Goal: Information Seeking & Learning: Learn about a topic

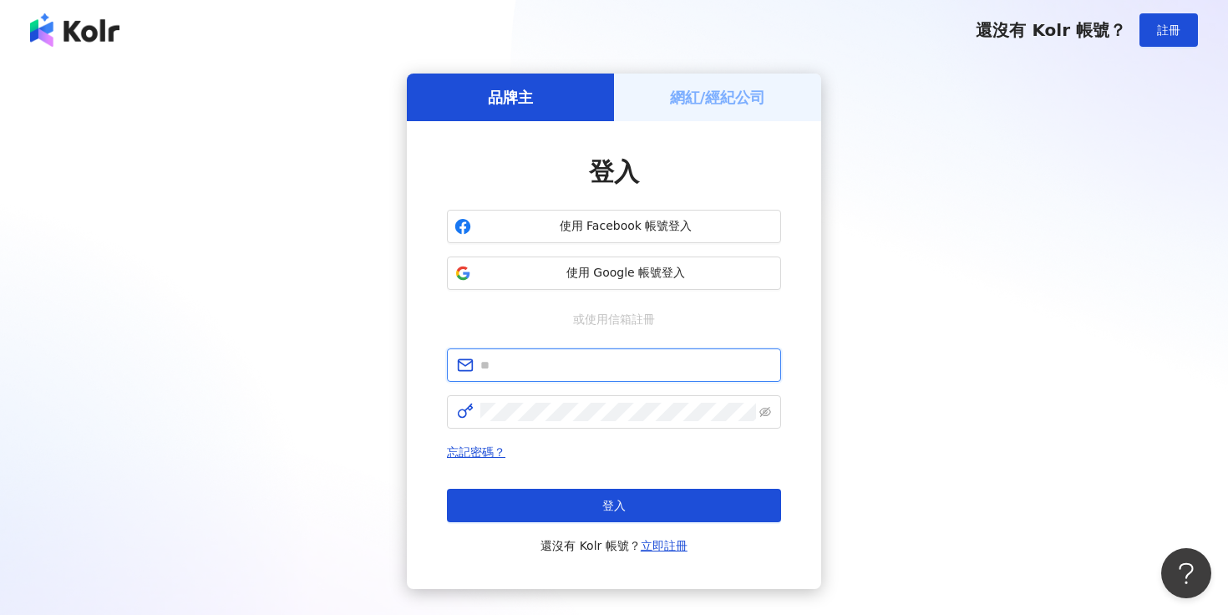
click at [595, 368] on input "text" at bounding box center [625, 365] width 291 height 18
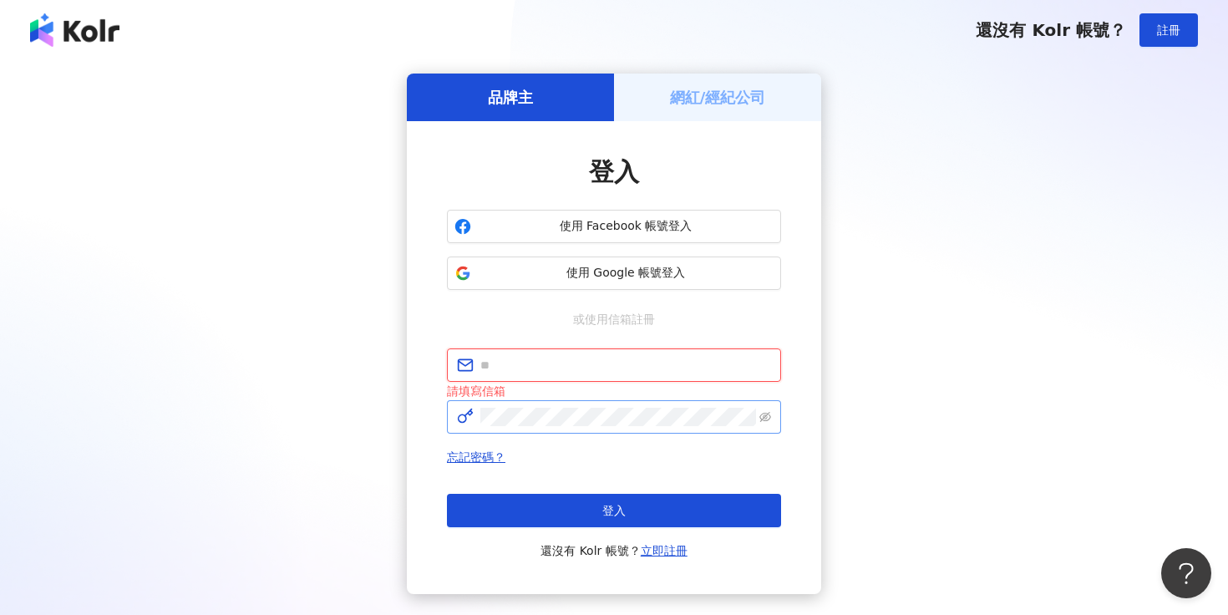
type input "**********"
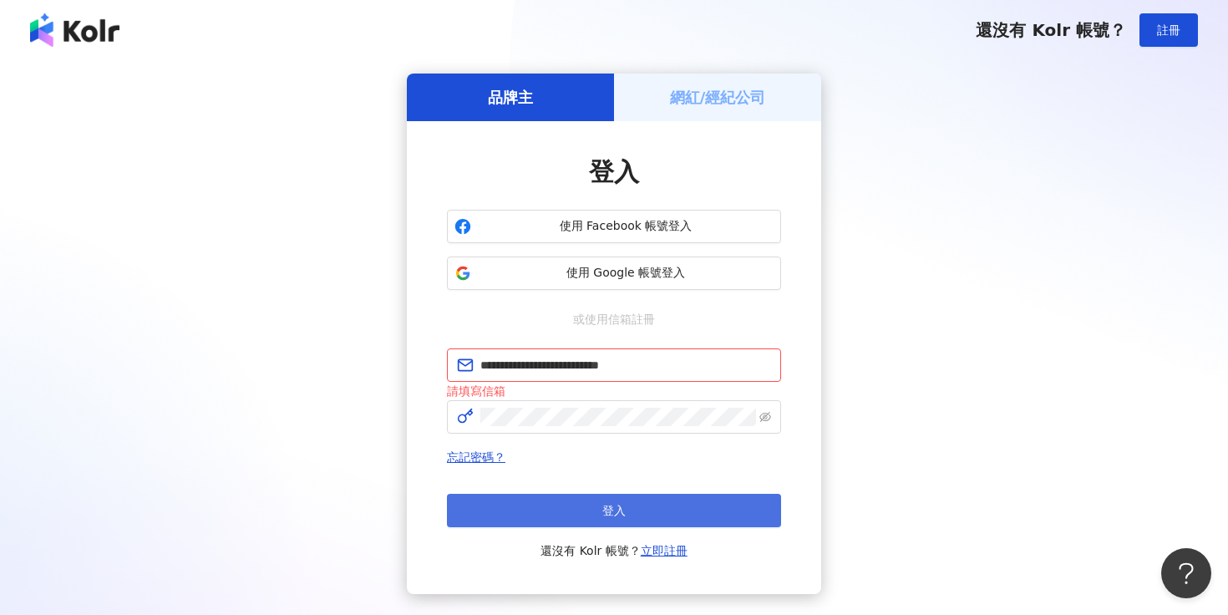
click at [614, 506] on span "登入" at bounding box center [613, 510] width 23 height 13
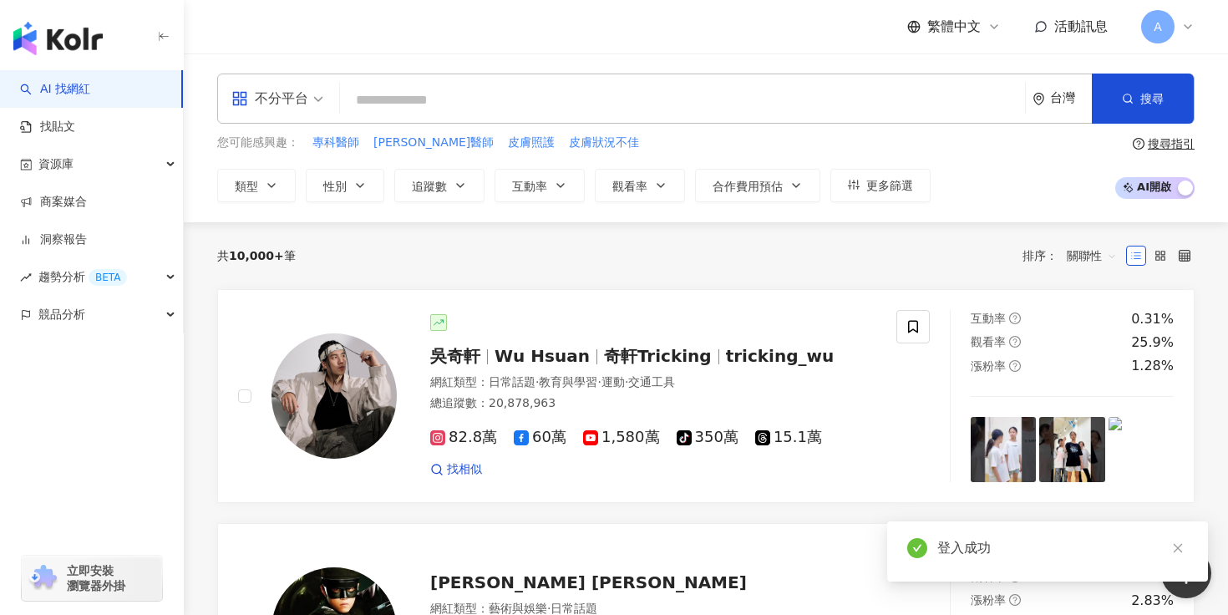
click at [313, 99] on span "不分平台" at bounding box center [277, 98] width 92 height 27
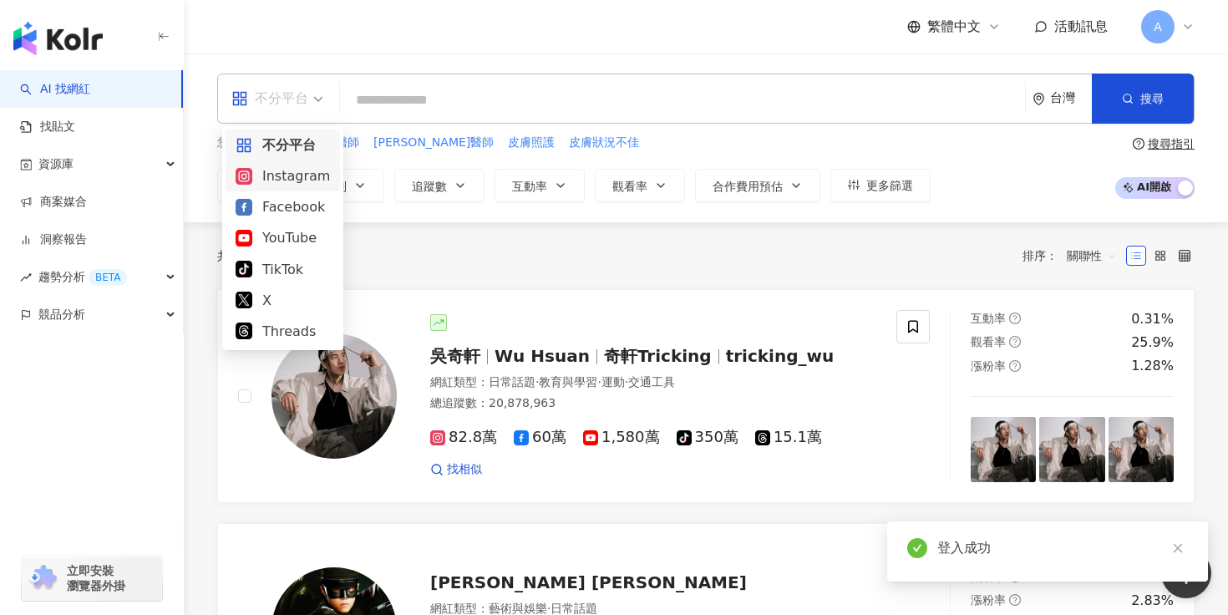
click at [297, 174] on div "Instagram" at bounding box center [283, 175] width 94 height 21
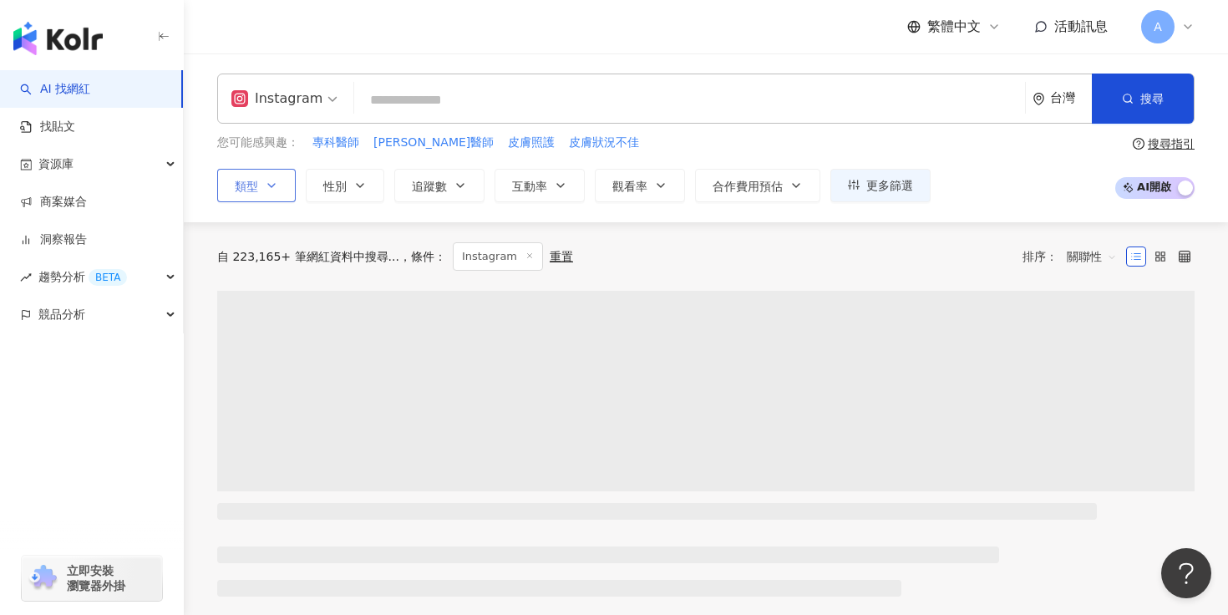
click at [278, 189] on button "類型" at bounding box center [256, 185] width 79 height 33
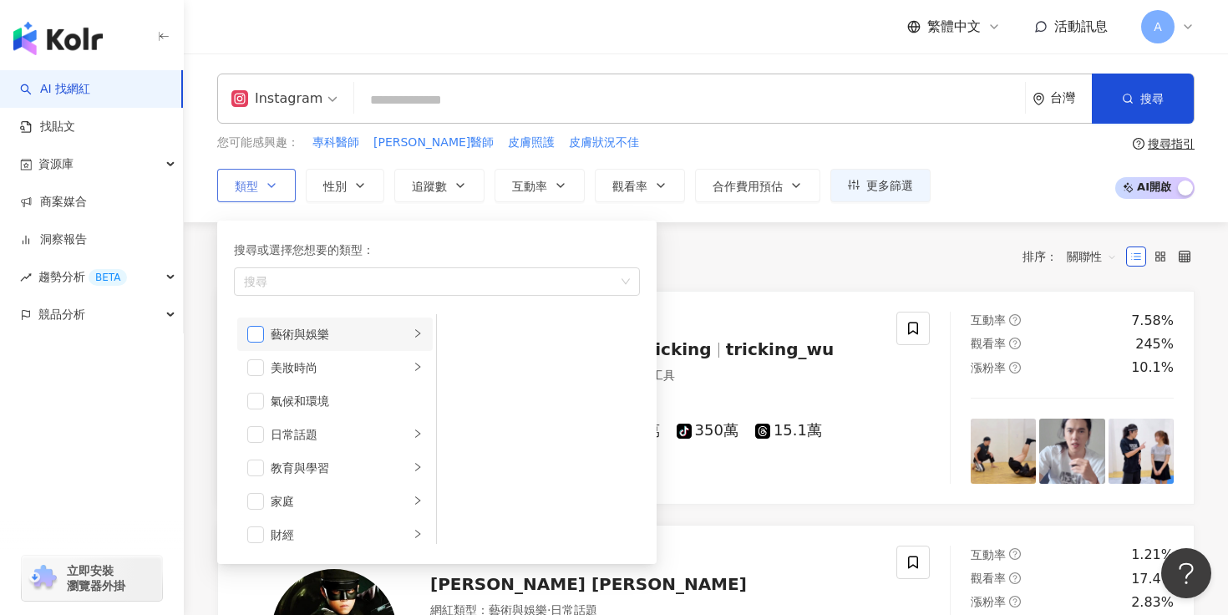
click at [260, 339] on span "button" at bounding box center [255, 334] width 17 height 17
click at [260, 440] on span "button" at bounding box center [255, 434] width 17 height 17
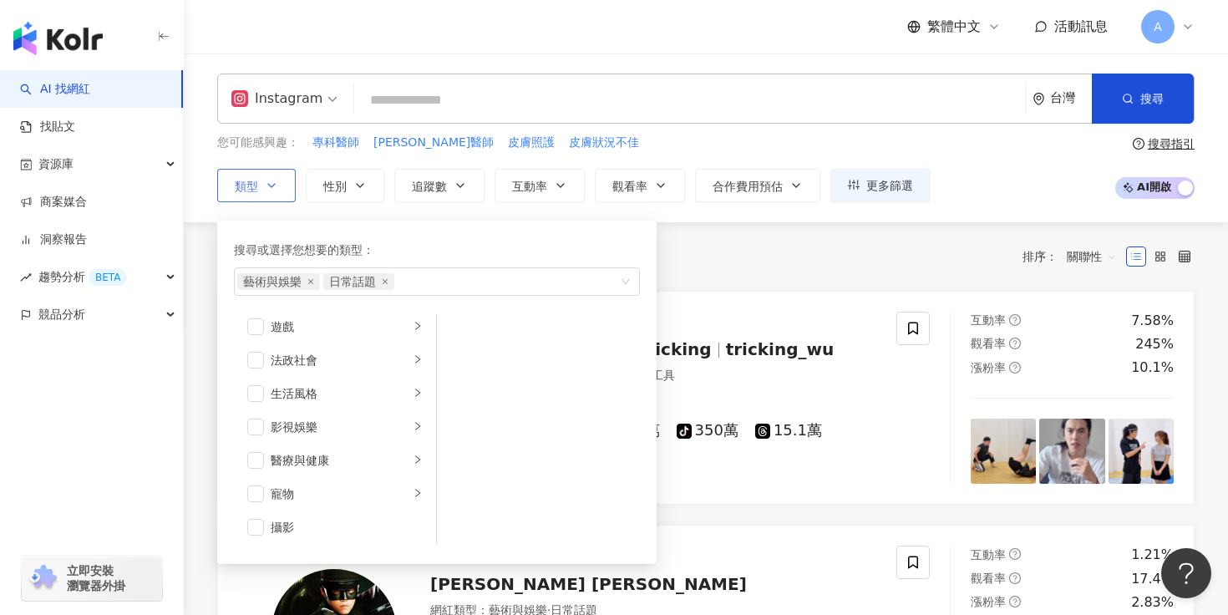
scroll to position [310, 0]
click at [260, 393] on span "button" at bounding box center [255, 391] width 17 height 17
click at [257, 429] on span "button" at bounding box center [255, 425] width 17 height 17
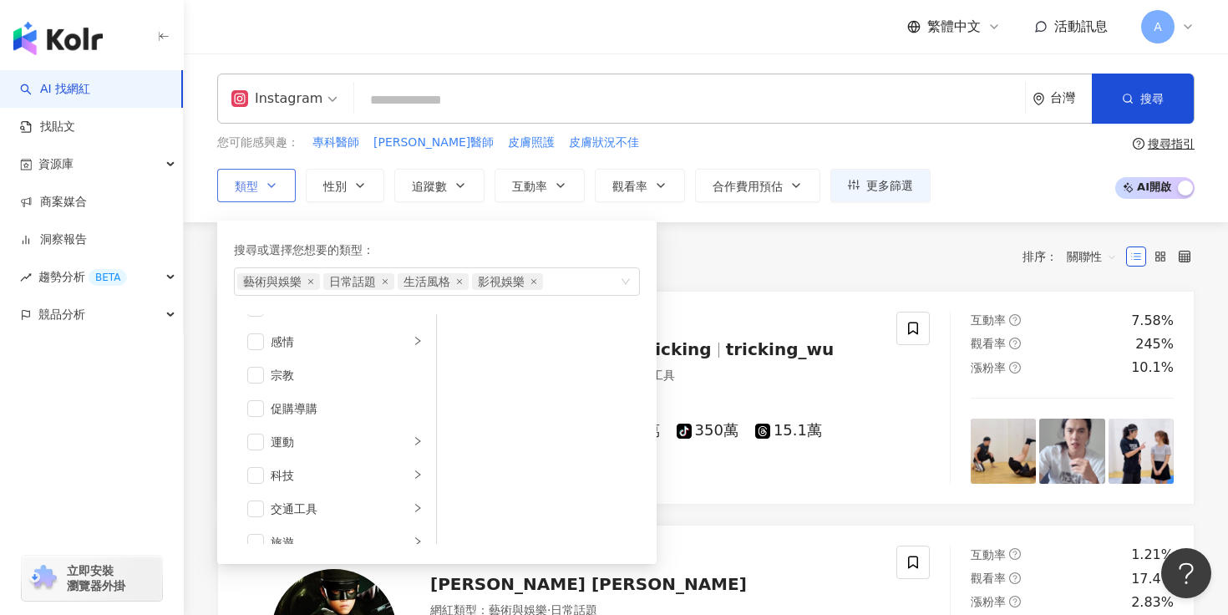
scroll to position [579, 0]
click at [252, 495] on span "button" at bounding box center [255, 490] width 17 height 17
click at [769, 273] on div "共 10,000+ 筆 條件 ： Instagram 重置 排序： 關聯性" at bounding box center [705, 256] width 977 height 69
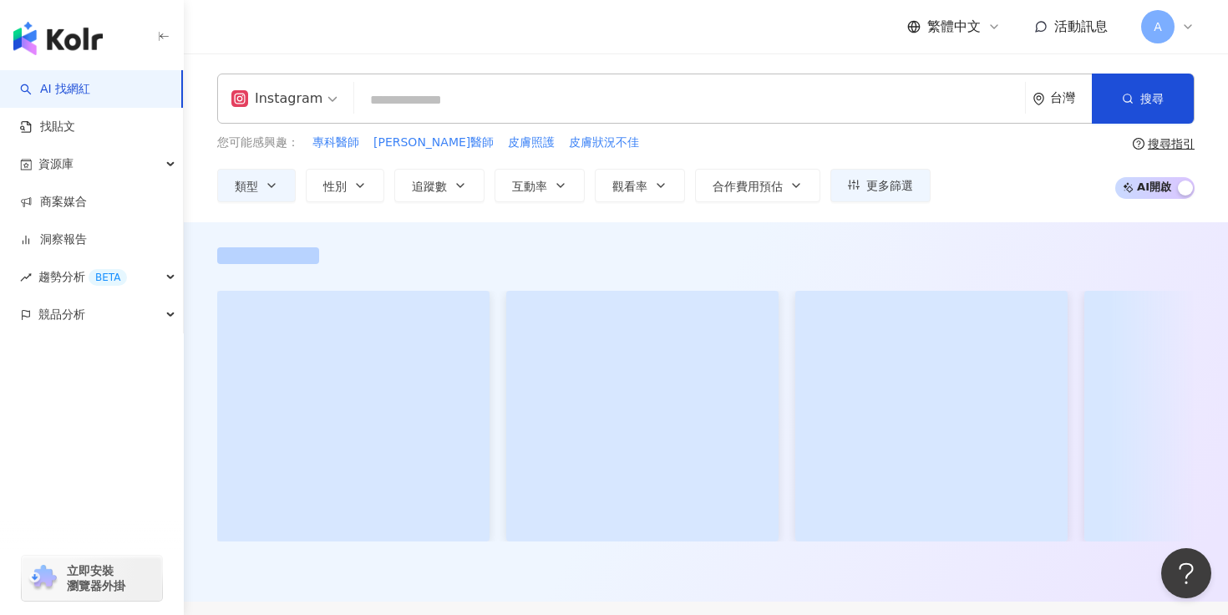
click at [477, 104] on input "search" at bounding box center [689, 100] width 657 height 32
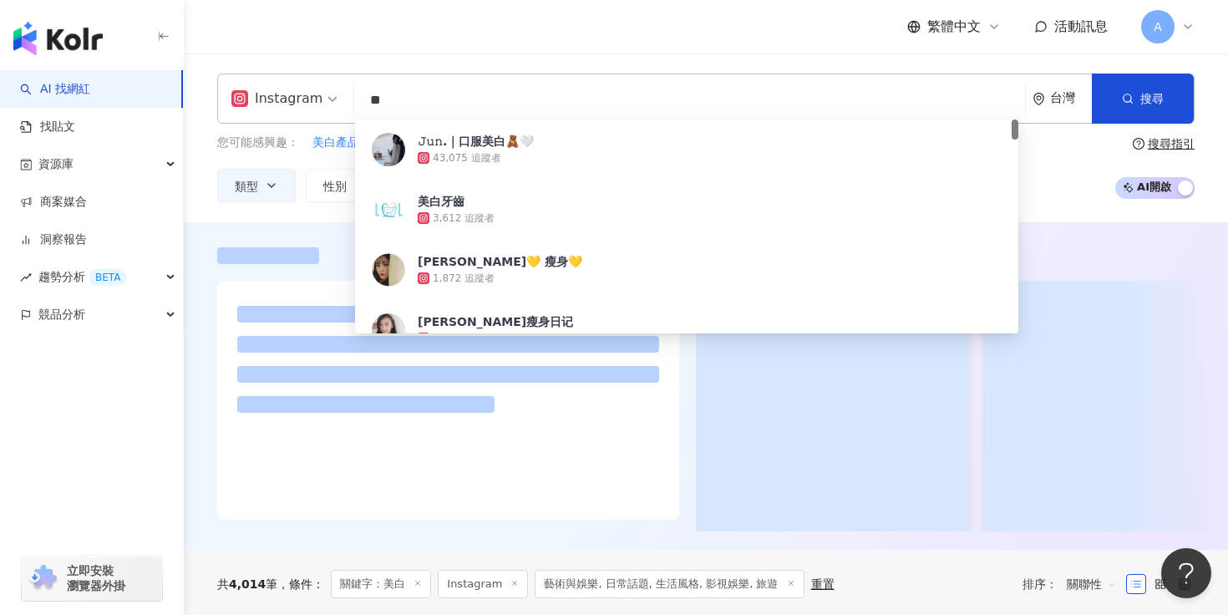
click at [1050, 180] on div "您可能感興趣： 美白產品 美肌 抗老 激光去斑 美白保養品 類型 性別 追蹤數 互動率 觀看率 合作費用預估 更多篩選 搜尋指引 AI 開啟 AI 關閉" at bounding box center [705, 168] width 977 height 69
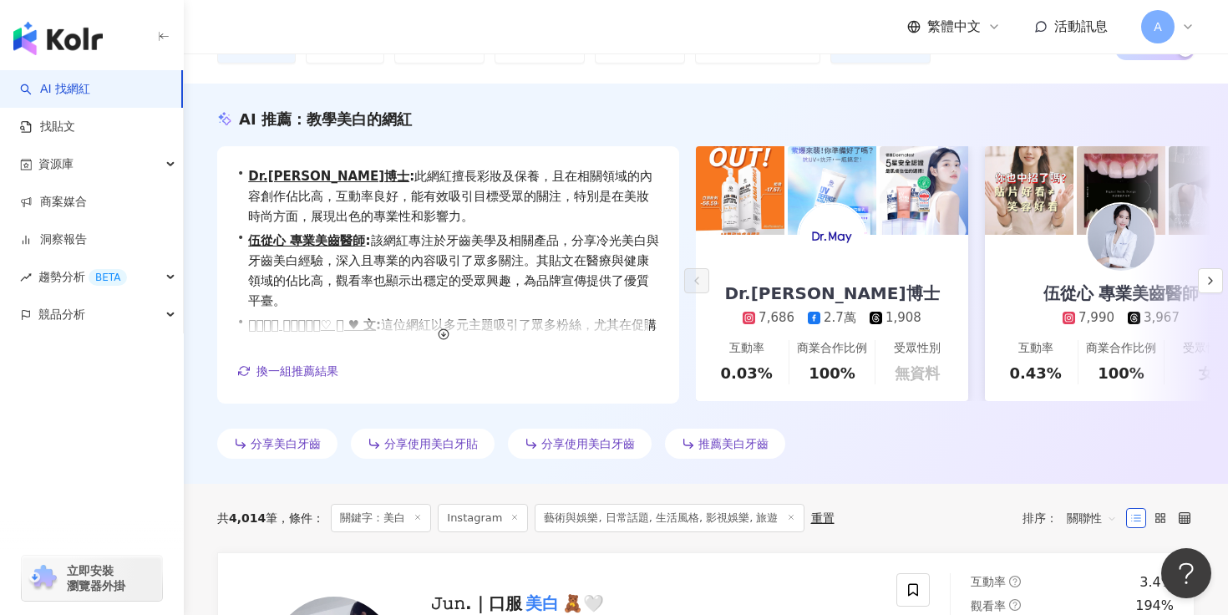
scroll to position [40, 0]
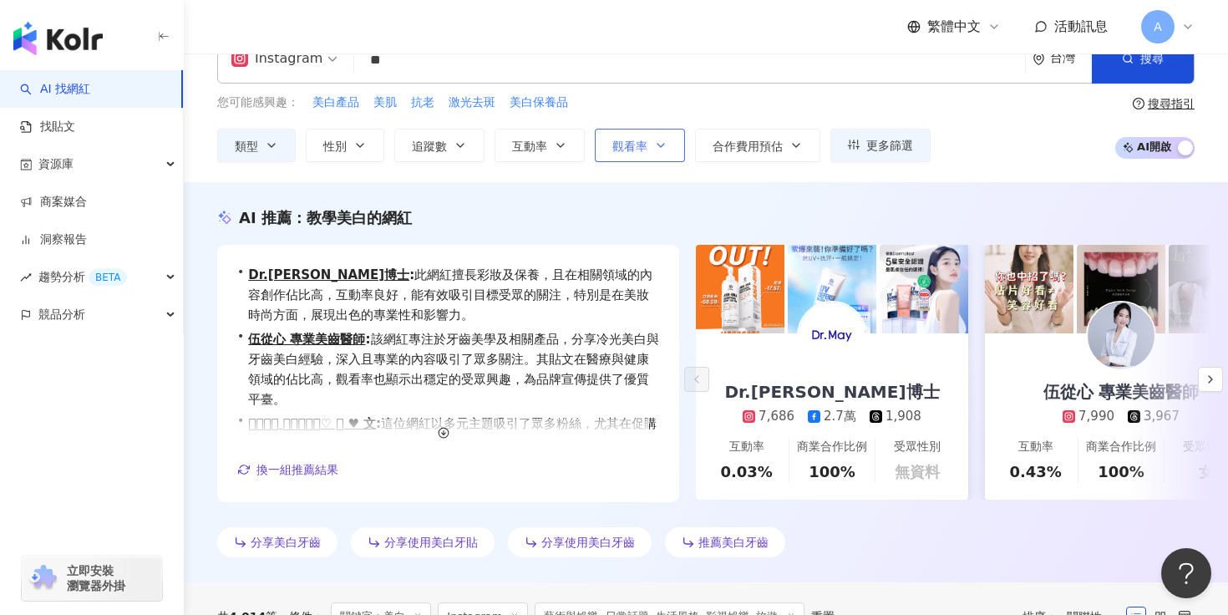
click at [657, 144] on icon "button" at bounding box center [660, 145] width 13 height 13
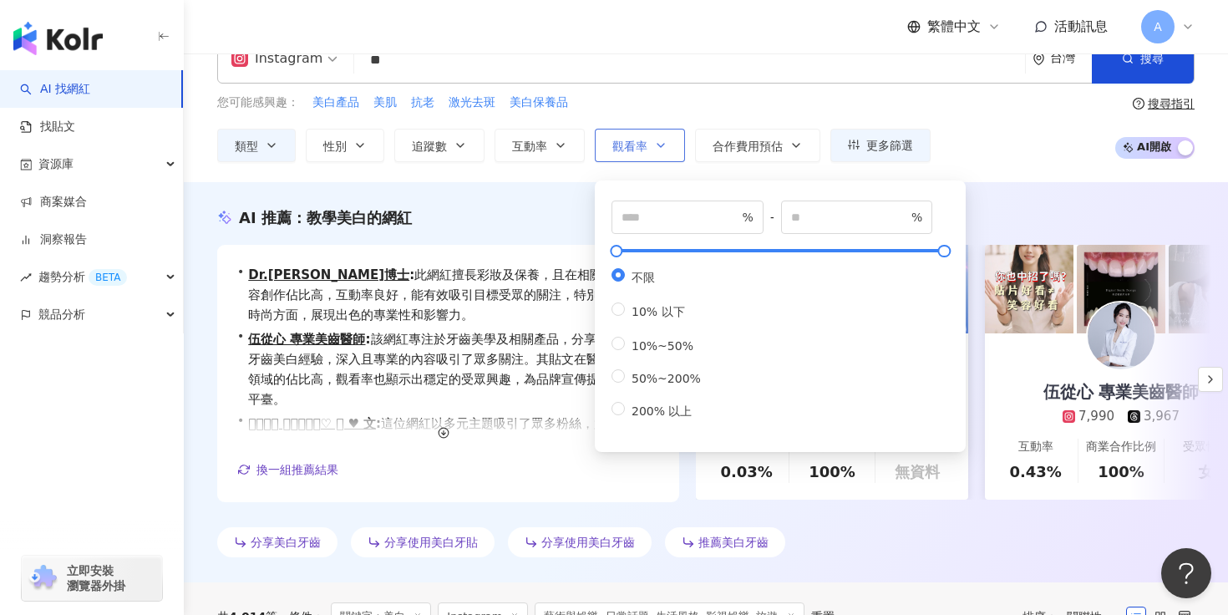
click at [657, 144] on icon "button" at bounding box center [660, 145] width 13 height 13
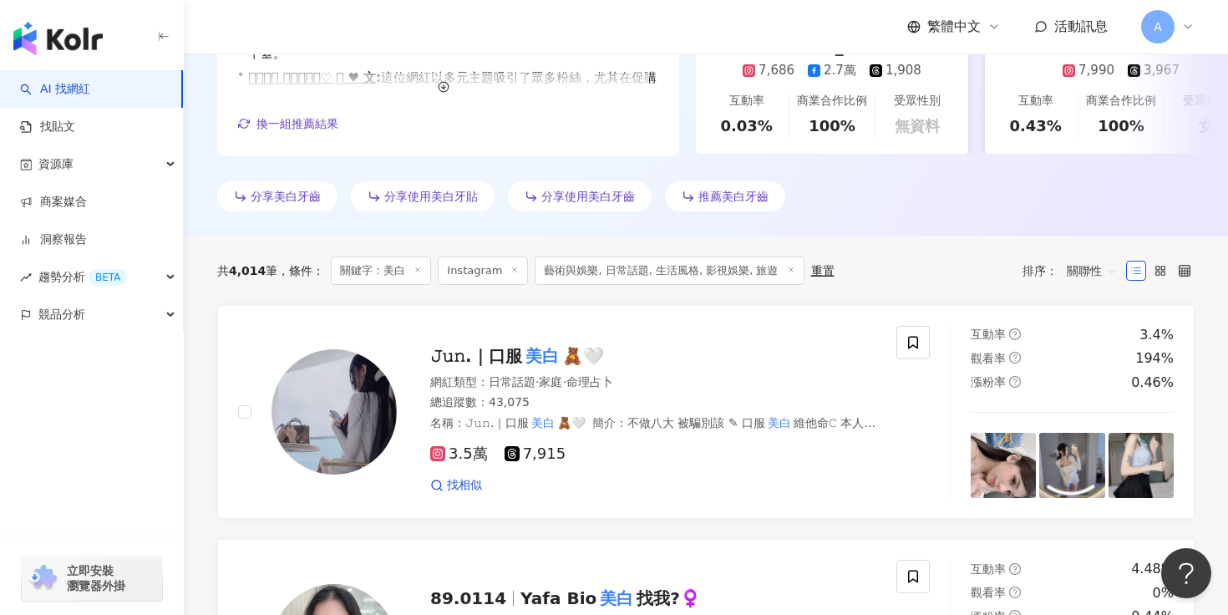
scroll to position [397, 0]
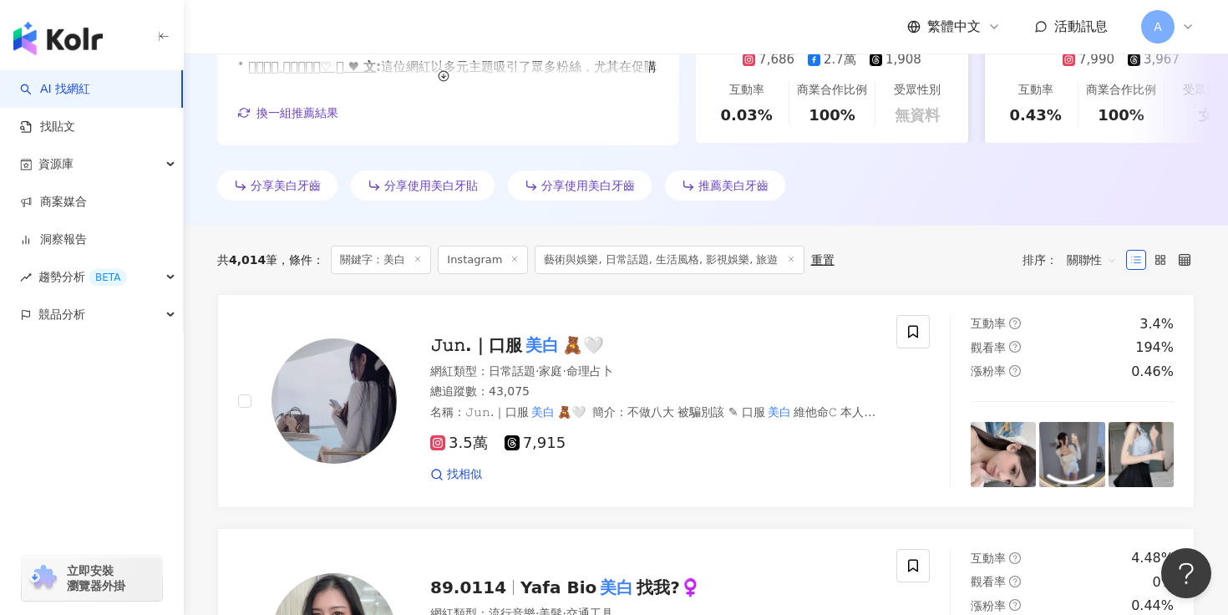
click at [1099, 259] on span "關聯性" at bounding box center [1092, 259] width 50 height 27
click at [1094, 433] on div "關鍵字" at bounding box center [1092, 436] width 42 height 18
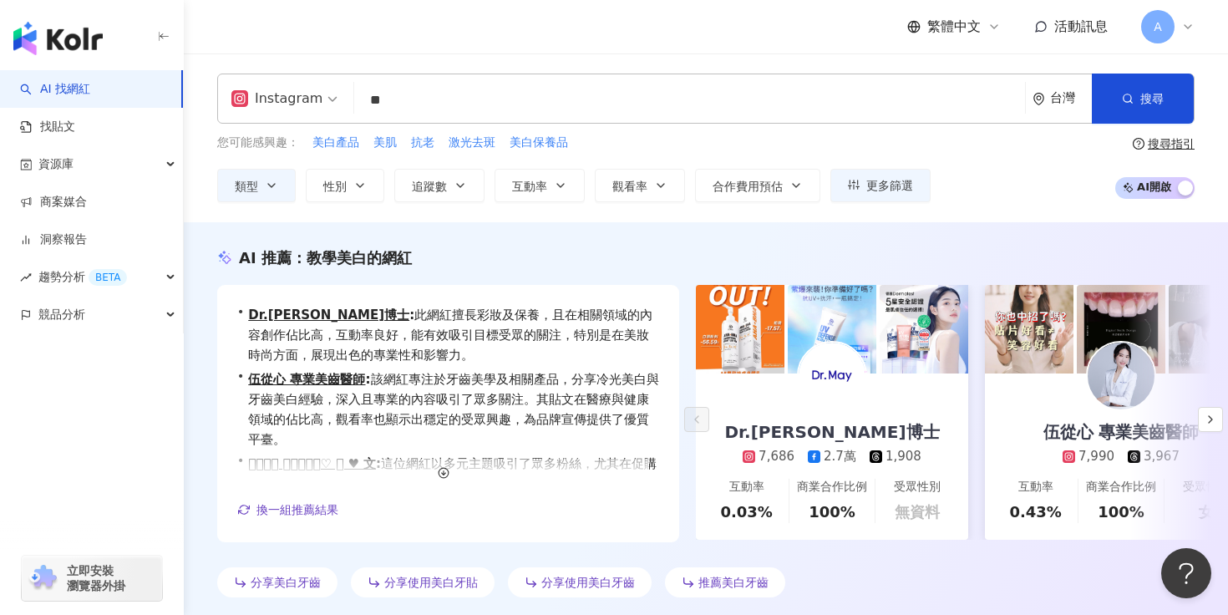
click at [307, 107] on div "Instagram" at bounding box center [276, 98] width 91 height 27
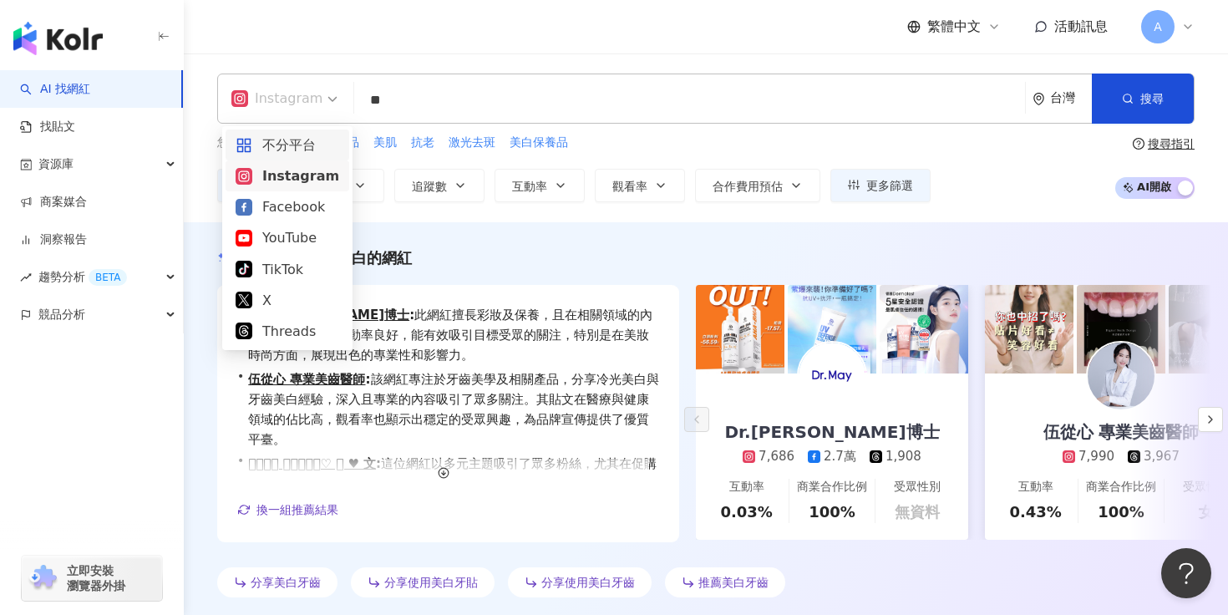
click at [307, 99] on div "Instagram" at bounding box center [276, 98] width 91 height 27
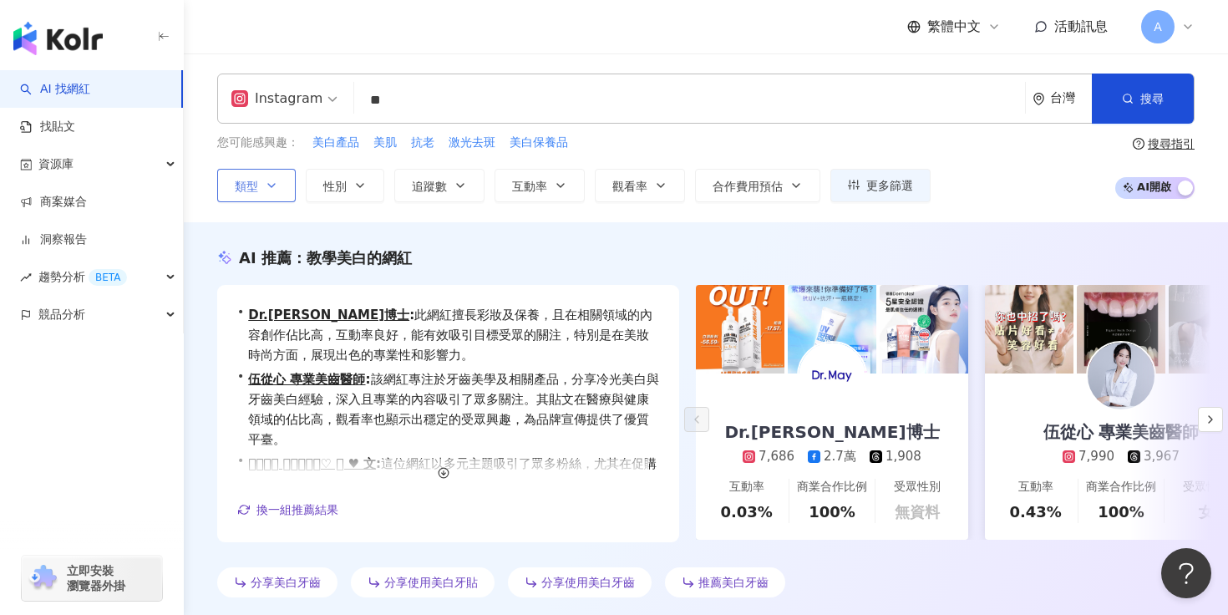
click at [282, 190] on button "類型" at bounding box center [256, 185] width 79 height 33
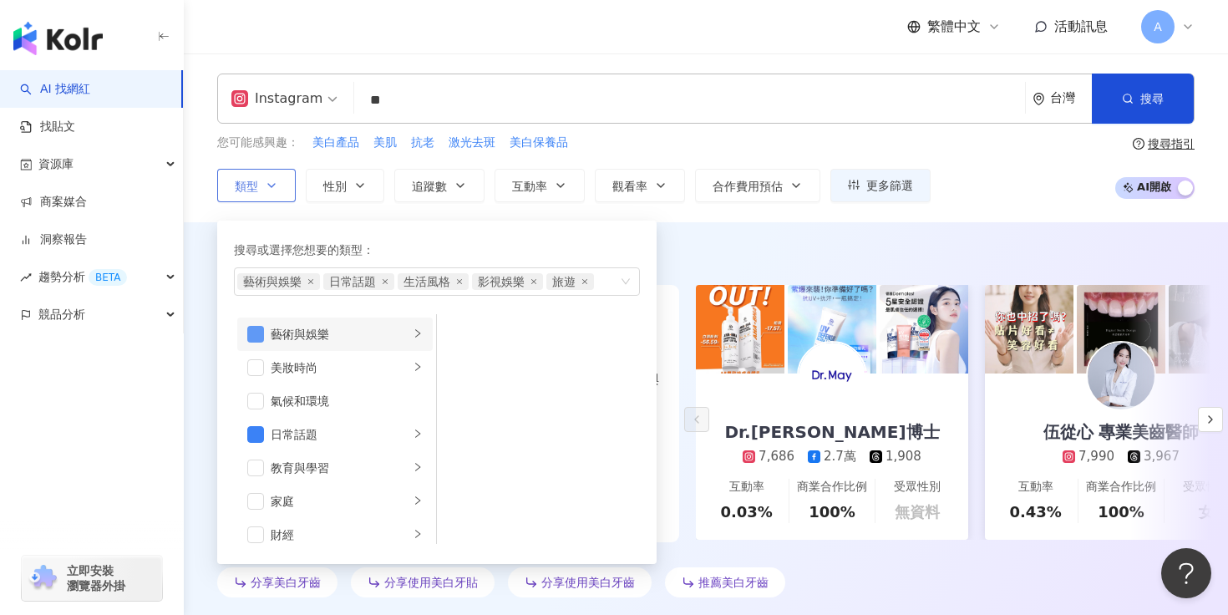
click at [251, 333] on span "button" at bounding box center [255, 334] width 17 height 17
click at [255, 432] on span "button" at bounding box center [255, 434] width 17 height 17
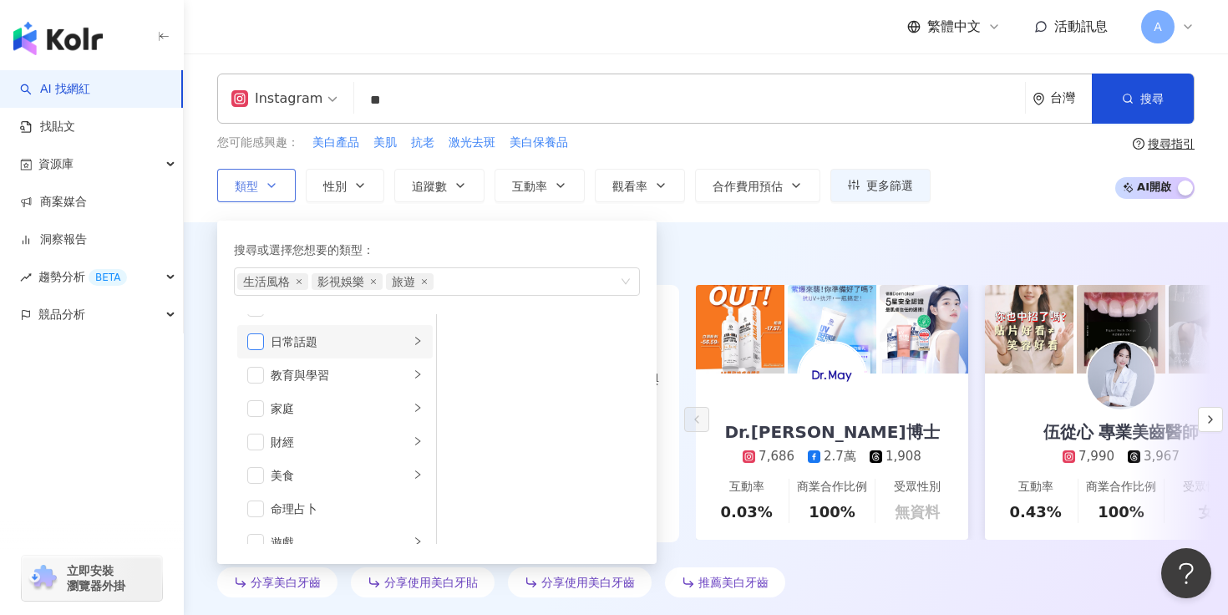
scroll to position [280, 0]
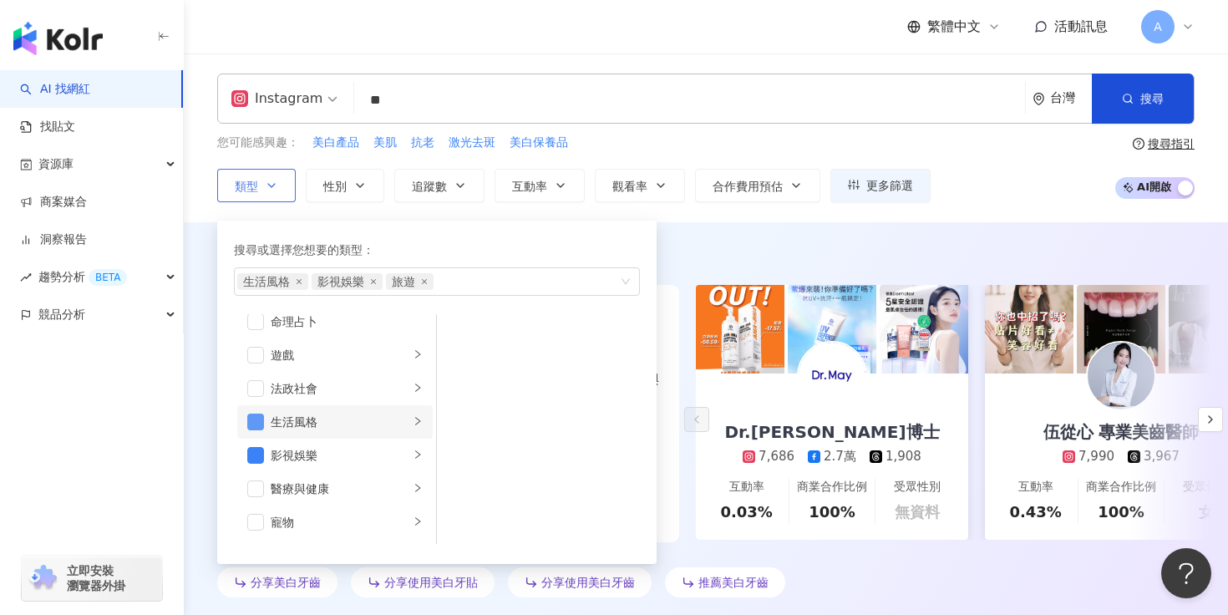
click at [255, 414] on span "button" at bounding box center [255, 422] width 17 height 17
click at [259, 454] on span "button" at bounding box center [255, 455] width 17 height 17
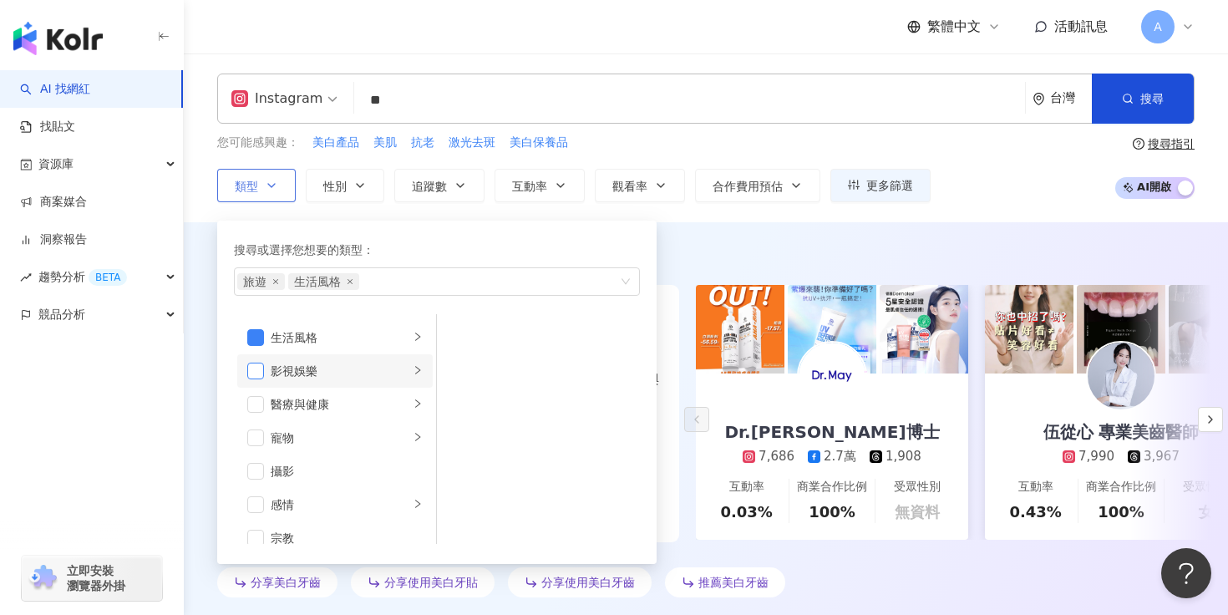
scroll to position [579, 0]
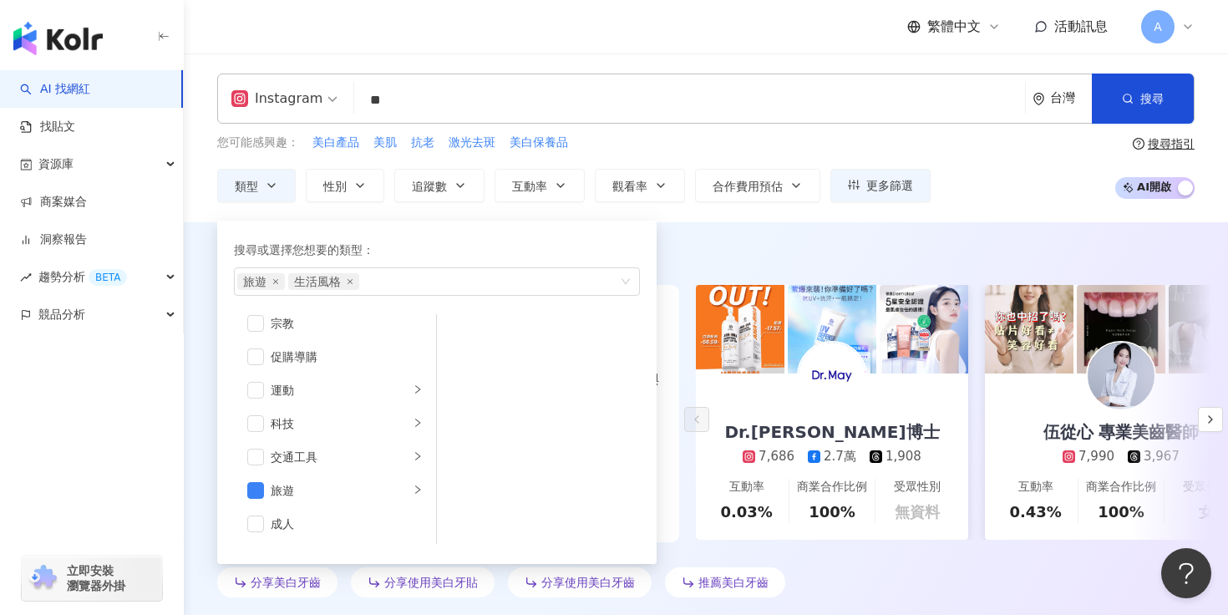
click at [711, 237] on div "AI 推薦 ： 教學美白的網紅 • Dr.May美博士 : 此網紅擅長彩妝及保養，且在相關領域的內容創作佔比高，互動率良好，能有效吸引目標受眾的關注，特別是在…" at bounding box center [706, 422] width 1044 height 400
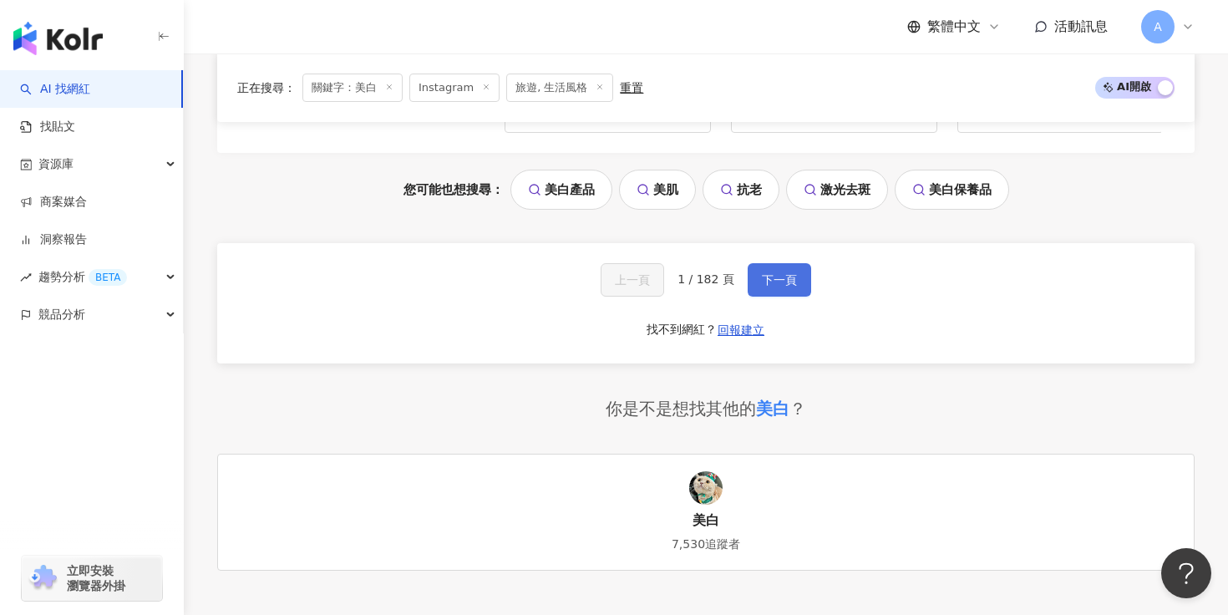
click at [788, 283] on span "下一頁" at bounding box center [779, 279] width 35 height 13
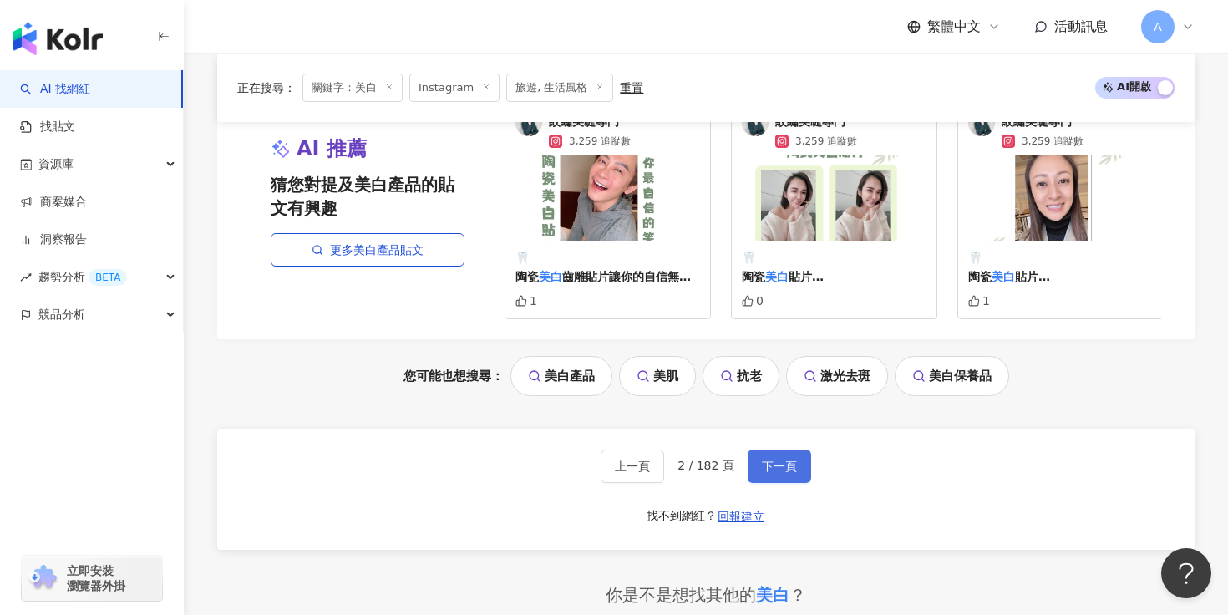
scroll to position [3129, 0]
click at [779, 459] on span "下一頁" at bounding box center [779, 465] width 35 height 13
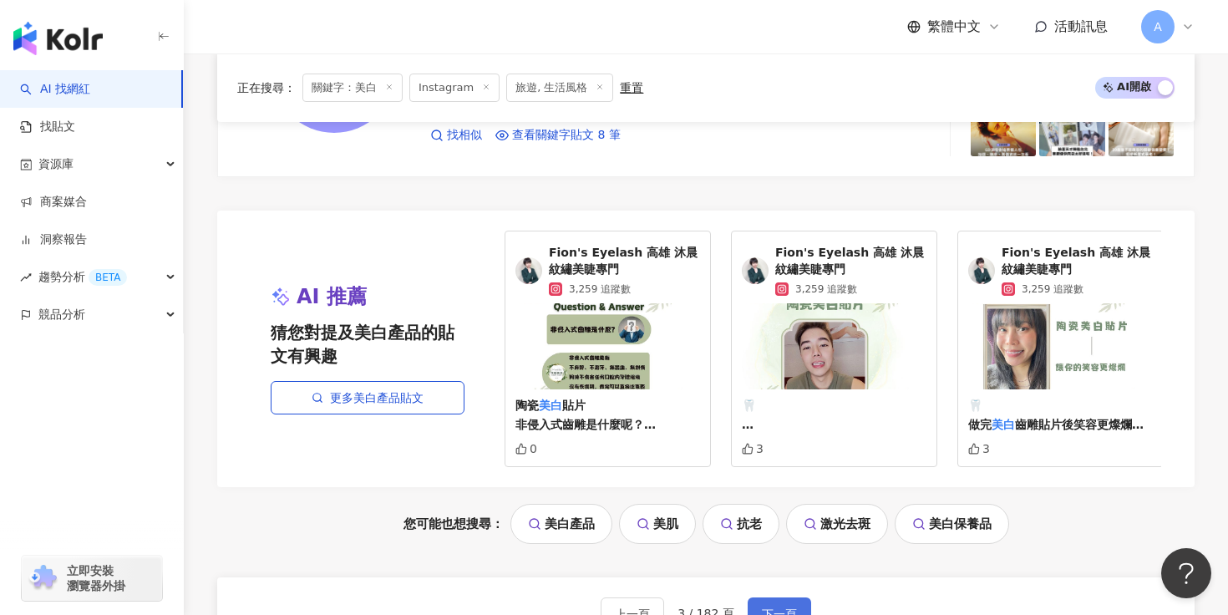
scroll to position [3199, 0]
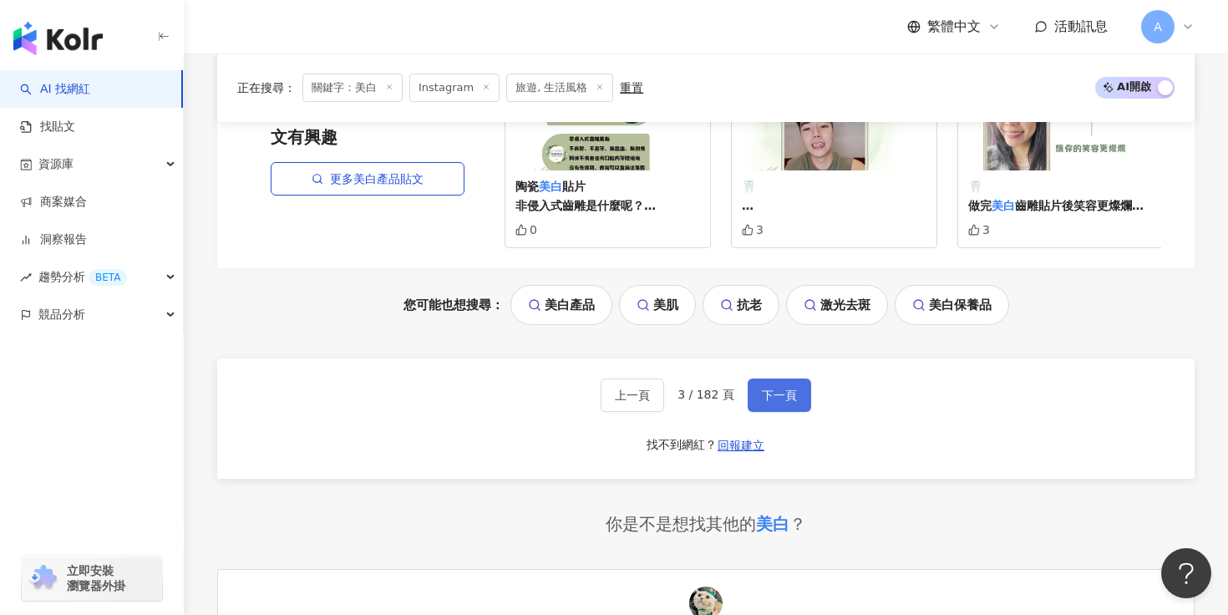
click at [770, 402] on span "下一頁" at bounding box center [779, 394] width 35 height 13
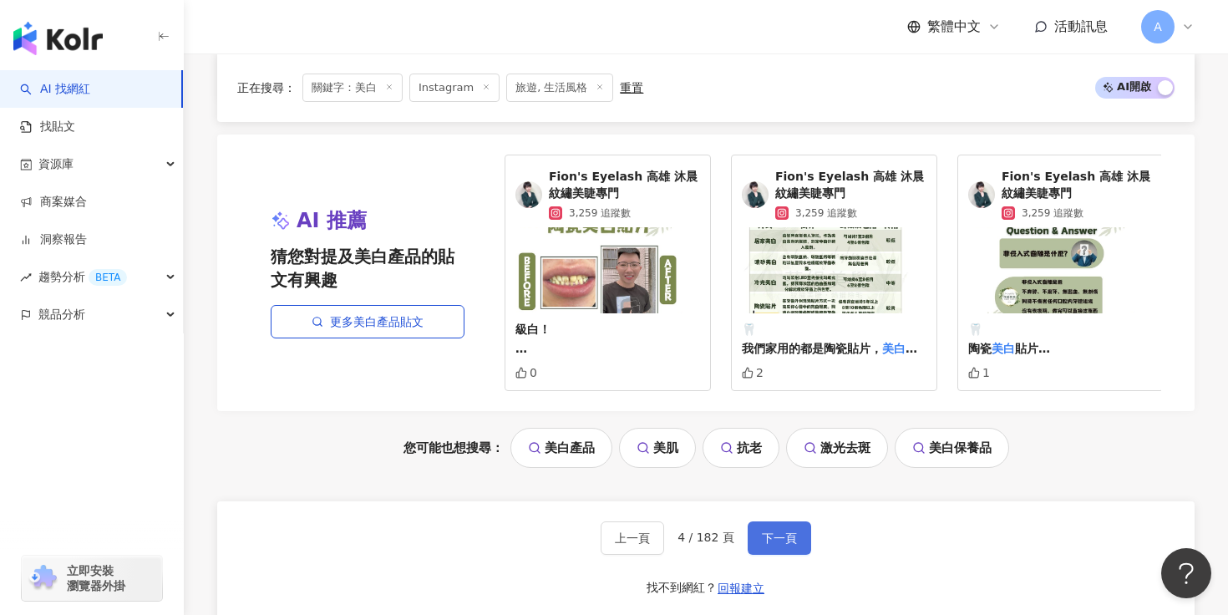
scroll to position [3228, 0]
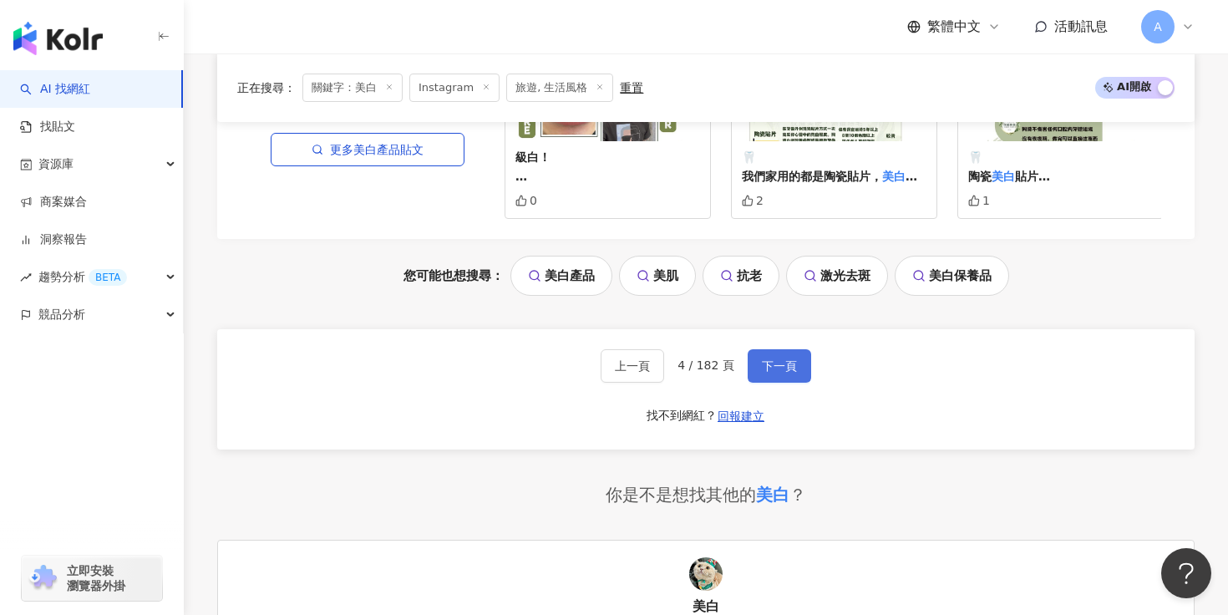
click at [755, 373] on button "下一頁" at bounding box center [779, 365] width 63 height 33
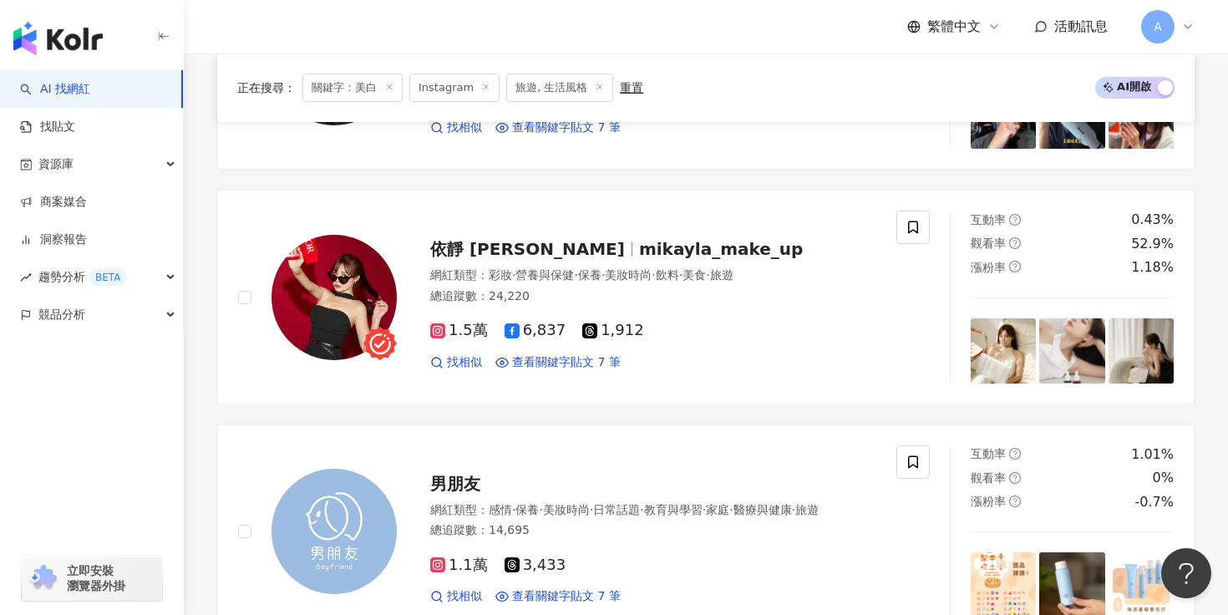
scroll to position [941, 0]
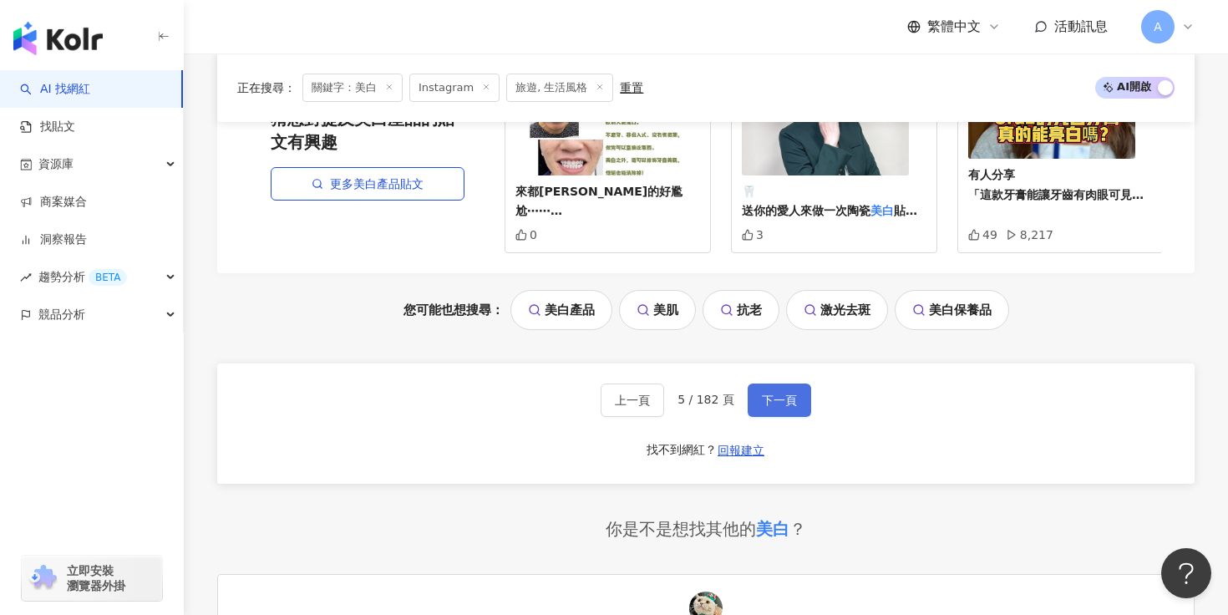
click at [788, 407] on span "下一頁" at bounding box center [779, 399] width 35 height 13
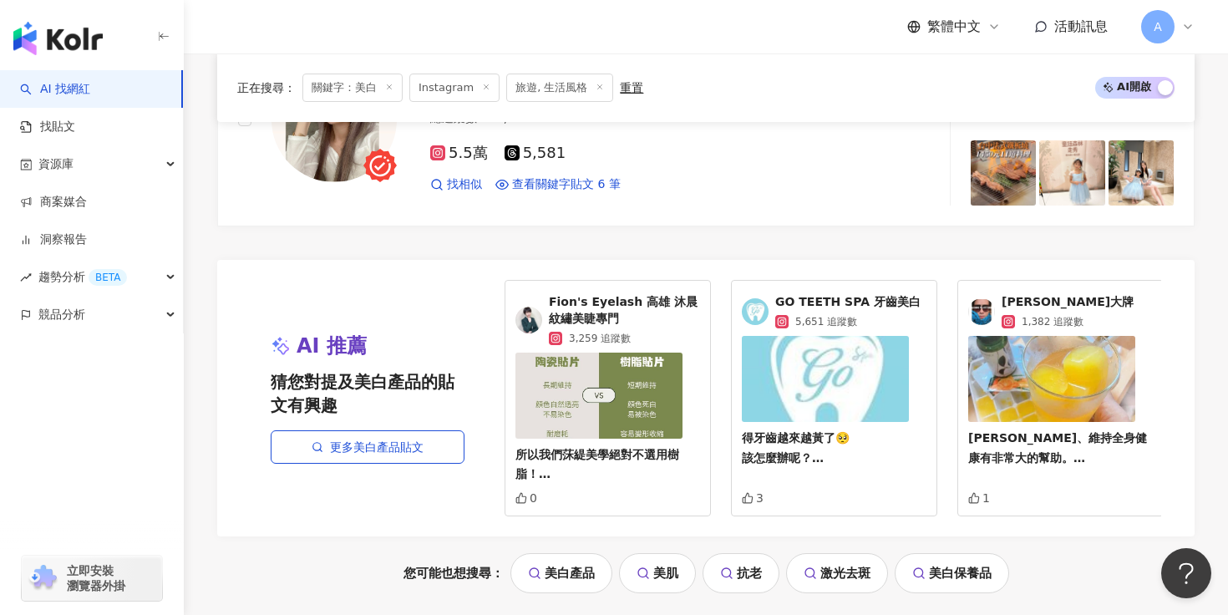
scroll to position [3215, 0]
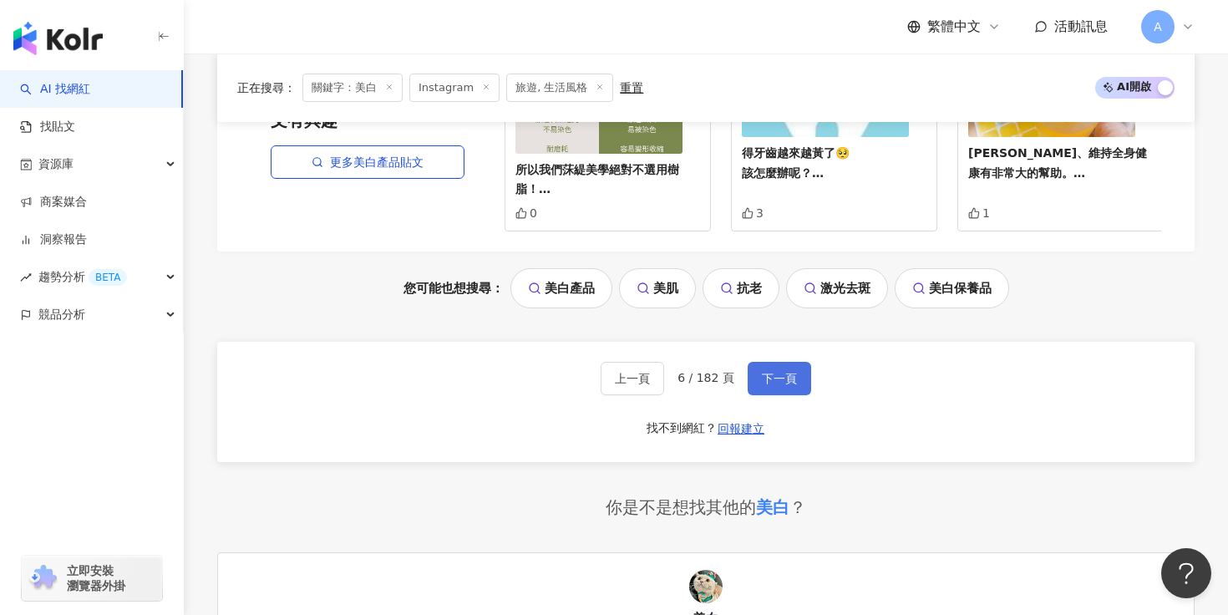
click at [789, 393] on button "下一頁" at bounding box center [779, 378] width 63 height 33
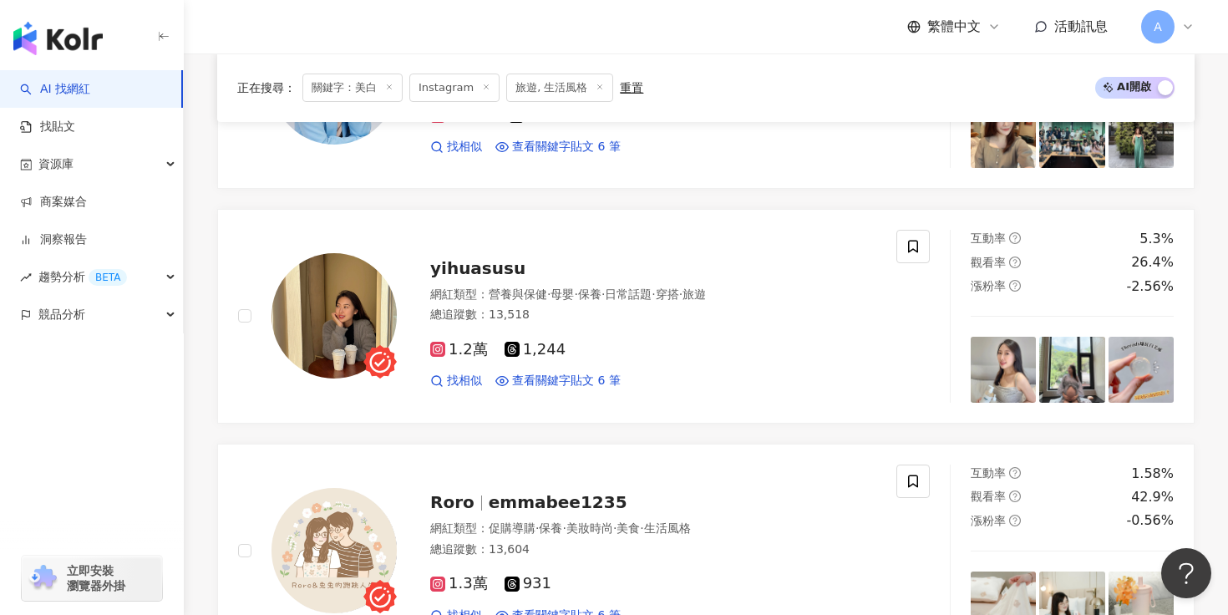
scroll to position [0, 0]
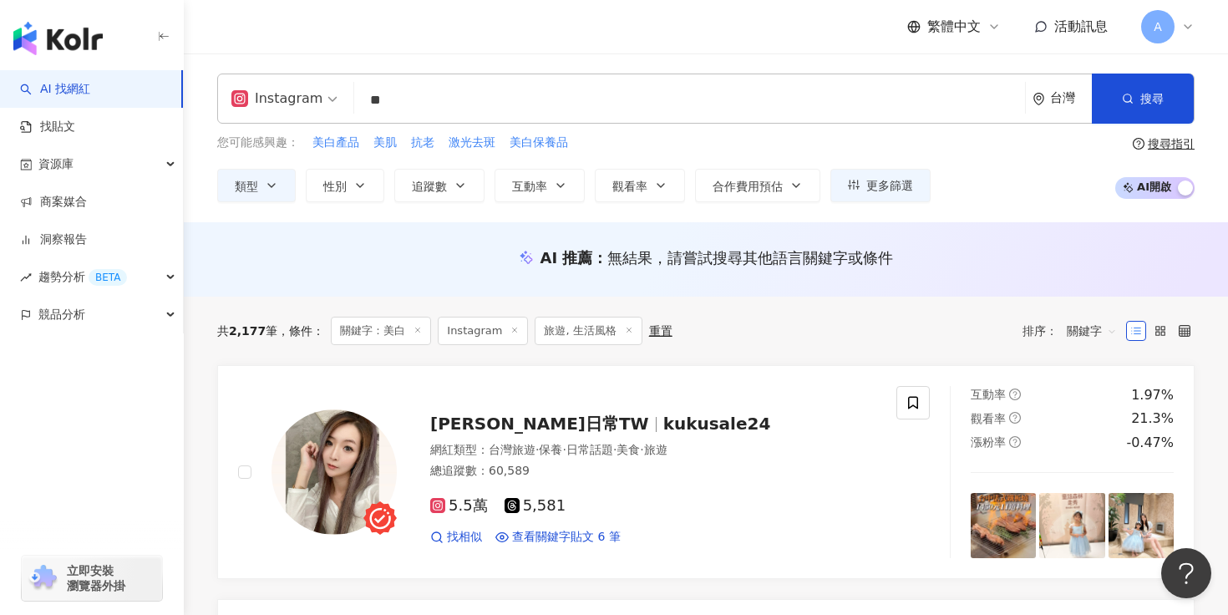
click at [419, 94] on input "**" at bounding box center [689, 100] width 657 height 32
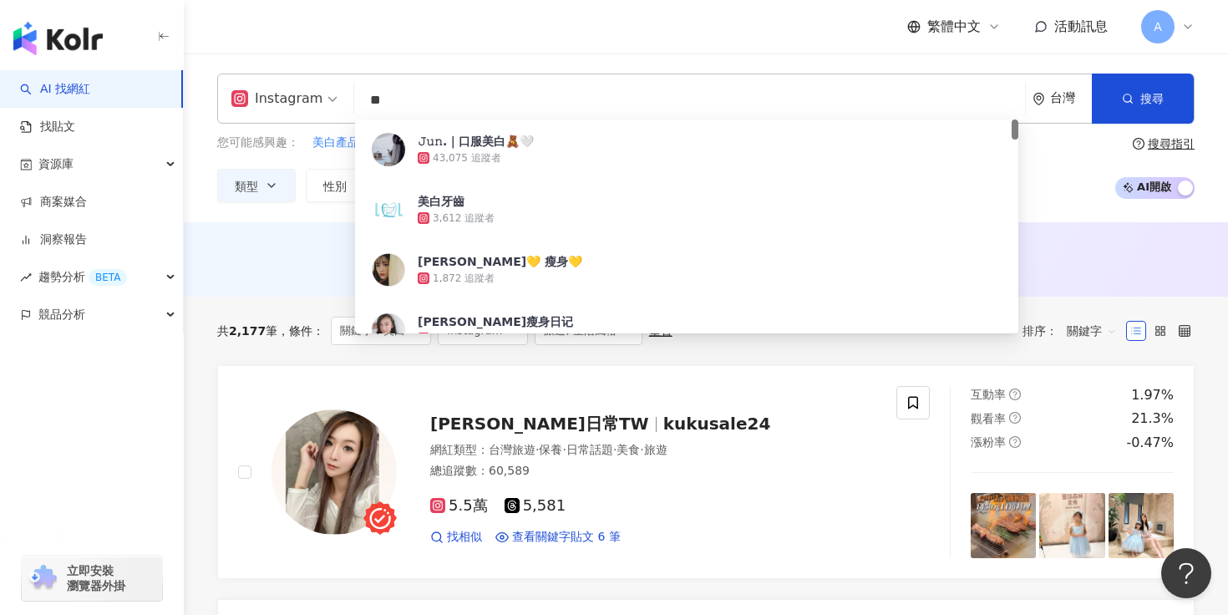
type input "*"
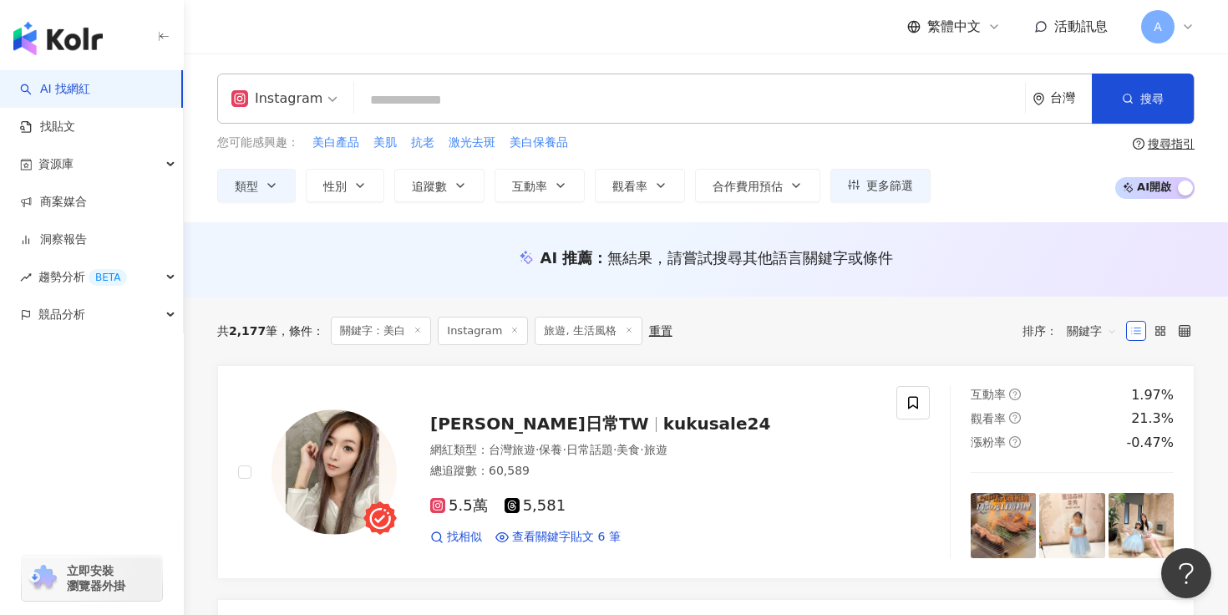
click at [1104, 280] on div "AI 推薦 ： 無結果，請嘗試搜尋其他語言關鍵字或條件" at bounding box center [706, 259] width 1044 height 74
click at [1104, 326] on span "關鍵字" at bounding box center [1092, 330] width 50 height 27
click at [1096, 374] on div "關聯性" at bounding box center [1092, 365] width 62 height 28
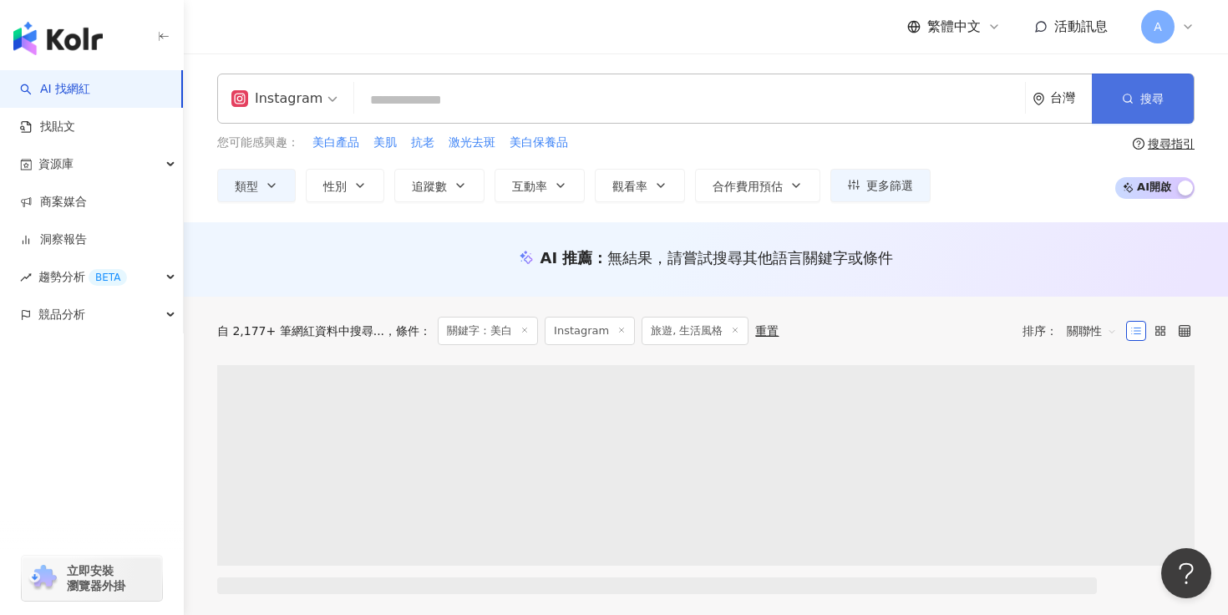
click at [1132, 93] on icon "button" at bounding box center [1128, 99] width 12 height 12
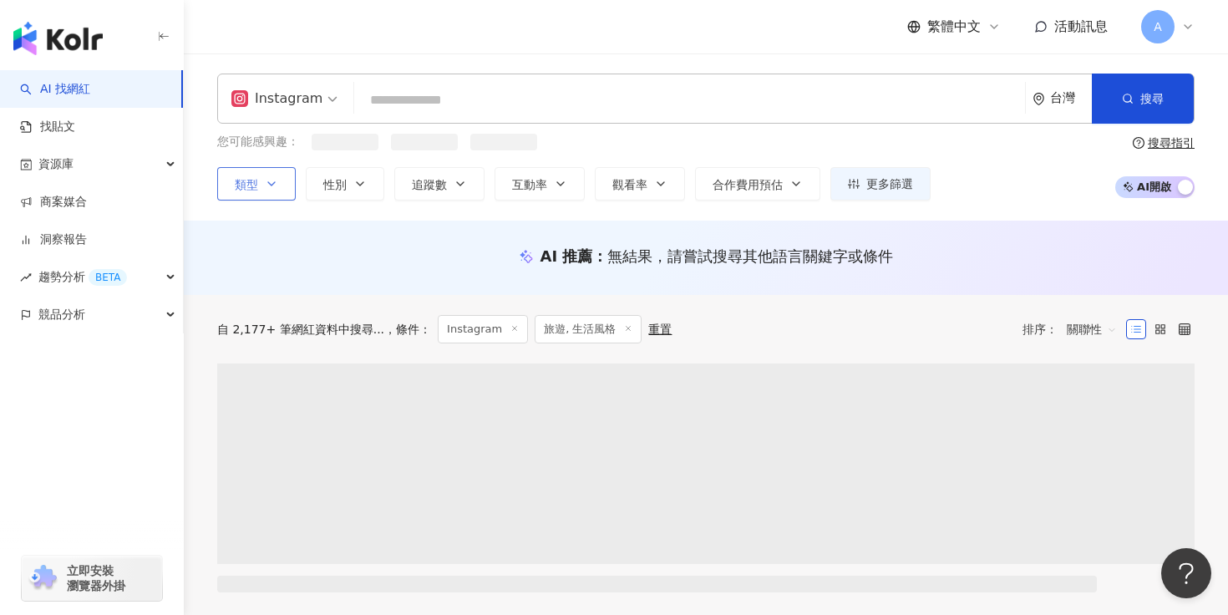
click at [256, 187] on span "類型" at bounding box center [246, 184] width 23 height 13
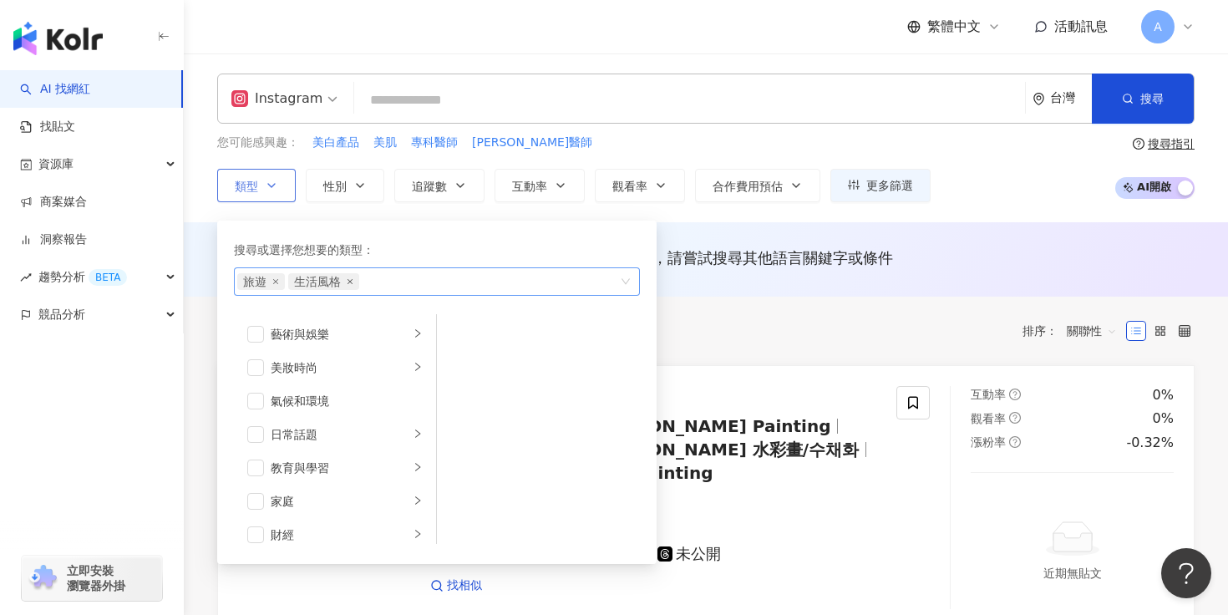
click at [350, 281] on icon "close" at bounding box center [350, 281] width 5 height 5
click at [825, 320] on div "共 10,000+ 筆 條件 ： Instagram 旅遊, 生活風格 重置 排序： 關聯性" at bounding box center [705, 331] width 977 height 28
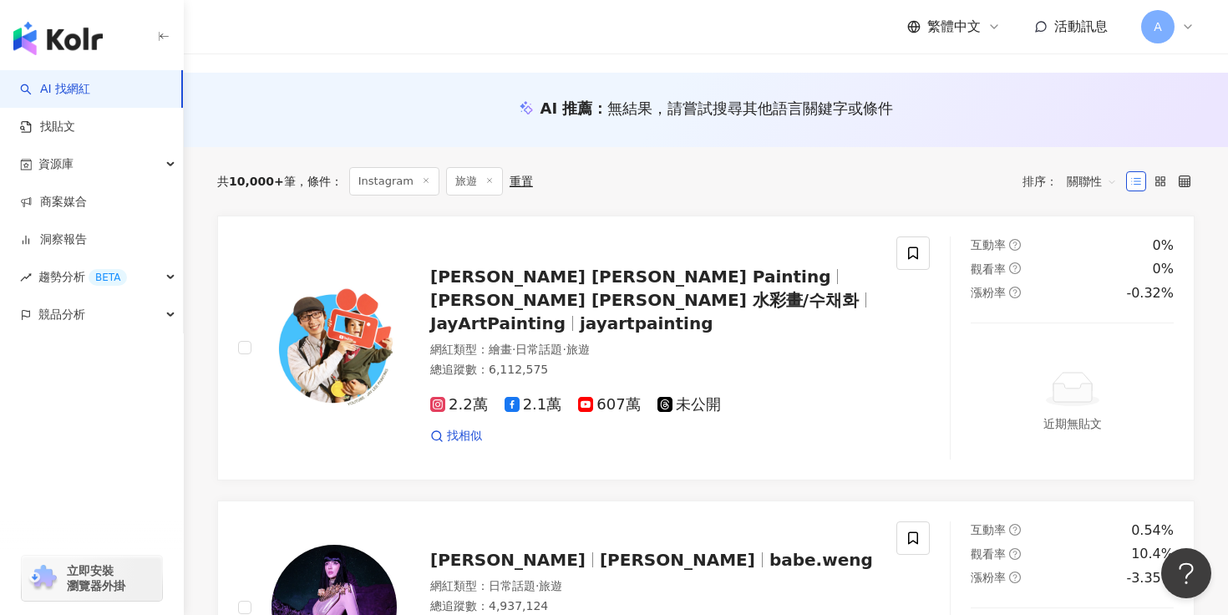
scroll to position [150, 0]
click at [1094, 179] on span "關聯性" at bounding box center [1092, 180] width 50 height 27
click at [1097, 246] on div "追蹤數" at bounding box center [1092, 243] width 42 height 18
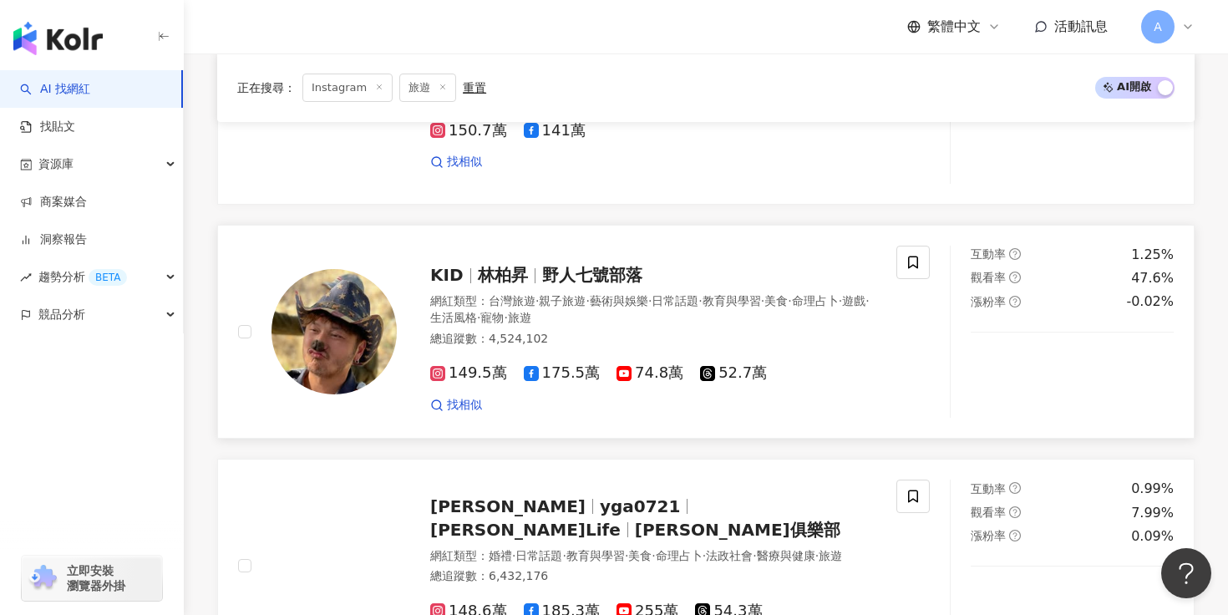
scroll to position [1783, 0]
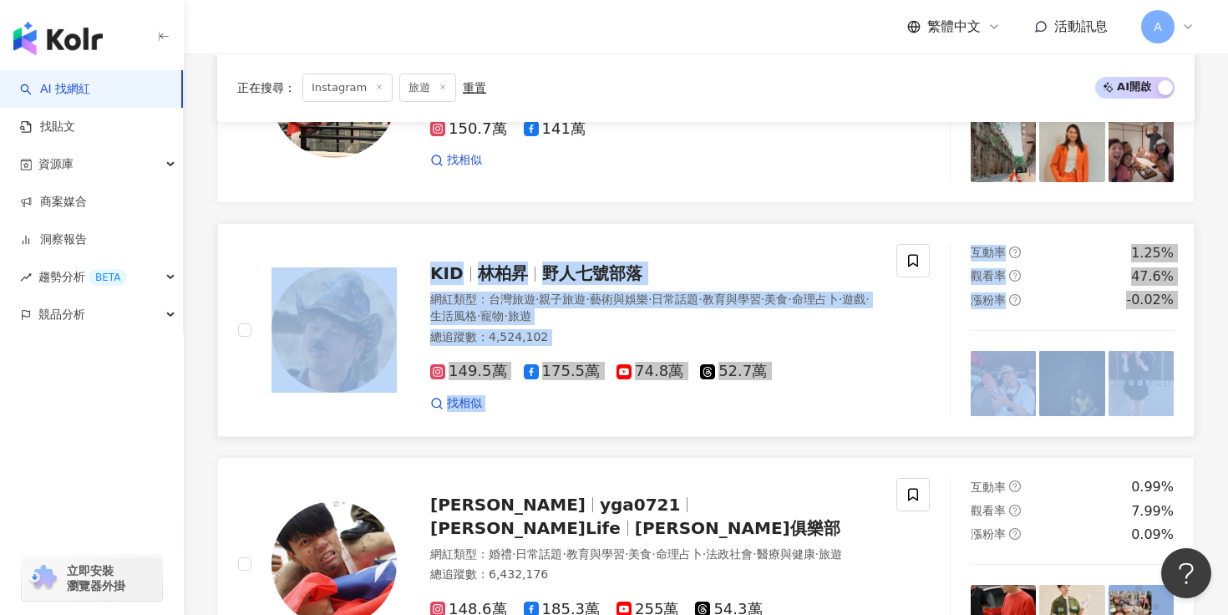
click at [629, 419] on link "KID 林柏昇 野人七號部落 網紅類型 ： 台灣旅遊 · 親子旅遊 · 藝術與娛樂 · 日常話題 · 教育與學習 · 美食 · 命理占卜 · 遊戲 · 生活風…" at bounding box center [705, 330] width 977 height 215
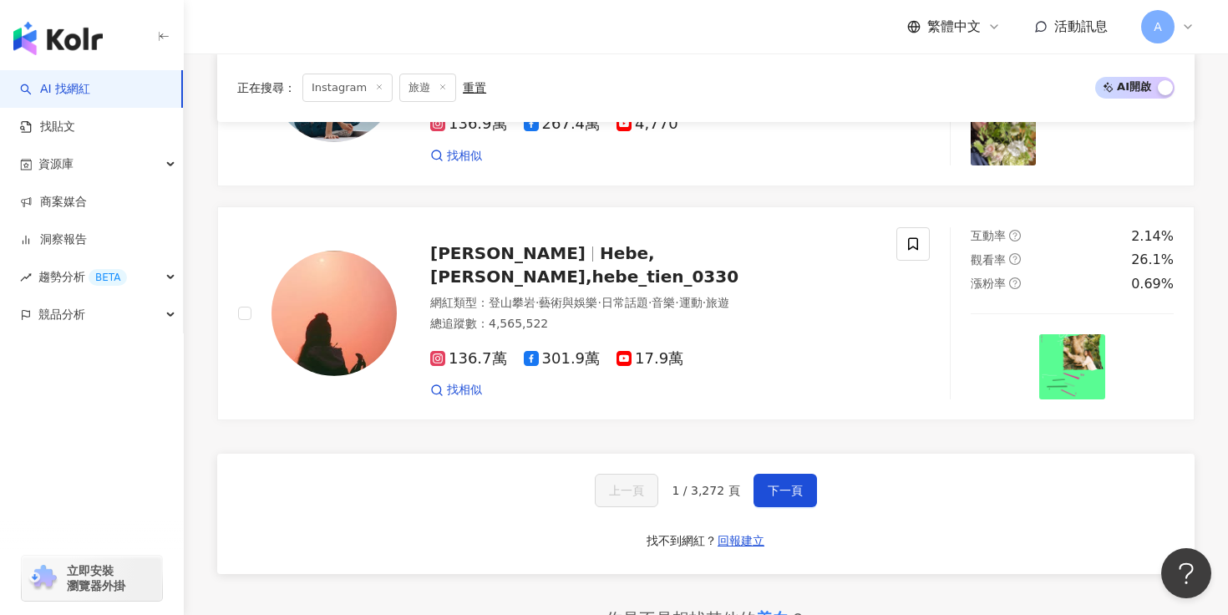
scroll to position [2910, 0]
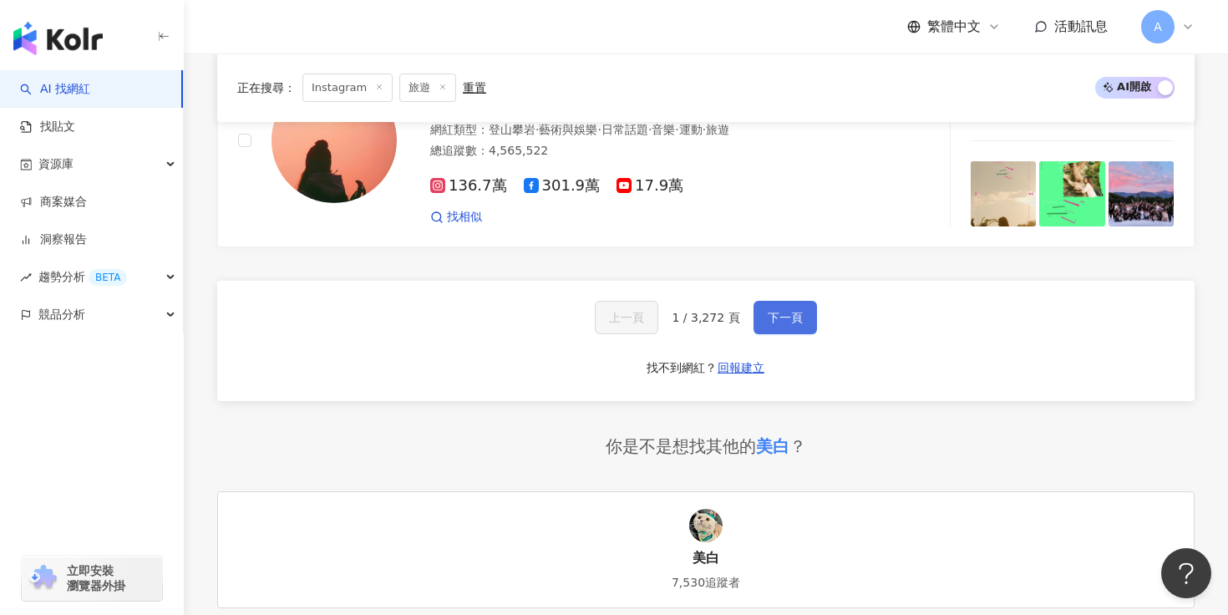
click at [779, 325] on button "下一頁" at bounding box center [785, 317] width 63 height 33
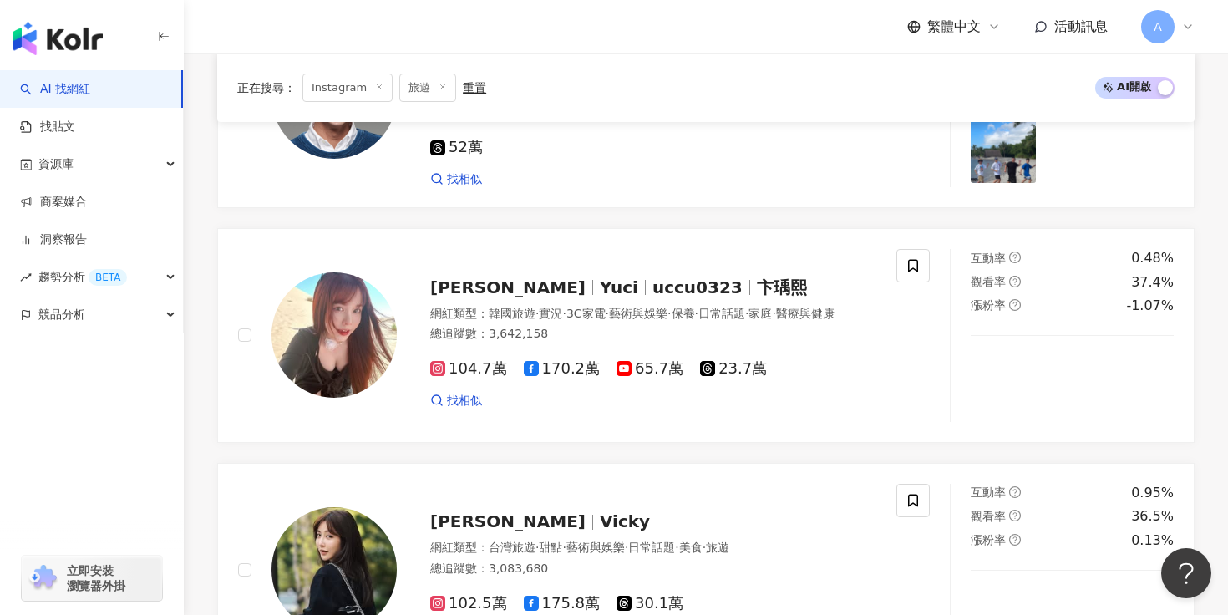
scroll to position [2423, 0]
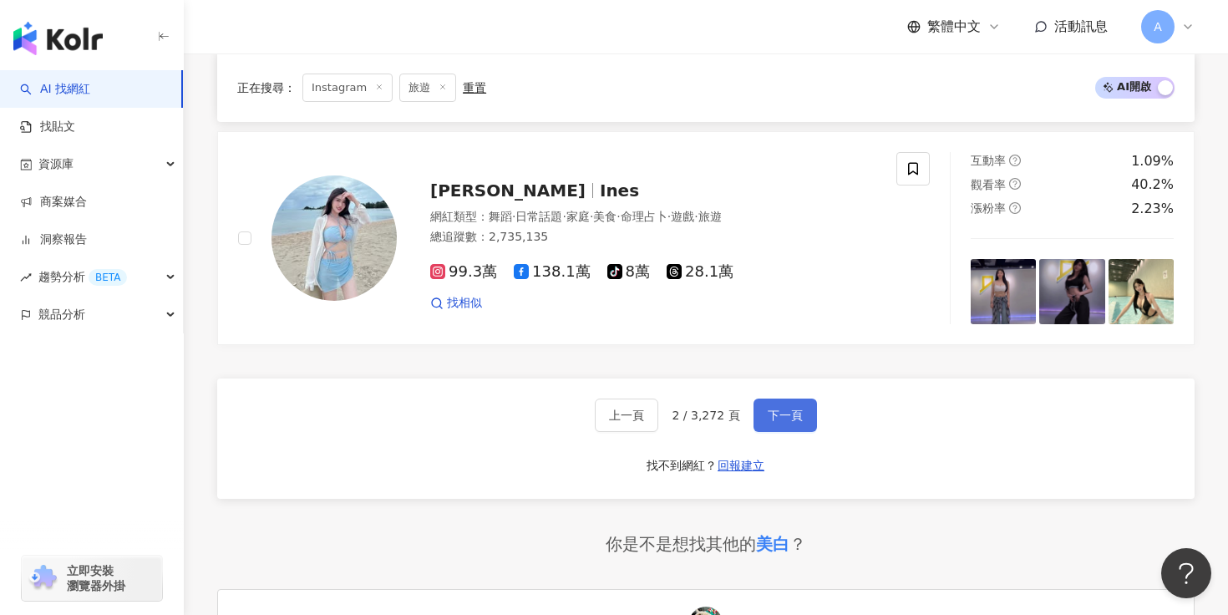
click at [786, 409] on span "下一頁" at bounding box center [785, 415] width 35 height 13
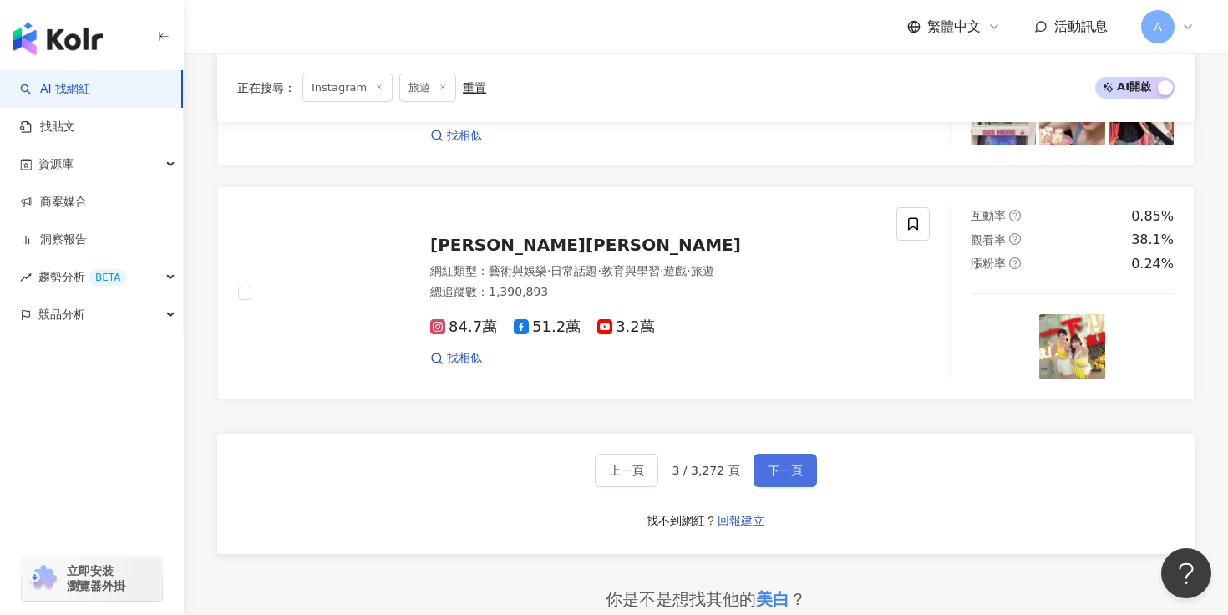
scroll to position [2827, 0]
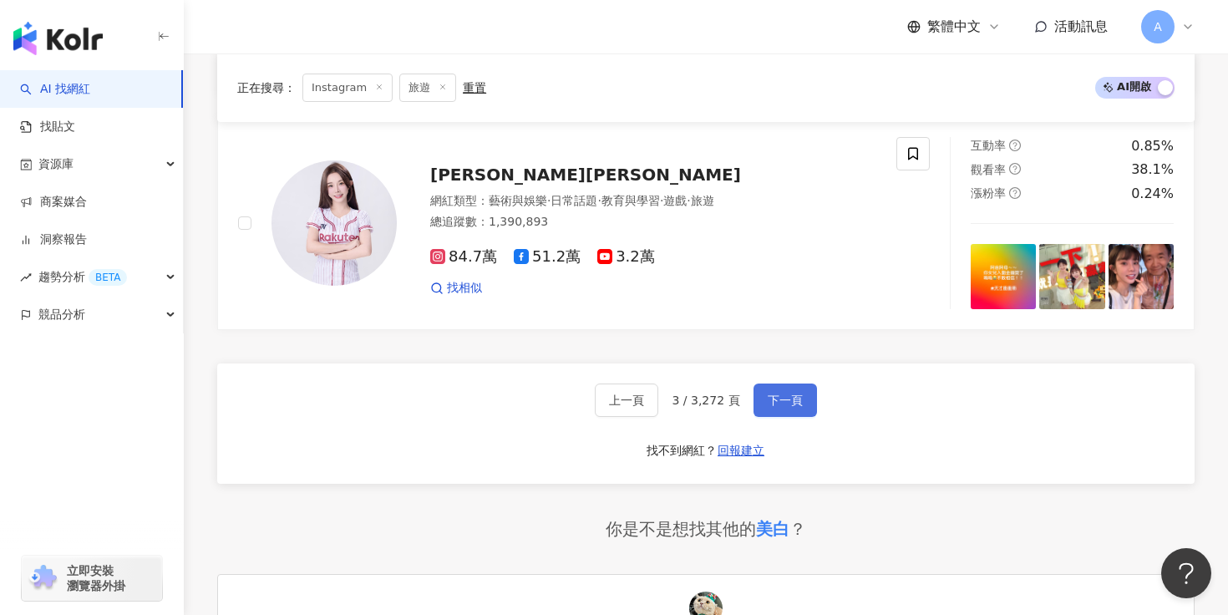
click at [768, 402] on span "下一頁" at bounding box center [785, 399] width 35 height 13
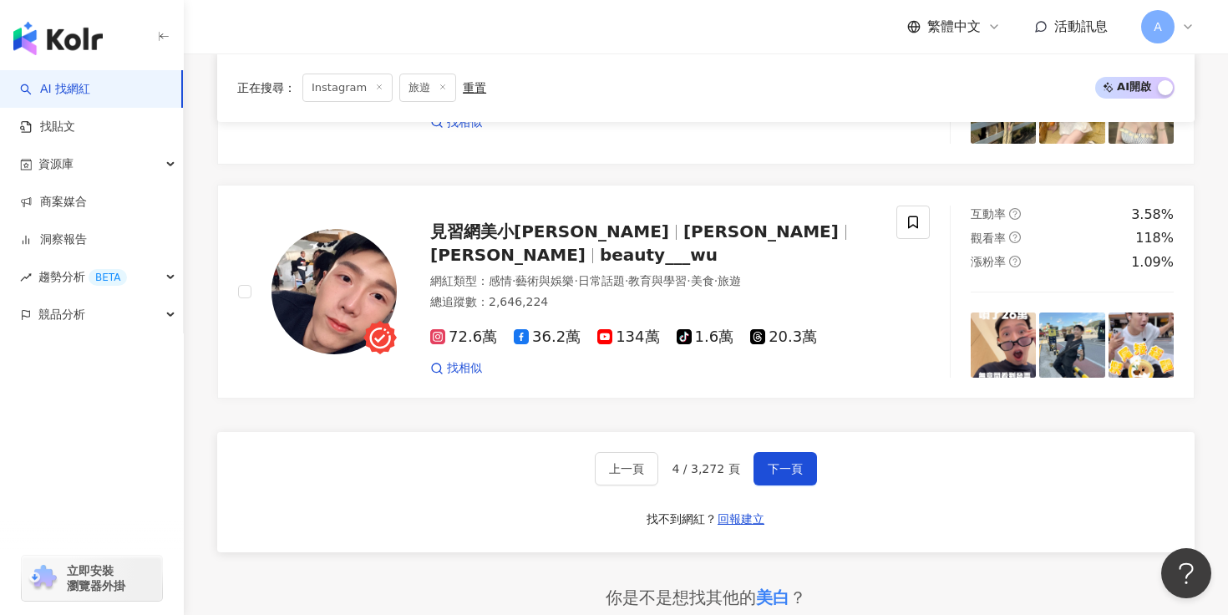
scroll to position [2769, 0]
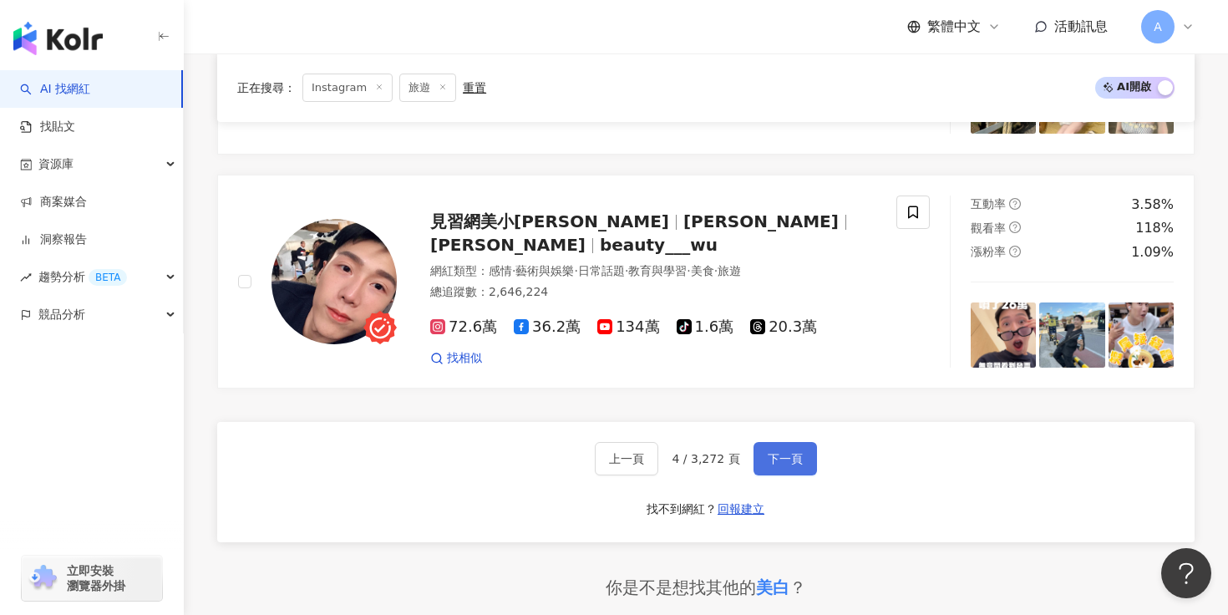
click at [784, 467] on button "下一頁" at bounding box center [785, 458] width 63 height 33
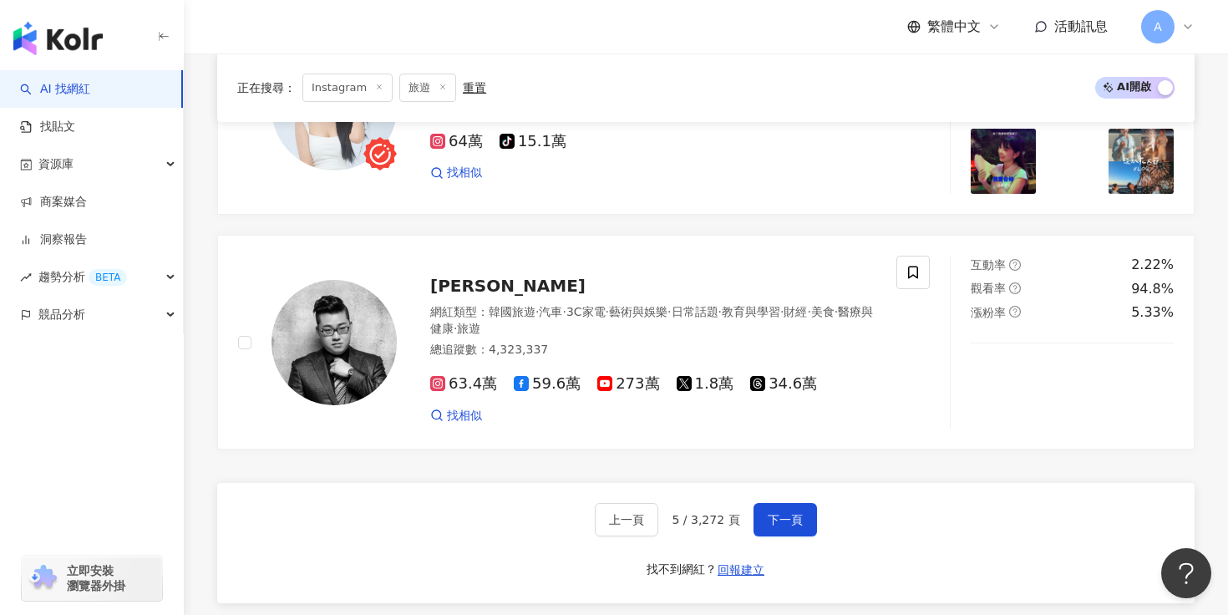
scroll to position [2895, 0]
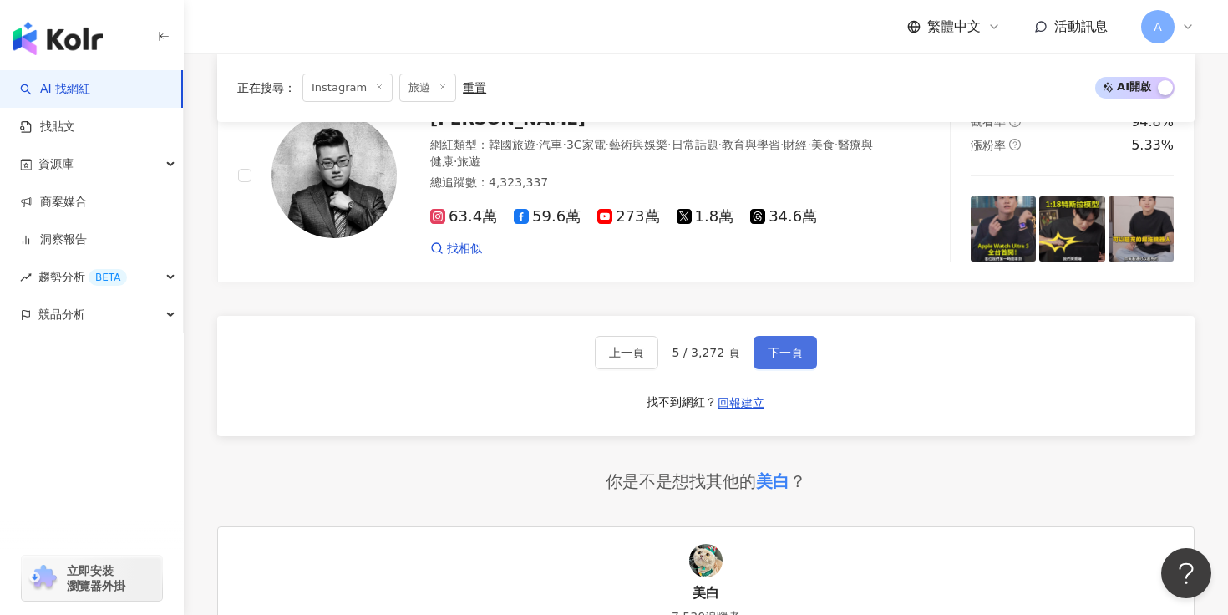
click at [800, 338] on button "下一頁" at bounding box center [785, 352] width 63 height 33
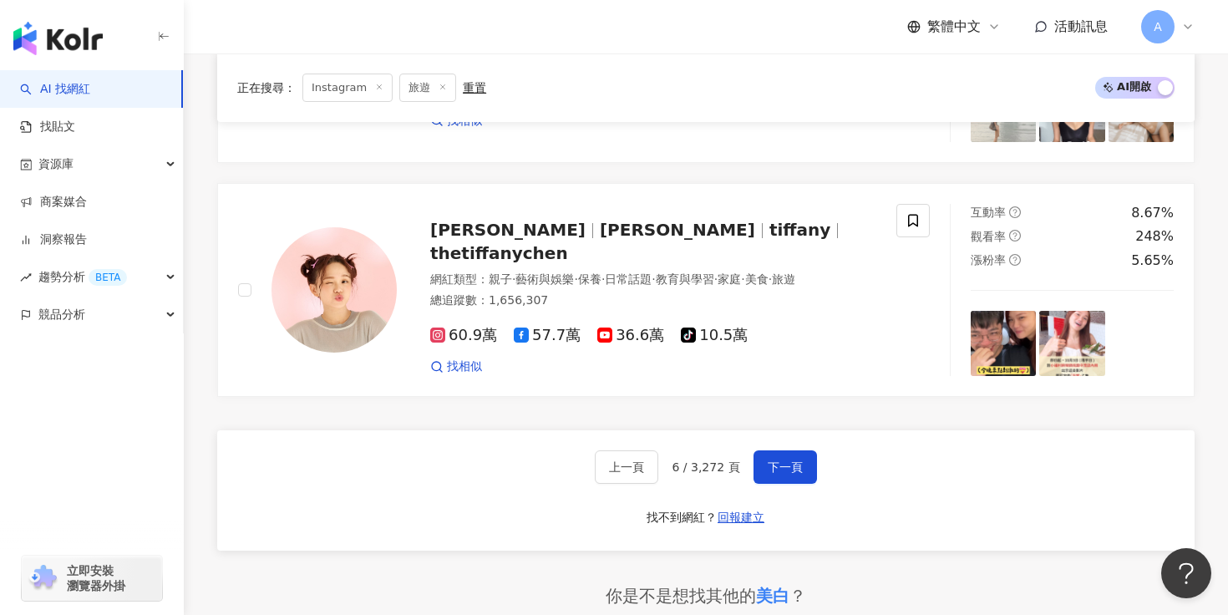
scroll to position [2762, 0]
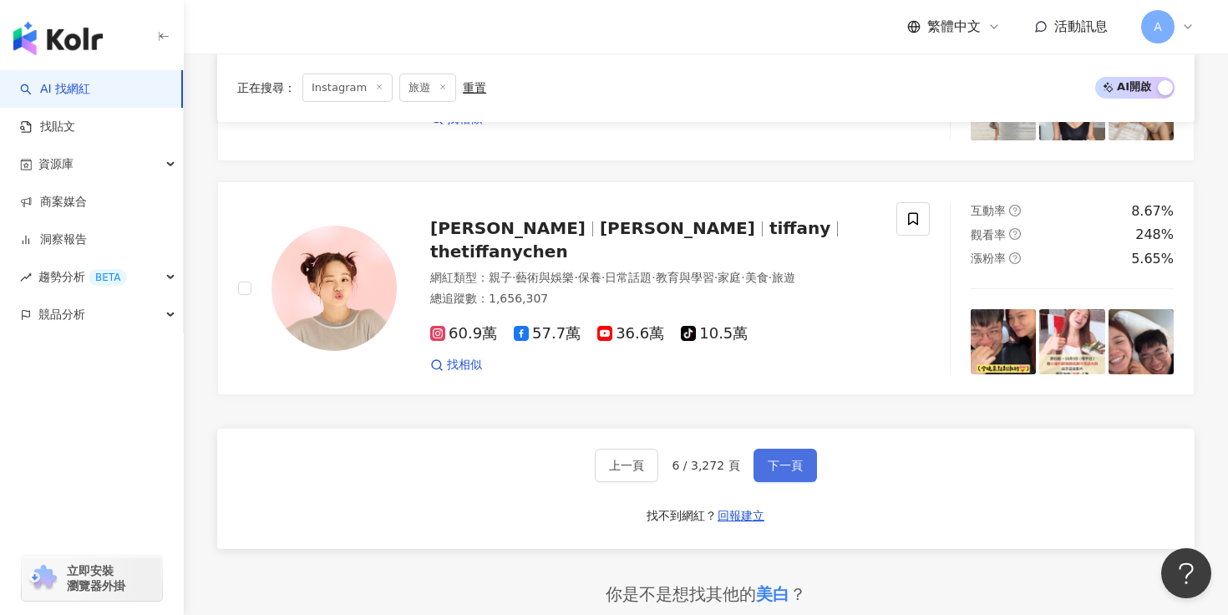
click at [789, 479] on button "下一頁" at bounding box center [785, 465] width 63 height 33
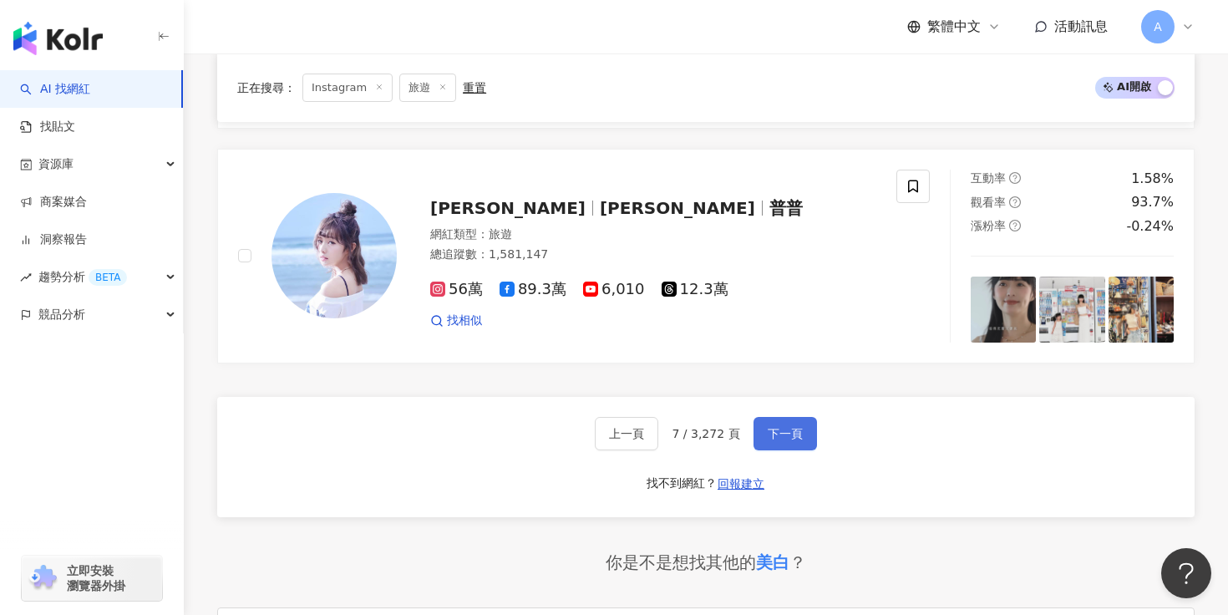
scroll to position [2814, 0]
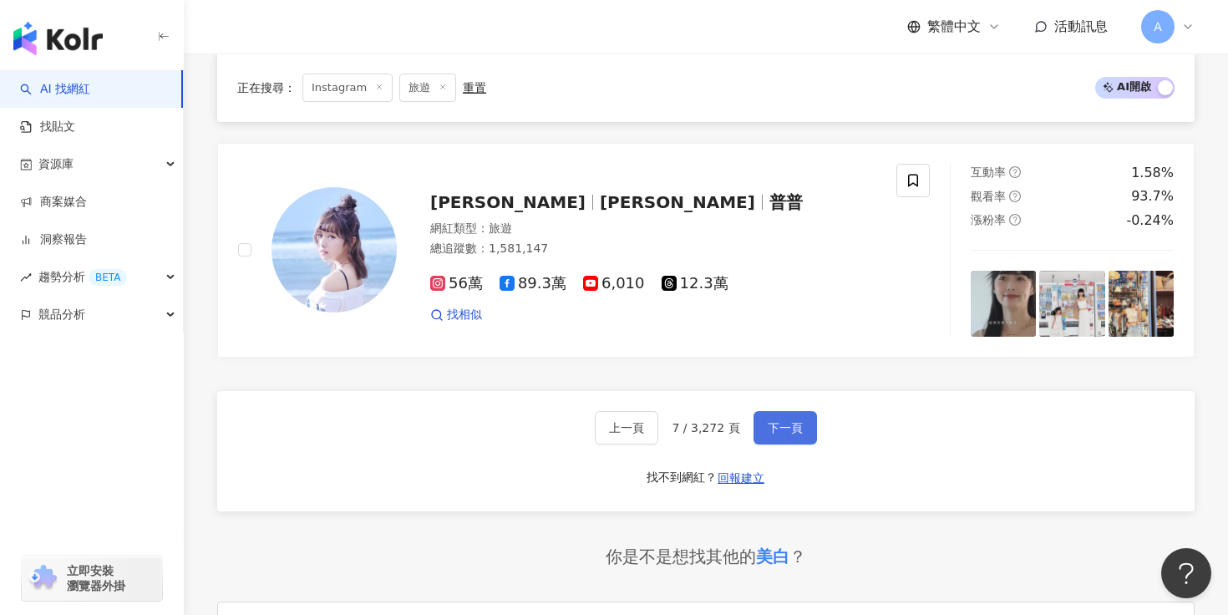
click at [769, 432] on span "下一頁" at bounding box center [785, 427] width 35 height 13
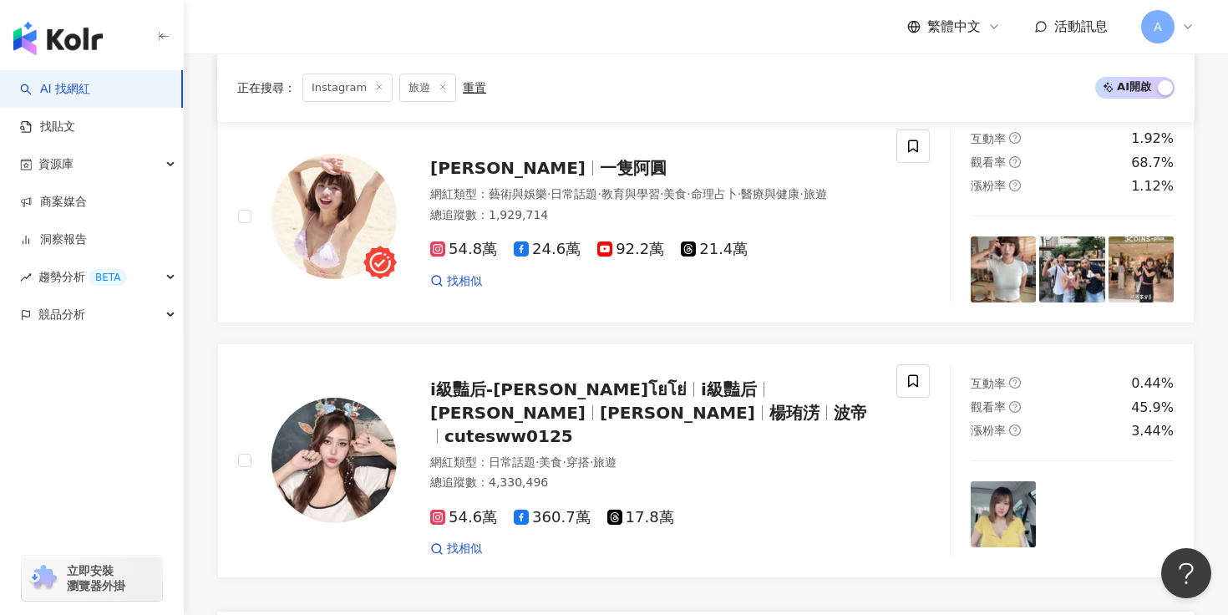
scroll to position [2722, 0]
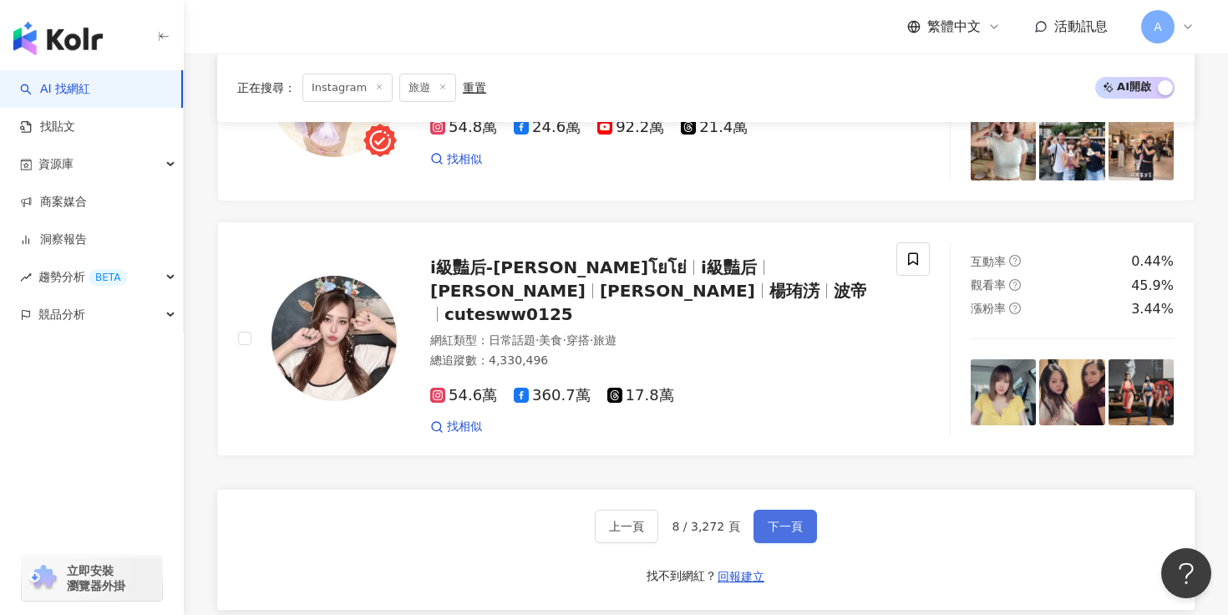
click at [784, 520] on span "下一頁" at bounding box center [785, 526] width 35 height 13
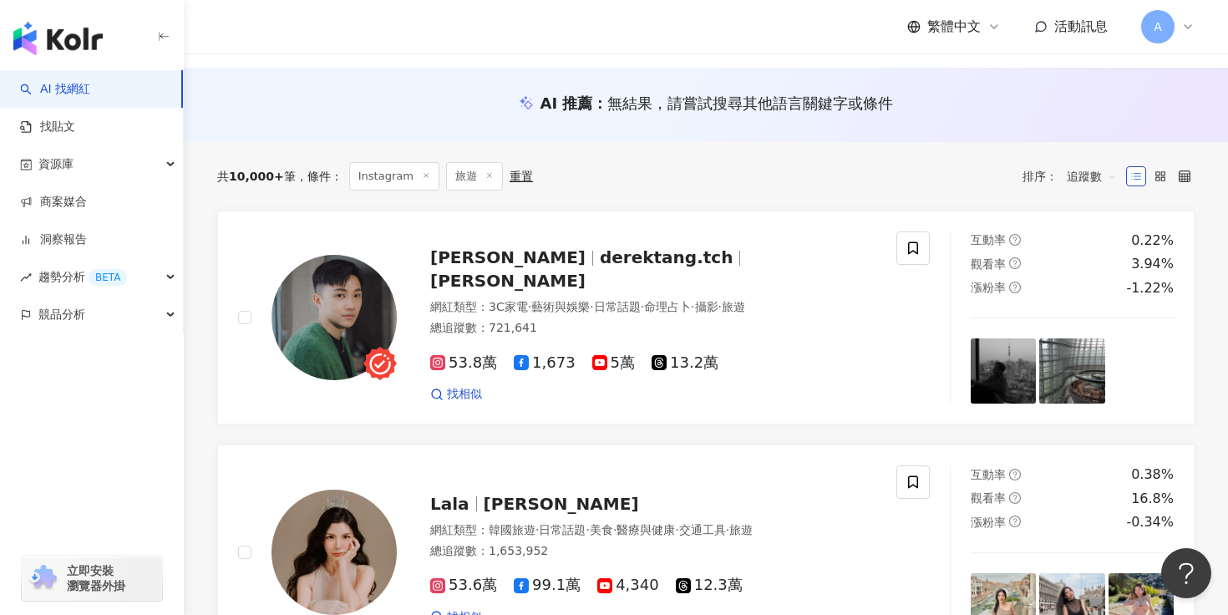
scroll to position [0, 0]
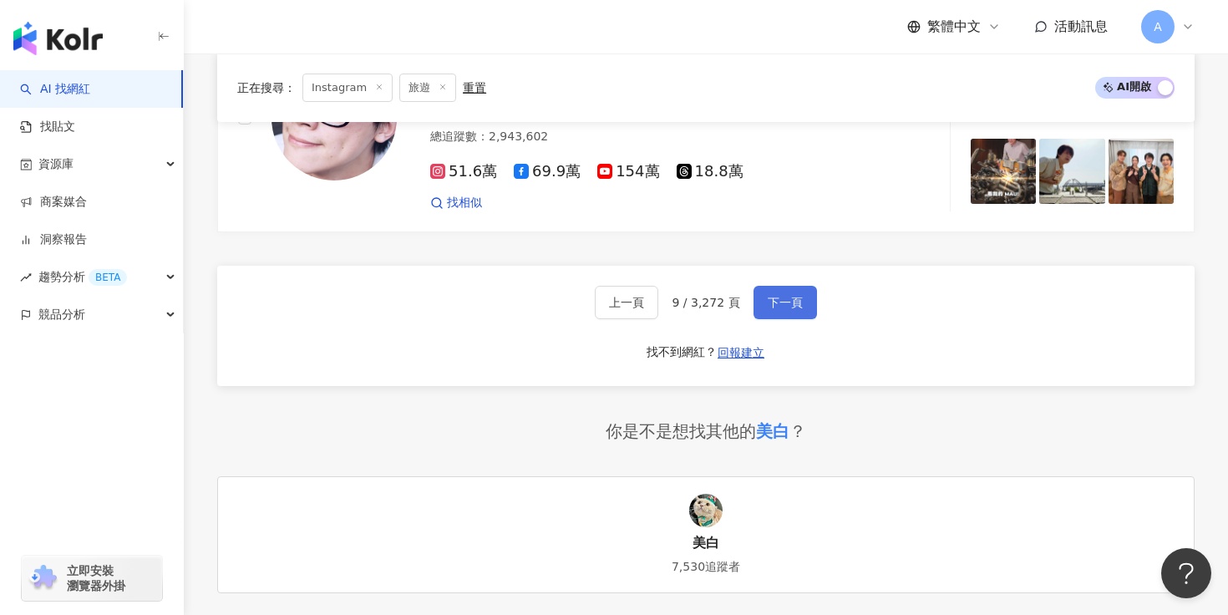
click at [784, 296] on span "下一頁" at bounding box center [785, 302] width 35 height 13
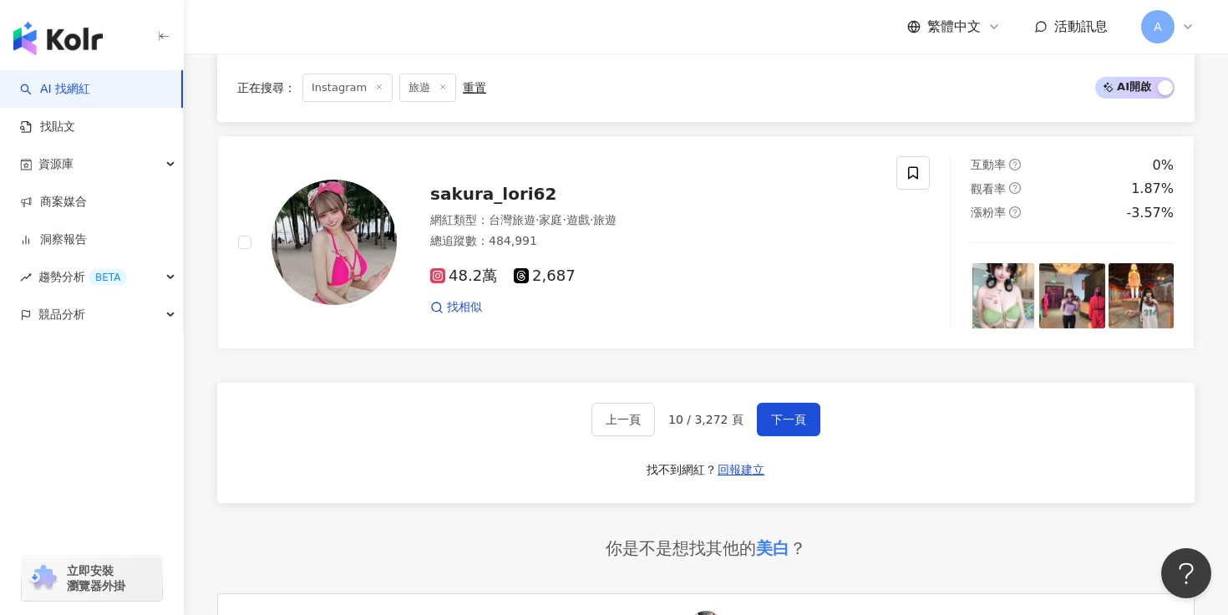
scroll to position [2939, 0]
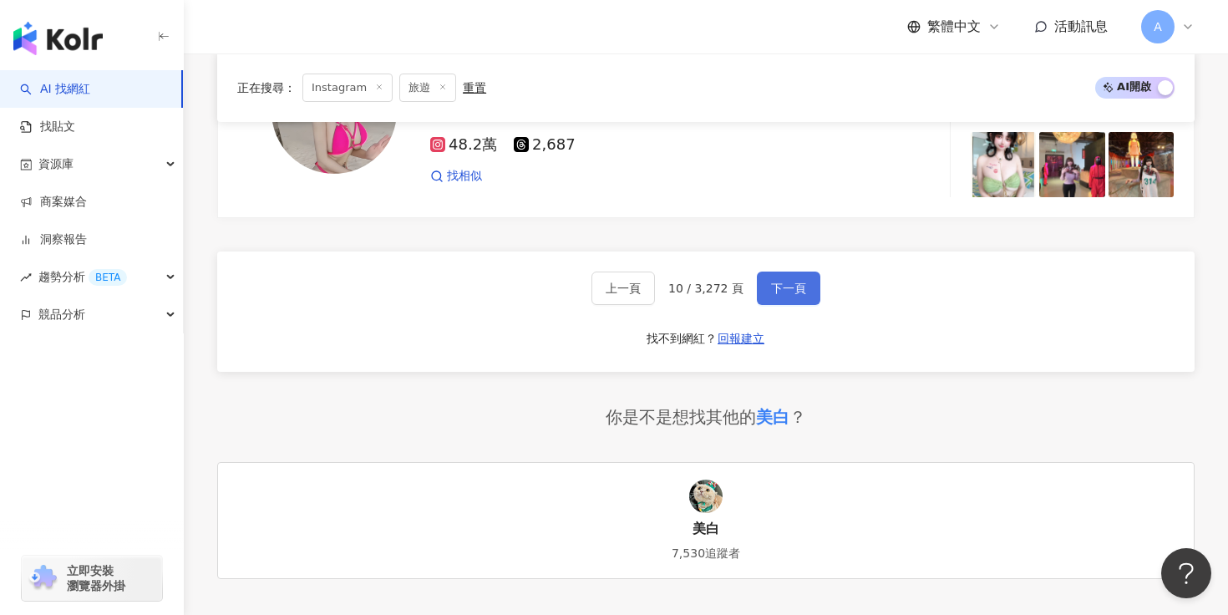
click at [779, 281] on button "下一頁" at bounding box center [788, 288] width 63 height 33
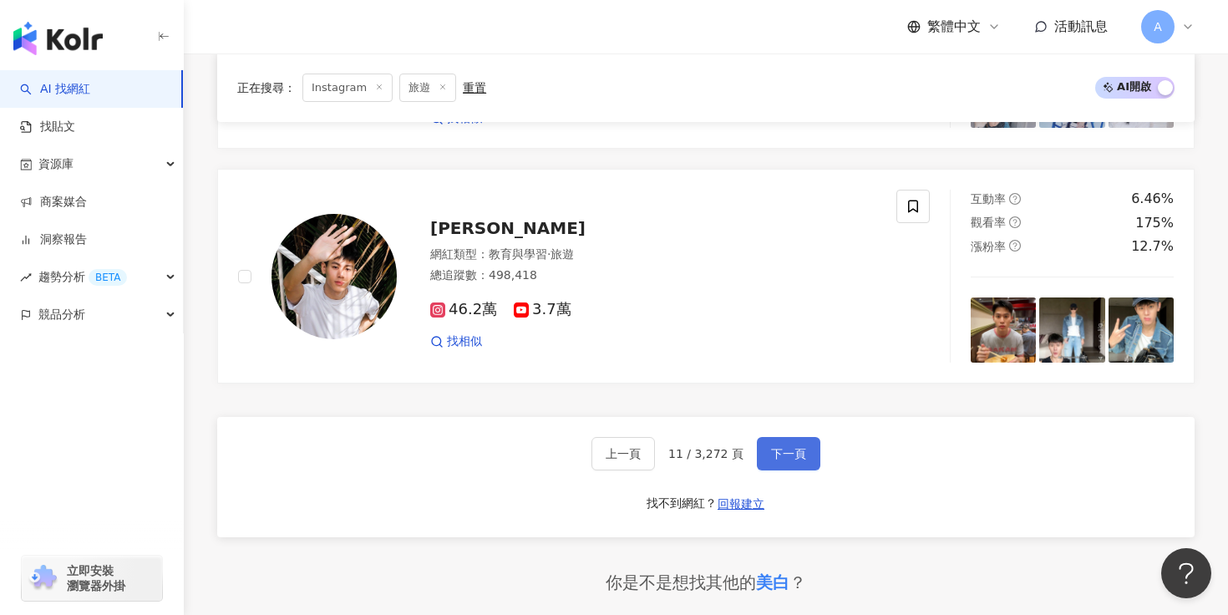
scroll to position [2847, 0]
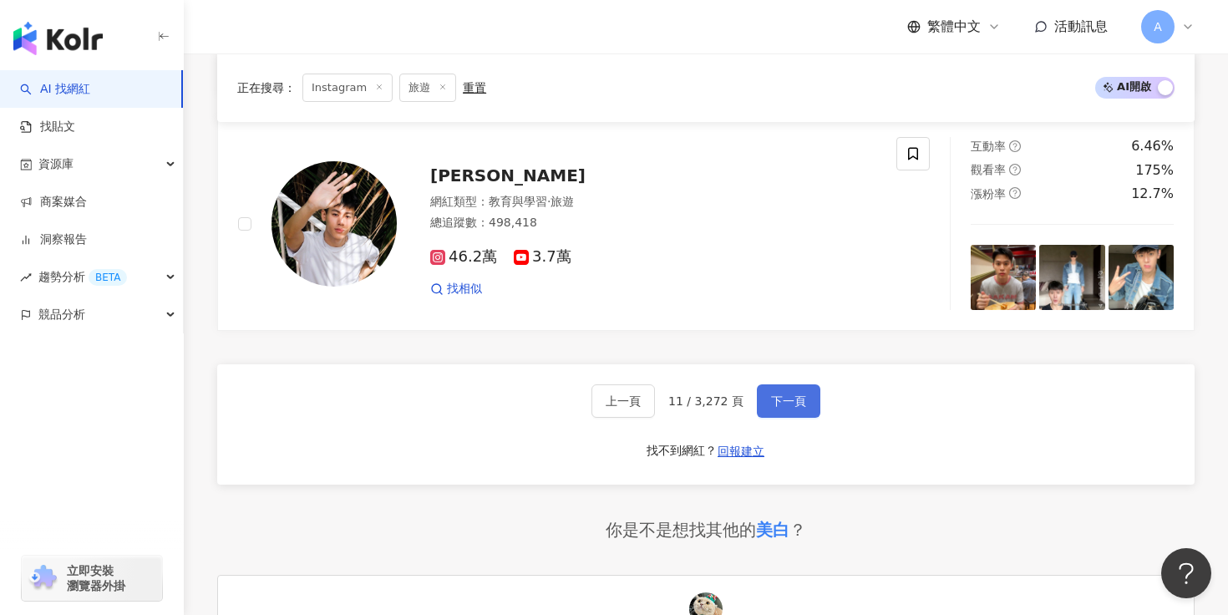
click at [802, 394] on span "下一頁" at bounding box center [788, 400] width 35 height 13
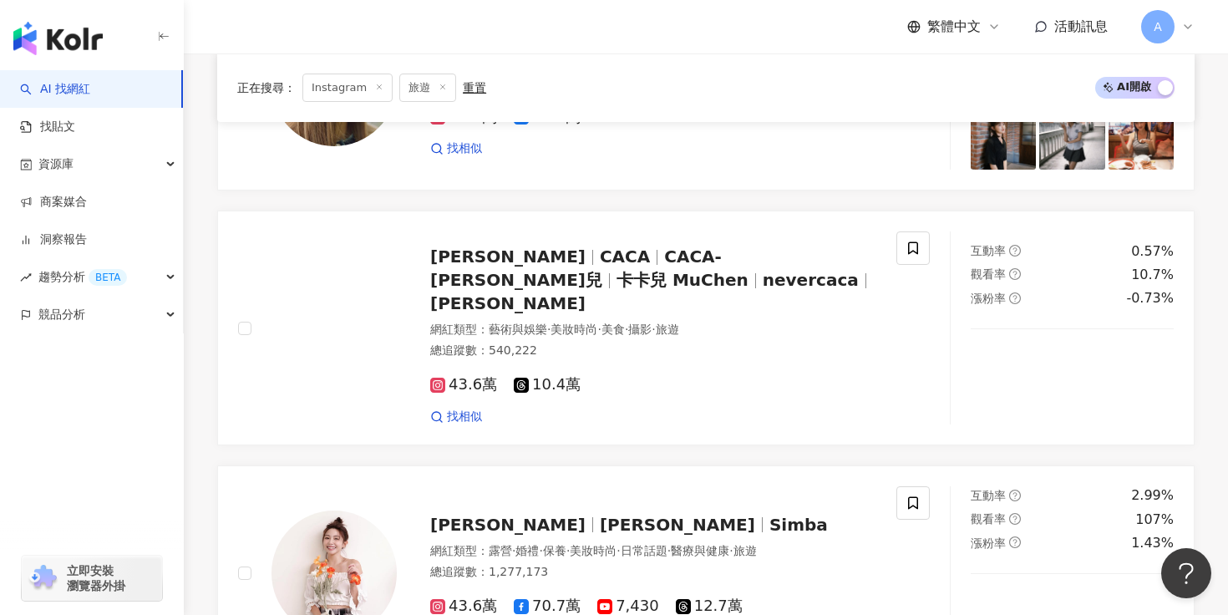
scroll to position [2781, 0]
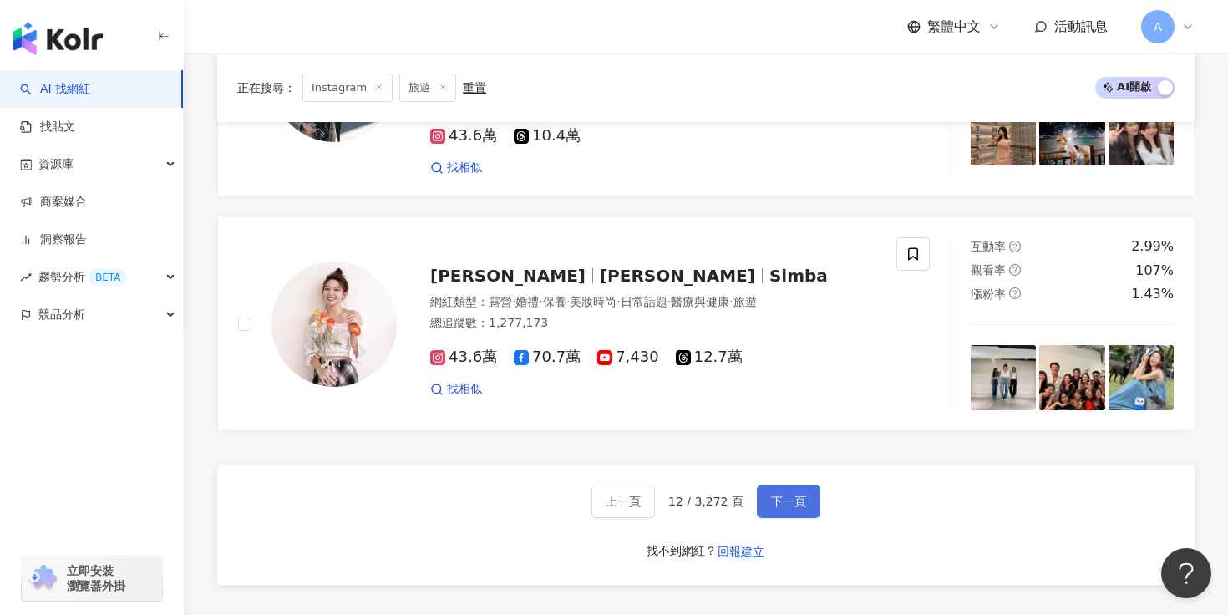
click at [784, 485] on button "下一頁" at bounding box center [788, 501] width 63 height 33
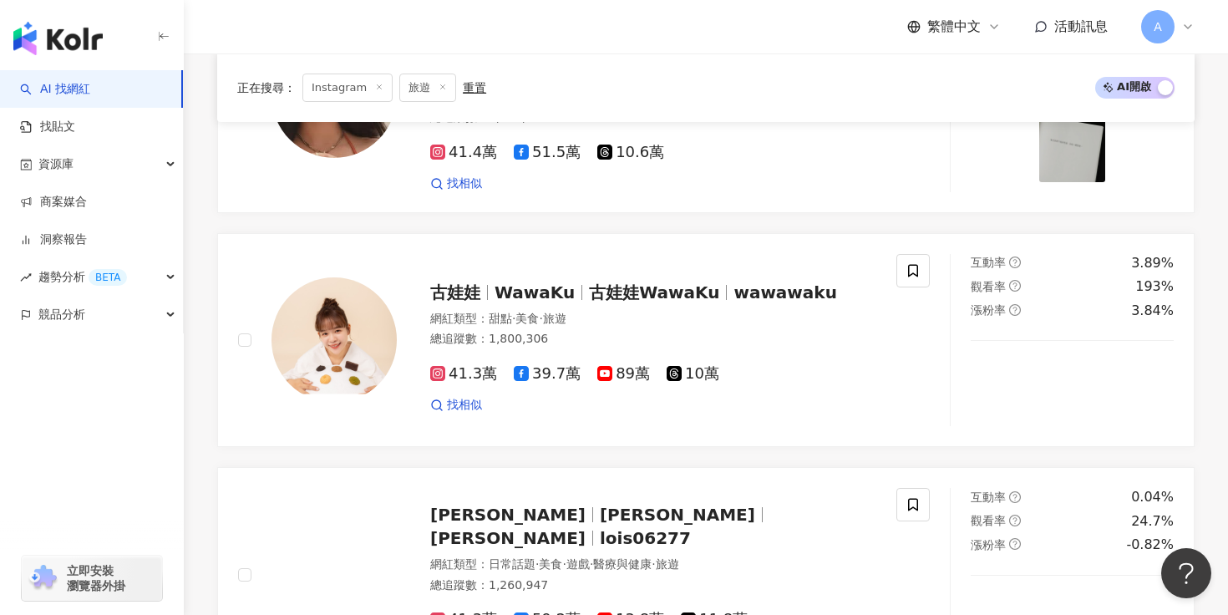
scroll to position [2695, 0]
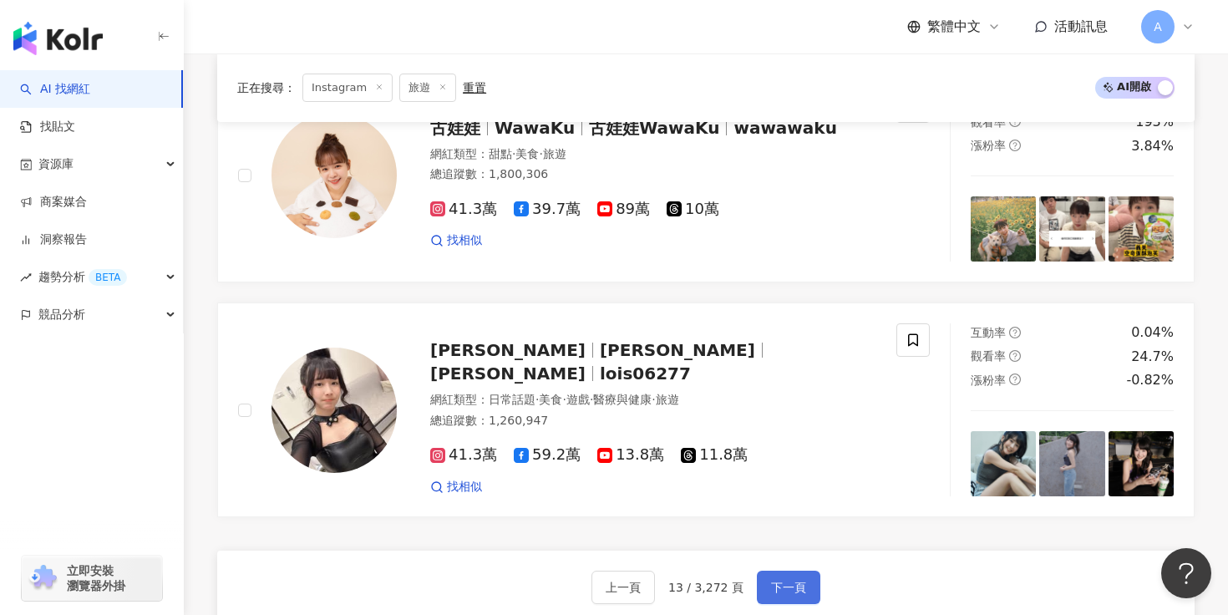
click at [779, 581] on span "下一頁" at bounding box center [788, 587] width 35 height 13
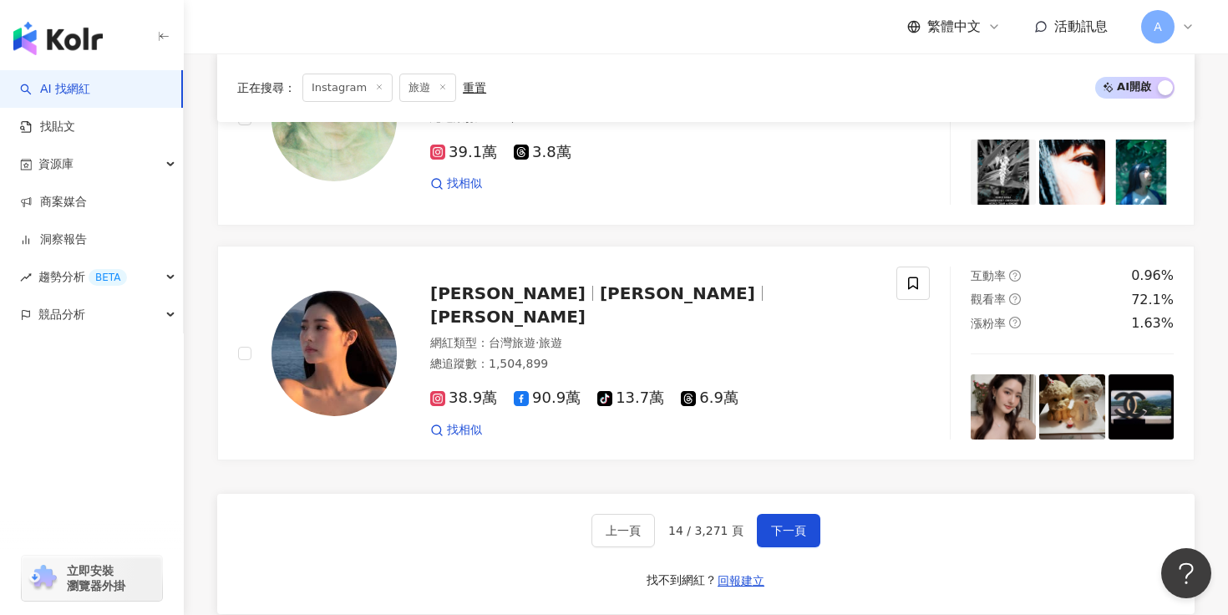
scroll to position [2840, 0]
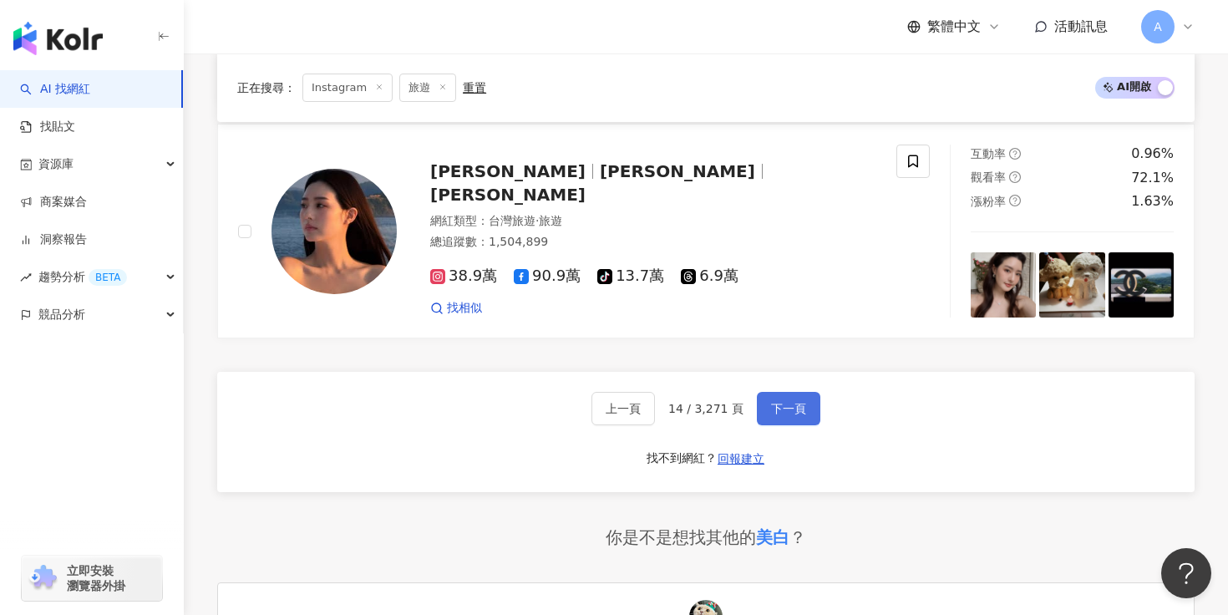
click at [796, 402] on span "下一頁" at bounding box center [788, 408] width 35 height 13
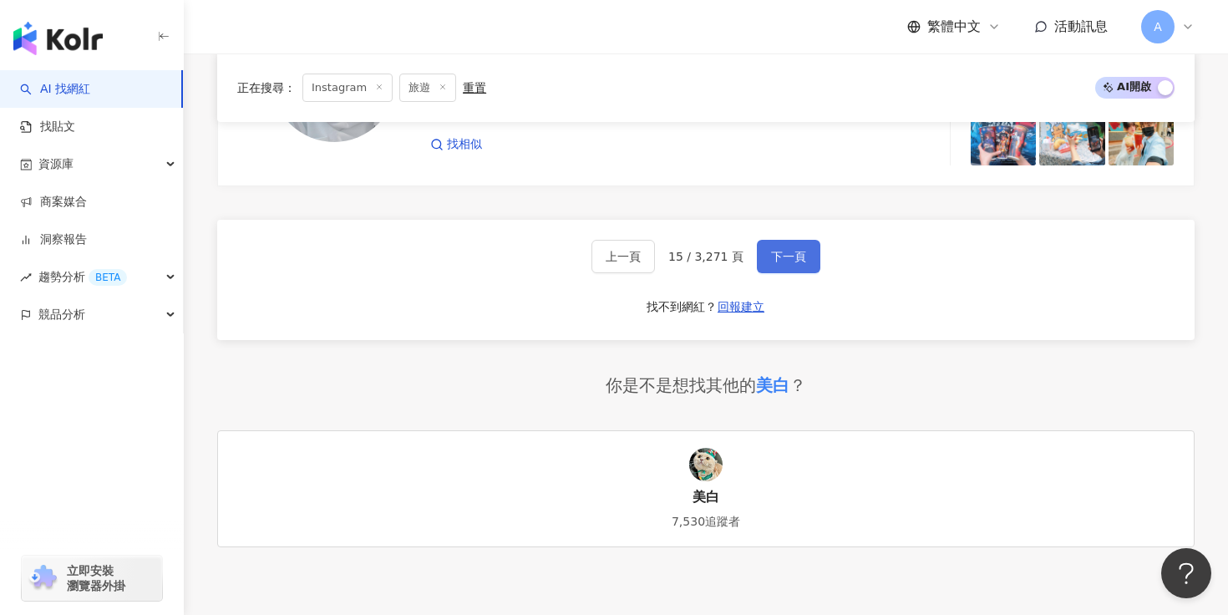
click at [795, 272] on button "下一頁" at bounding box center [788, 256] width 63 height 33
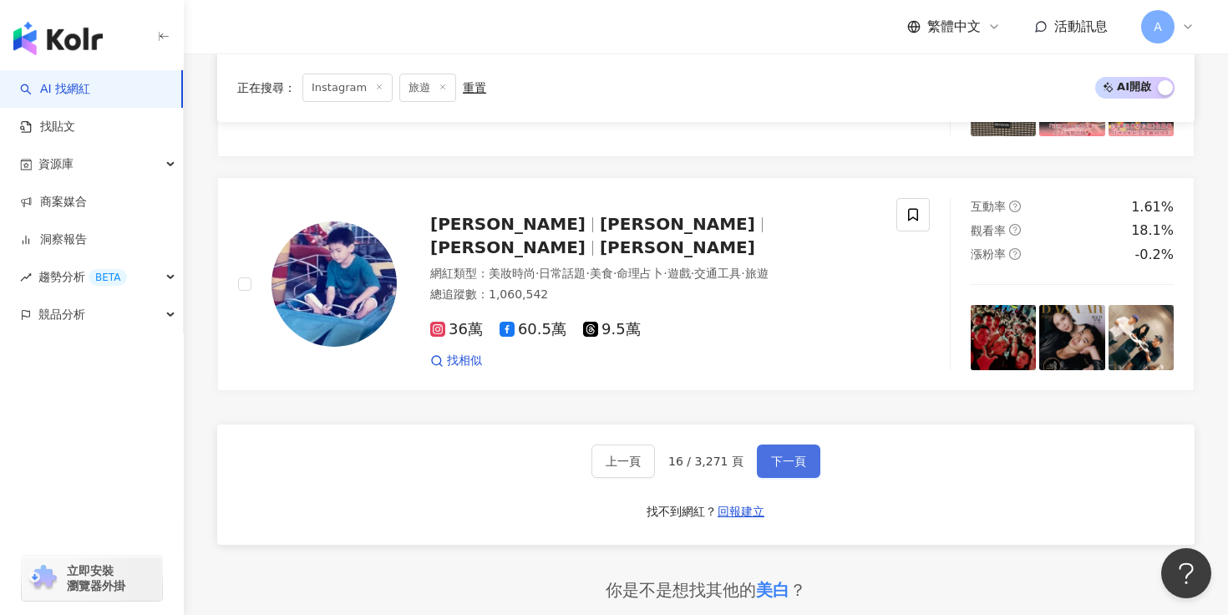
scroll to position [2835, 0]
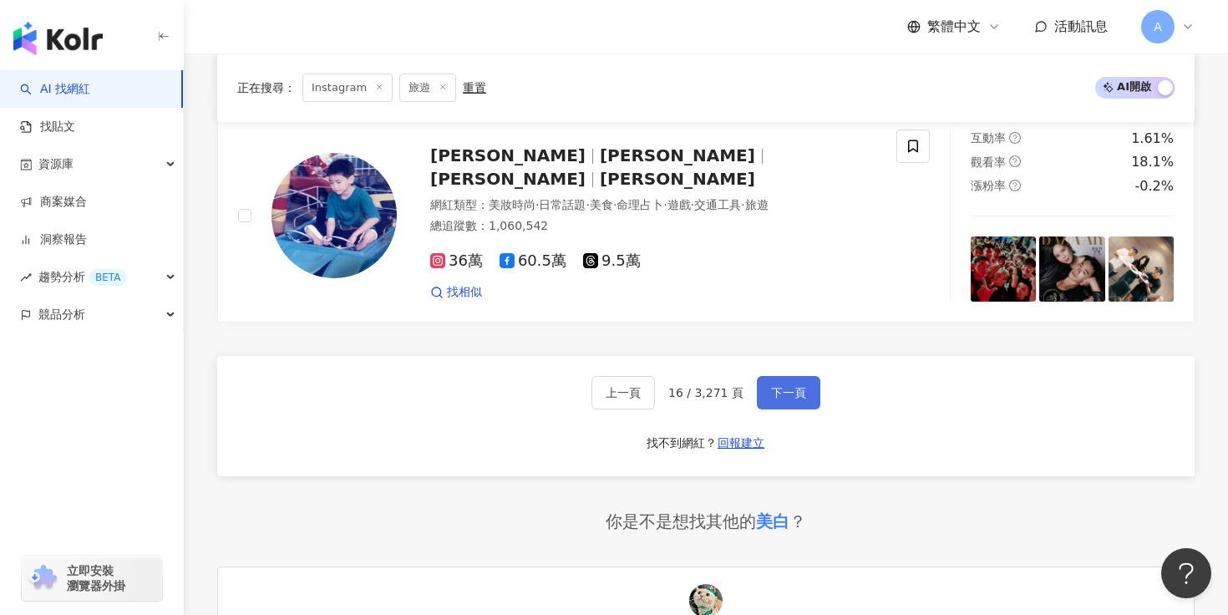
click at [784, 393] on span "下一頁" at bounding box center [788, 392] width 35 height 13
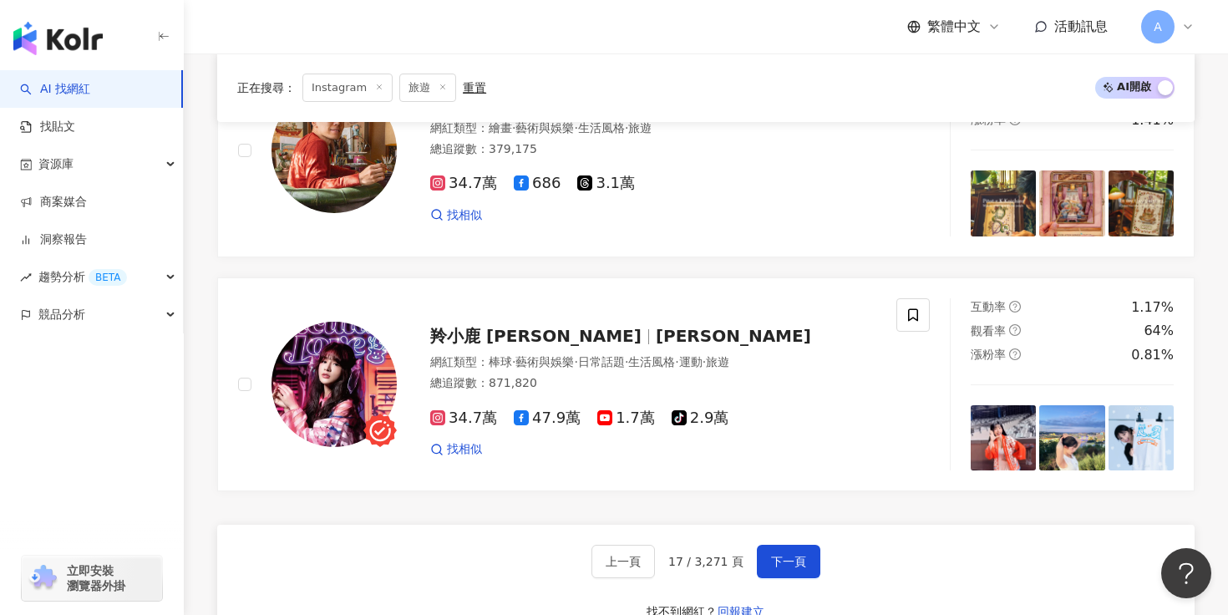
scroll to position [2742, 0]
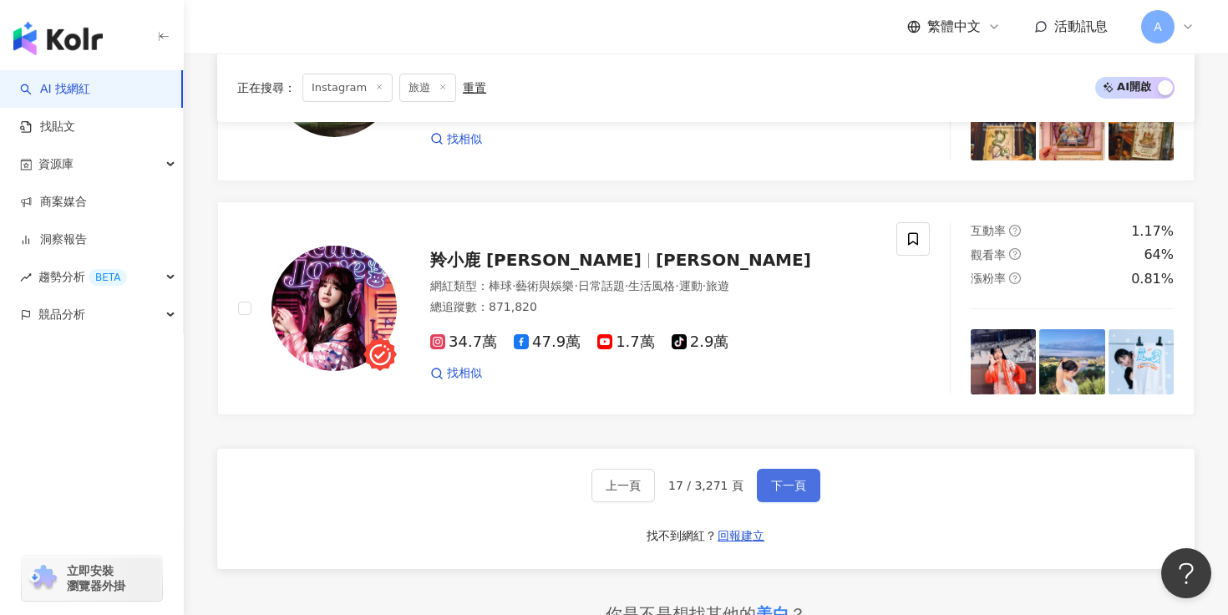
click at [787, 492] on span "下一頁" at bounding box center [788, 485] width 35 height 13
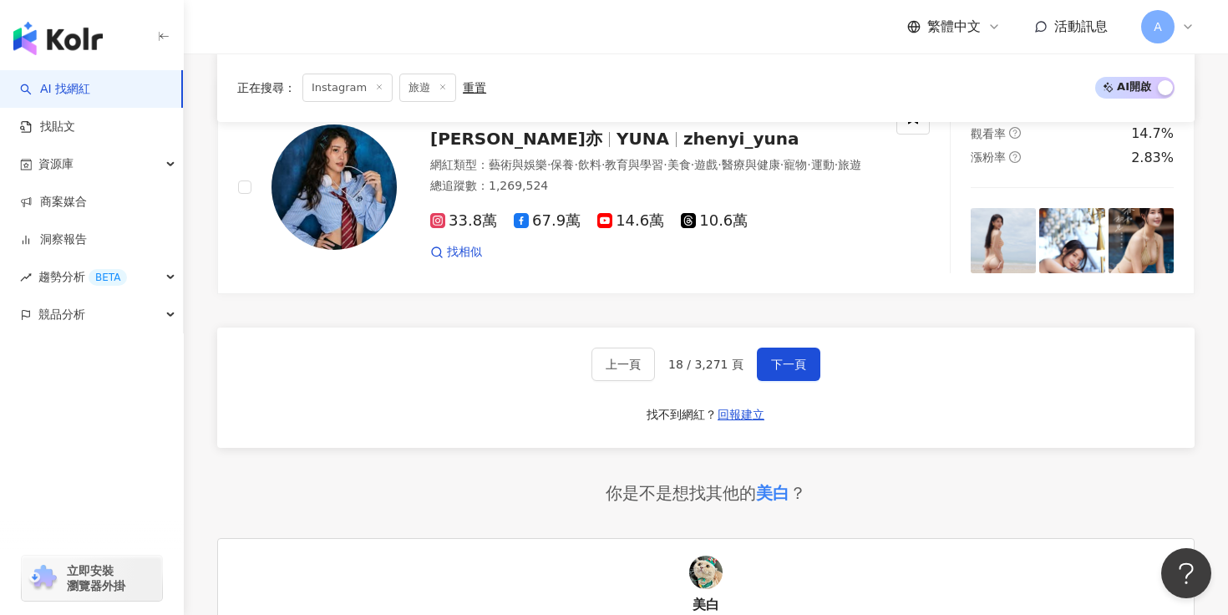
scroll to position [2928, 0]
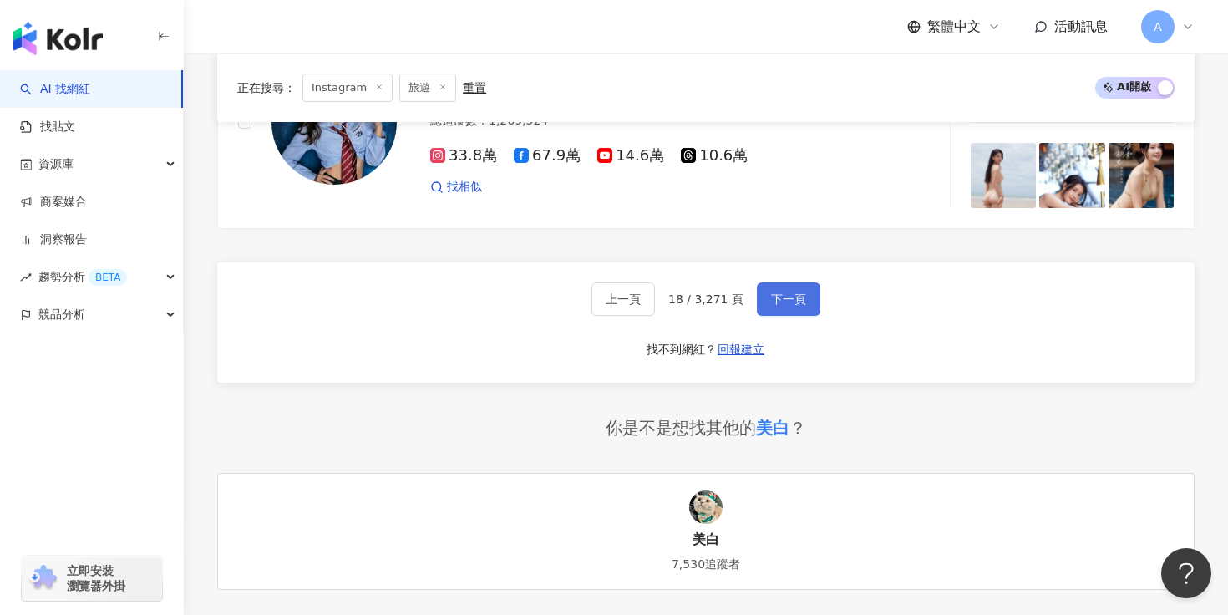
click at [783, 297] on span "下一頁" at bounding box center [788, 298] width 35 height 13
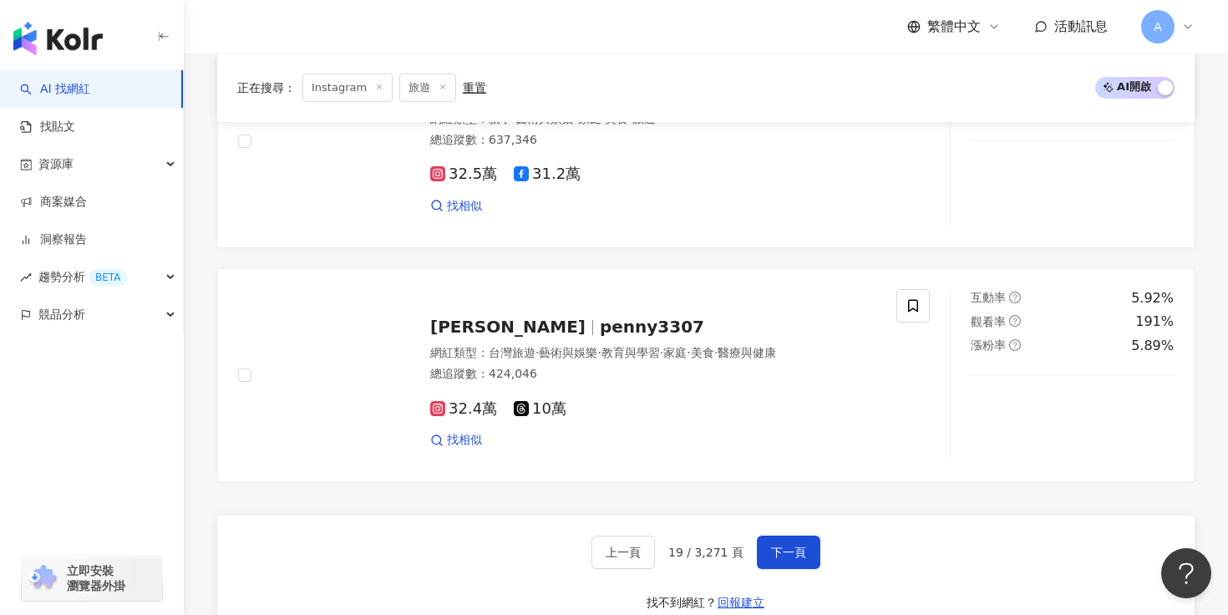
scroll to position [2812, 0]
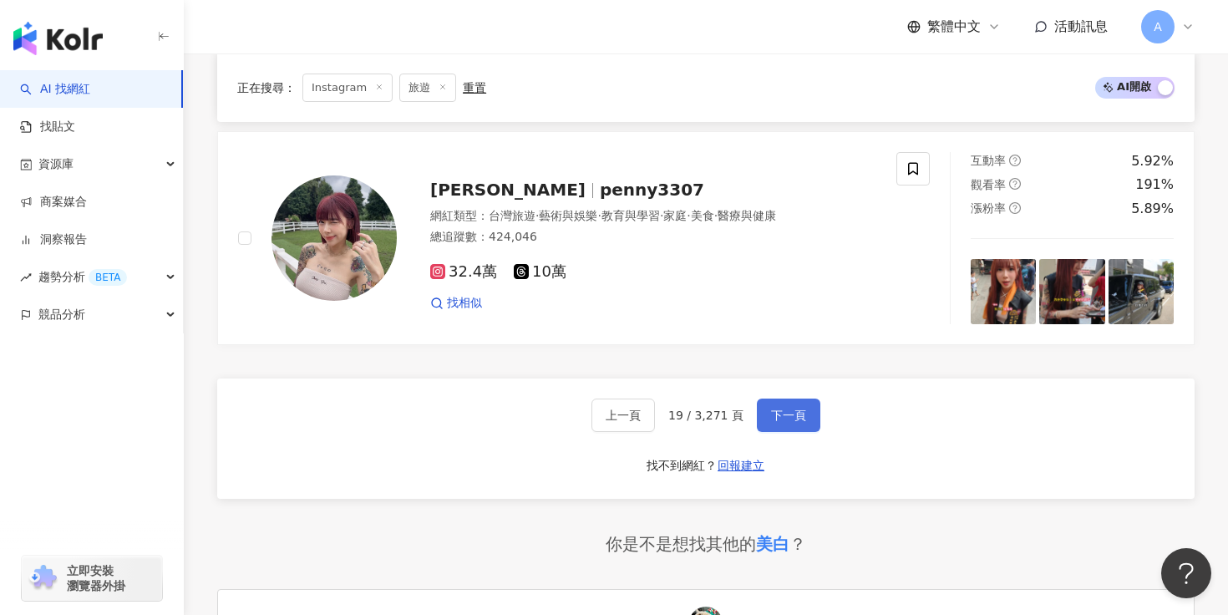
click at [799, 405] on button "下一頁" at bounding box center [788, 414] width 63 height 33
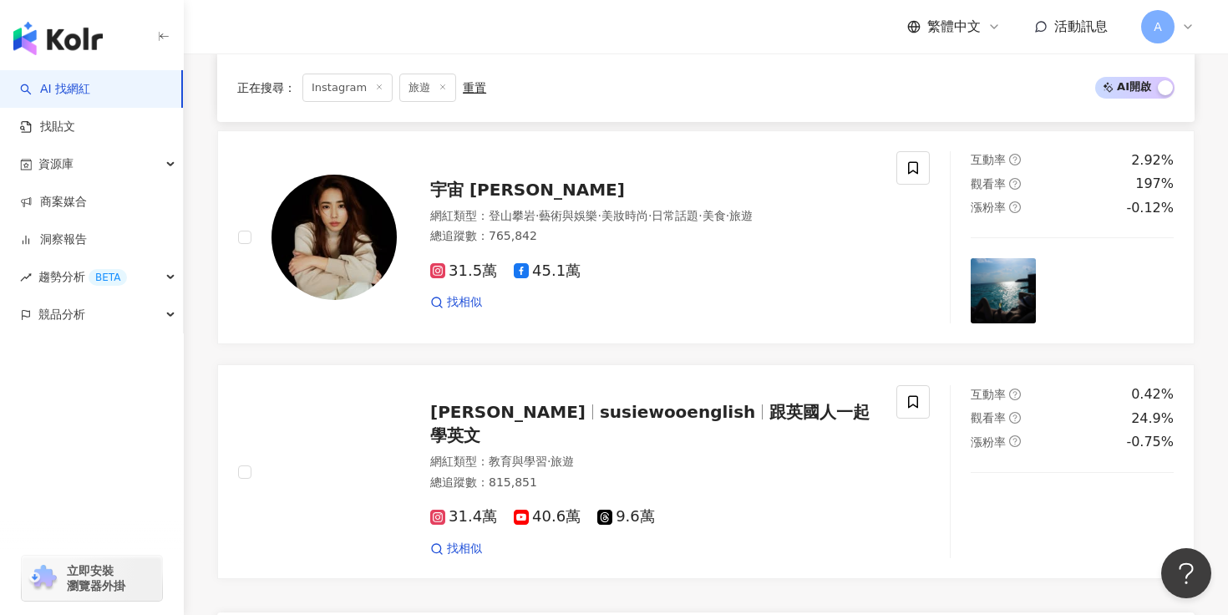
scroll to position [2850, 0]
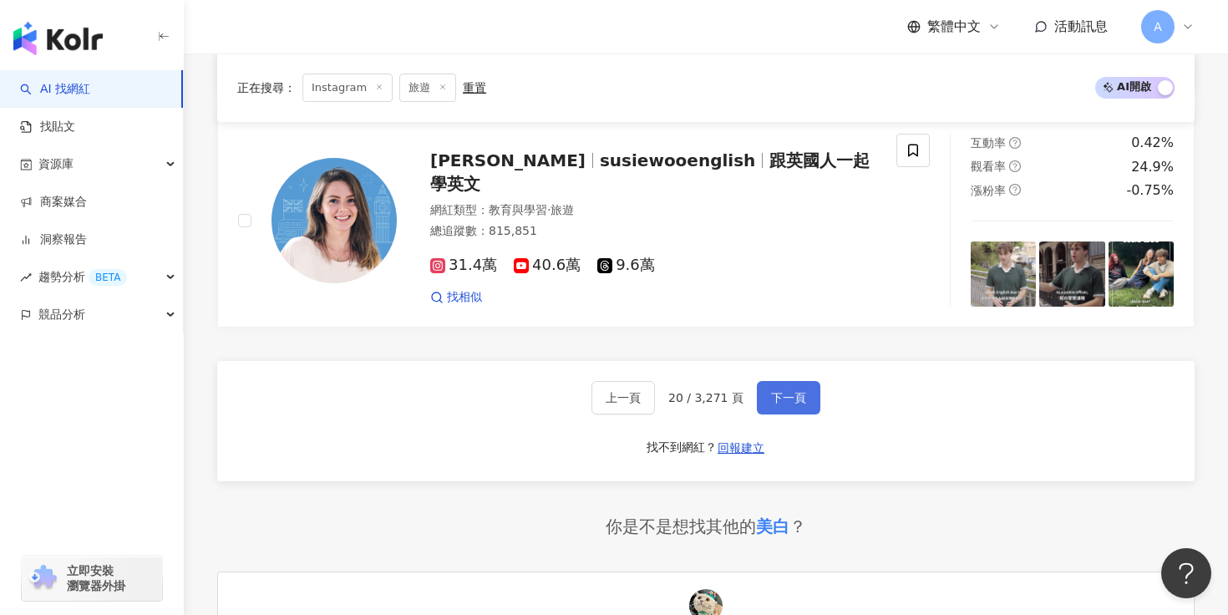
click at [776, 391] on span "下一頁" at bounding box center [788, 397] width 35 height 13
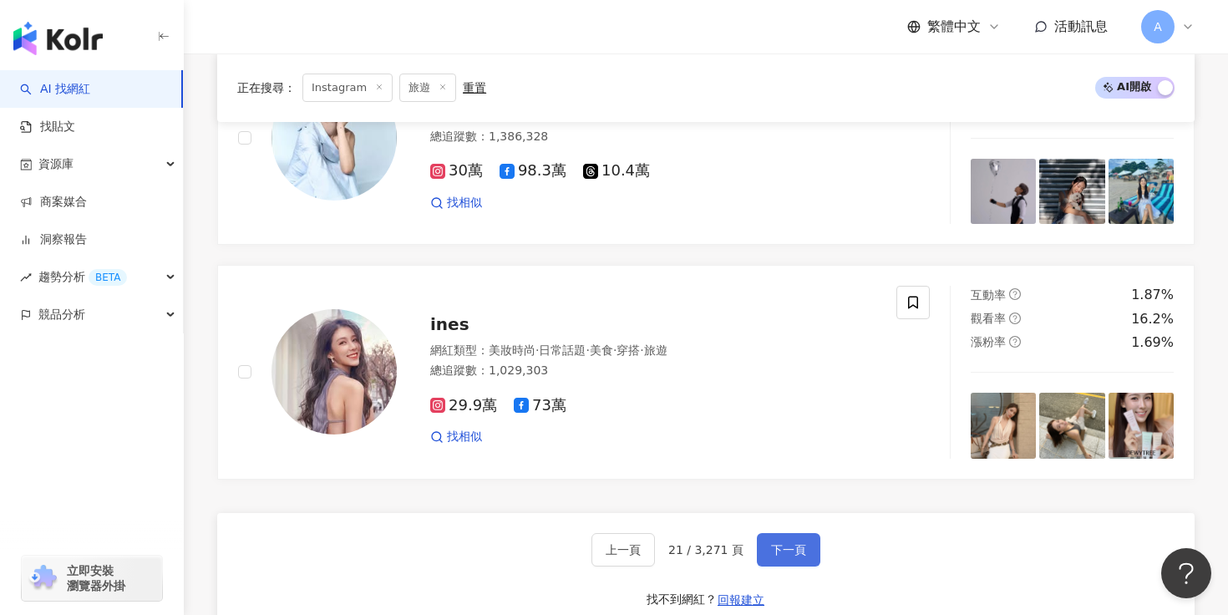
scroll to position [2917, 0]
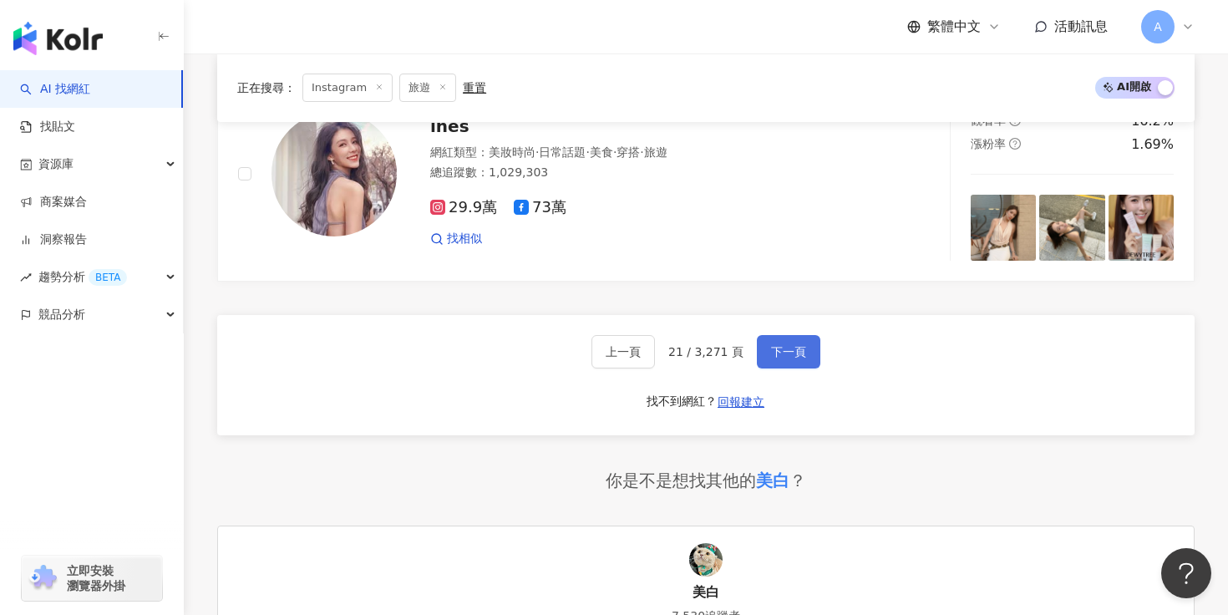
click at [795, 345] on span "下一頁" at bounding box center [788, 351] width 35 height 13
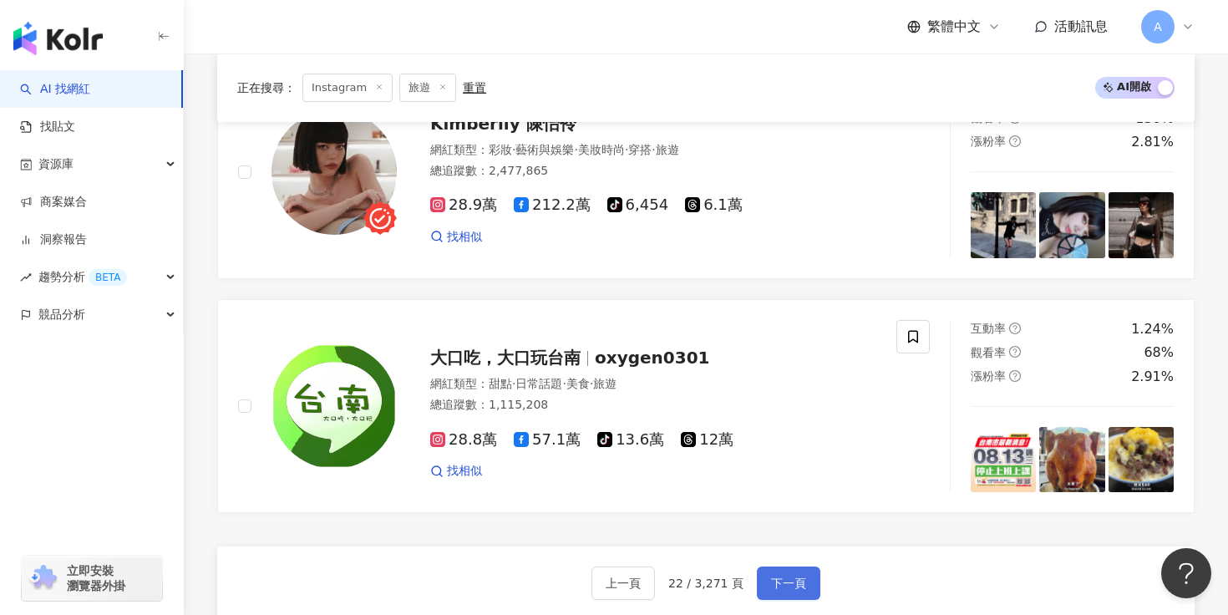
scroll to position [2855, 0]
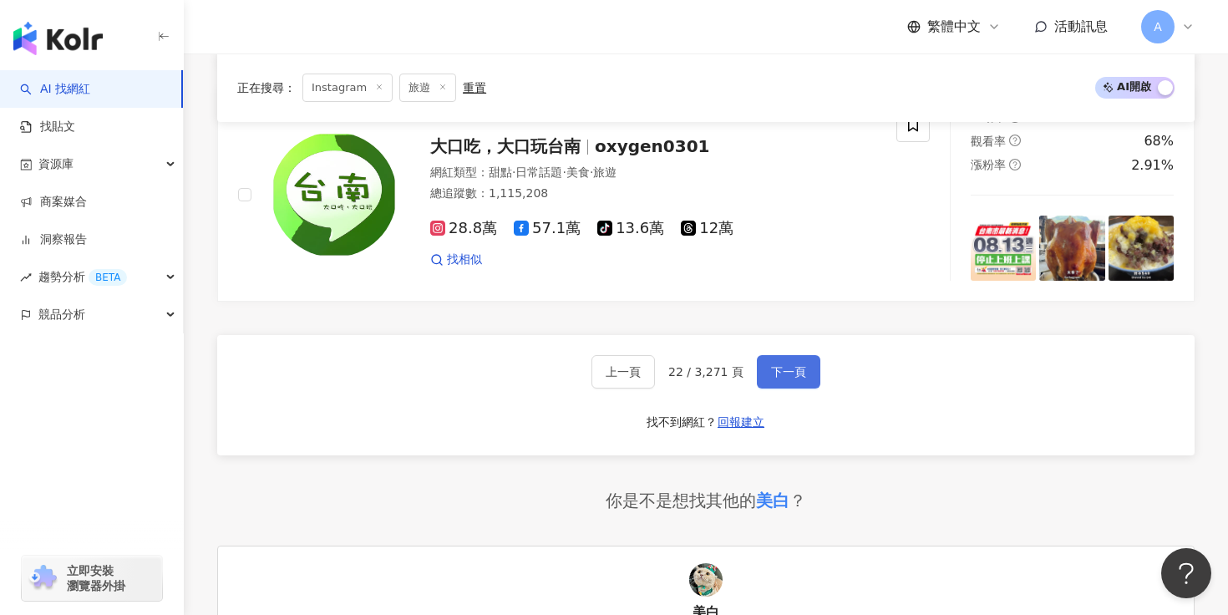
click at [784, 378] on span "下一頁" at bounding box center [788, 371] width 35 height 13
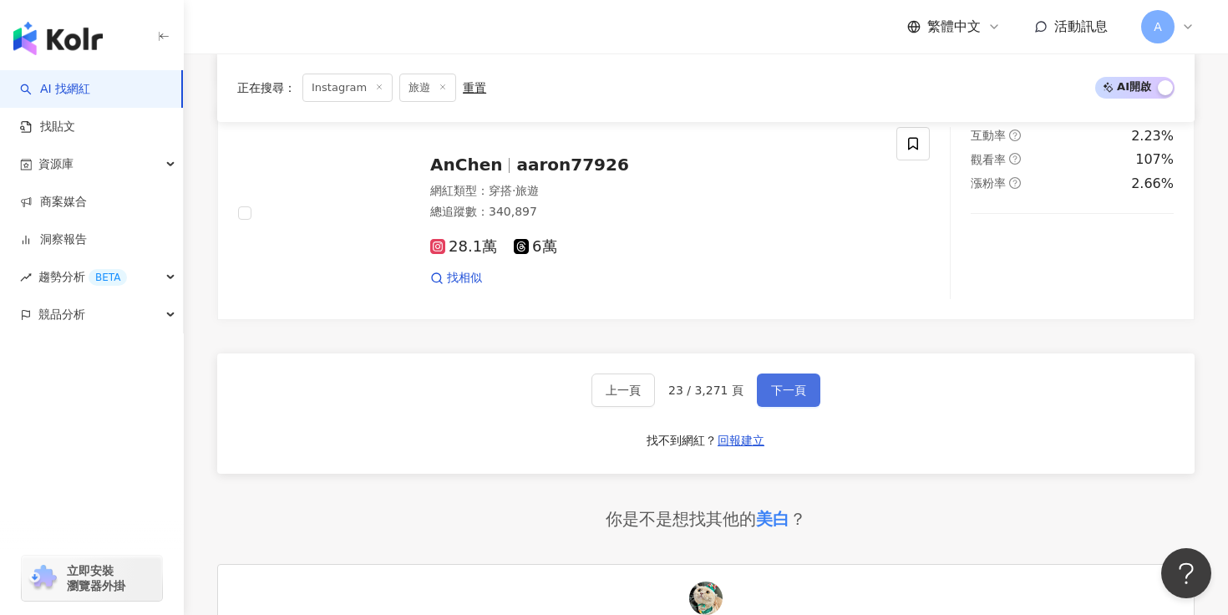
scroll to position [3001, 0]
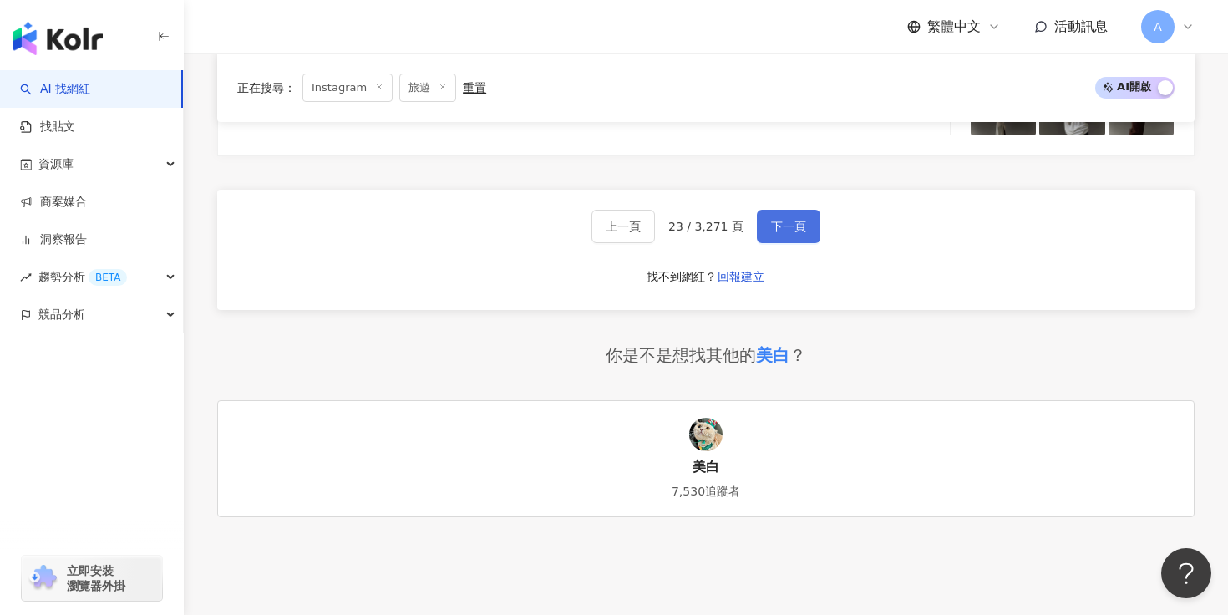
click at [780, 217] on button "下一頁" at bounding box center [788, 226] width 63 height 33
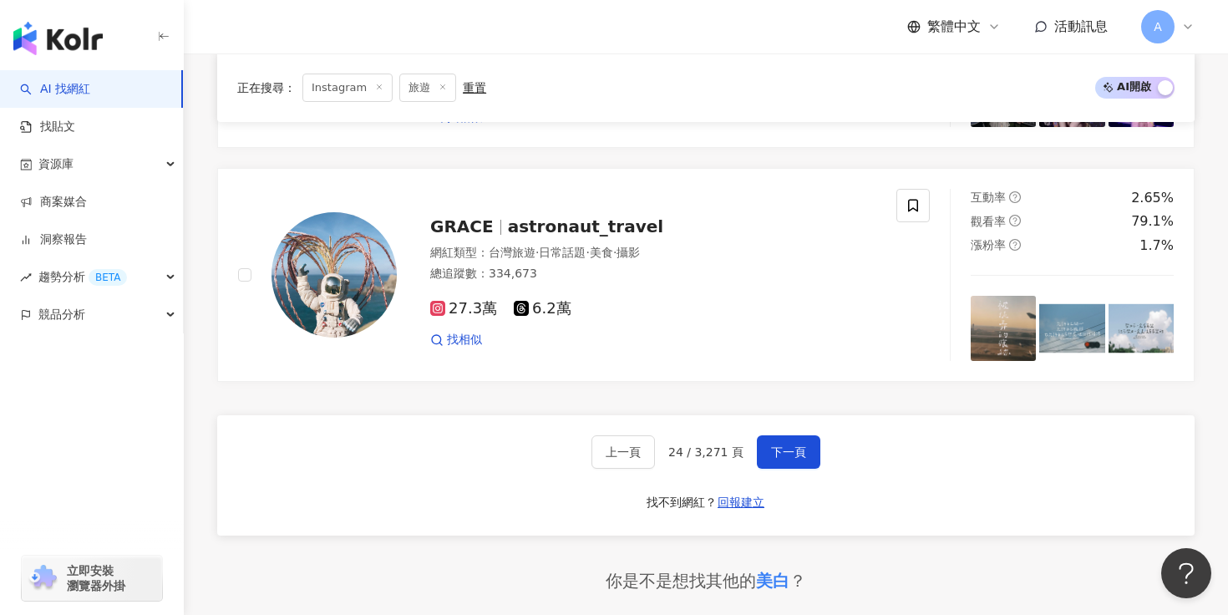
scroll to position [2922, 0]
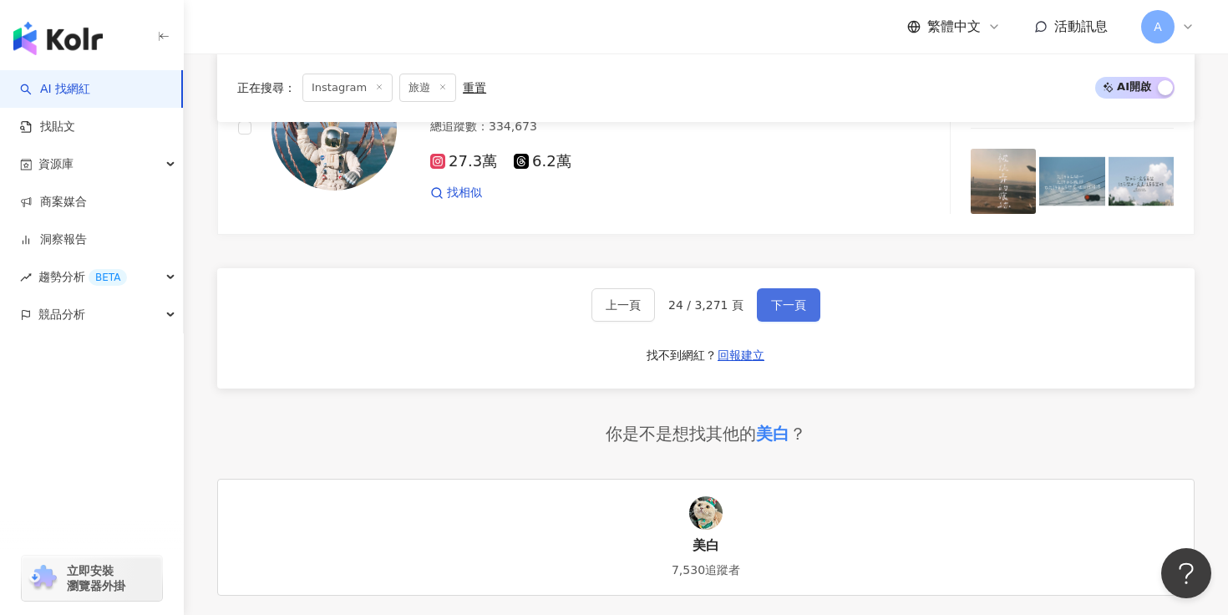
click at [779, 297] on button "下一頁" at bounding box center [788, 304] width 63 height 33
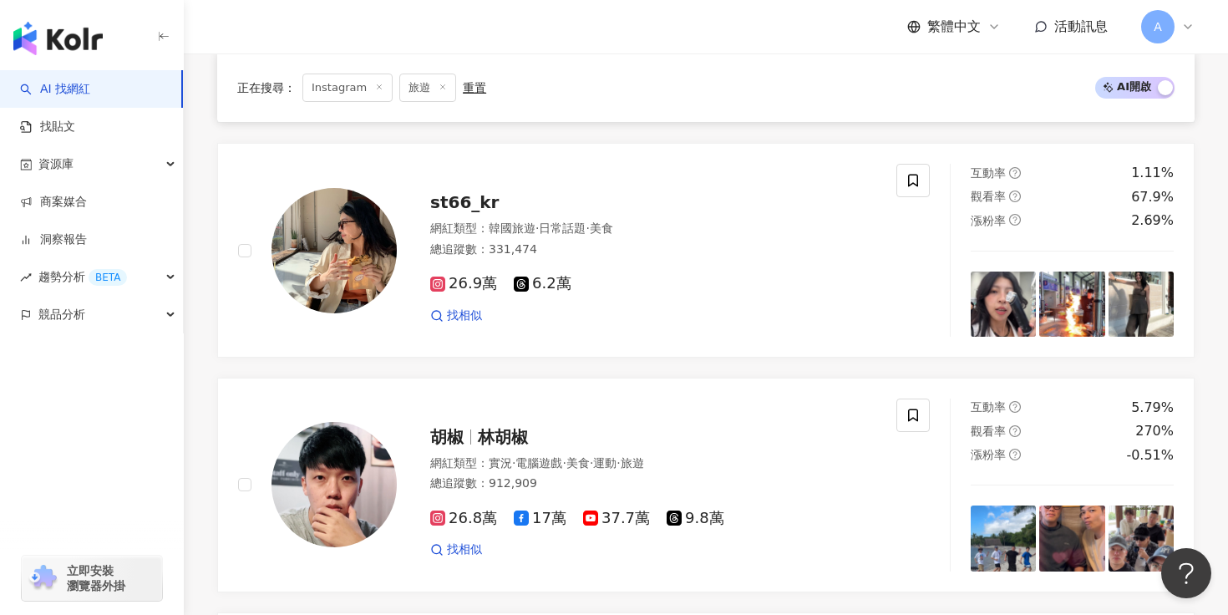
scroll to position [0, 0]
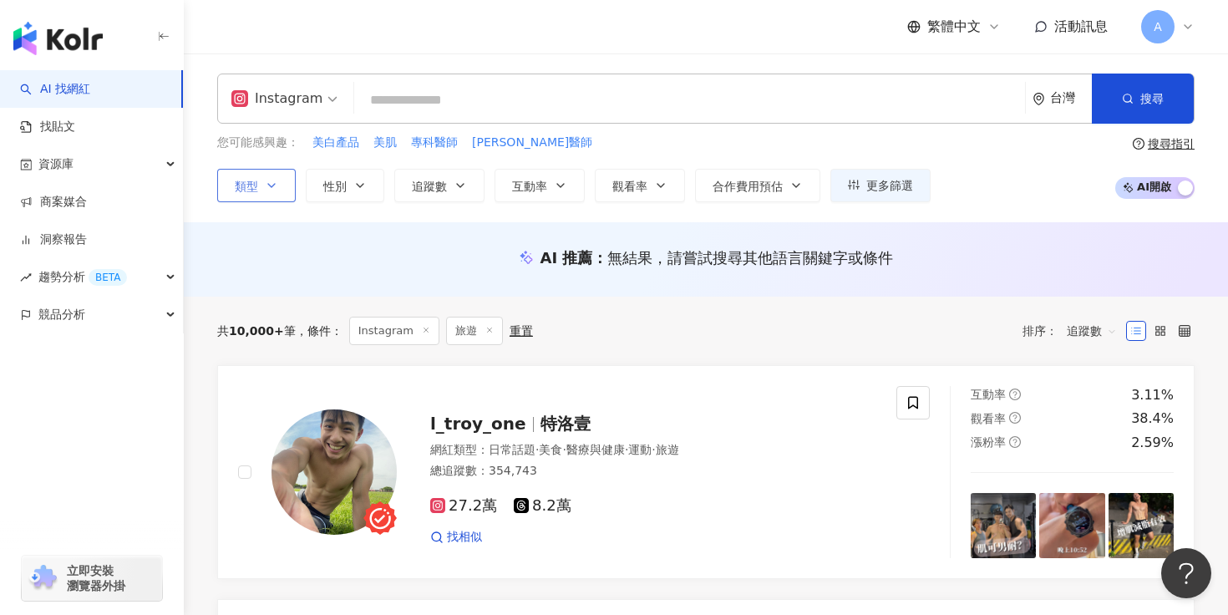
click at [270, 186] on icon "button" at bounding box center [271, 185] width 13 height 13
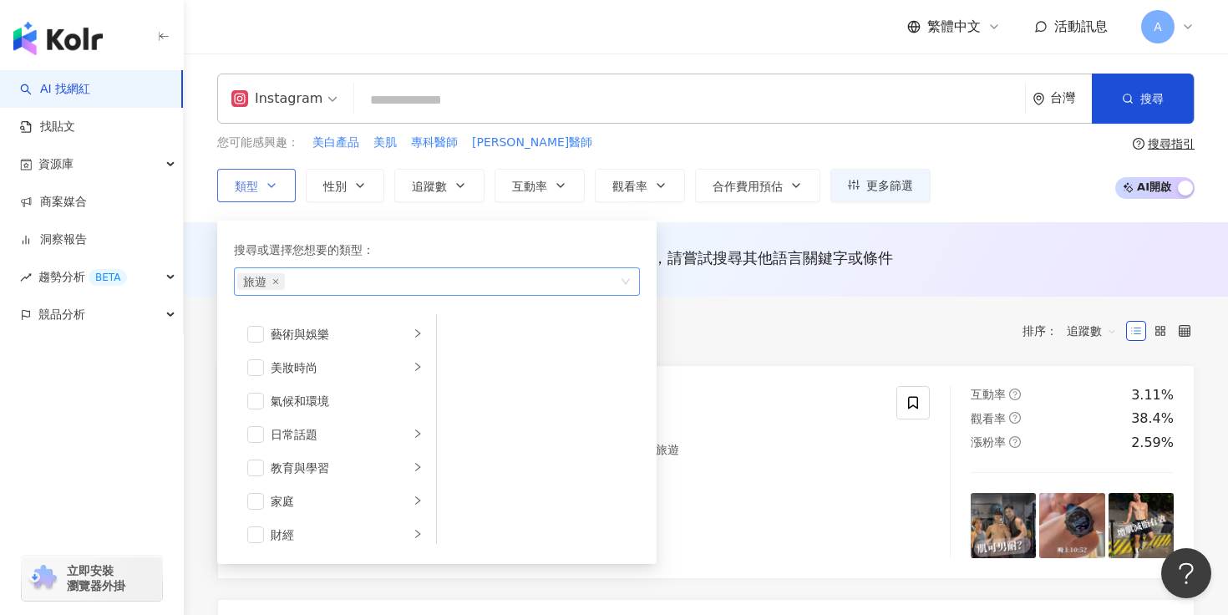
click at [276, 285] on span "旅遊" at bounding box center [261, 281] width 48 height 17
click at [270, 277] on span "旅遊" at bounding box center [261, 281] width 48 height 17
click at [277, 279] on icon "close" at bounding box center [275, 281] width 5 height 5
click at [886, 261] on span "無結果，請嘗試搜尋其他語言關鍵字或條件" at bounding box center [750, 258] width 286 height 18
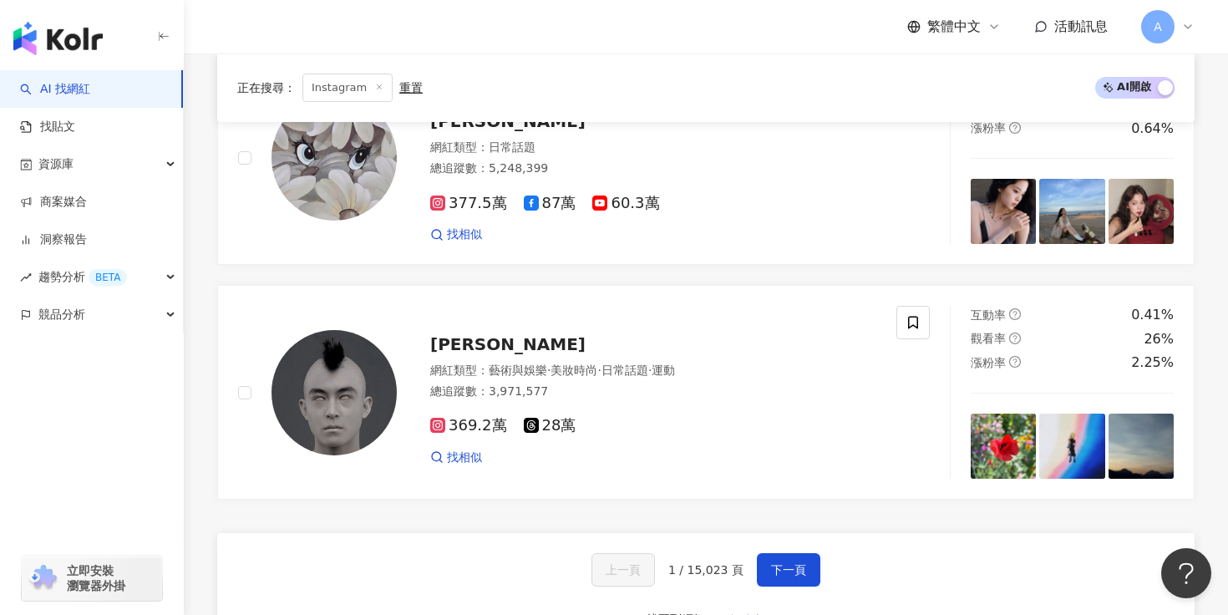
scroll to position [2876, 0]
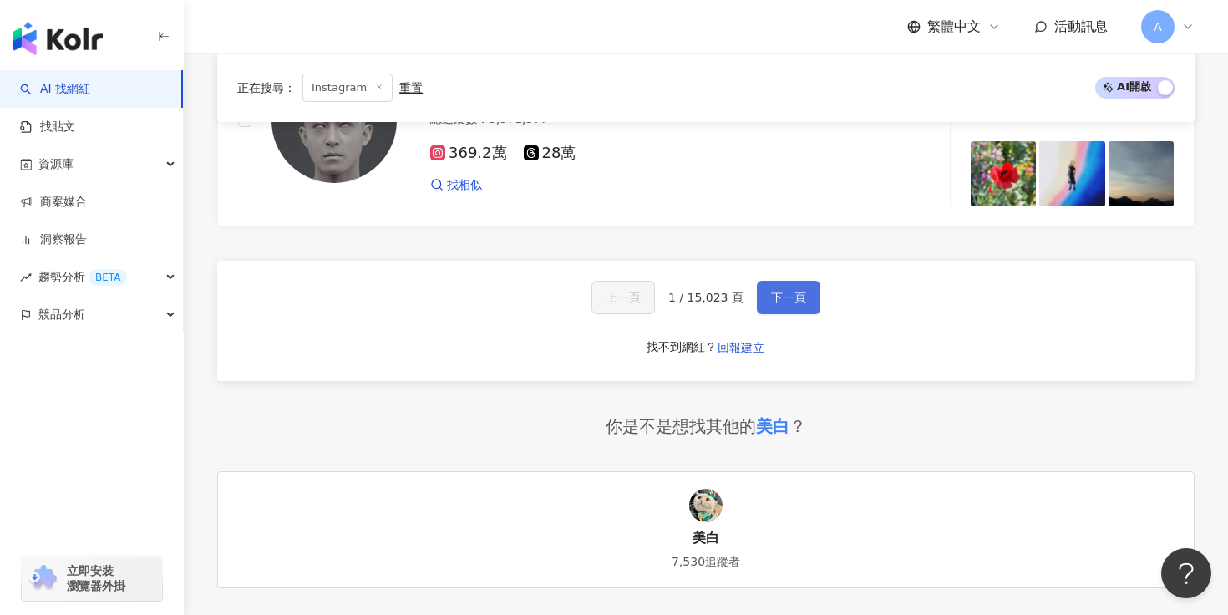
click at [794, 291] on span "下一頁" at bounding box center [788, 297] width 35 height 13
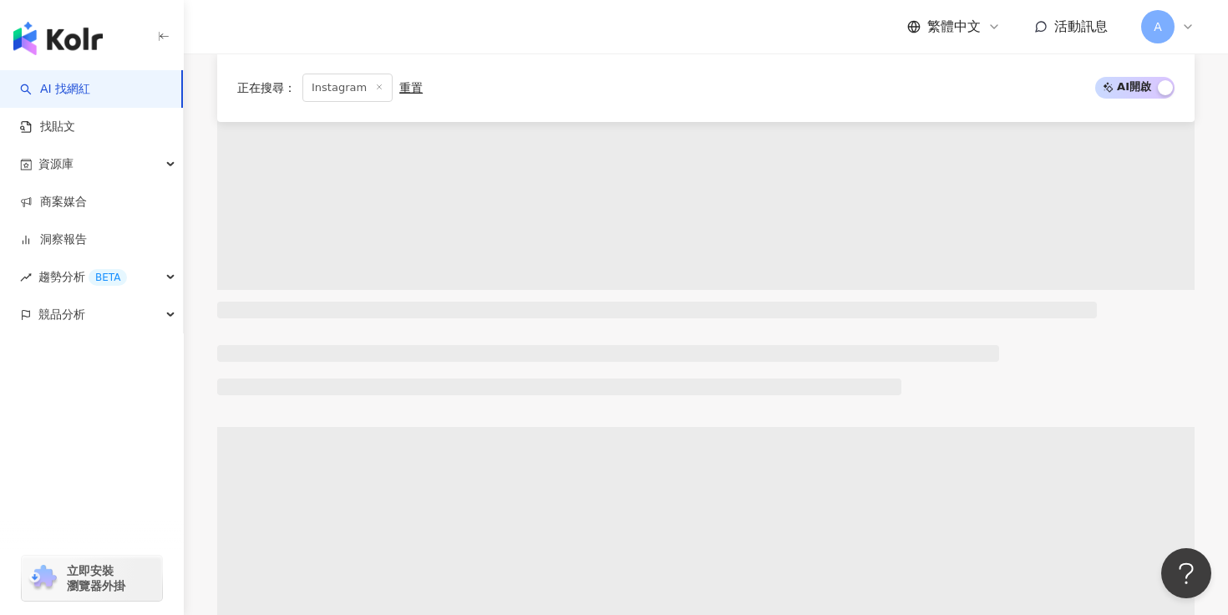
scroll to position [0, 0]
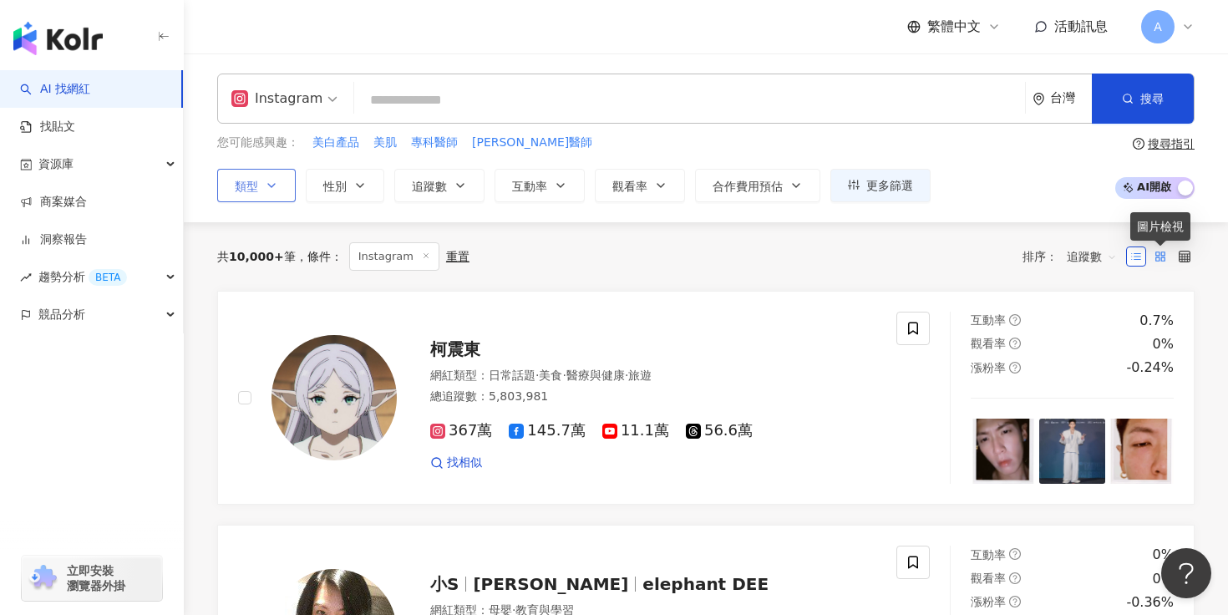
click at [1165, 256] on icon at bounding box center [1161, 257] width 12 height 12
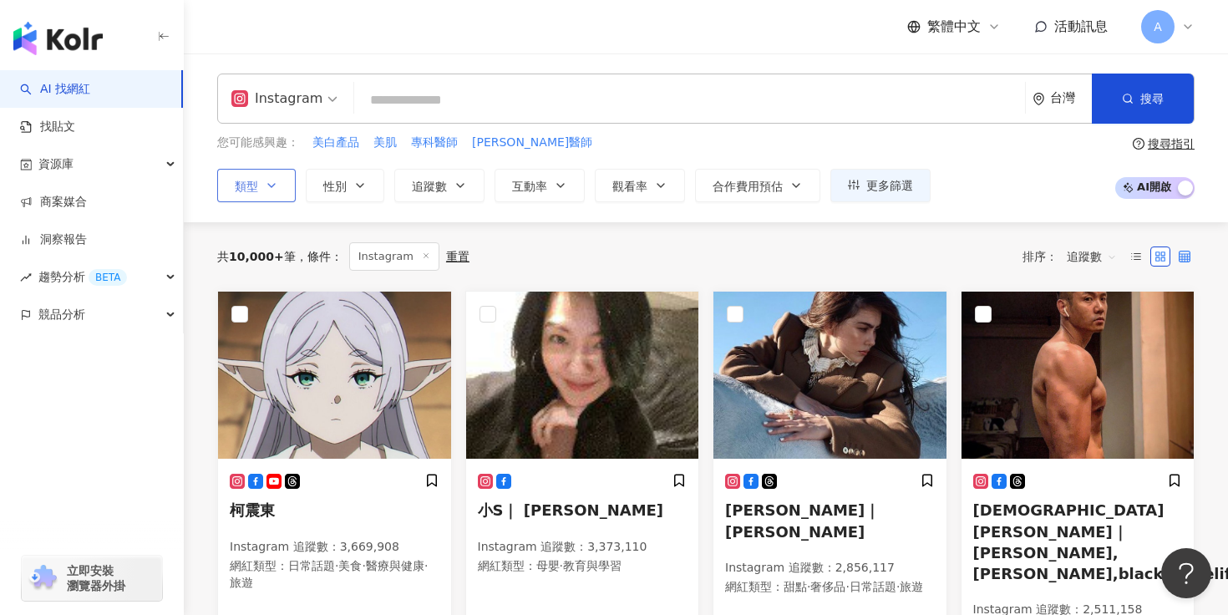
click at [1190, 255] on icon at bounding box center [1185, 257] width 12 height 12
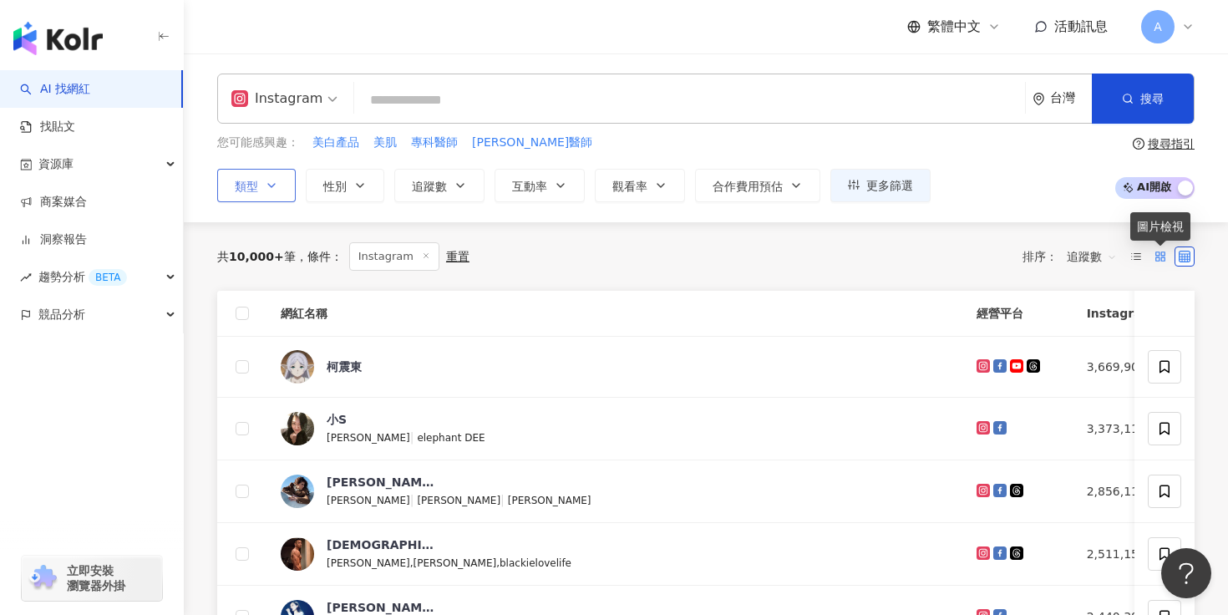
click at [1165, 261] on icon at bounding box center [1161, 257] width 12 height 12
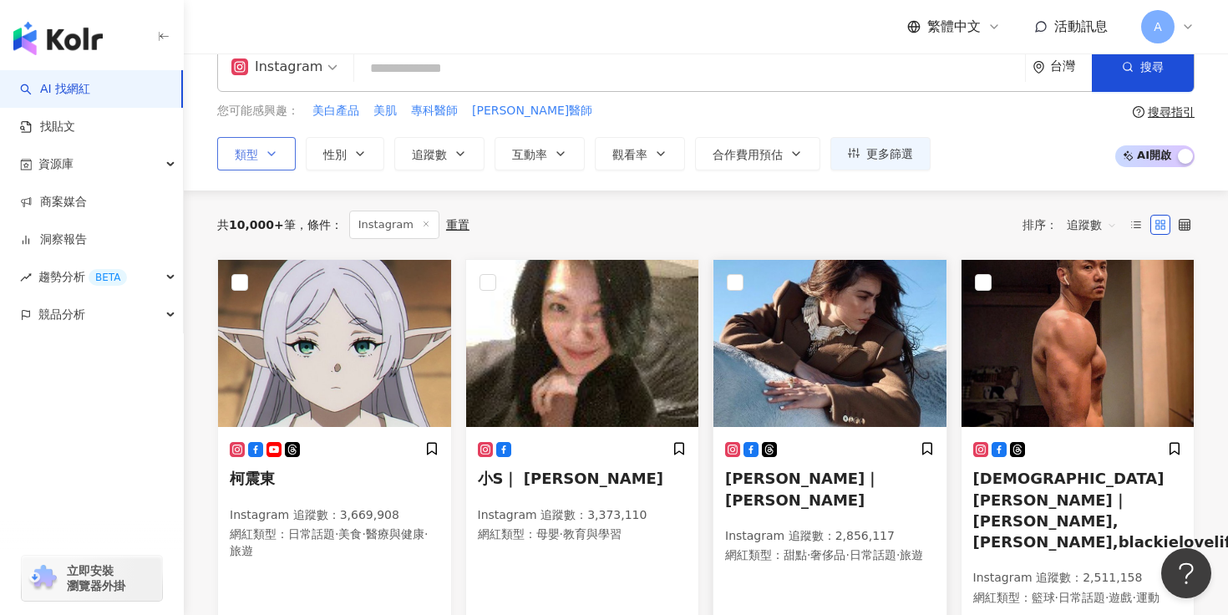
scroll to position [48, 0]
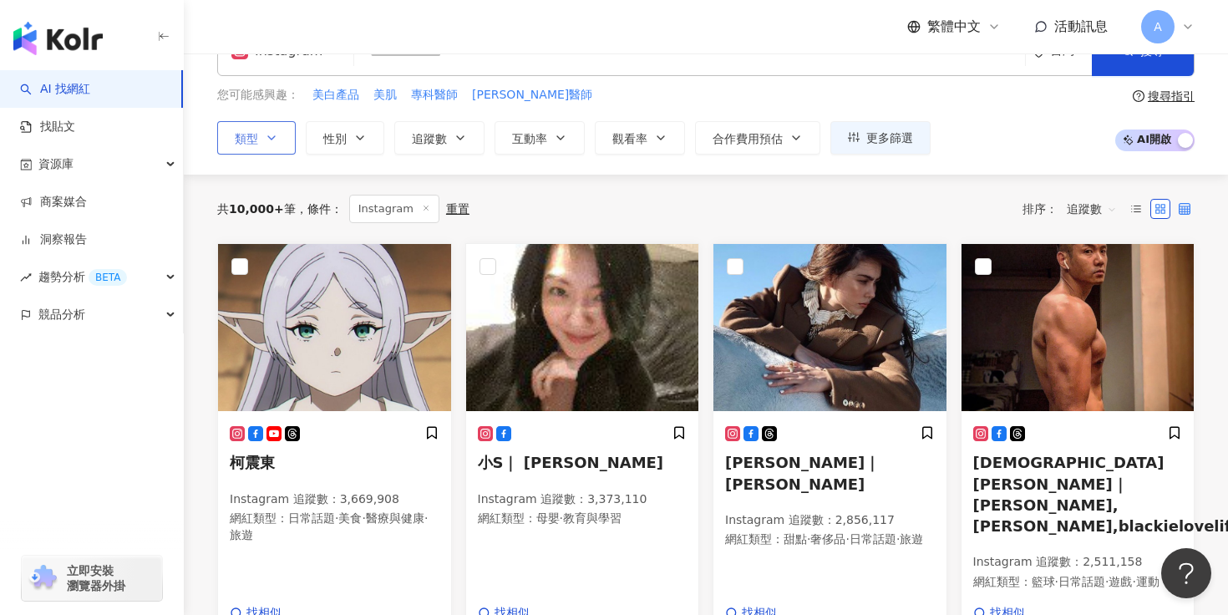
click at [1188, 211] on icon at bounding box center [1185, 209] width 12 height 12
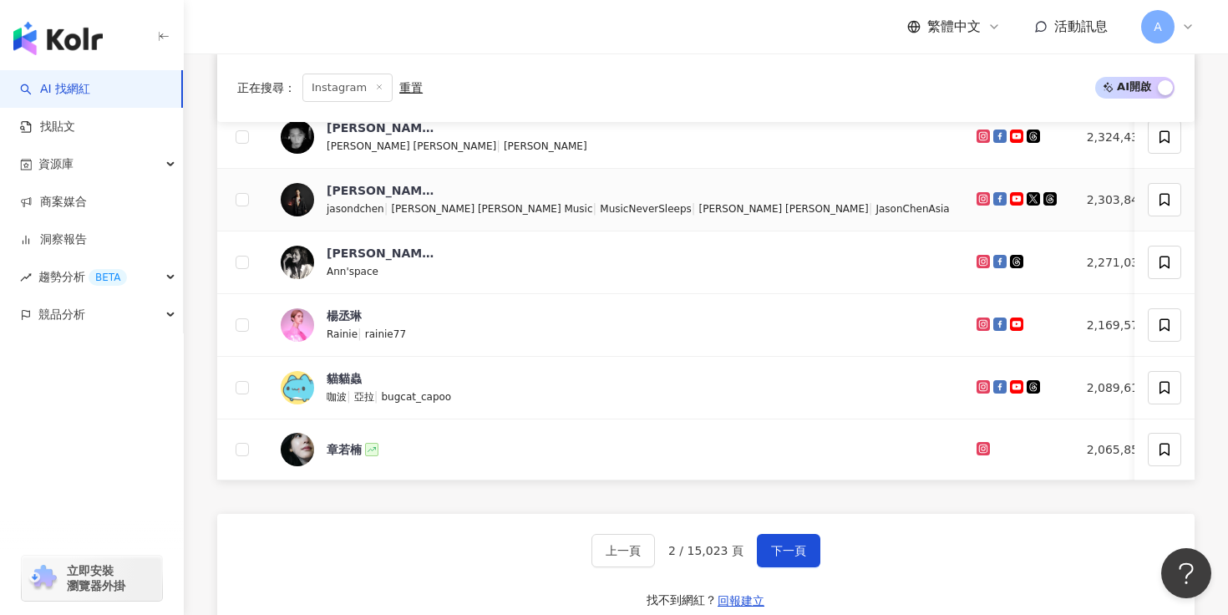
scroll to position [610, 0]
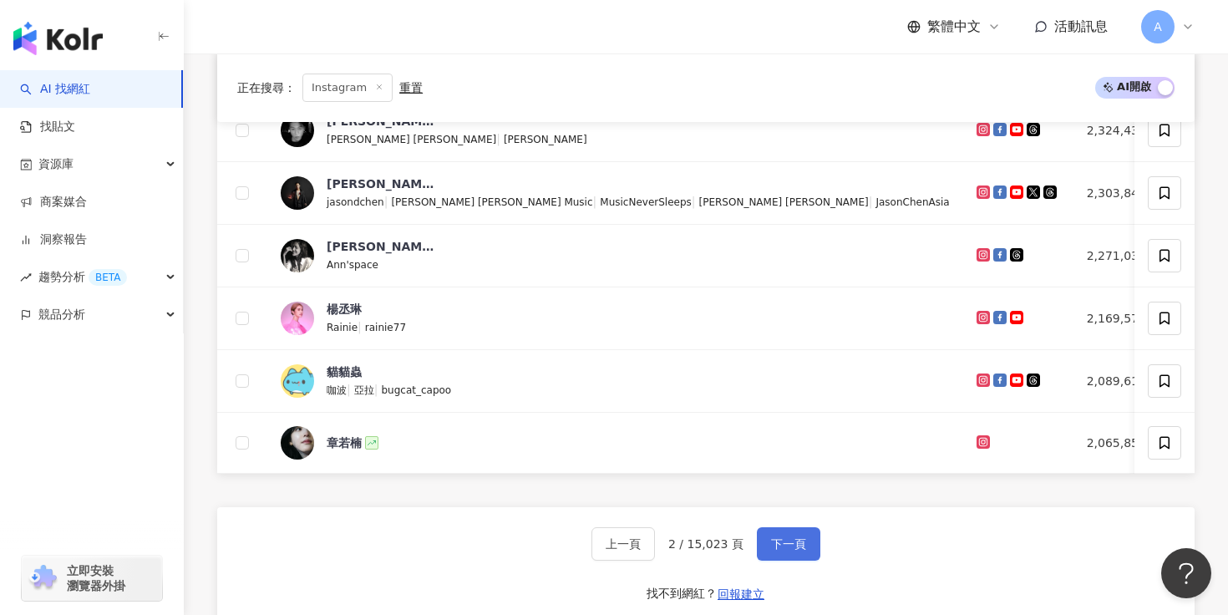
click at [804, 555] on button "下一頁" at bounding box center [788, 543] width 63 height 33
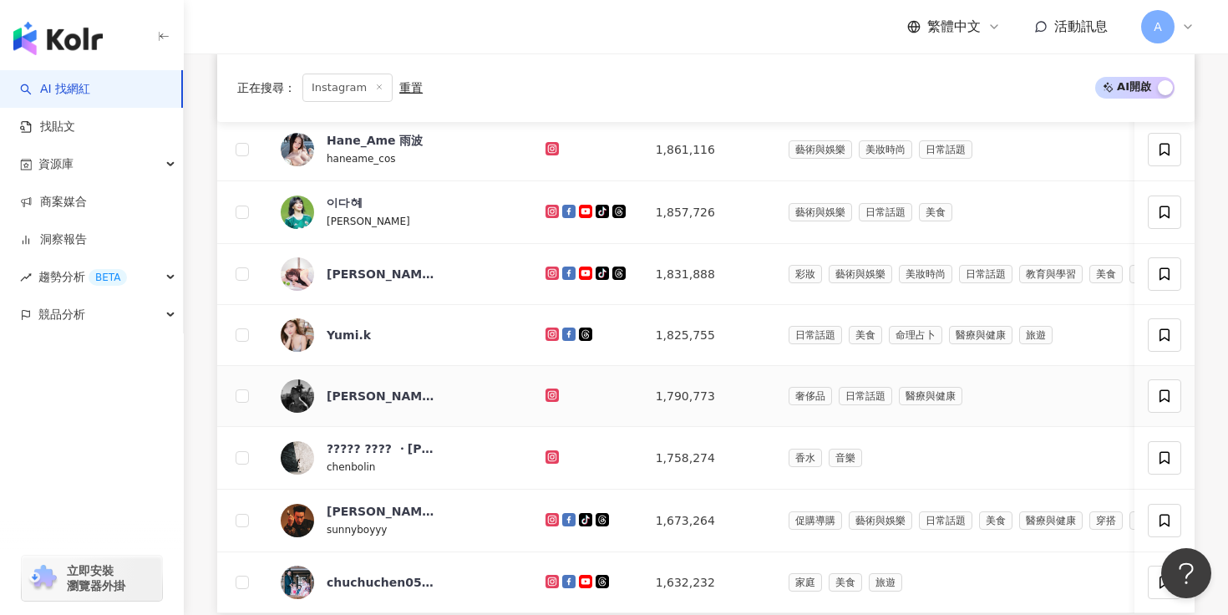
scroll to position [0, 0]
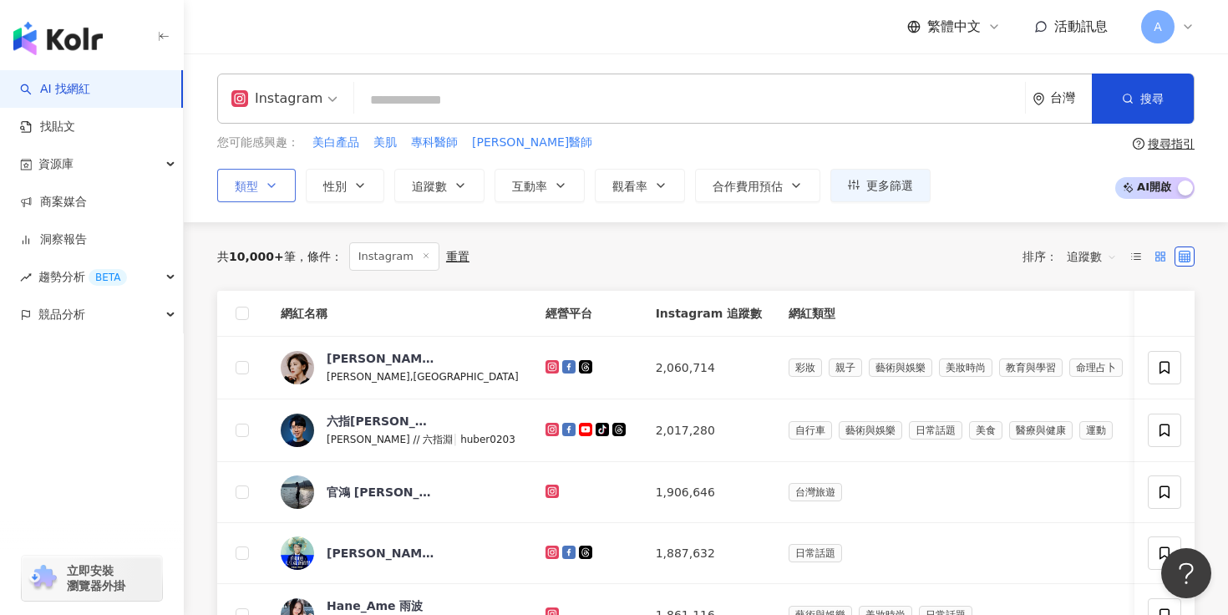
click at [1152, 255] on label at bounding box center [1160, 256] width 20 height 20
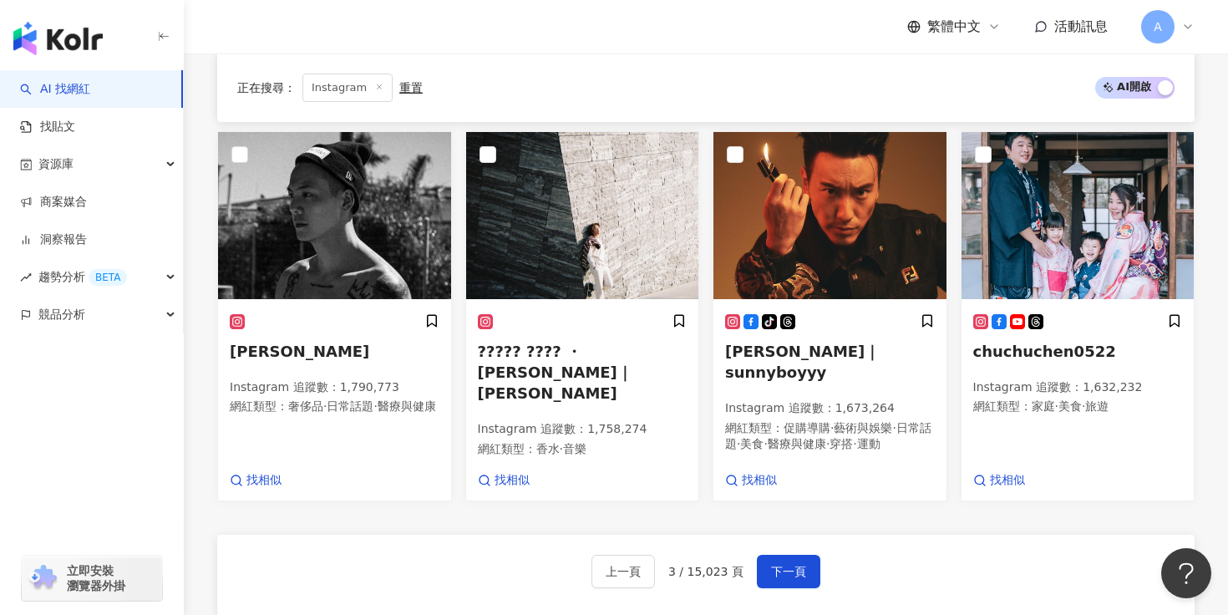
scroll to position [918, 0]
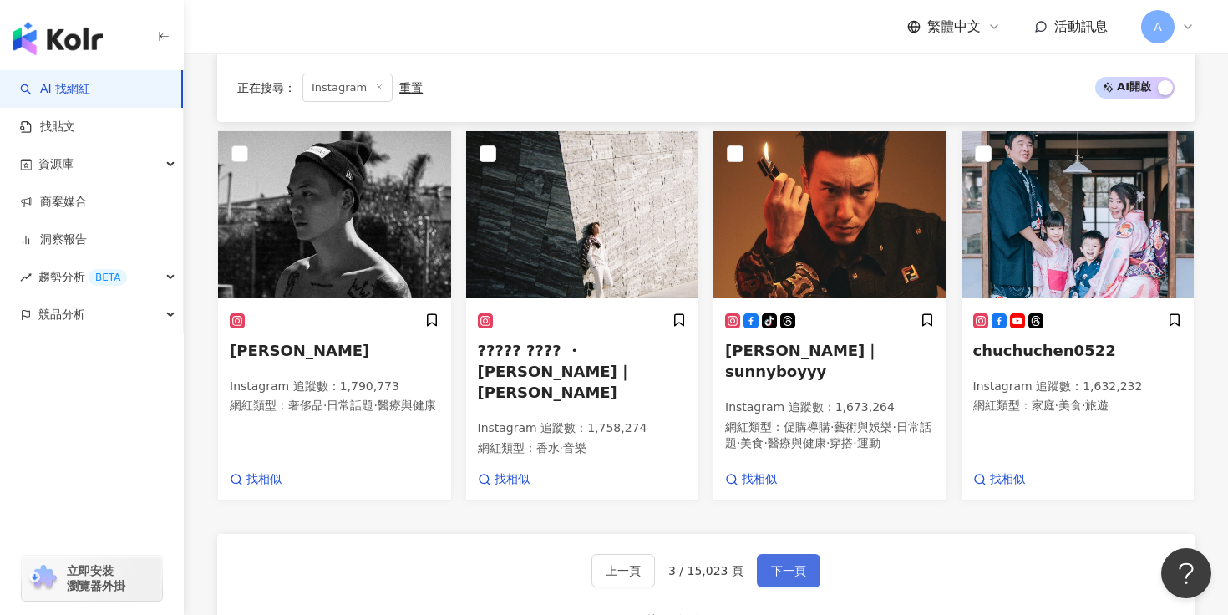
click at [783, 564] on span "下一頁" at bounding box center [788, 570] width 35 height 13
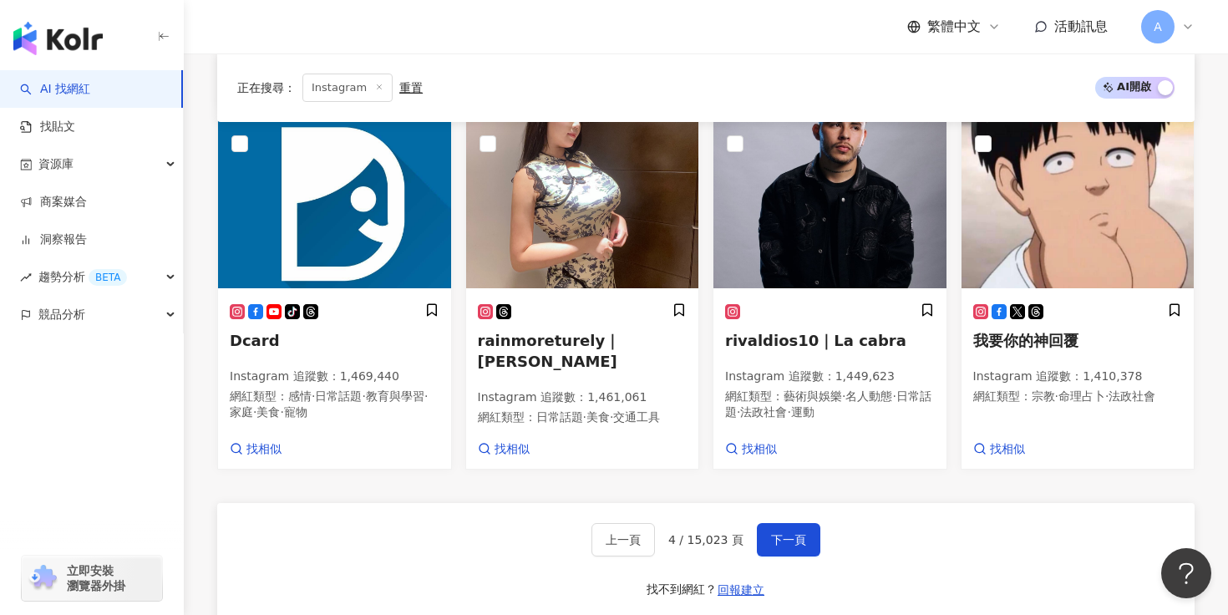
scroll to position [971, 0]
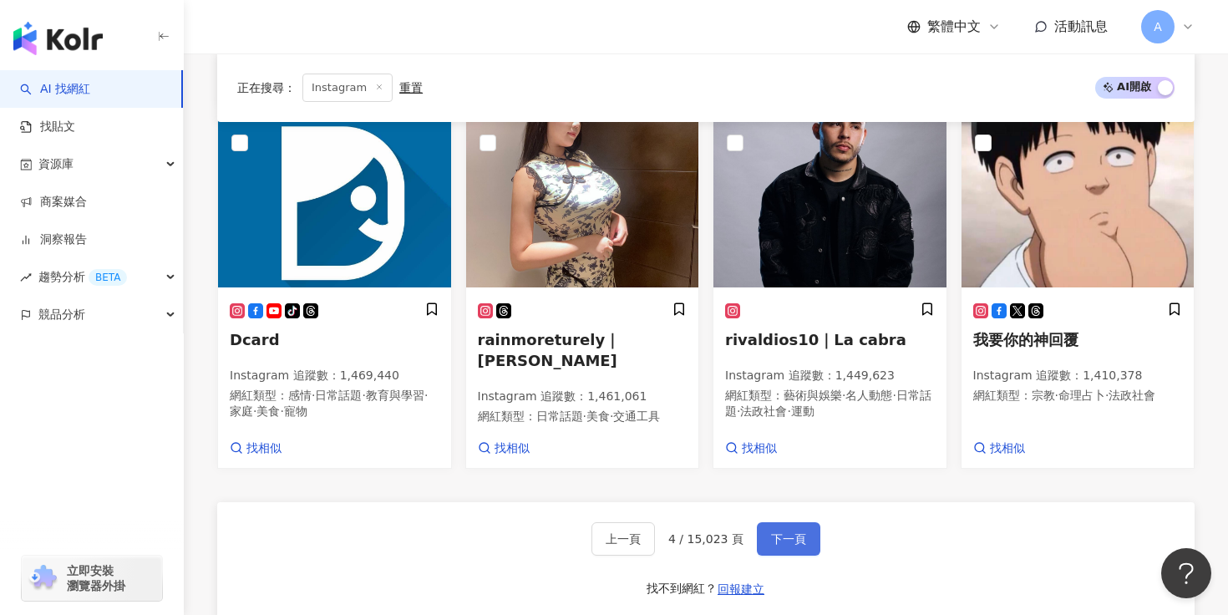
click at [778, 532] on span "下一頁" at bounding box center [788, 538] width 35 height 13
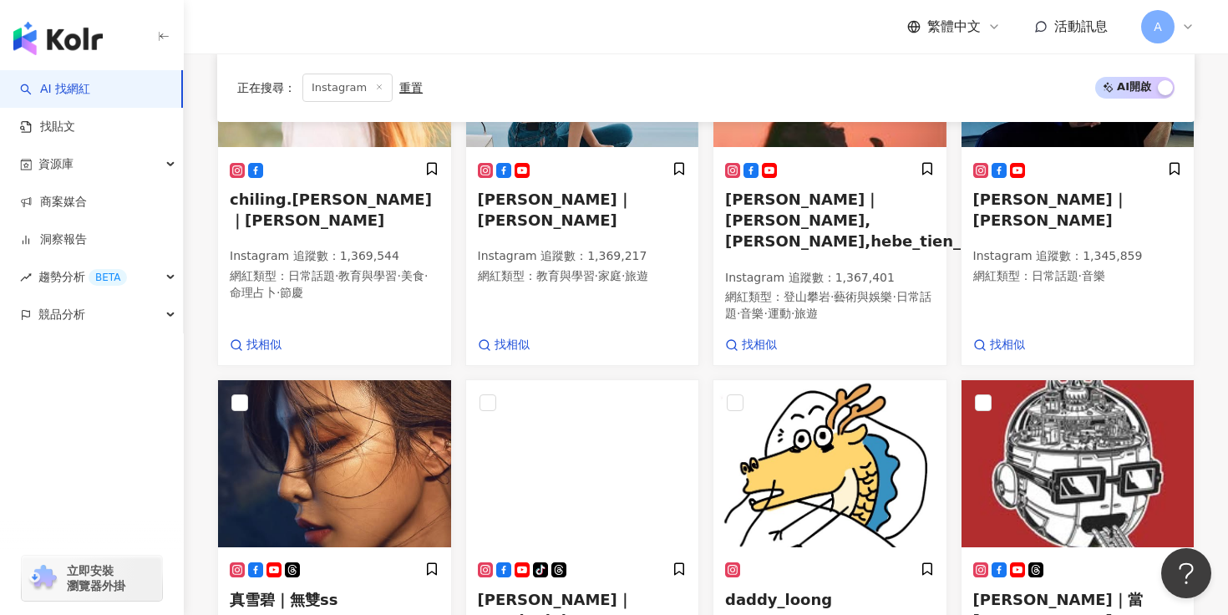
scroll to position [886, 0]
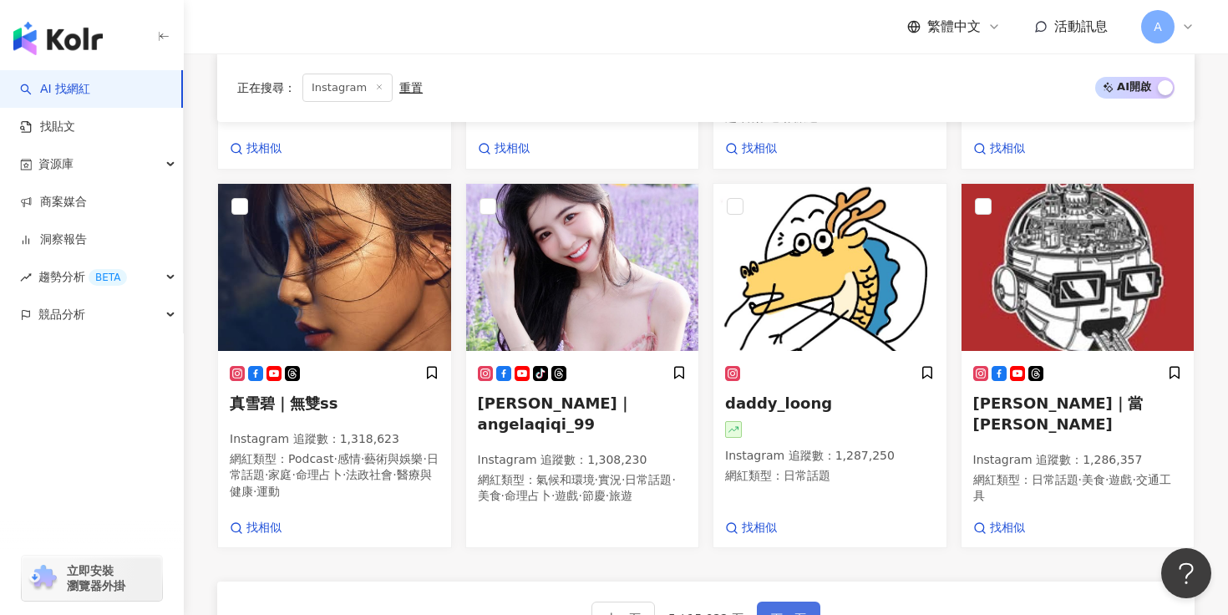
click at [801, 612] on span "下一頁" at bounding box center [788, 618] width 35 height 13
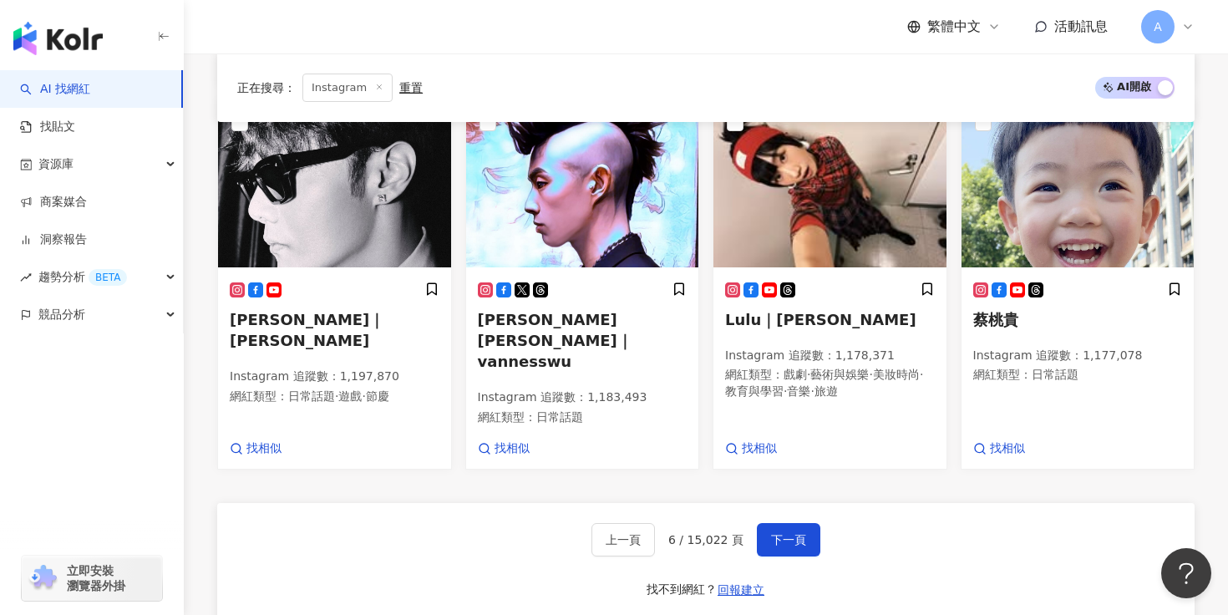
scroll to position [950, 0]
click at [784, 532] on span "下一頁" at bounding box center [788, 538] width 35 height 13
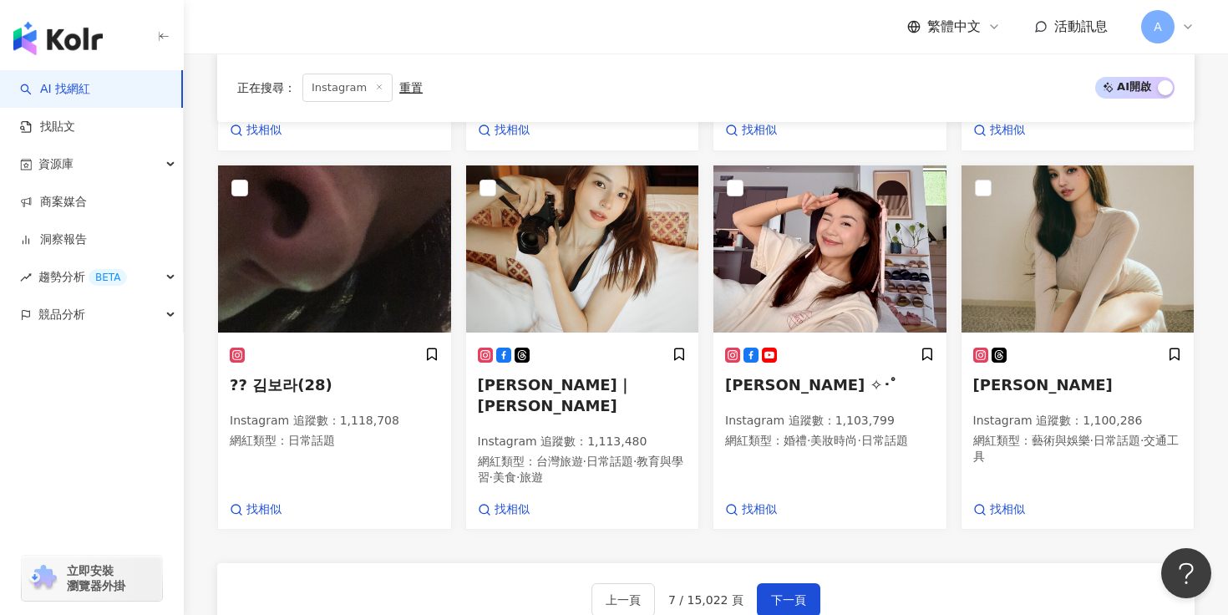
scroll to position [906, 0]
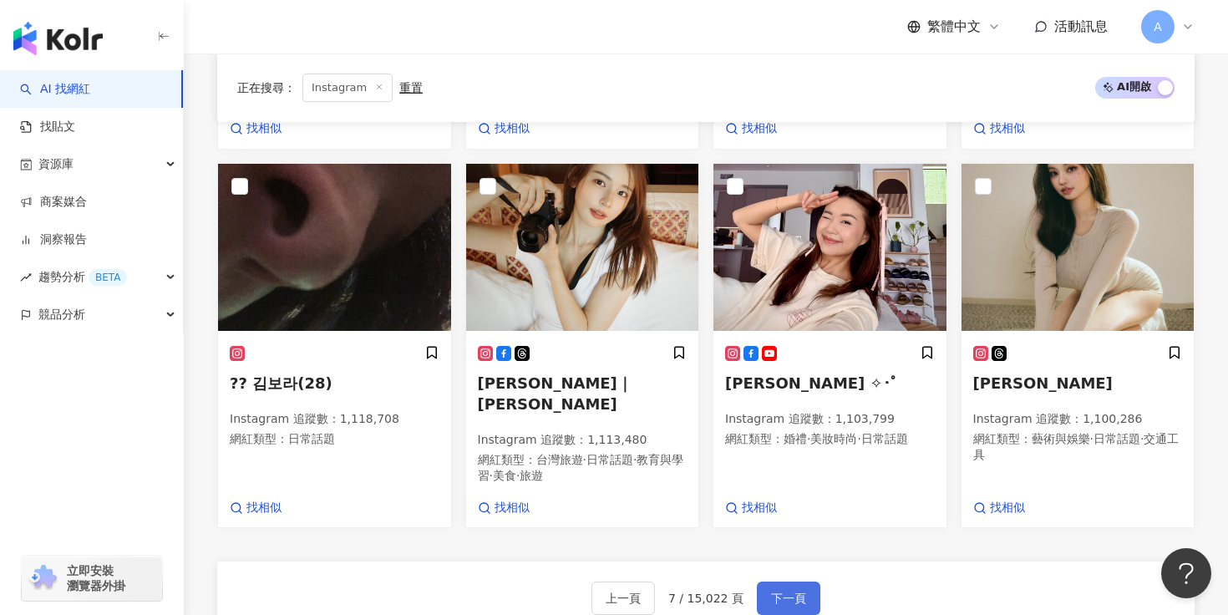
click at [781, 591] on span "下一頁" at bounding box center [788, 597] width 35 height 13
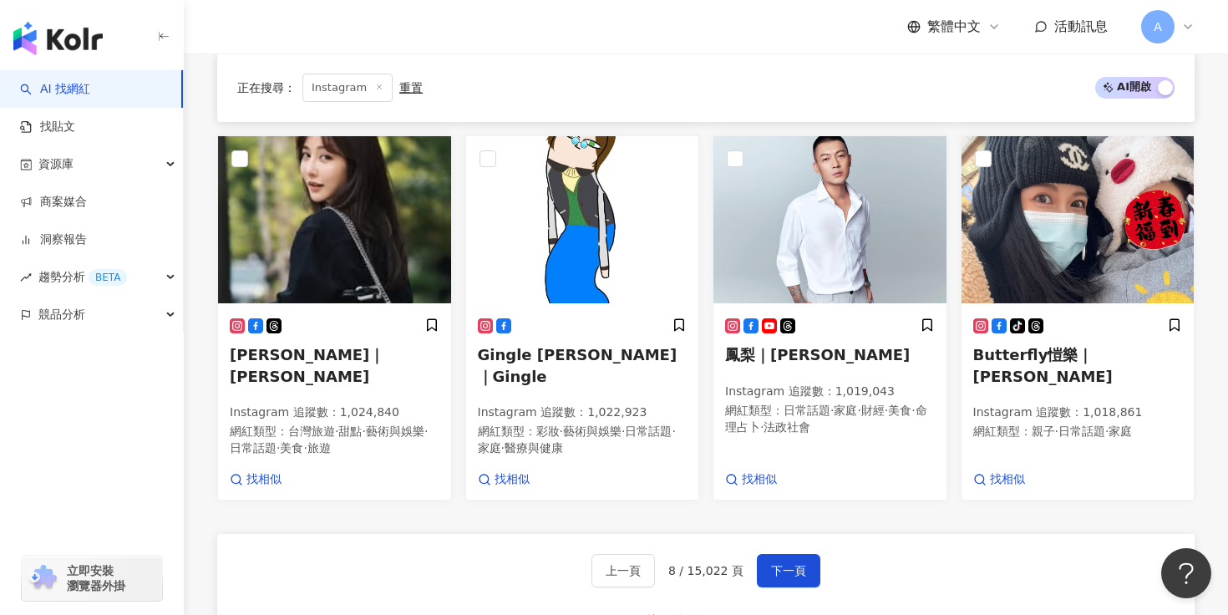
scroll to position [893, 0]
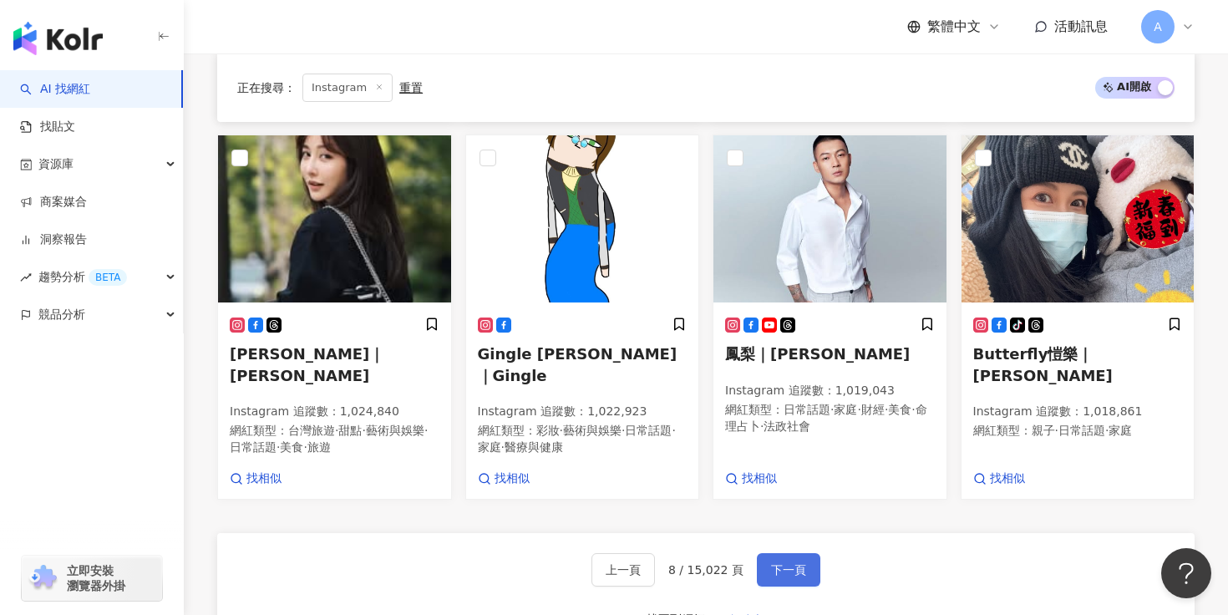
click at [779, 563] on span "下一頁" at bounding box center [788, 569] width 35 height 13
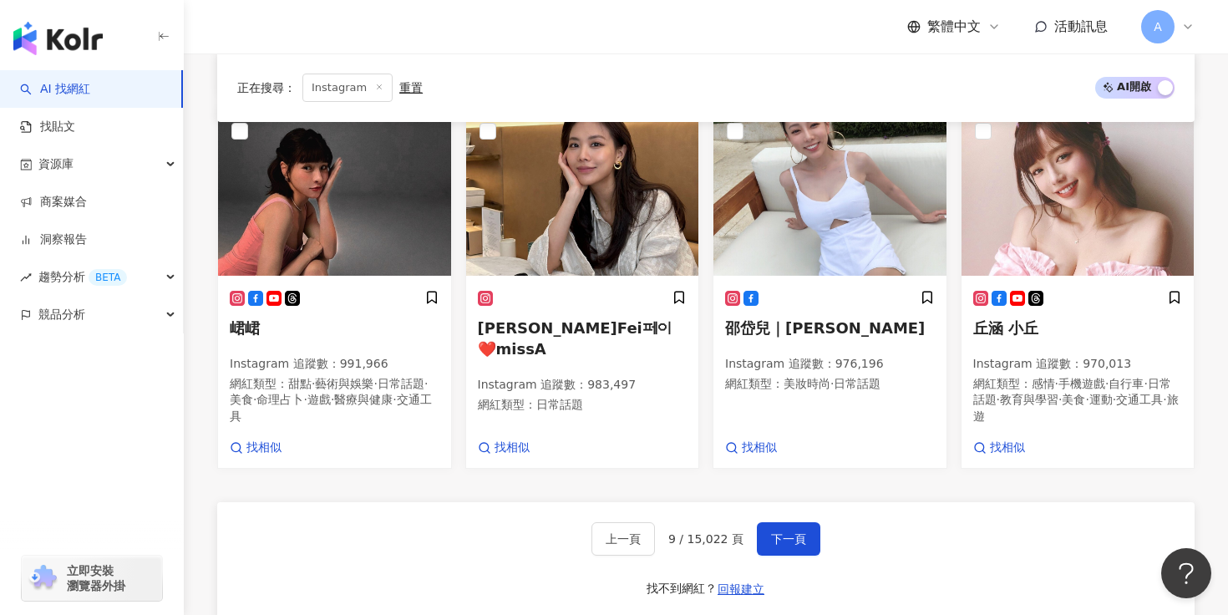
scroll to position [997, 0]
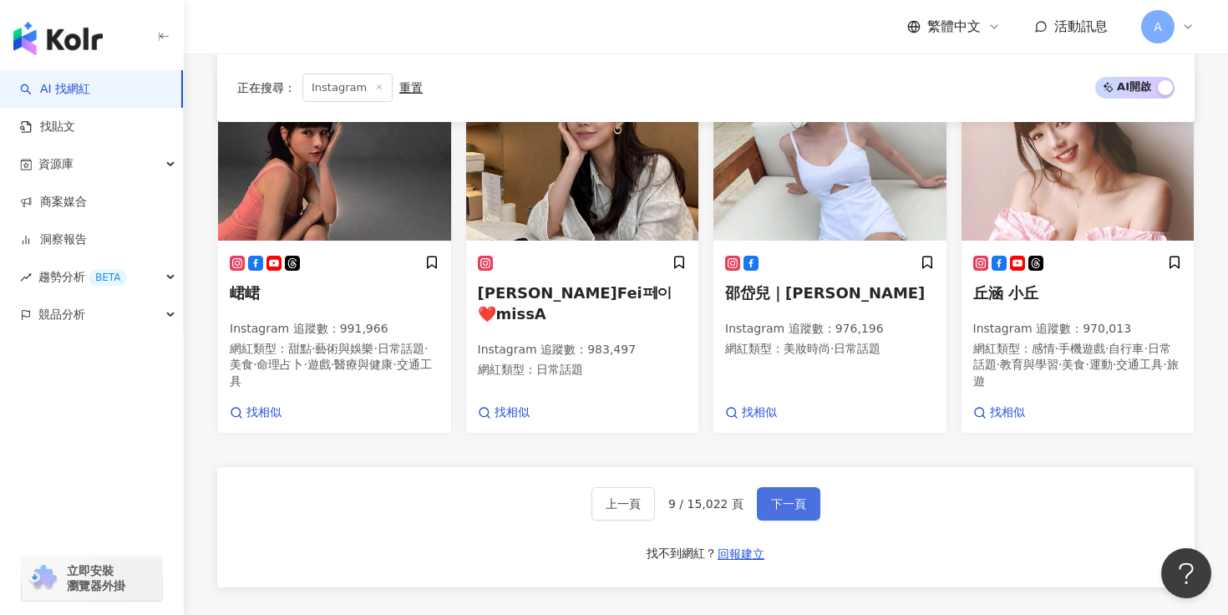
click at [780, 488] on button "下一頁" at bounding box center [788, 503] width 63 height 33
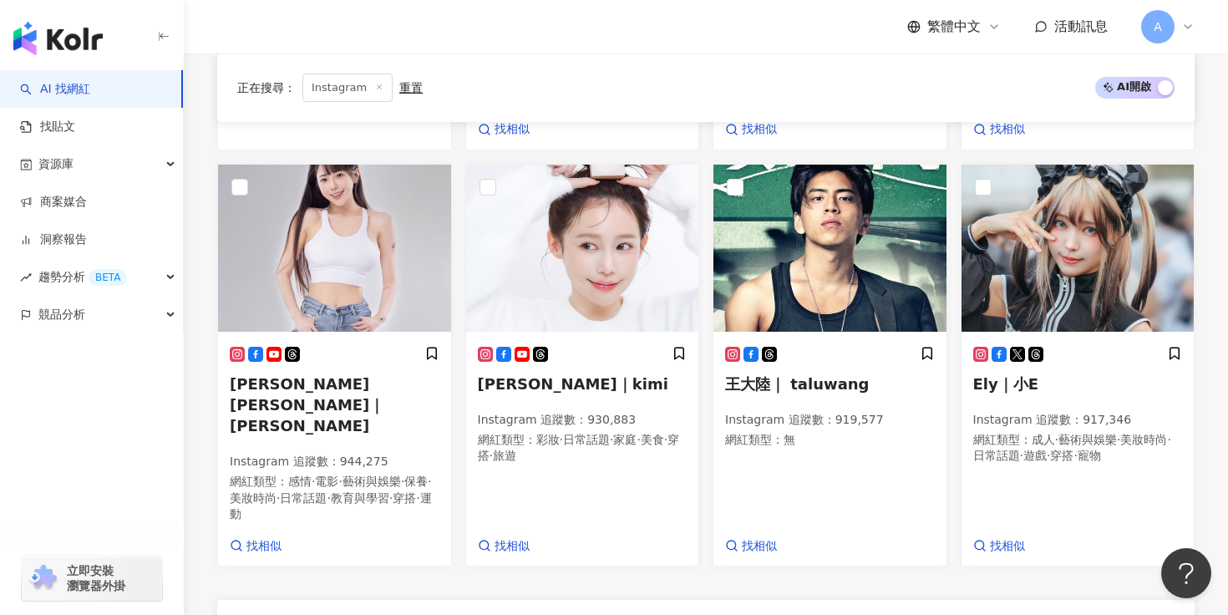
scroll to position [906, 0]
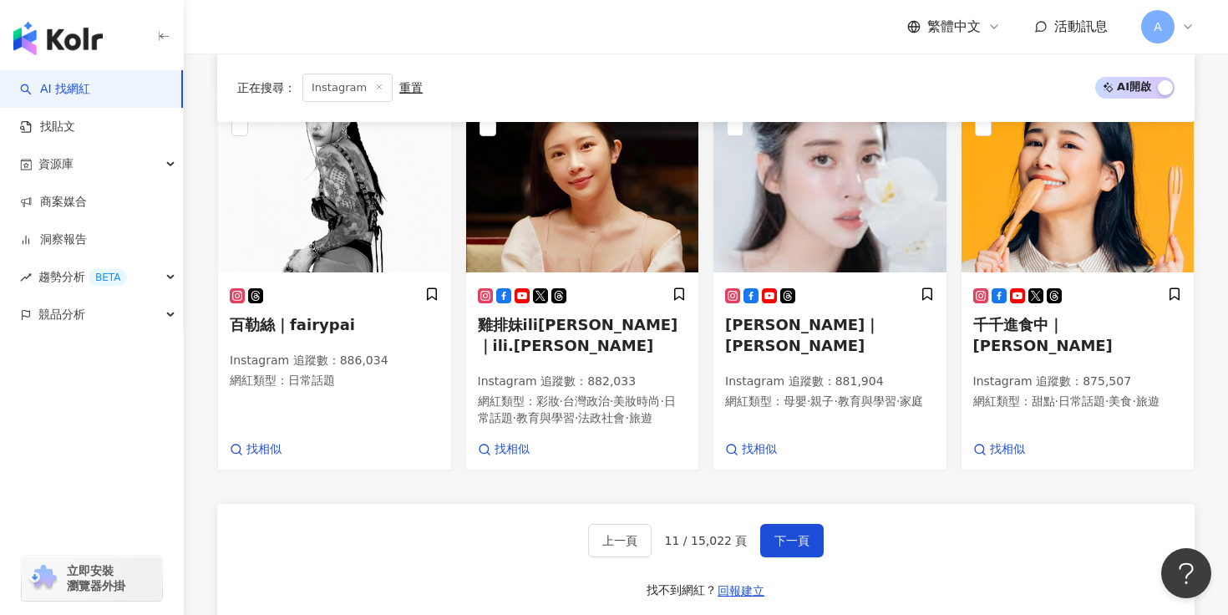
scroll to position [946, 0]
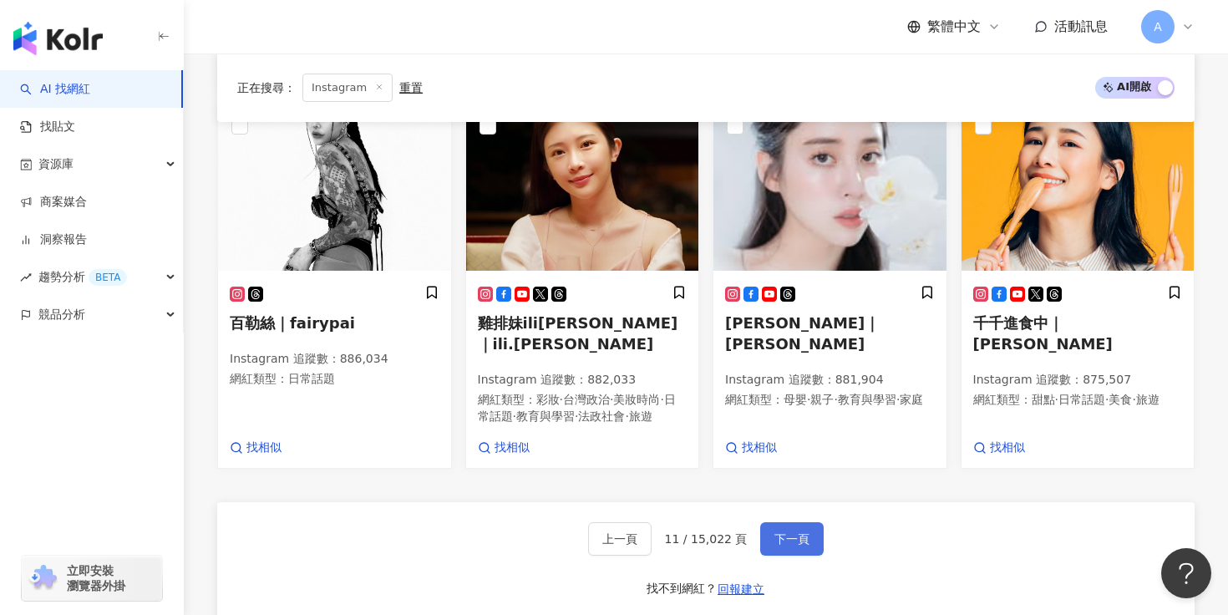
click at [783, 524] on button "下一頁" at bounding box center [791, 538] width 63 height 33
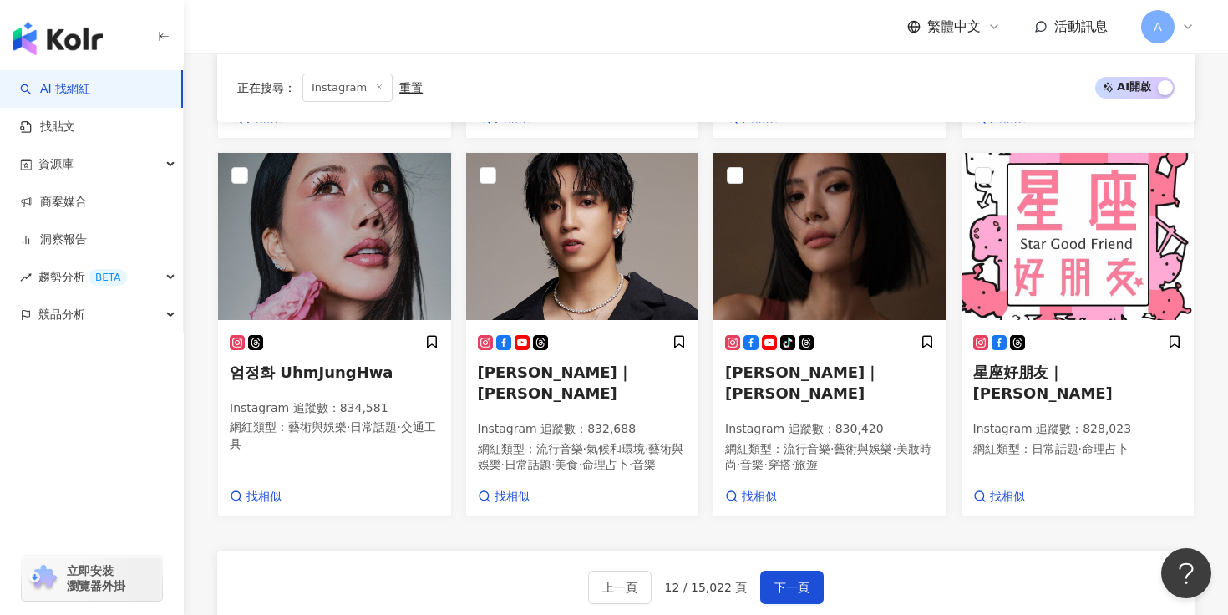
scroll to position [897, 0]
click at [788, 593] on span "下一頁" at bounding box center [791, 586] width 35 height 13
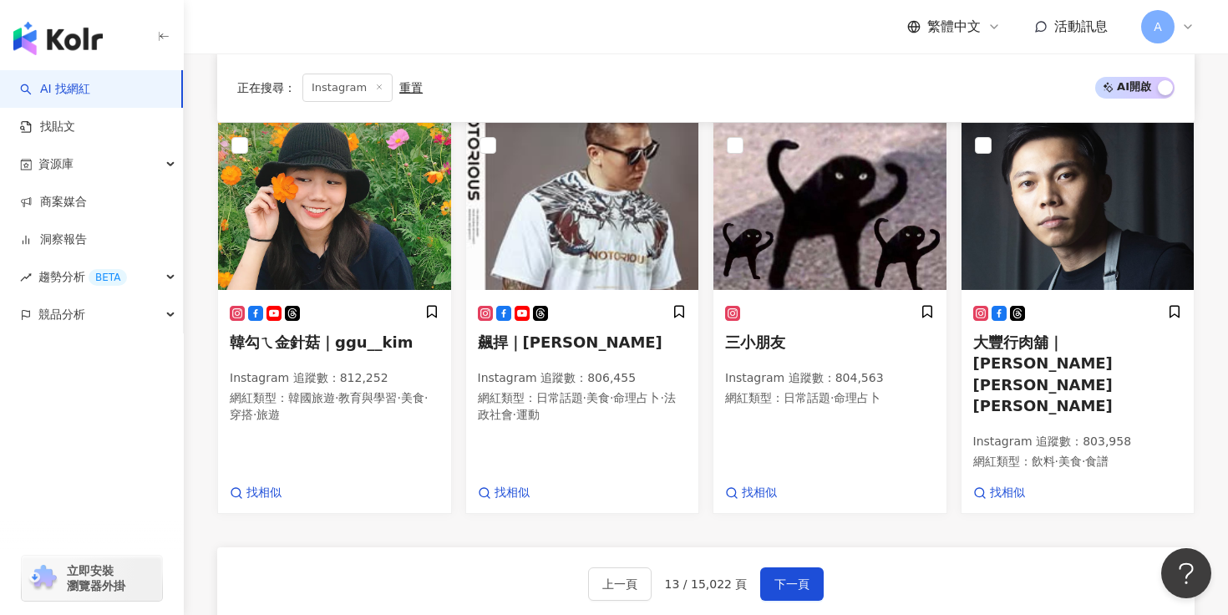
scroll to position [932, 0]
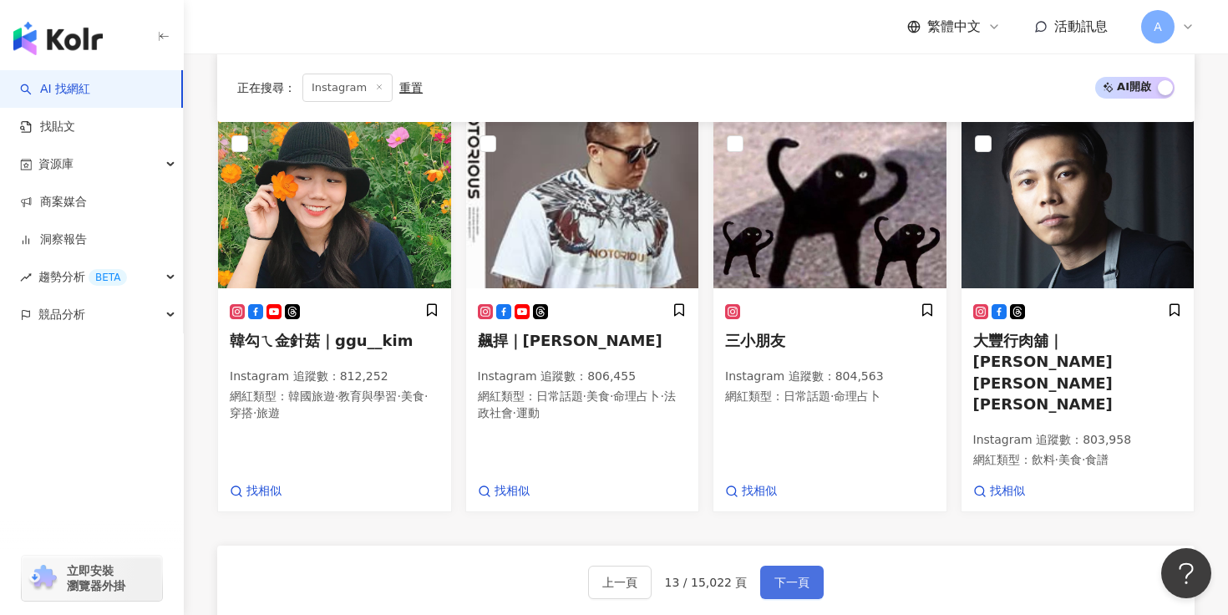
click at [785, 576] on span "下一頁" at bounding box center [791, 582] width 35 height 13
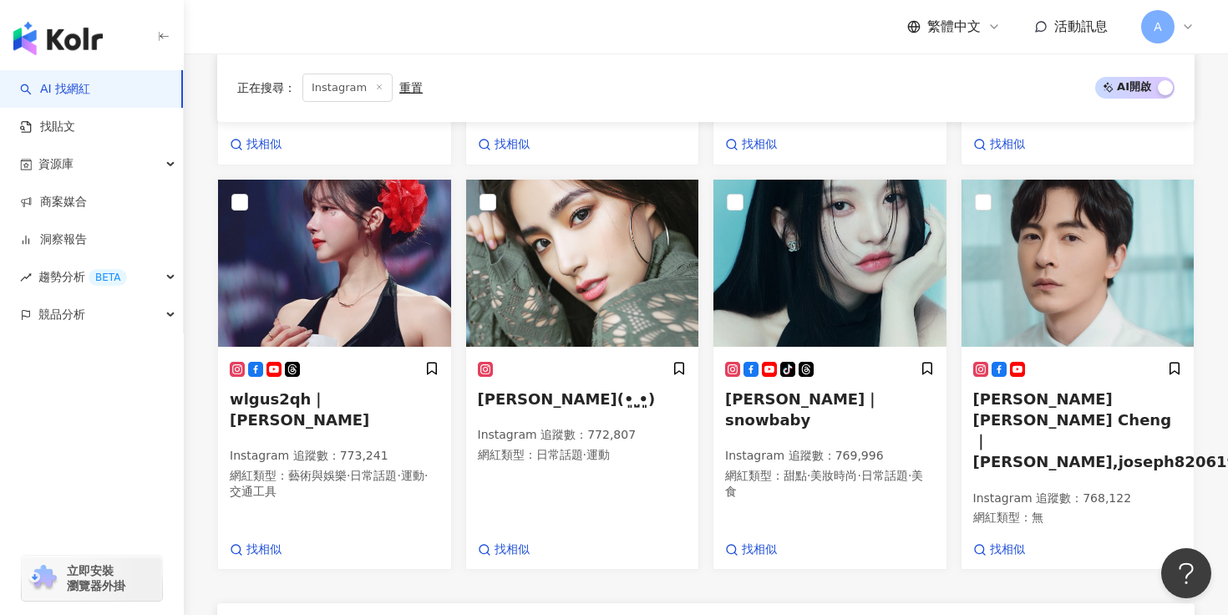
scroll to position [891, 0]
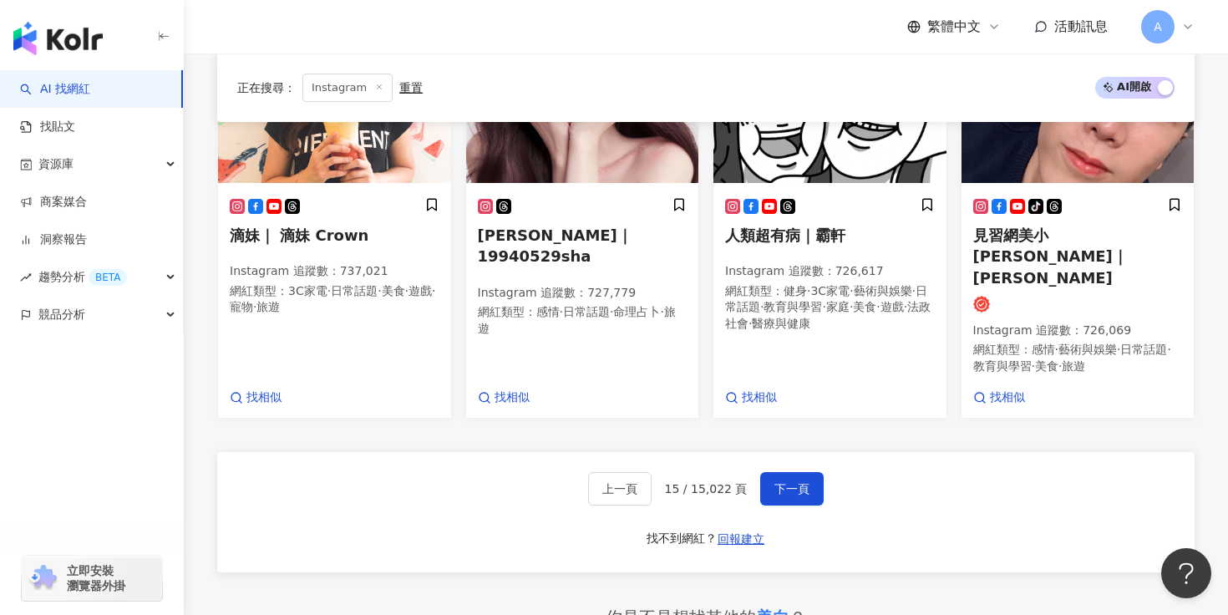
scroll to position [1141, 0]
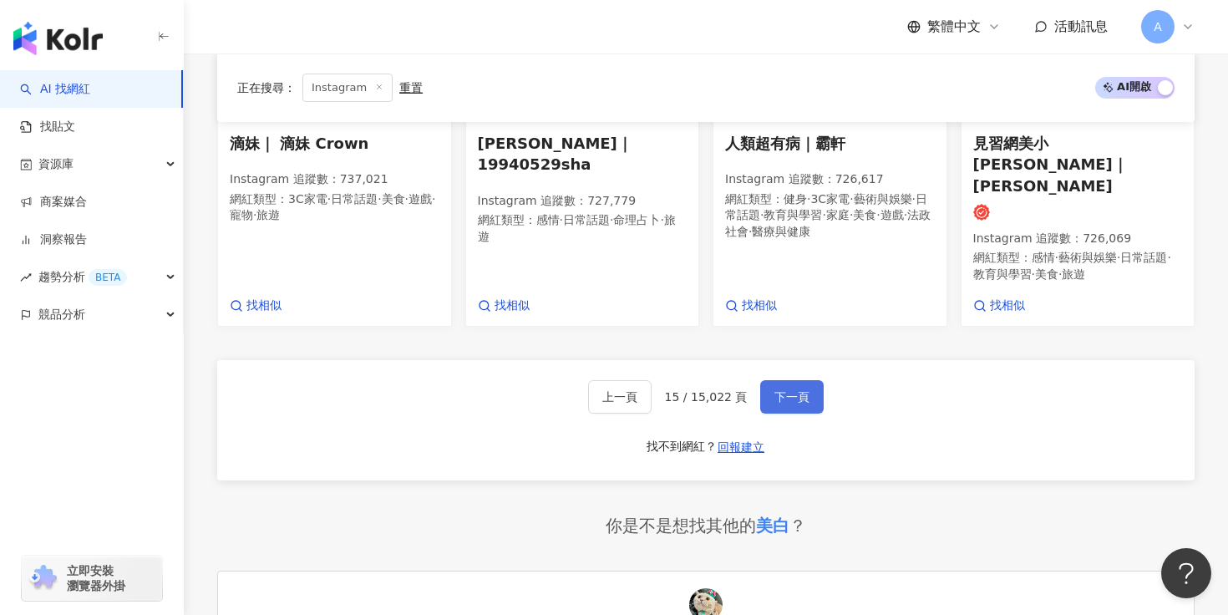
click at [789, 380] on button "下一頁" at bounding box center [791, 396] width 63 height 33
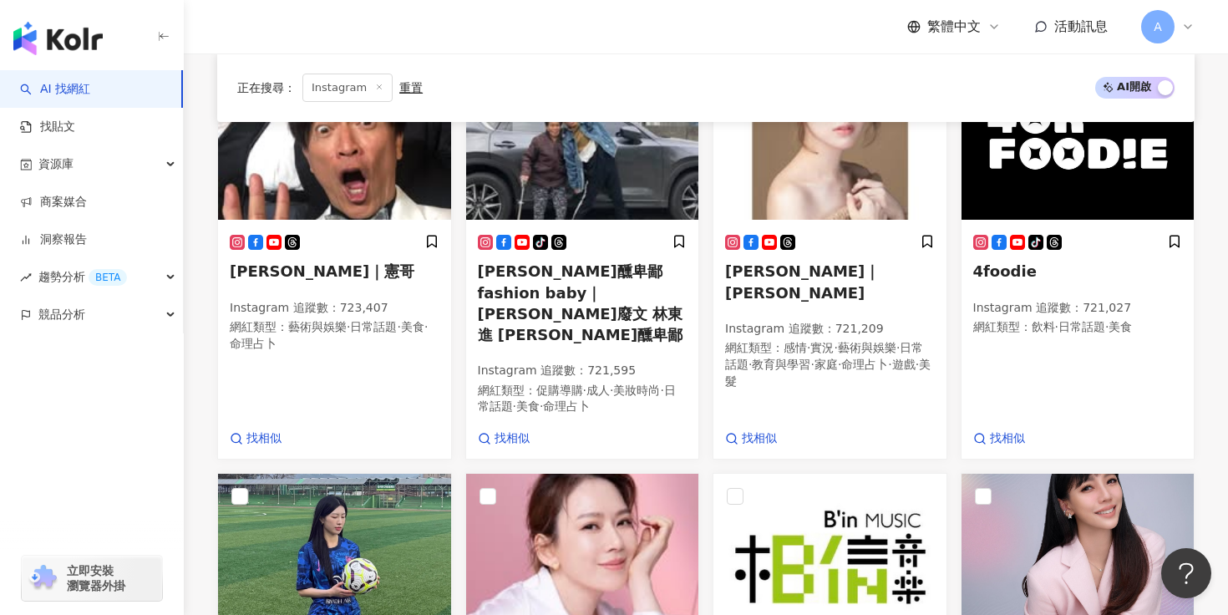
scroll to position [476, 0]
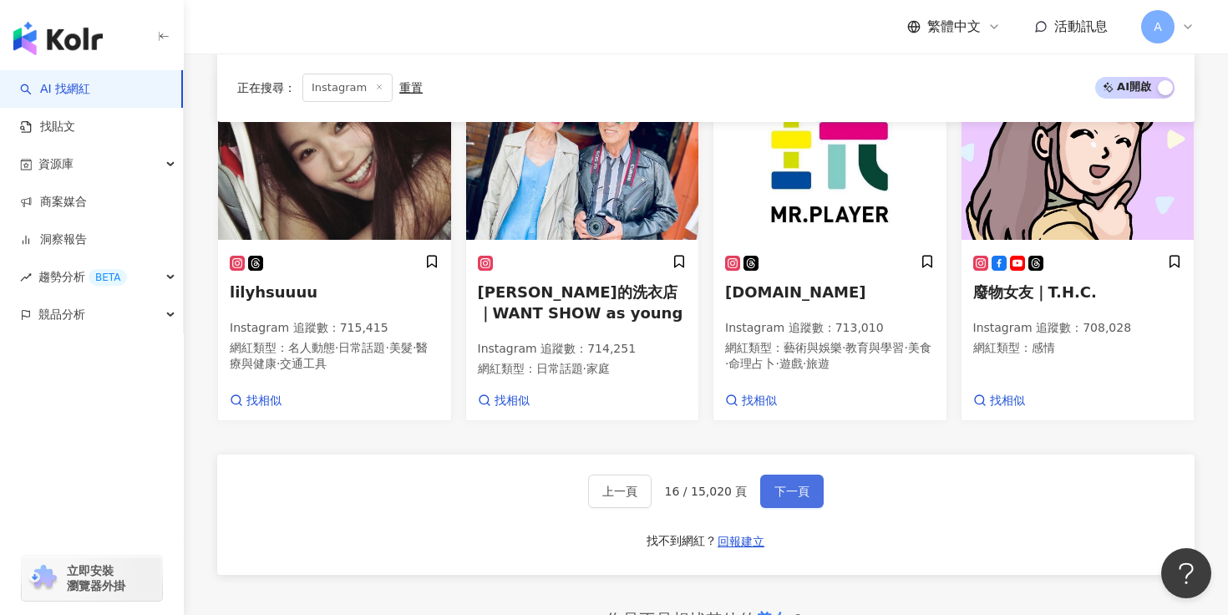
click at [797, 475] on button "下一頁" at bounding box center [791, 491] width 63 height 33
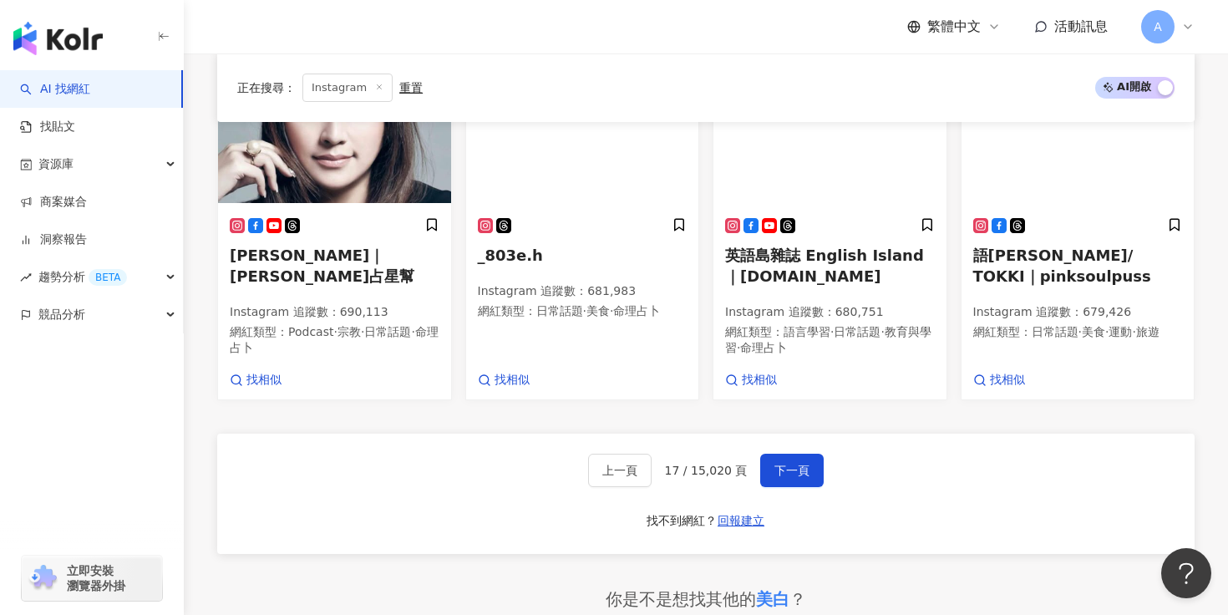
scroll to position [1035, 0]
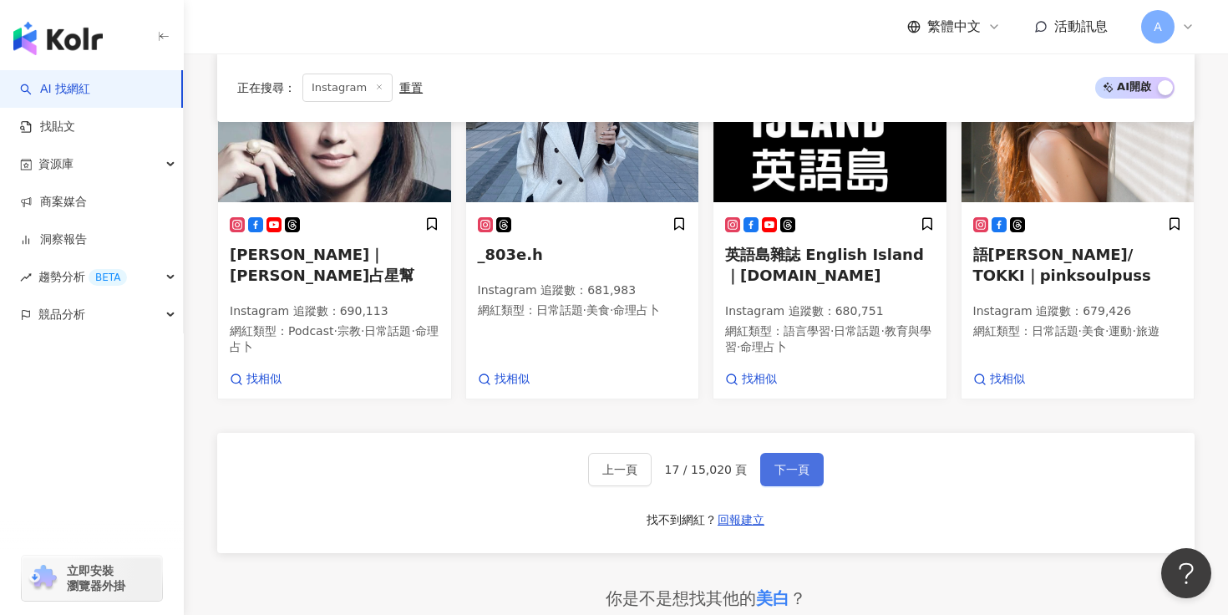
click at [778, 463] on span "下一頁" at bounding box center [791, 469] width 35 height 13
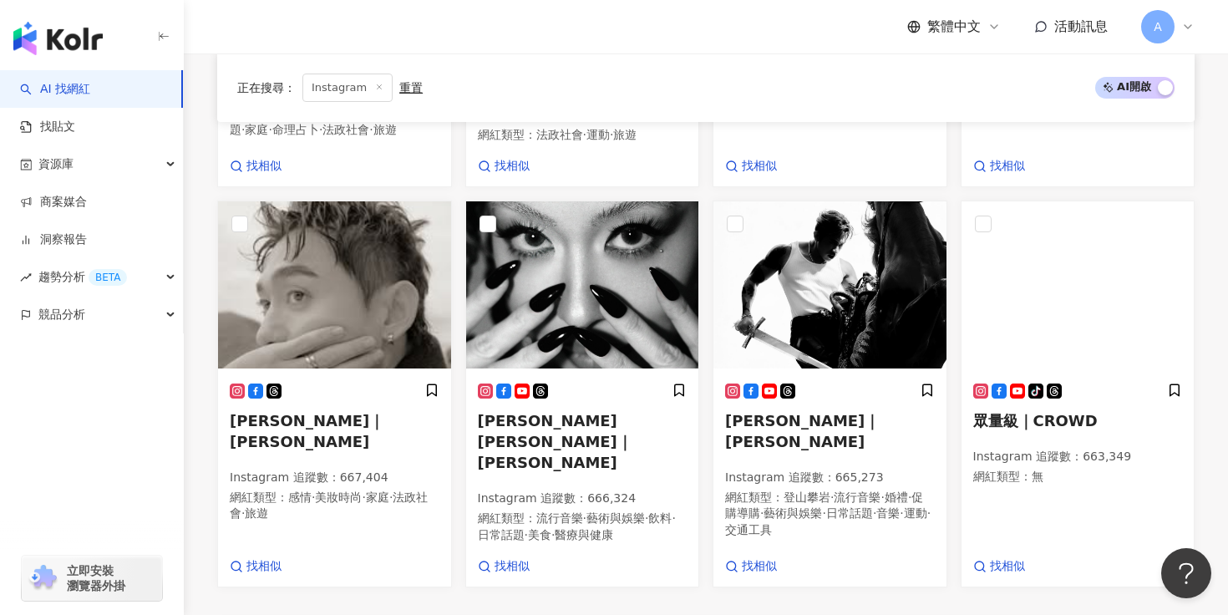
scroll to position [885, 0]
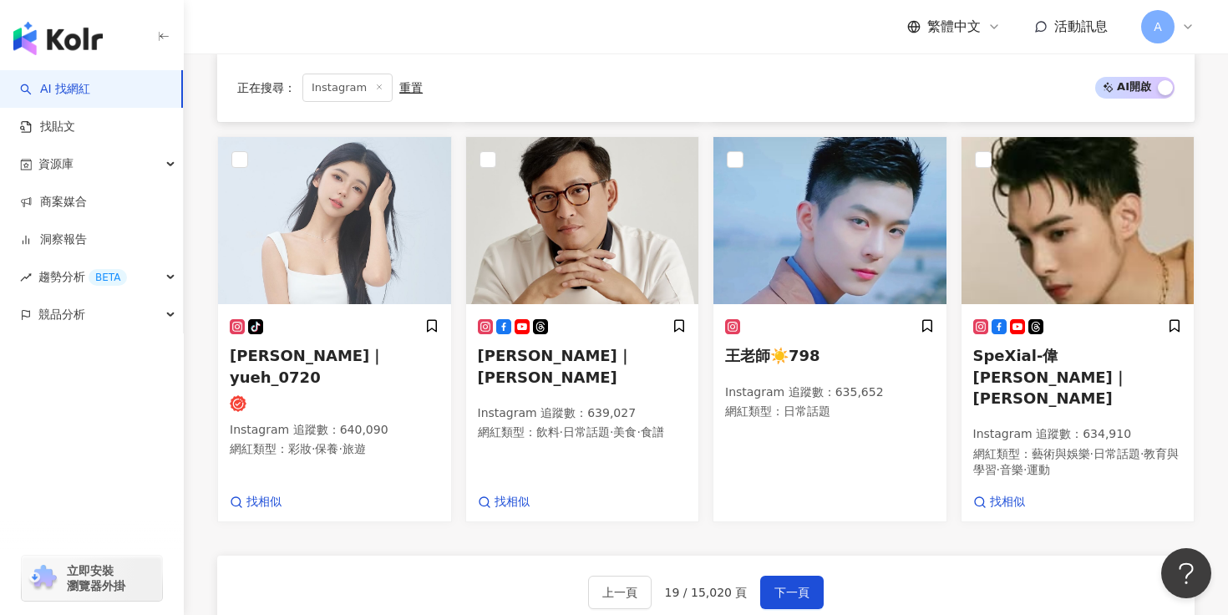
scroll to position [920, 0]
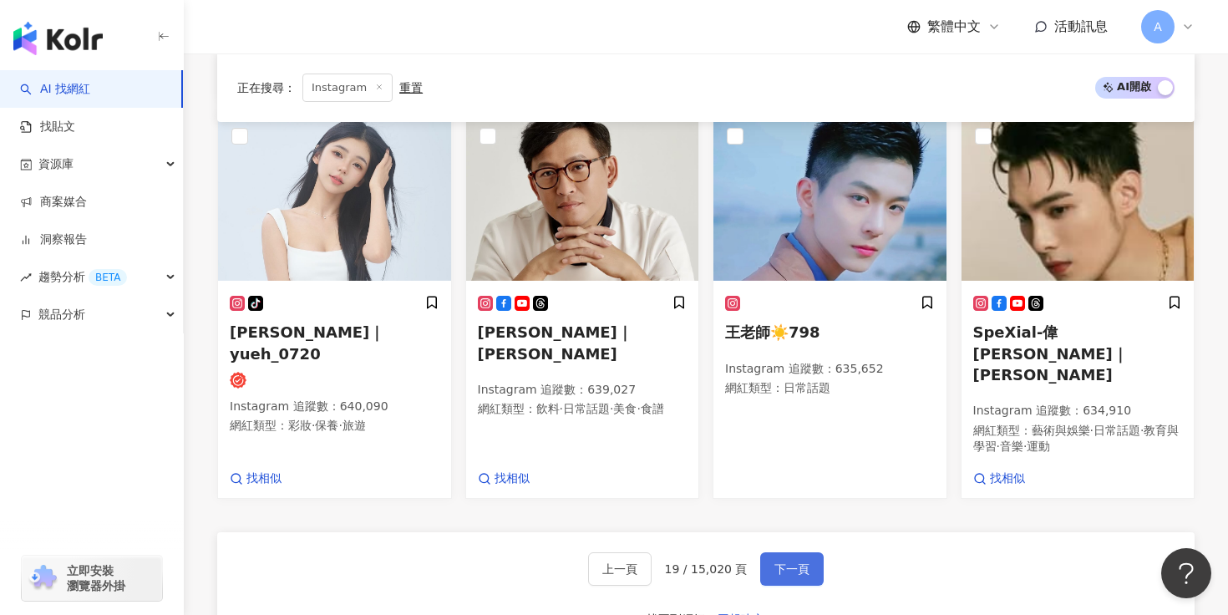
click at [796, 562] on span "下一頁" at bounding box center [791, 568] width 35 height 13
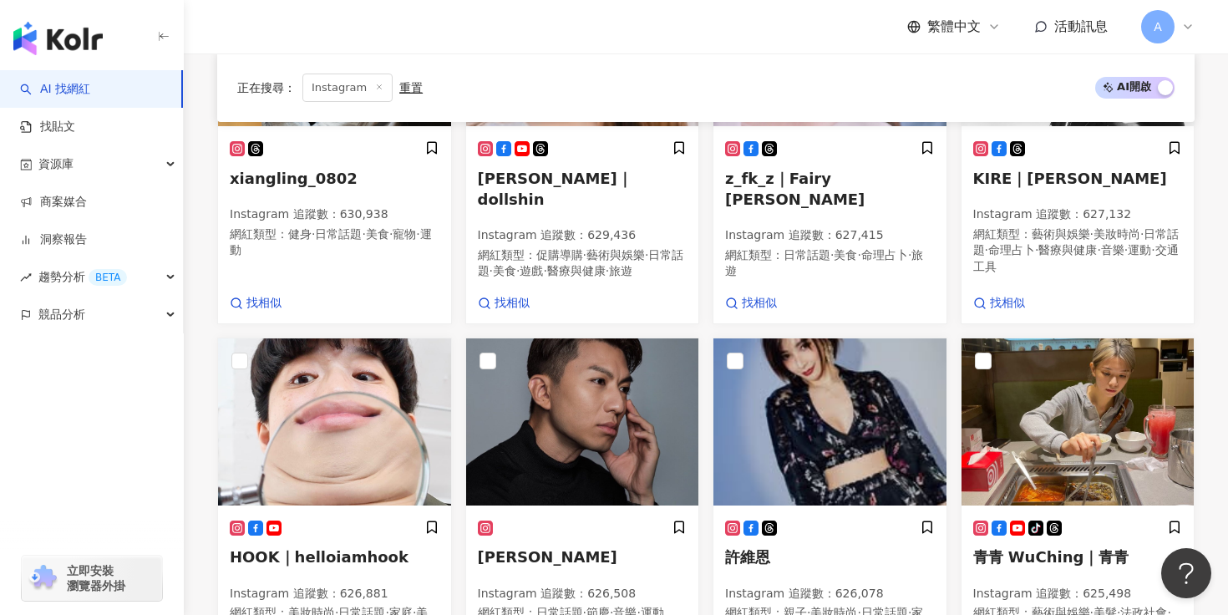
scroll to position [858, 0]
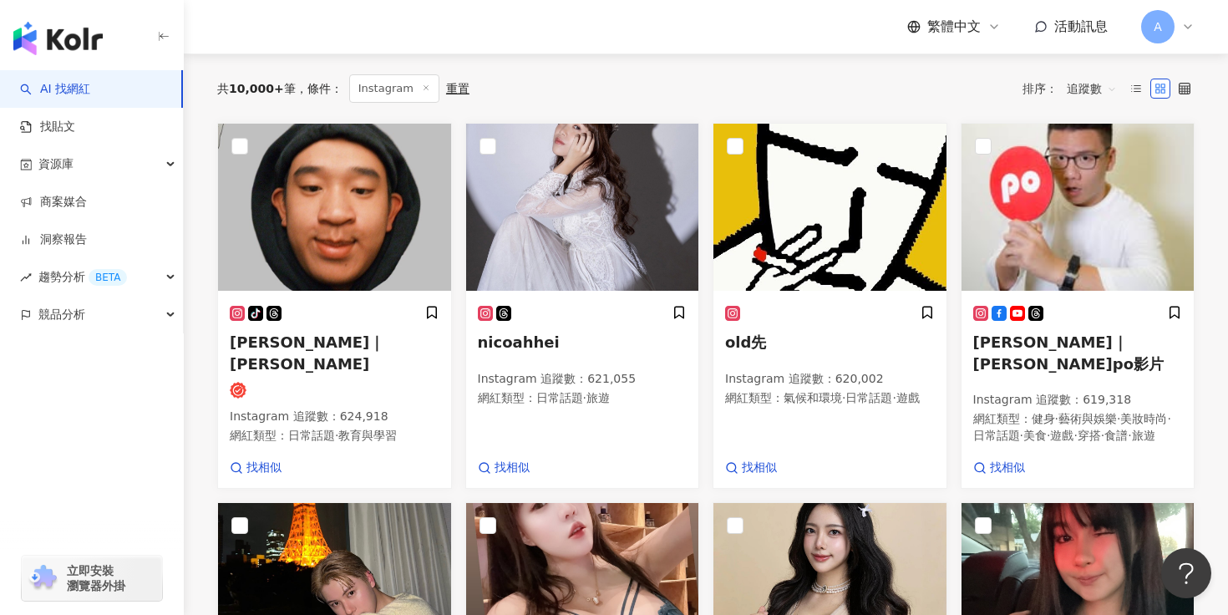
scroll to position [166, 0]
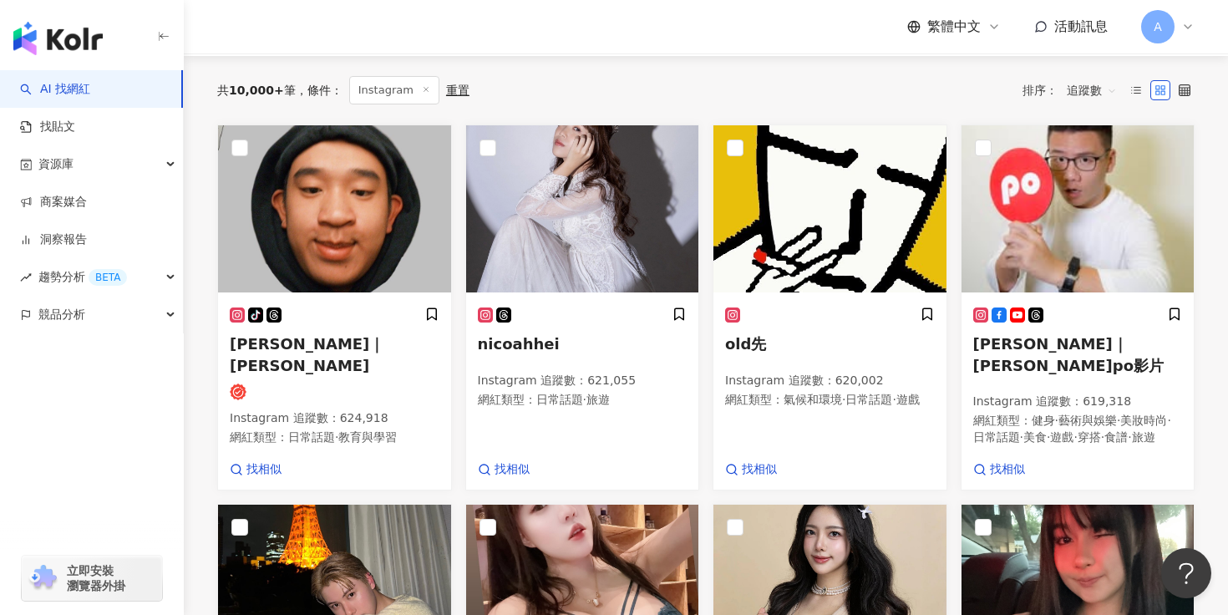
click at [706, 474] on div "old先 Instagram 追蹤數 ： 620,002 網紅類型 ： 氣候和環境 · 日常話題 · 遊戲 找相似" at bounding box center [830, 307] width 248 height 366
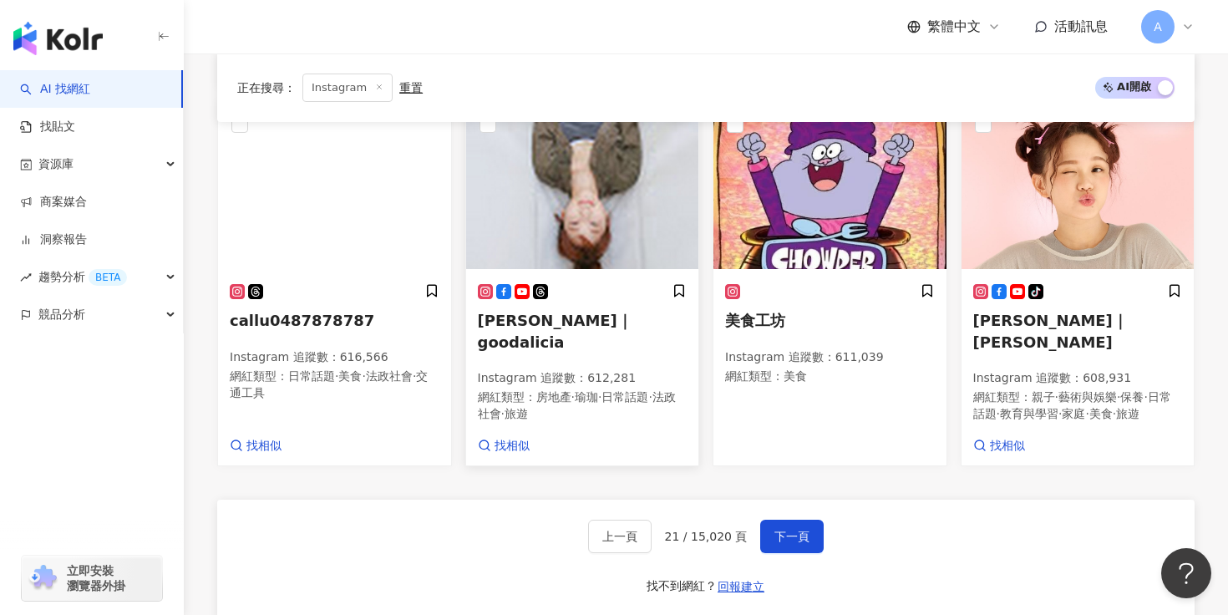
scroll to position [949, 0]
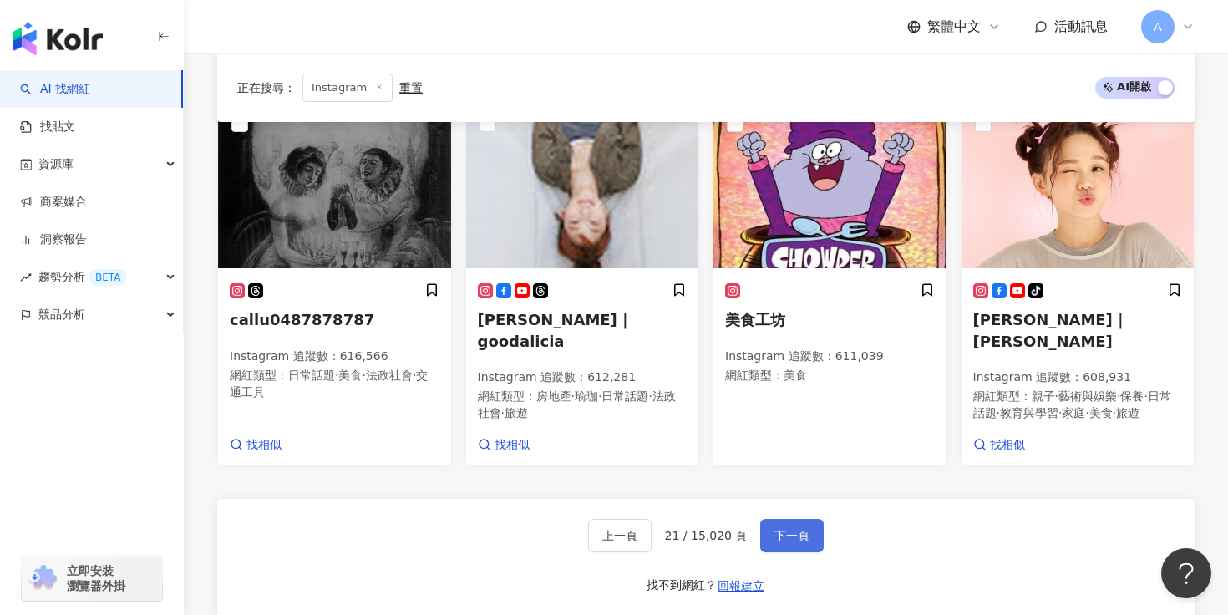
click at [796, 529] on span "下一頁" at bounding box center [791, 535] width 35 height 13
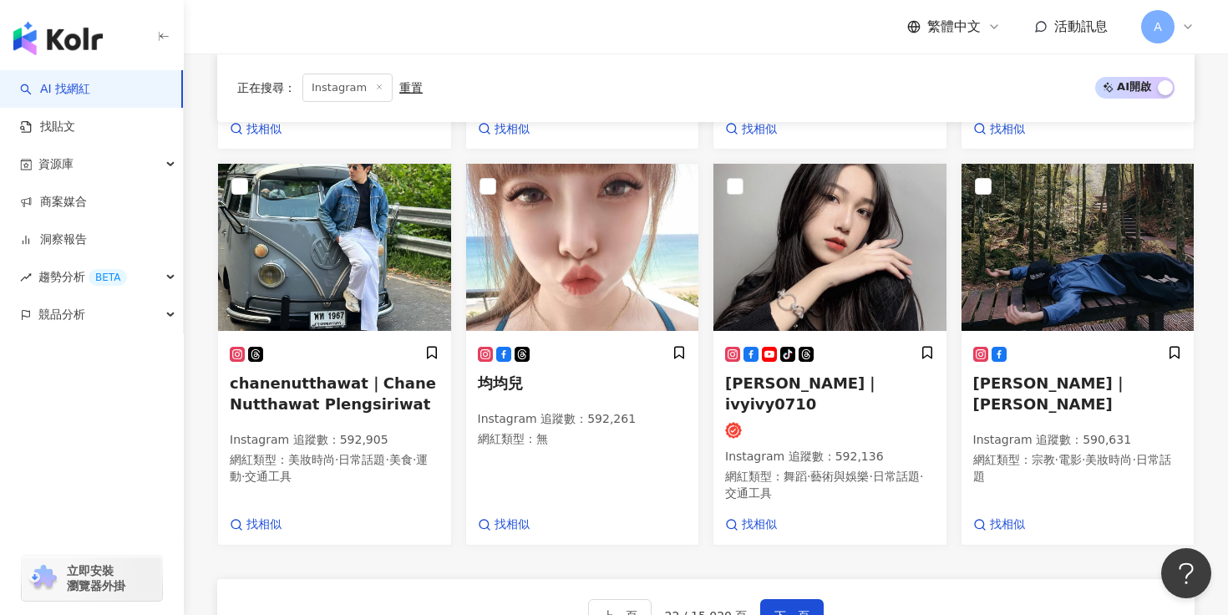
scroll to position [886, 0]
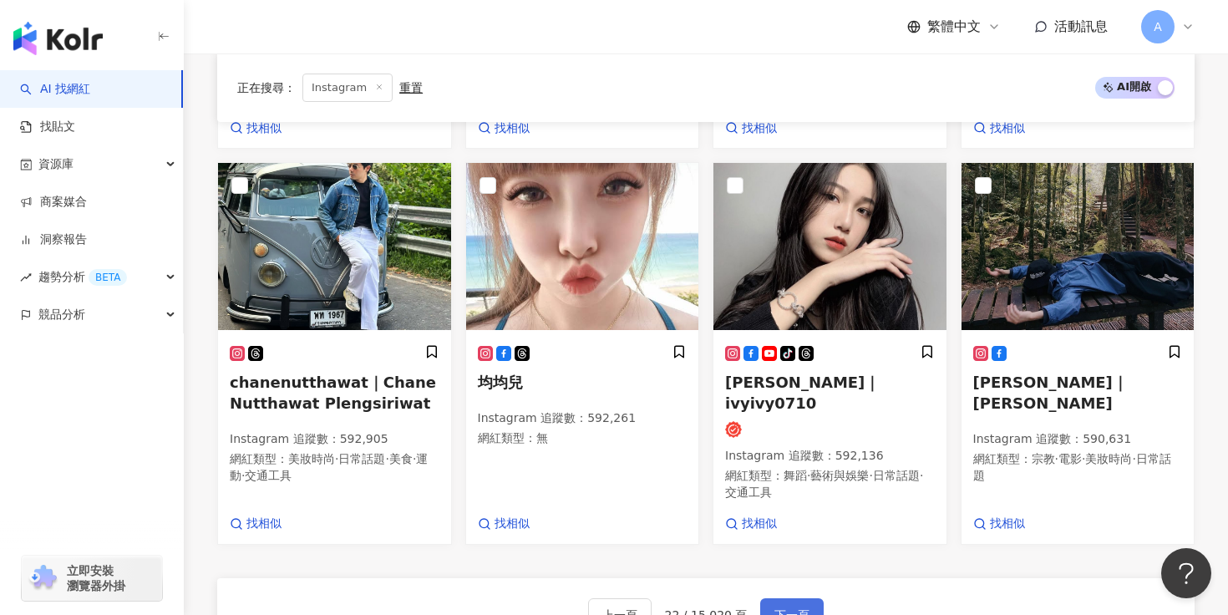
click at [782, 608] on span "下一頁" at bounding box center [791, 614] width 35 height 13
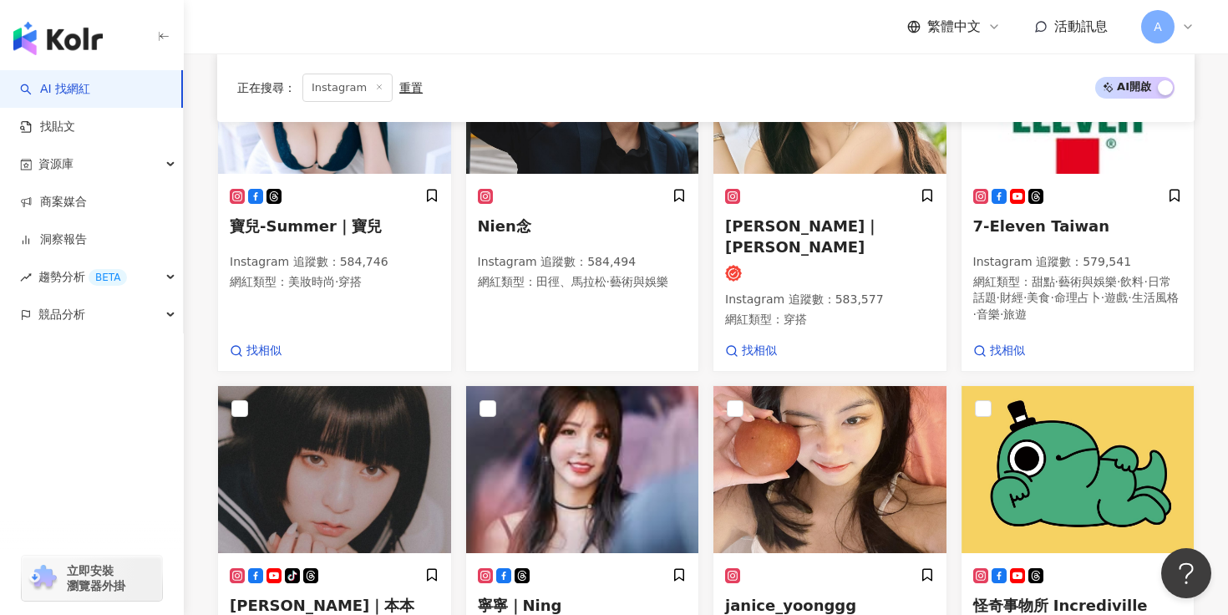
scroll to position [958, 0]
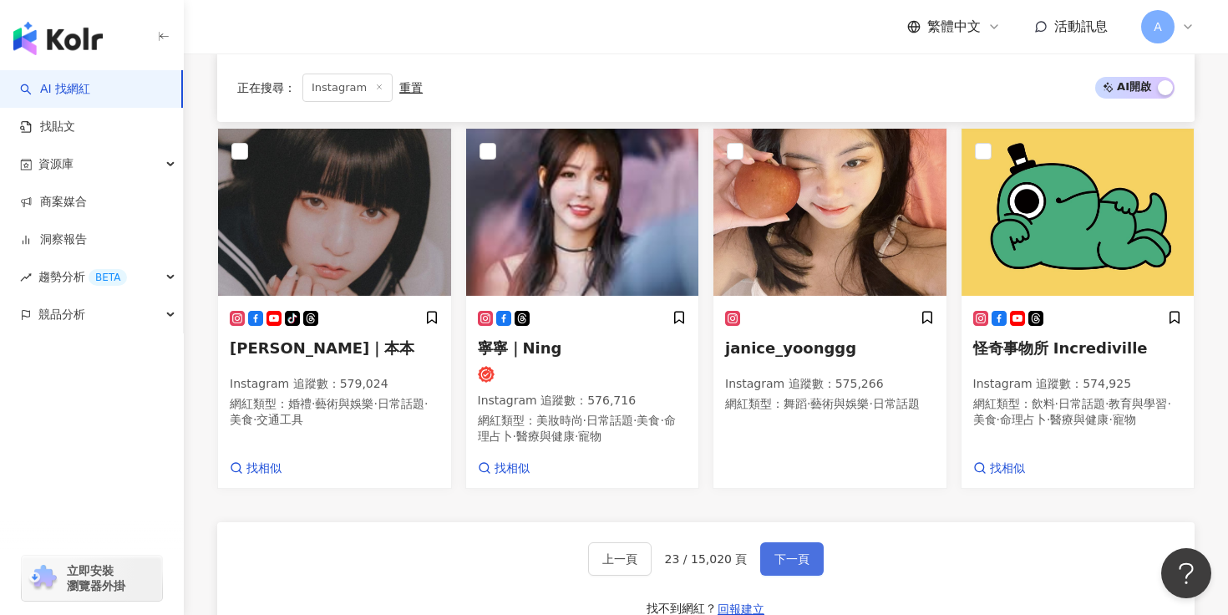
click at [804, 552] on span "下一頁" at bounding box center [791, 558] width 35 height 13
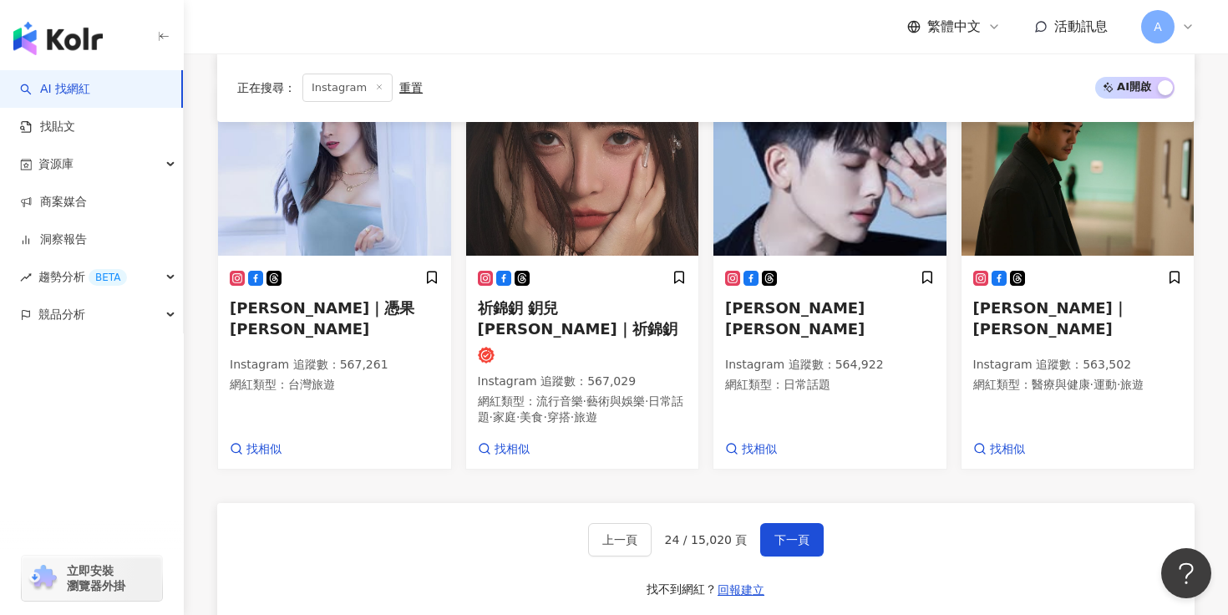
scroll to position [926, 0]
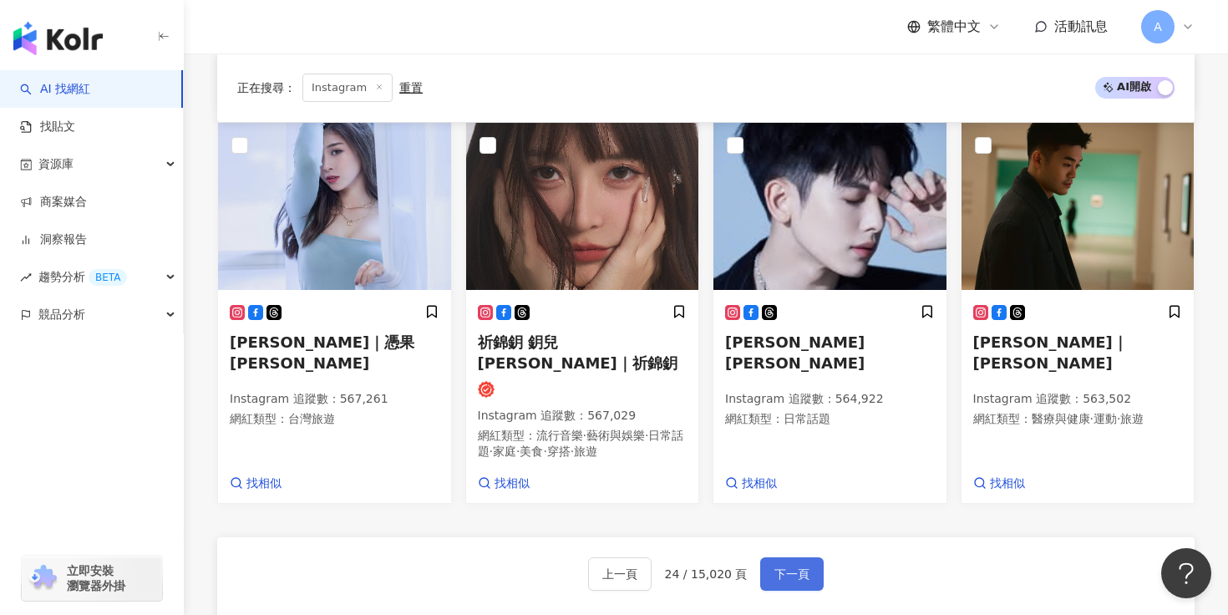
click at [788, 568] on span "下一頁" at bounding box center [791, 573] width 35 height 13
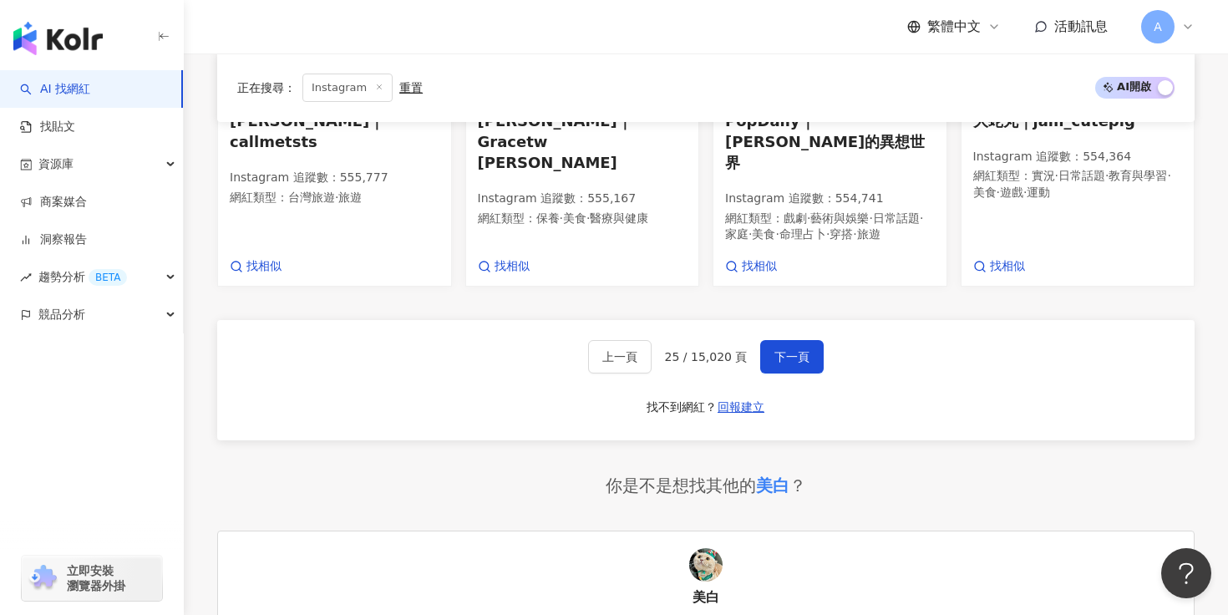
scroll to position [973, 0]
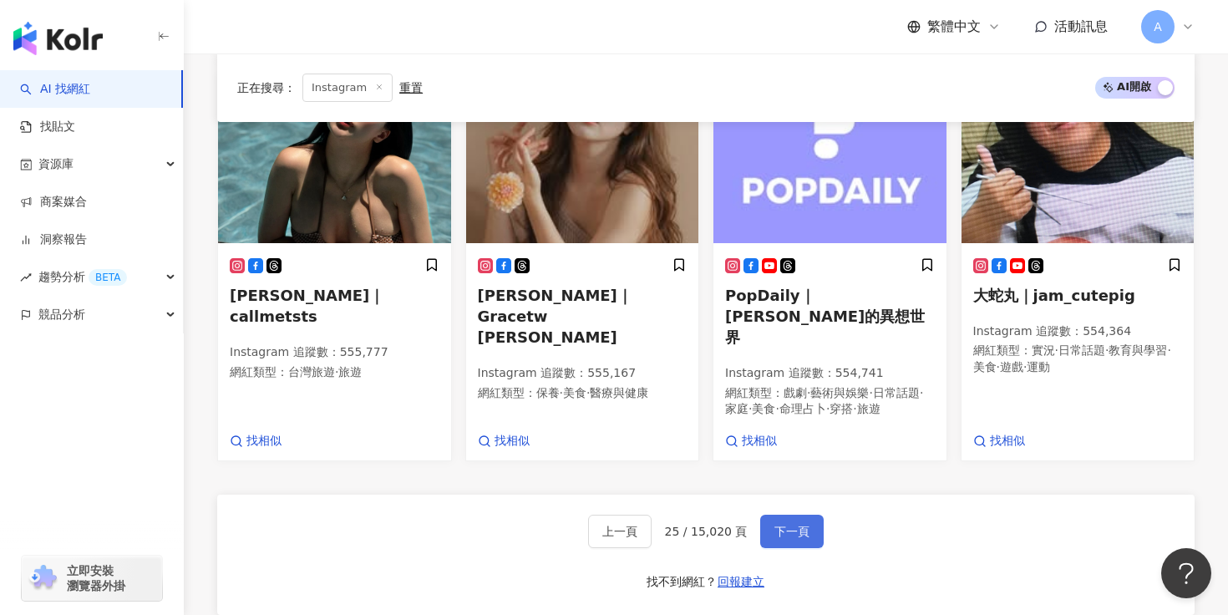
click at [779, 525] on span "下一頁" at bounding box center [791, 531] width 35 height 13
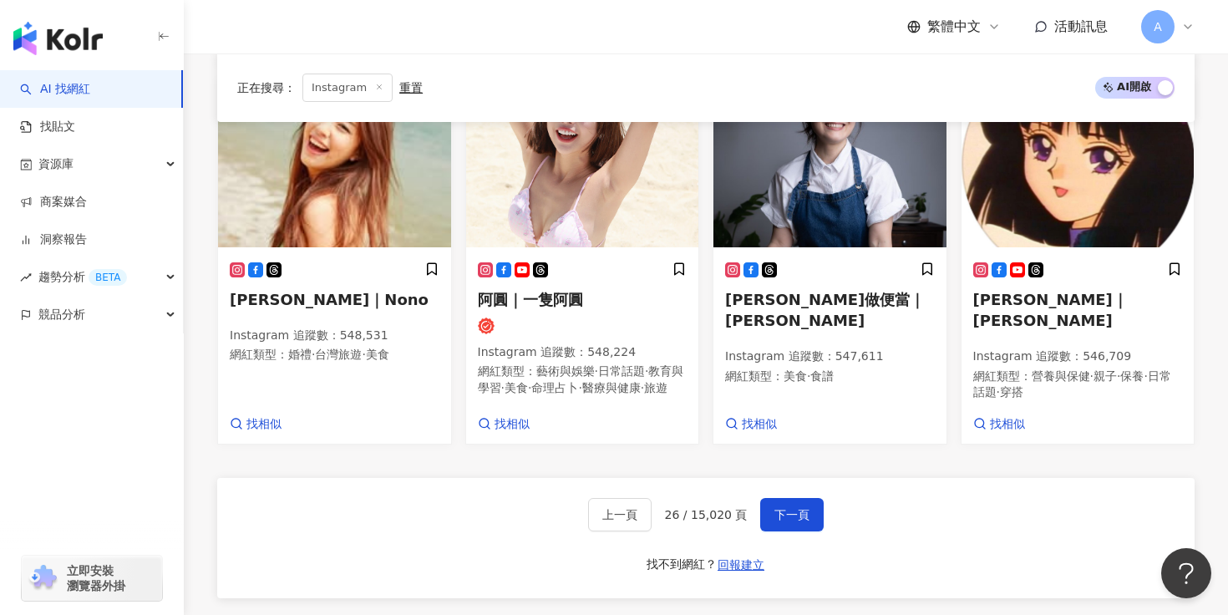
scroll to position [987, 0]
click at [774, 497] on button "下一頁" at bounding box center [791, 513] width 63 height 33
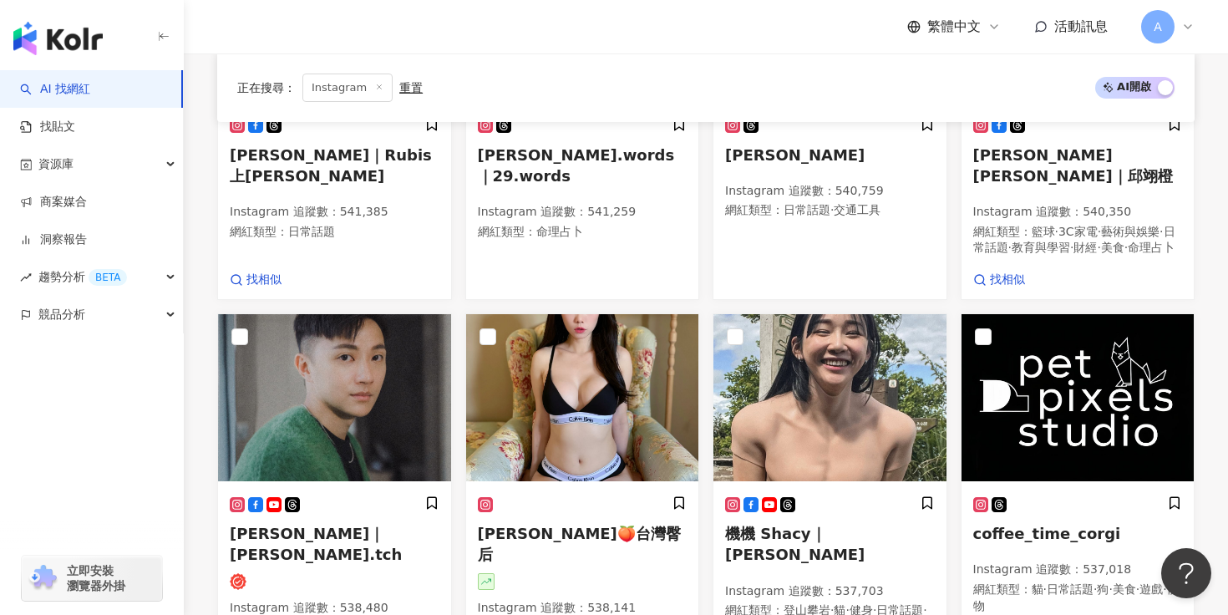
scroll to position [893, 0]
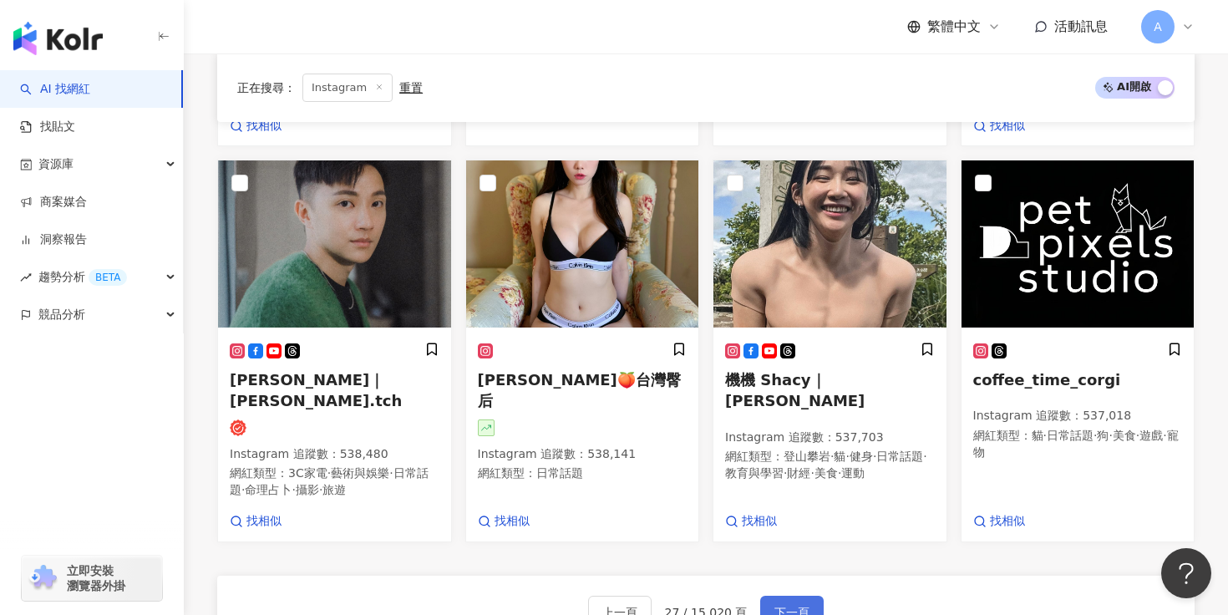
click at [794, 606] on span "下一頁" at bounding box center [791, 612] width 35 height 13
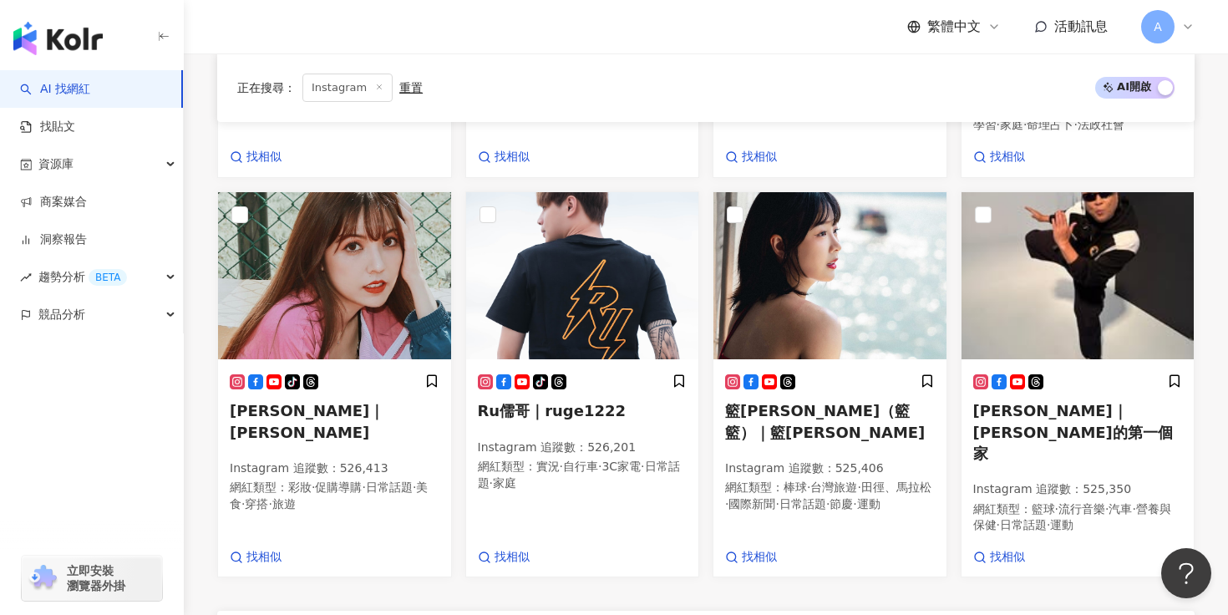
scroll to position [982, 0]
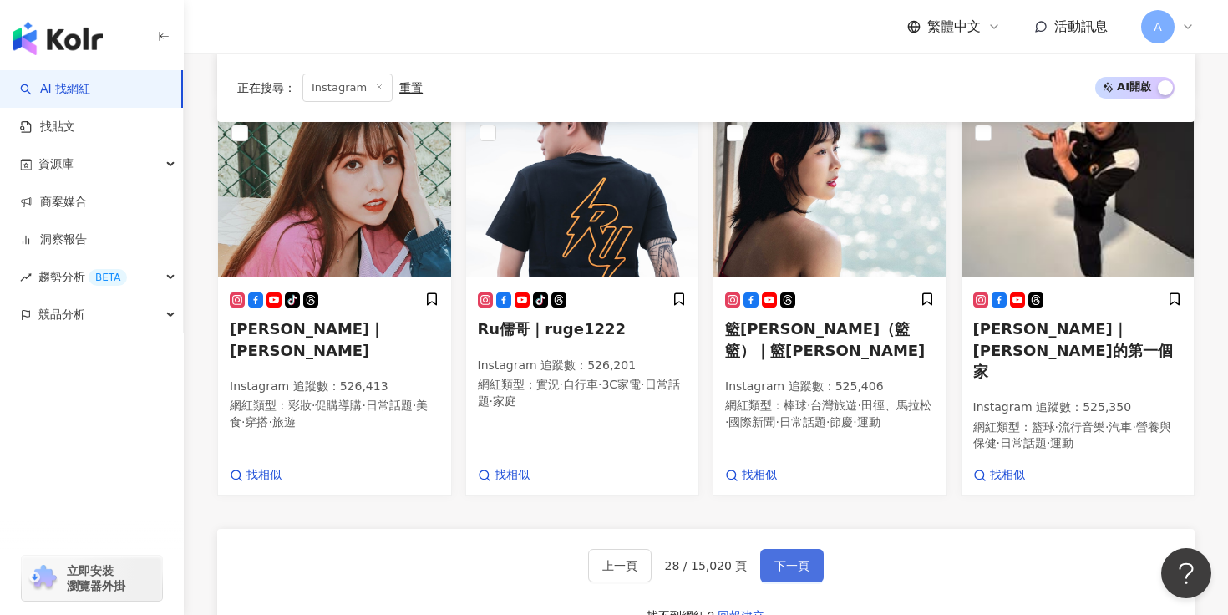
click at [805, 559] on span "下一頁" at bounding box center [791, 565] width 35 height 13
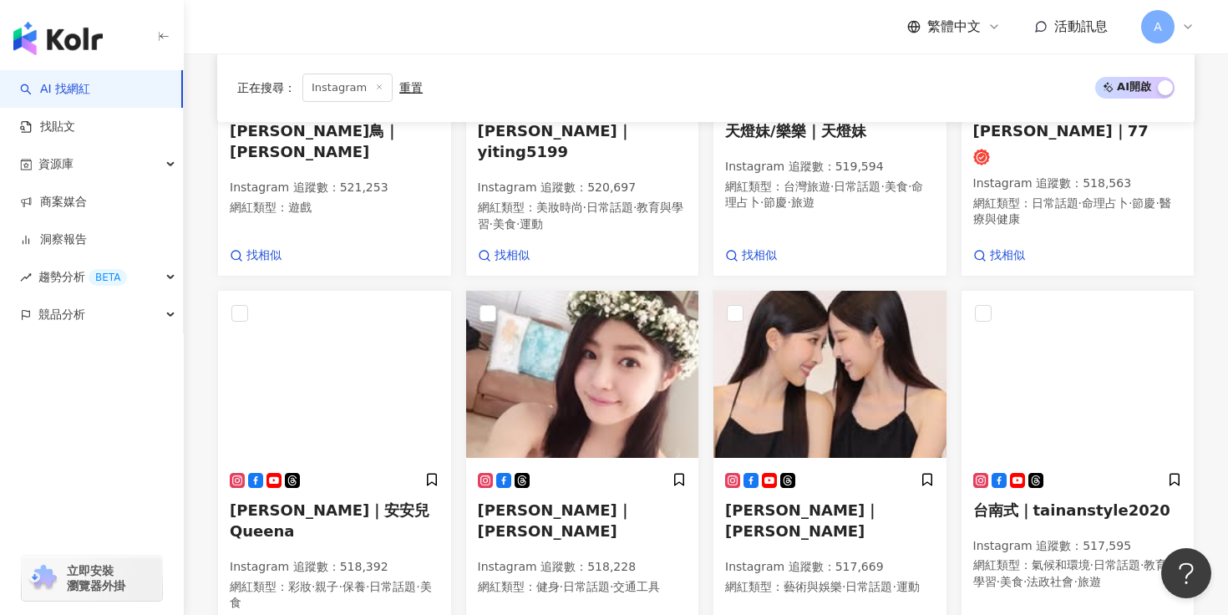
scroll to position [871, 0]
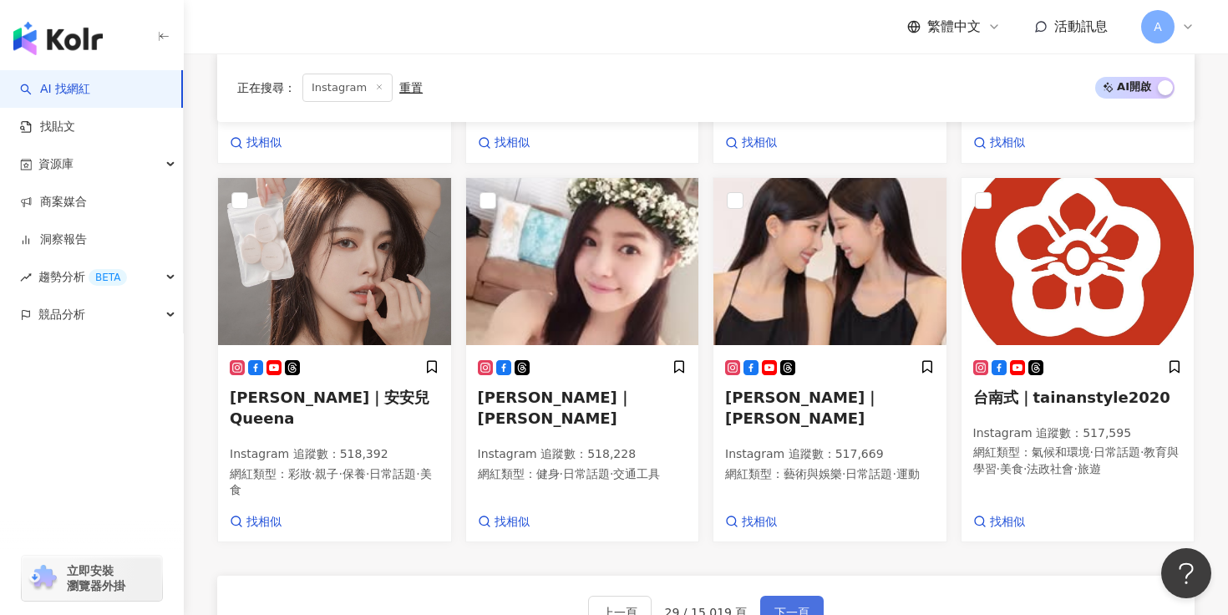
click at [781, 596] on button "下一頁" at bounding box center [791, 612] width 63 height 33
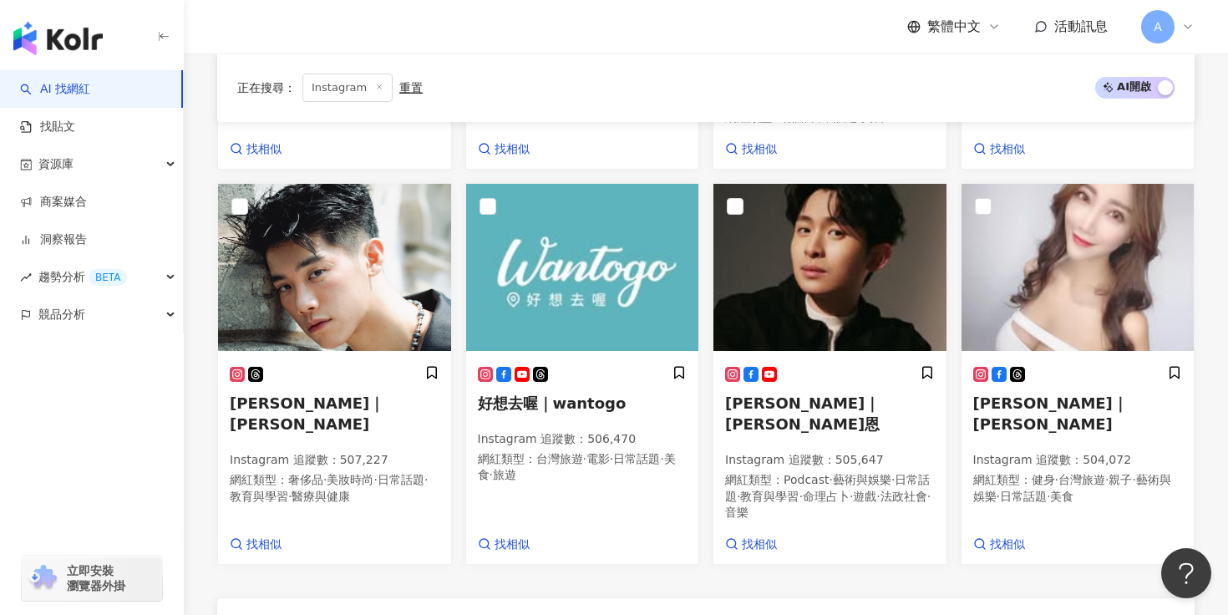
scroll to position [925, 0]
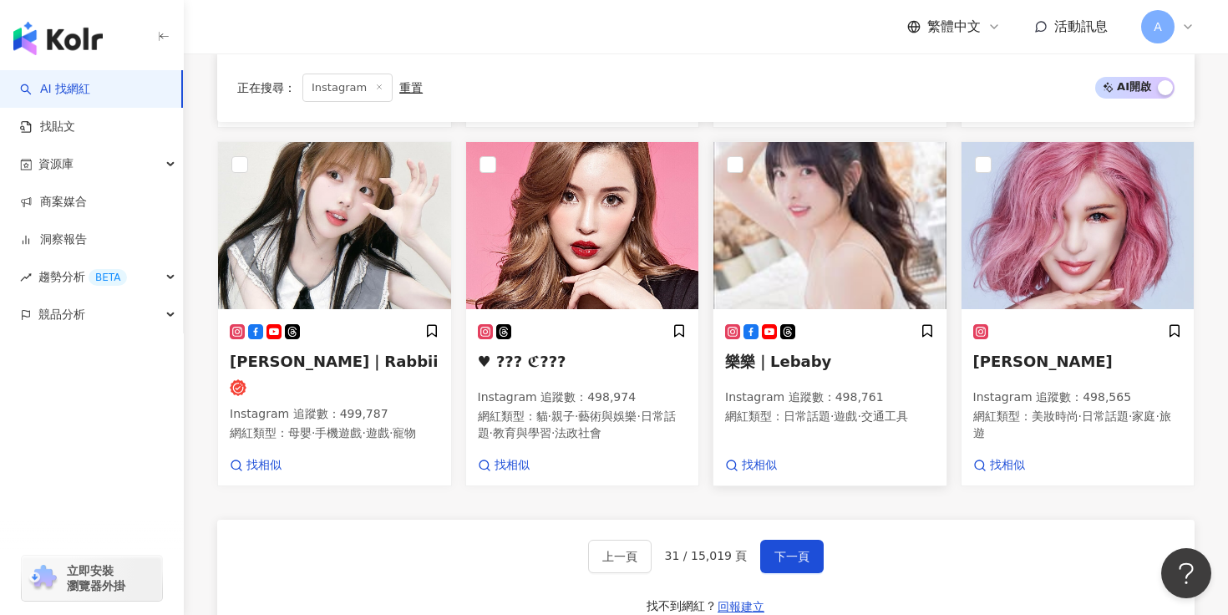
scroll to position [940, 0]
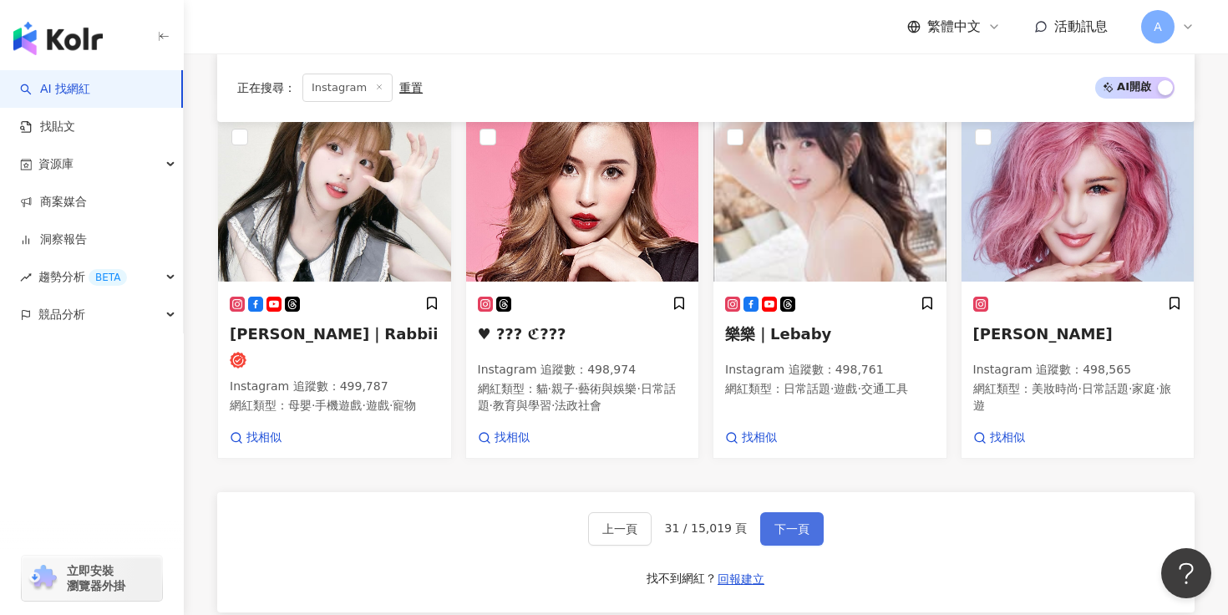
click at [778, 522] on span "下一頁" at bounding box center [791, 528] width 35 height 13
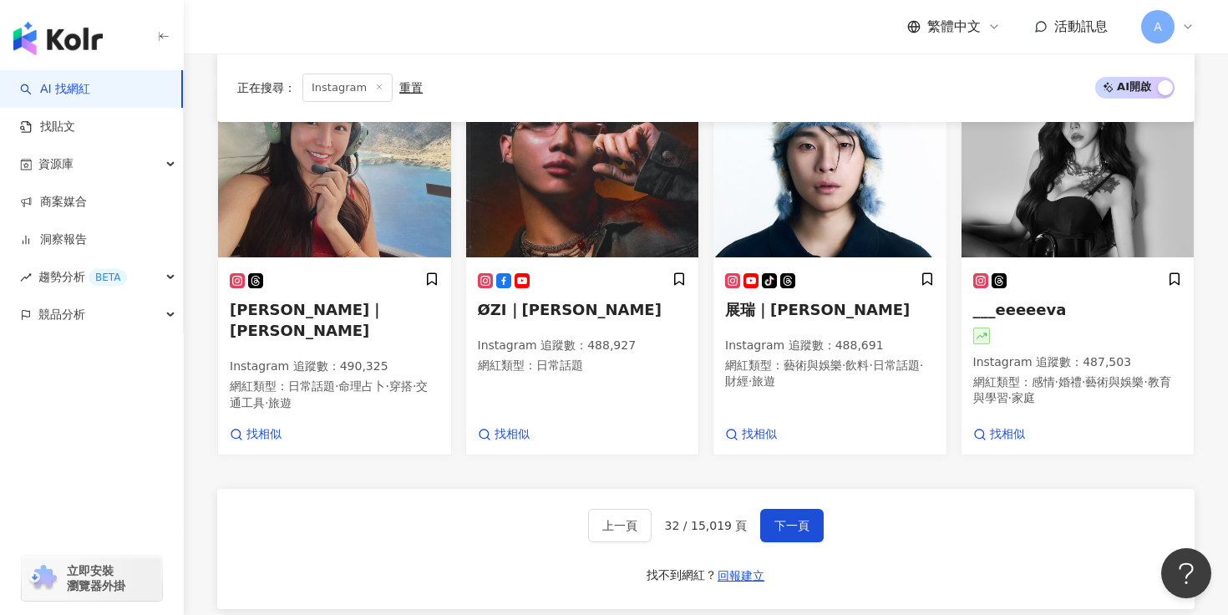
scroll to position [1047, 0]
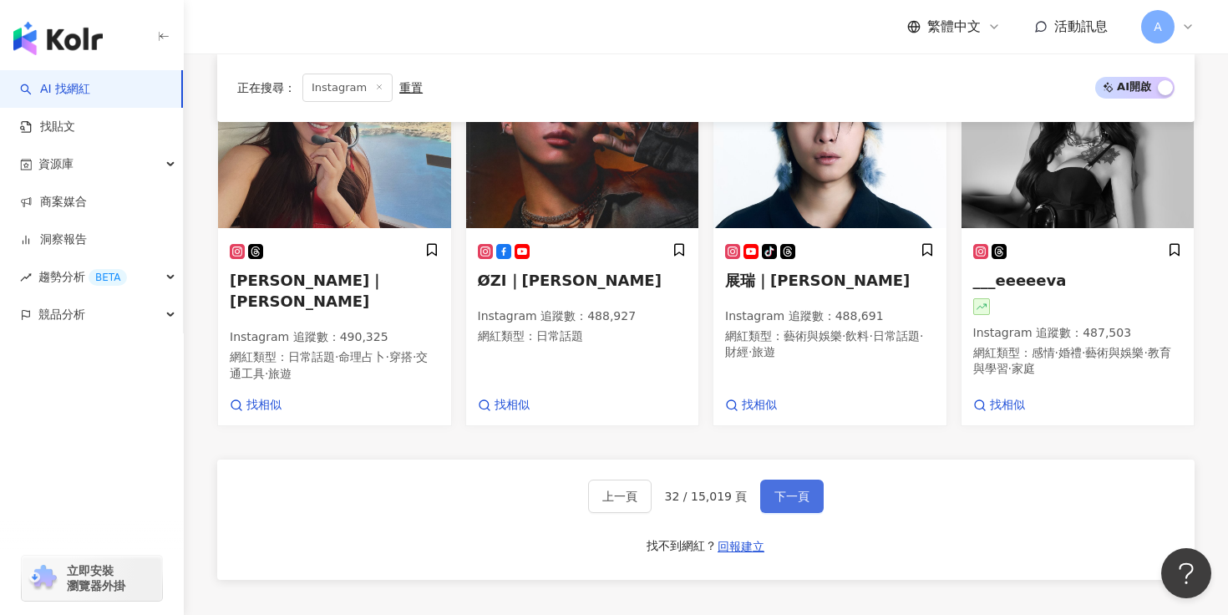
click at [767, 480] on button "下一頁" at bounding box center [791, 496] width 63 height 33
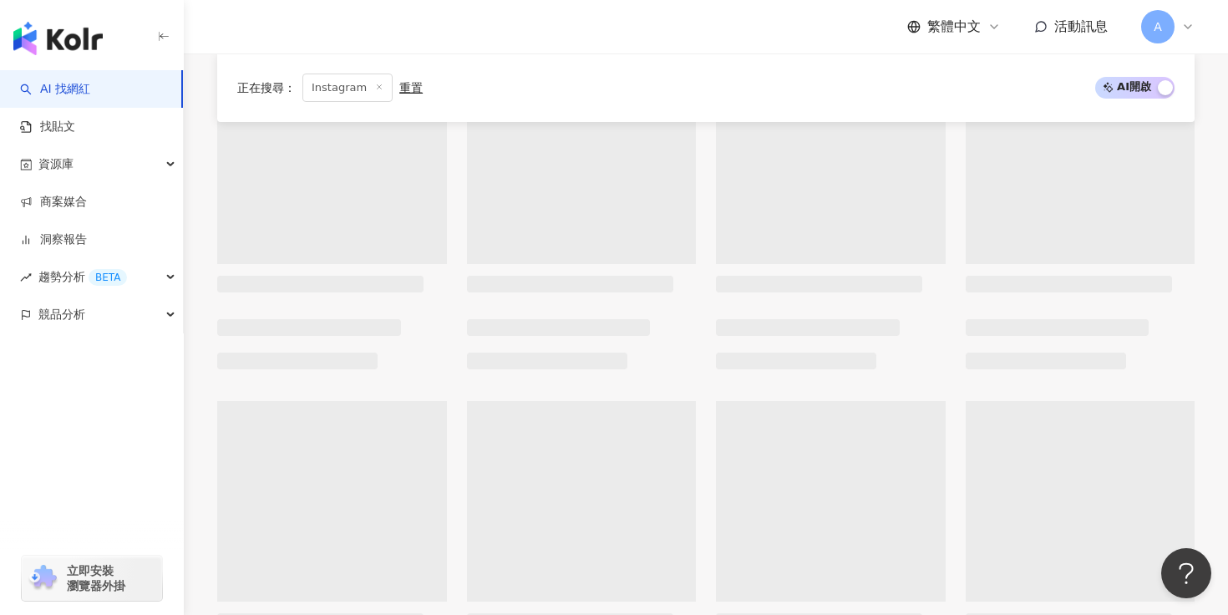
scroll to position [0, 0]
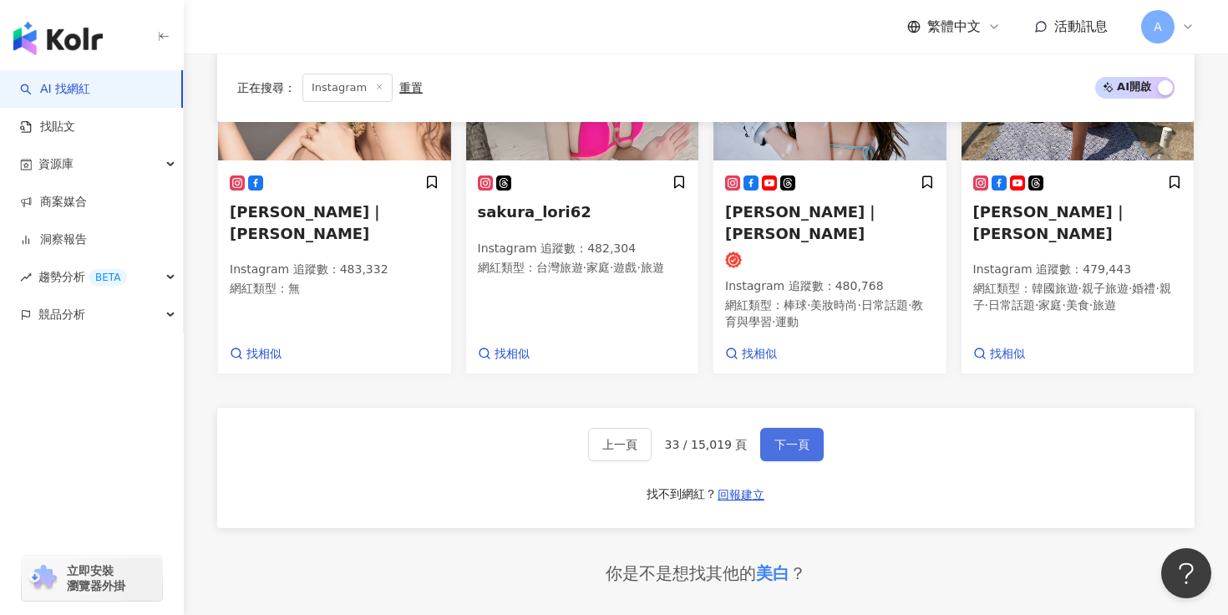
click at [807, 428] on button "下一頁" at bounding box center [791, 444] width 63 height 33
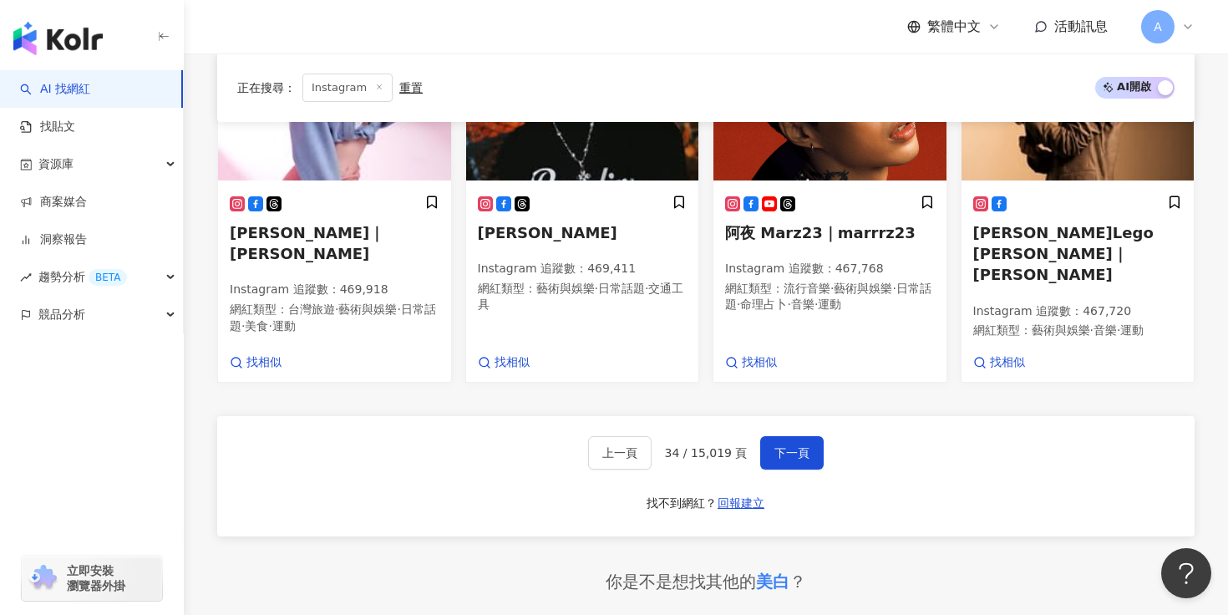
scroll to position [1048, 0]
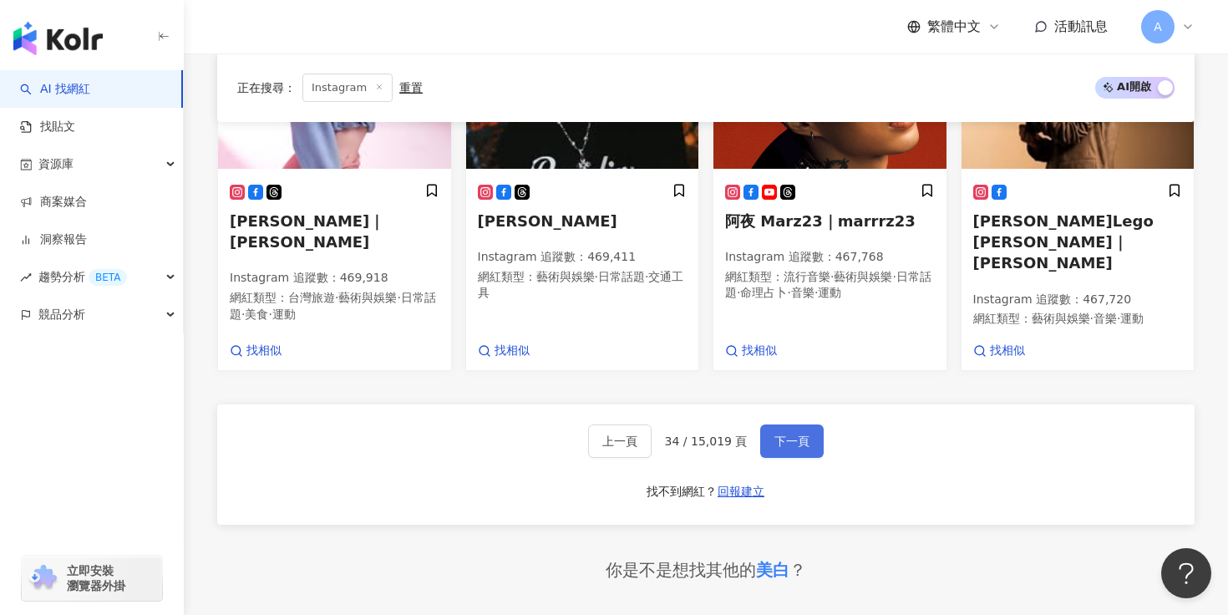
click at [774, 434] on span "下一頁" at bounding box center [791, 440] width 35 height 13
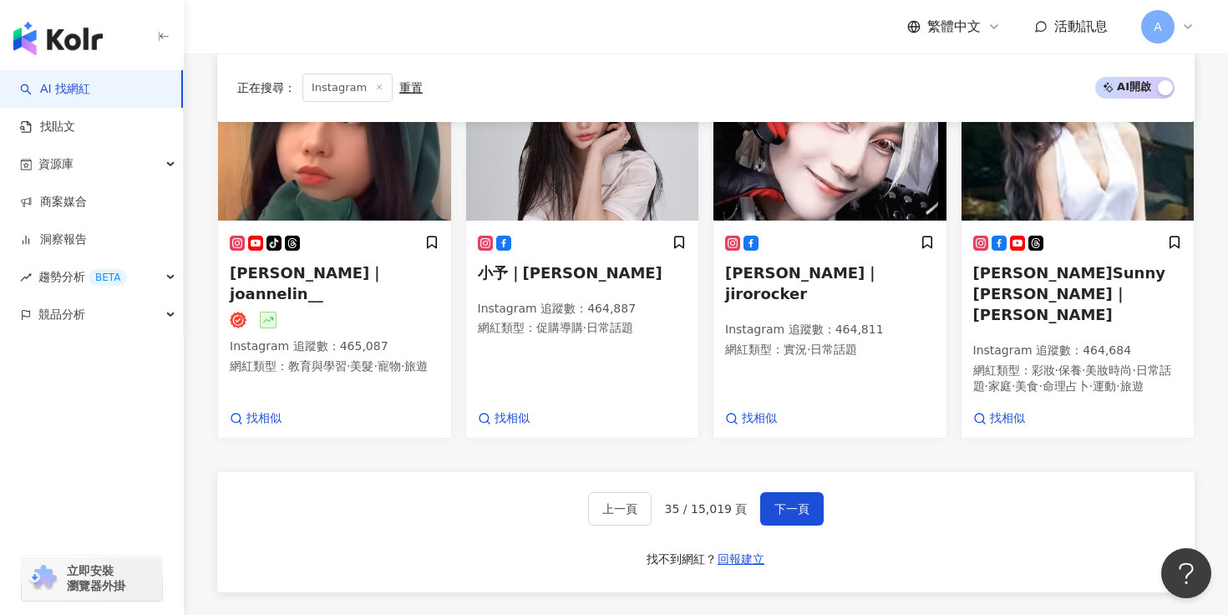
scroll to position [997, 0]
click at [812, 491] on button "下一頁" at bounding box center [791, 507] width 63 height 33
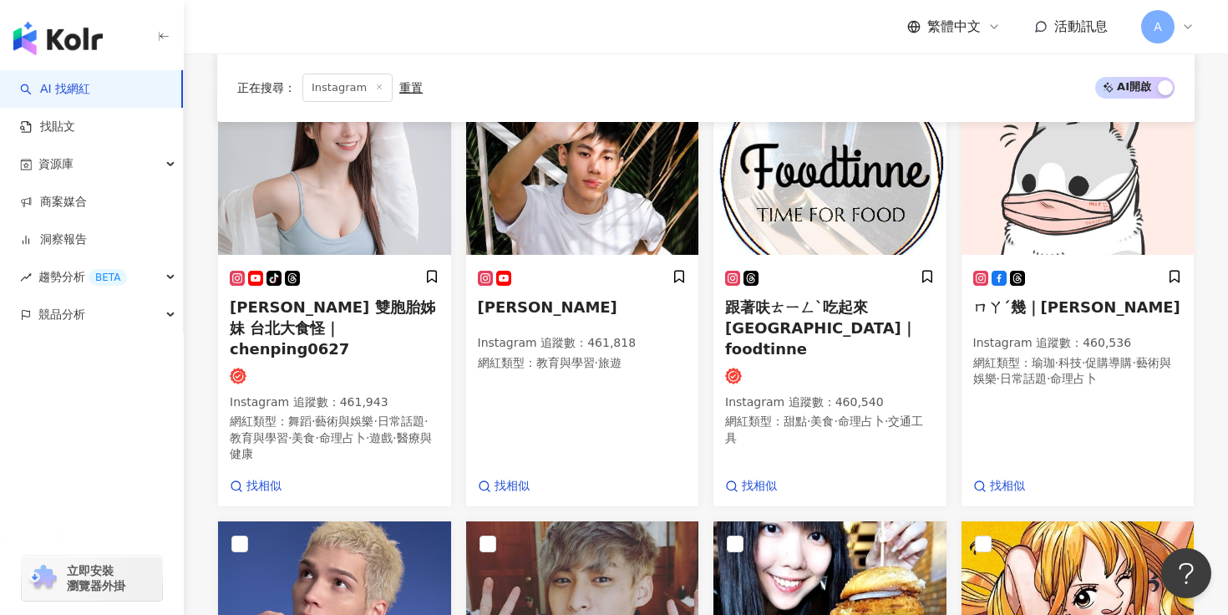
scroll to position [586, 0]
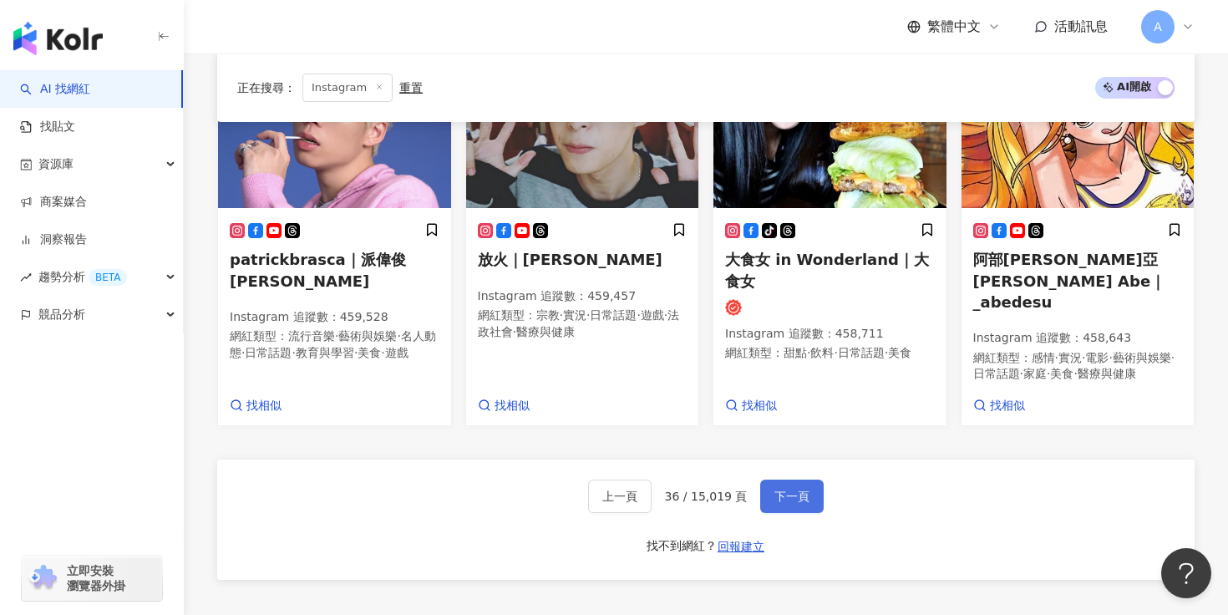
click at [771, 480] on button "下一頁" at bounding box center [791, 496] width 63 height 33
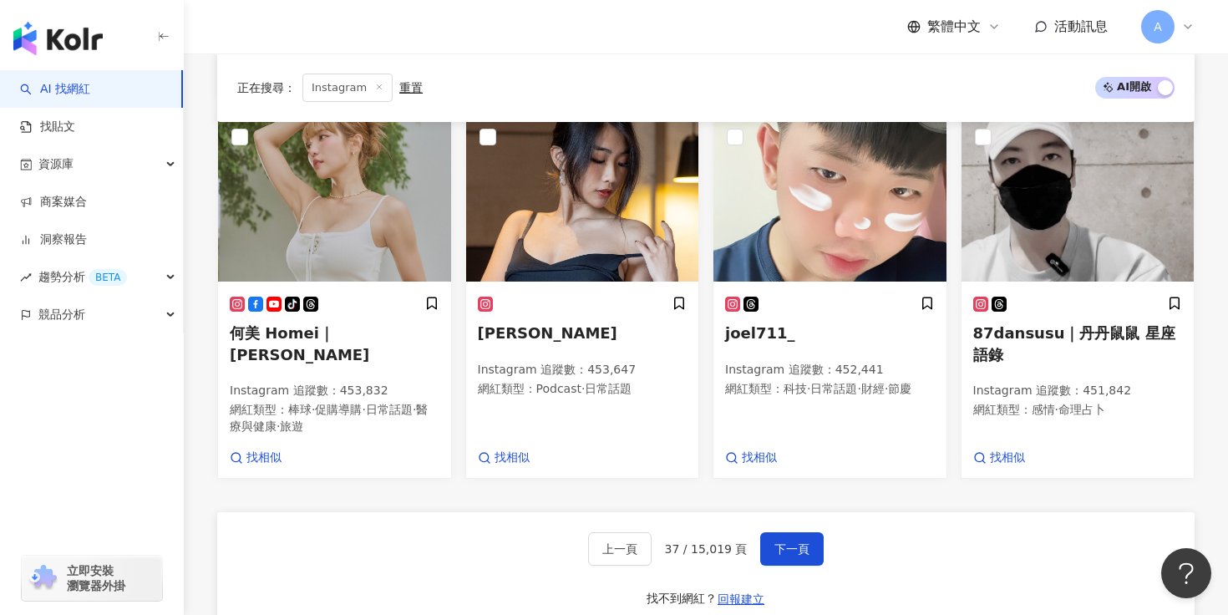
scroll to position [915, 0]
click at [792, 541] on span "下一頁" at bounding box center [791, 547] width 35 height 13
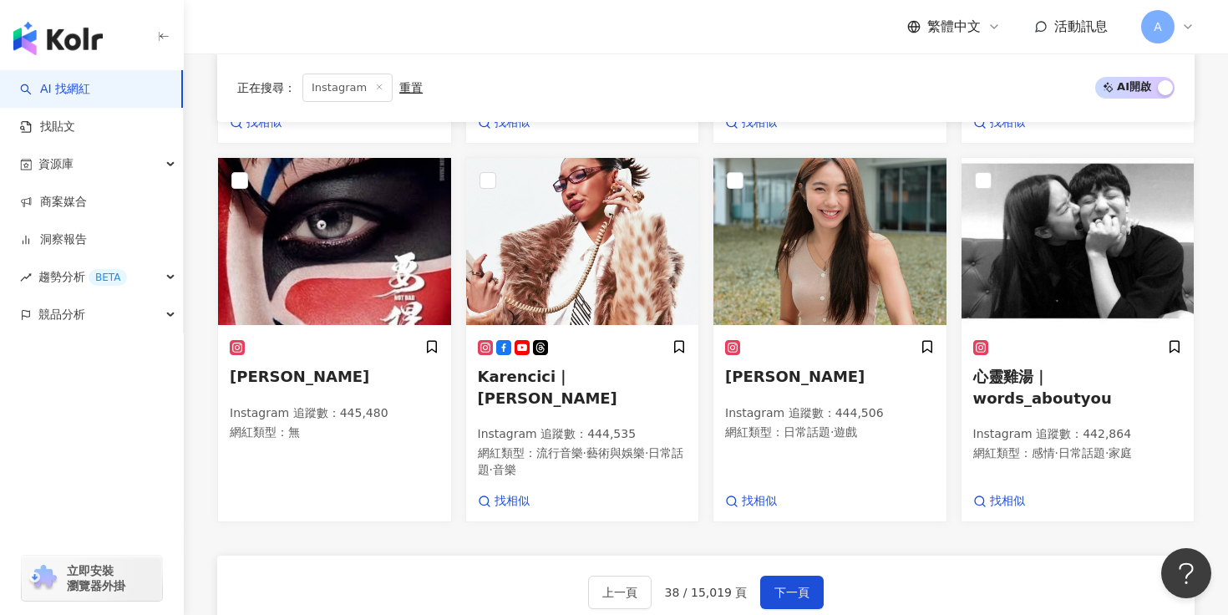
scroll to position [930, 0]
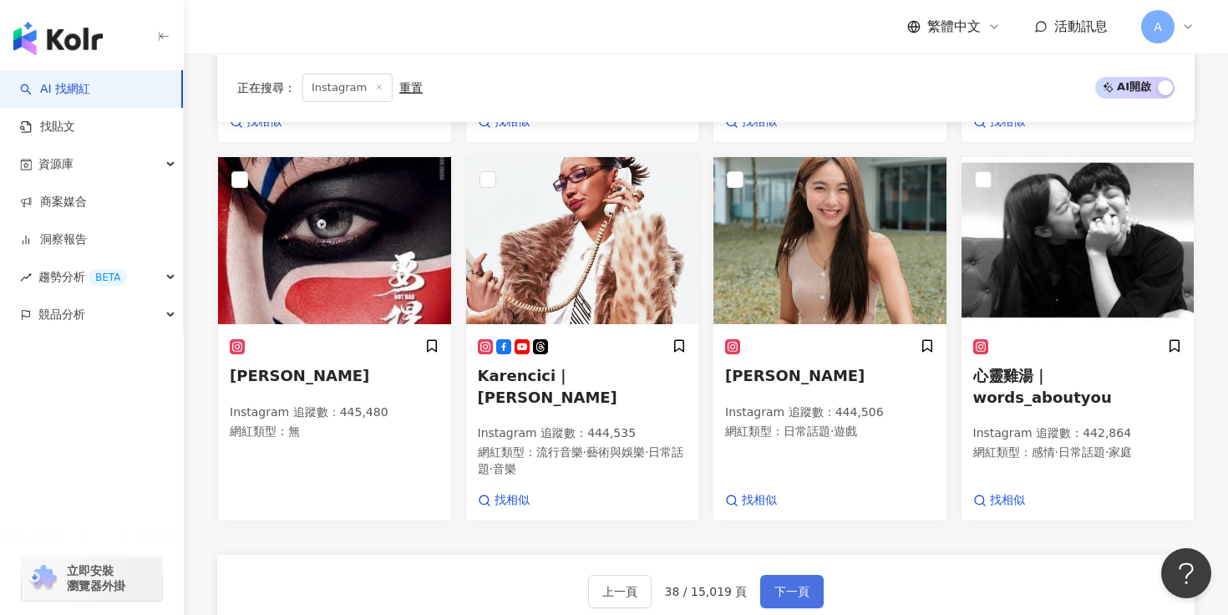
click at [797, 585] on span "下一頁" at bounding box center [791, 591] width 35 height 13
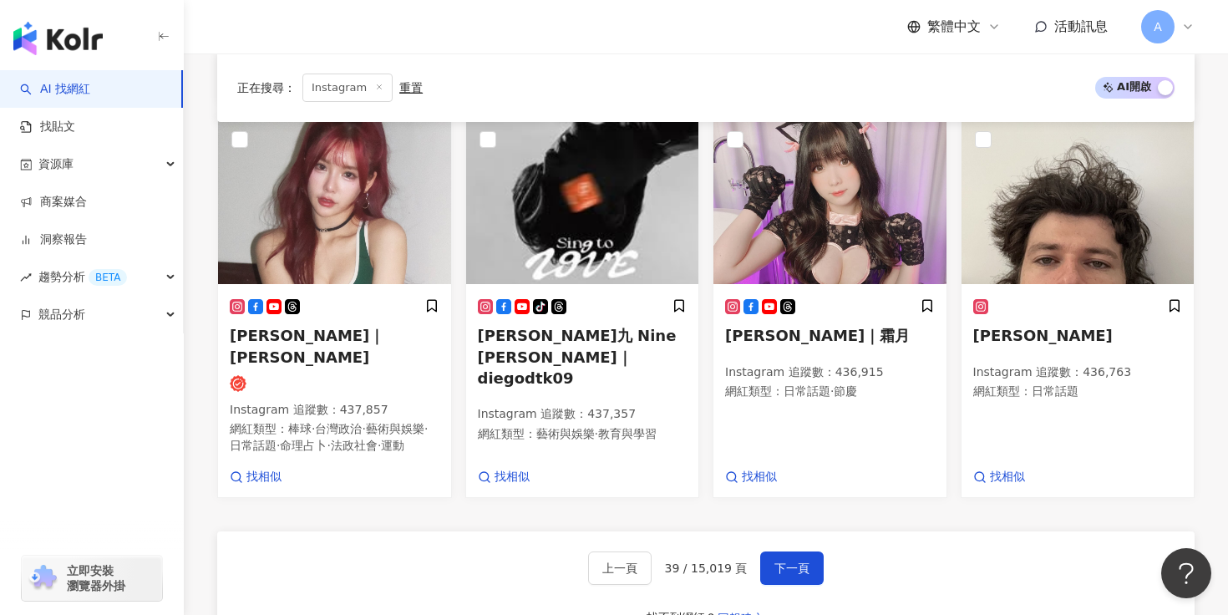
scroll to position [1056, 0]
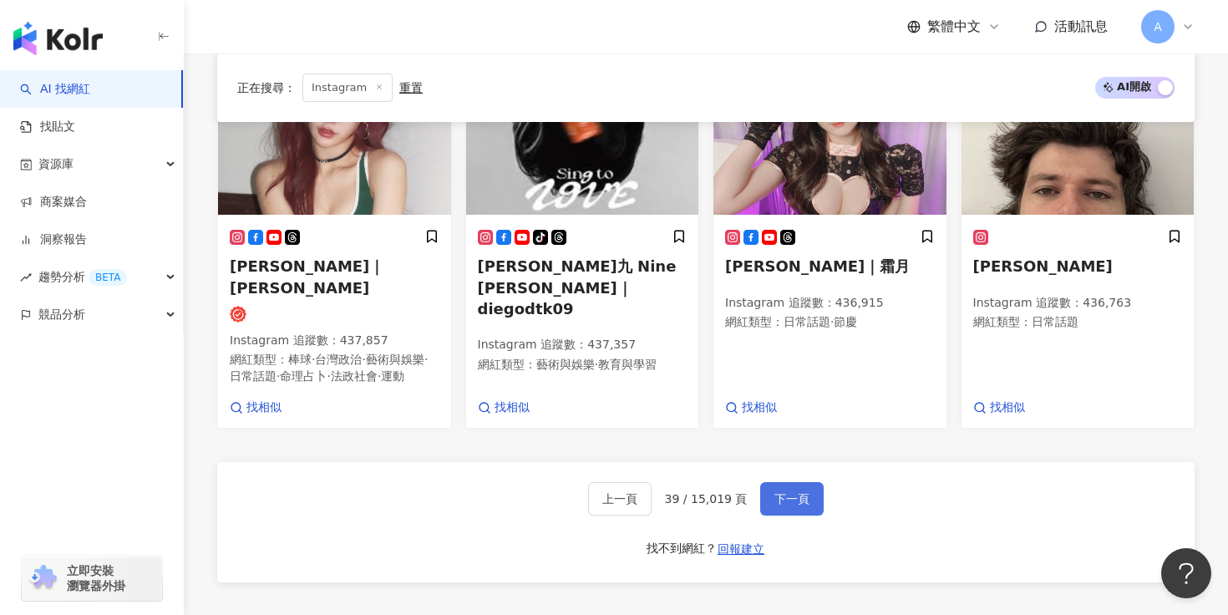
click at [774, 492] on span "下一頁" at bounding box center [791, 498] width 35 height 13
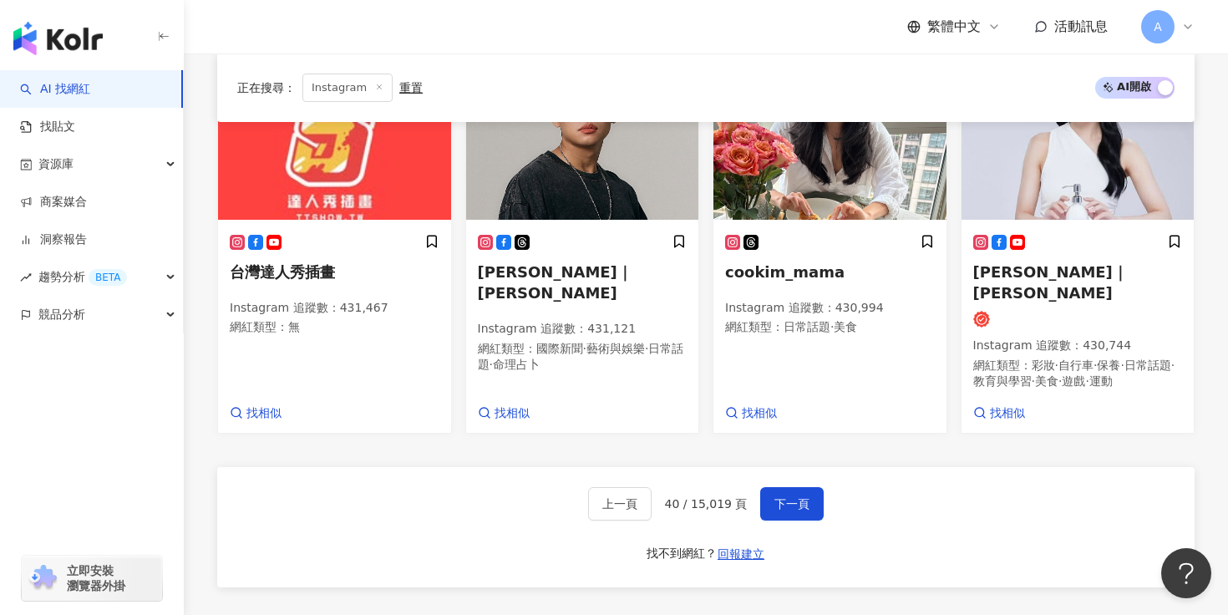
scroll to position [997, 0]
click at [789, 486] on button "下一頁" at bounding box center [791, 502] width 63 height 33
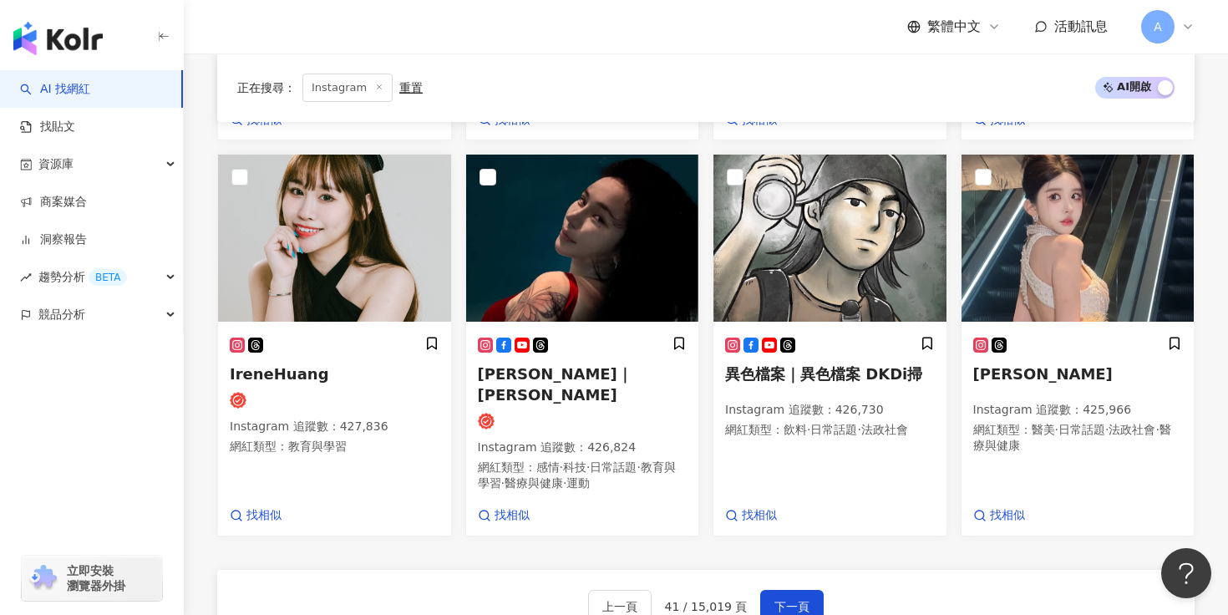
scroll to position [944, 0]
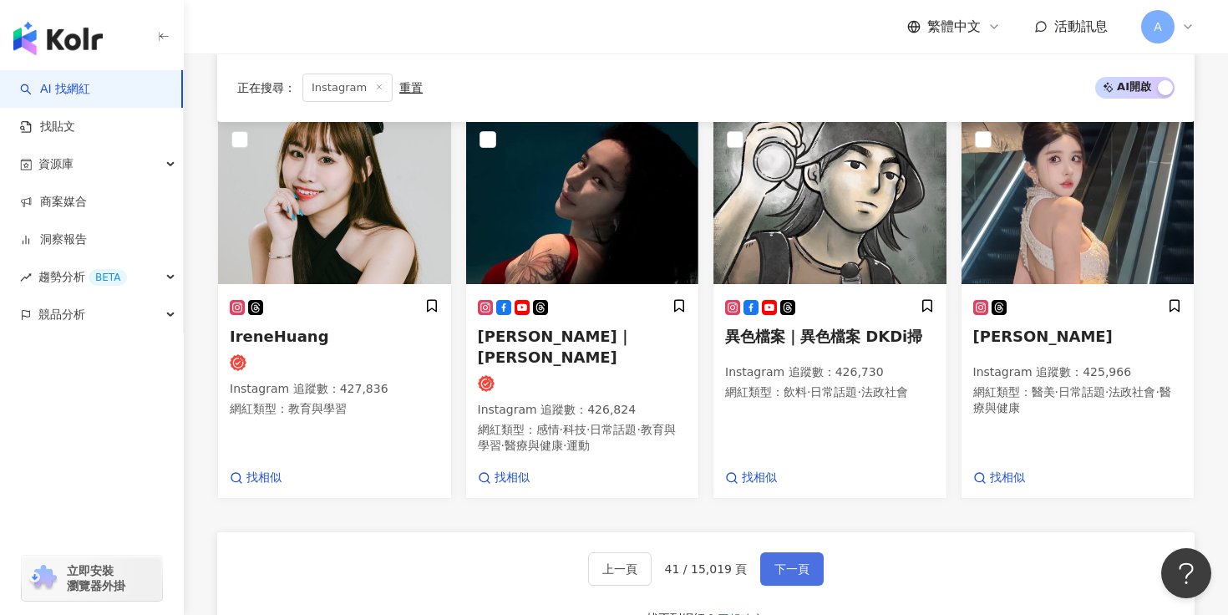
click at [789, 562] on span "下一頁" at bounding box center [791, 568] width 35 height 13
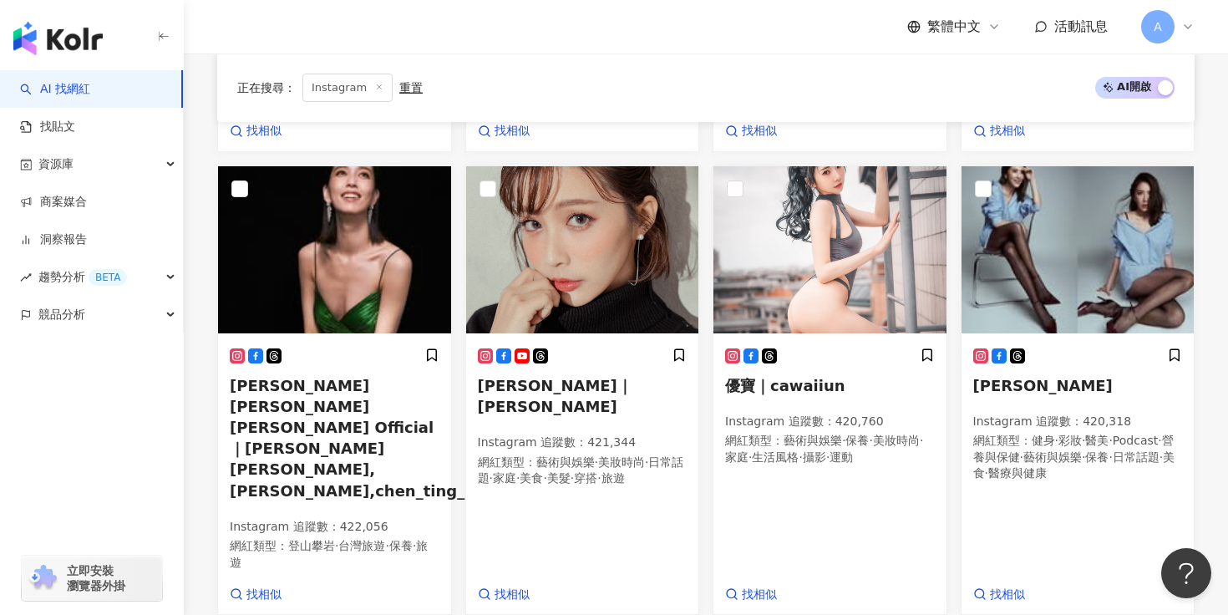
scroll to position [922, 0]
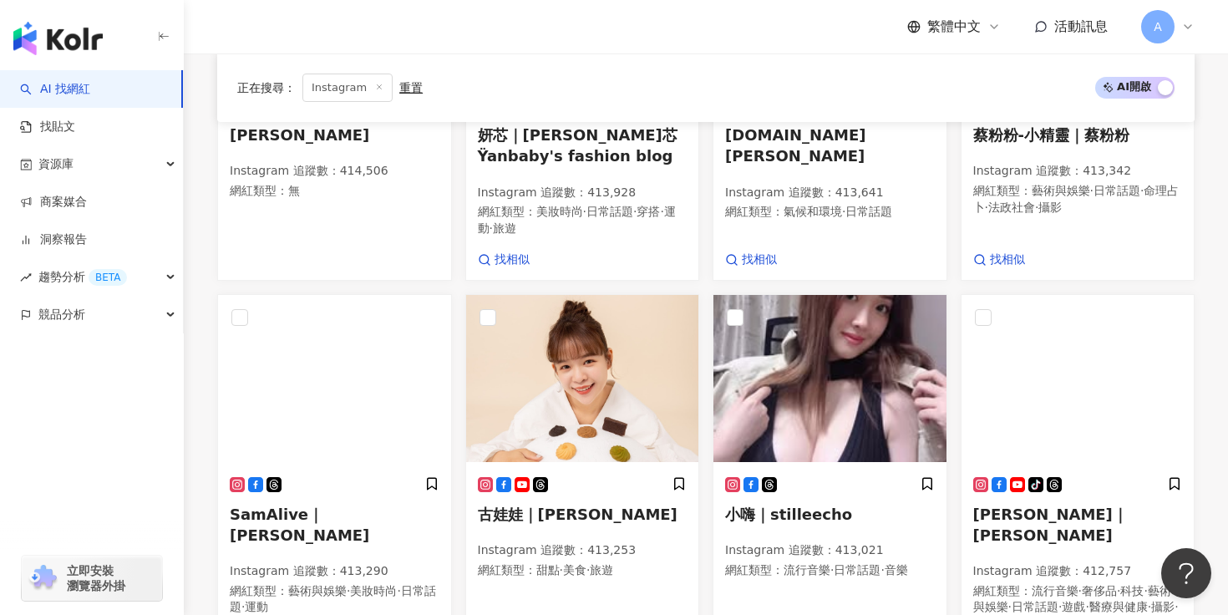
scroll to position [880, 0]
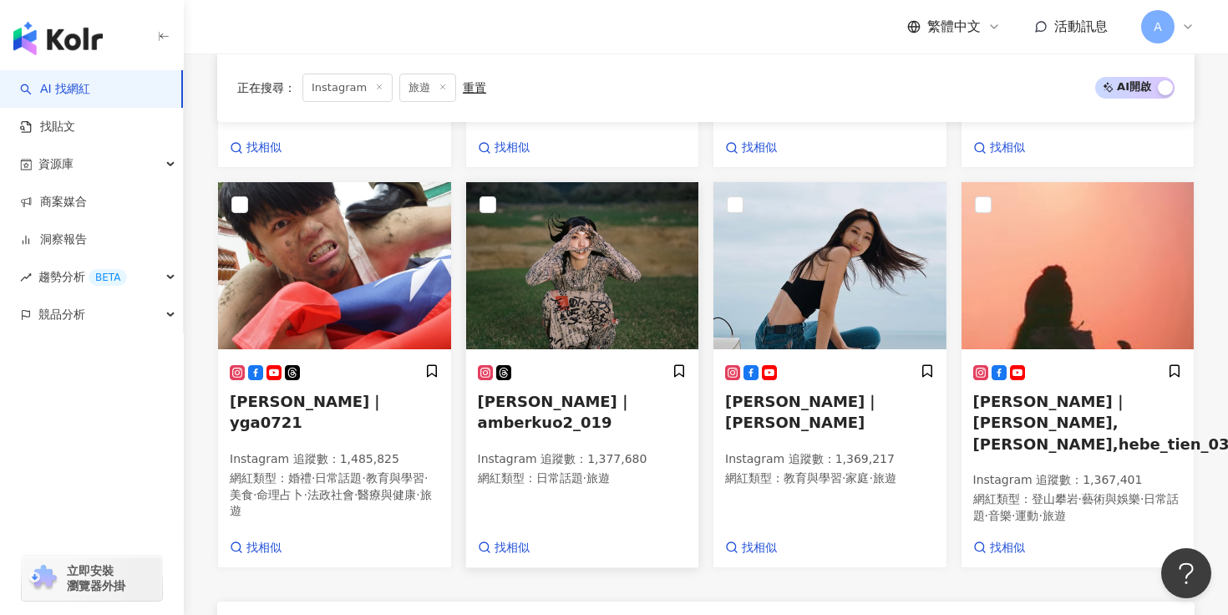
scroll to position [1114, 0]
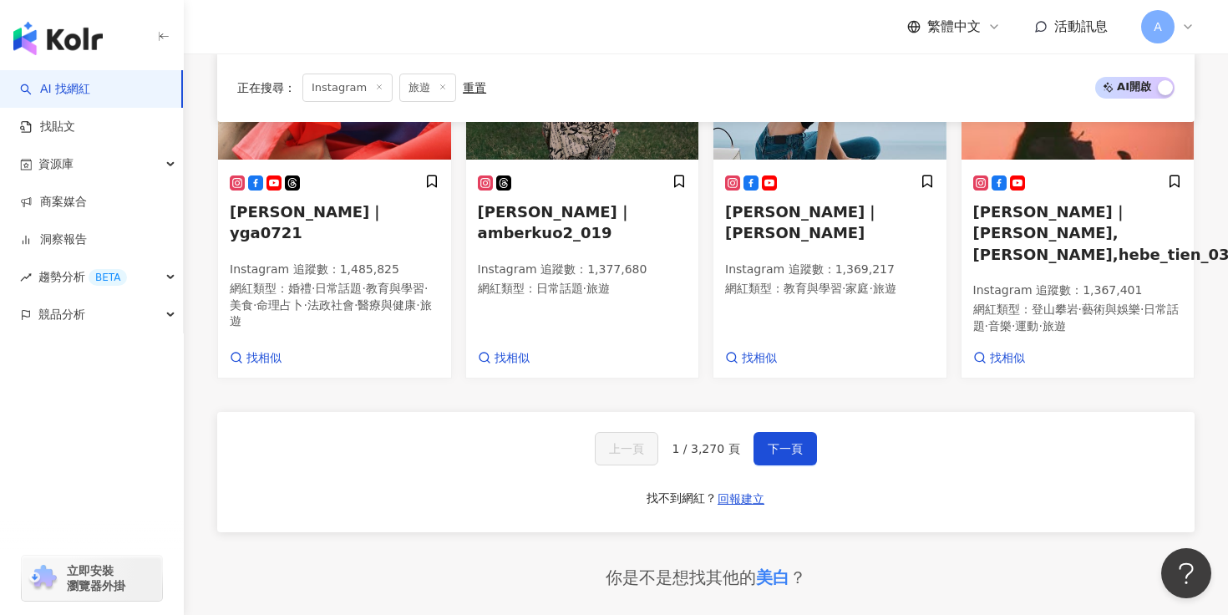
click at [713, 442] on span "1 / 3,270 頁" at bounding box center [706, 448] width 68 height 13
click at [781, 442] on span "下一頁" at bounding box center [785, 448] width 35 height 13
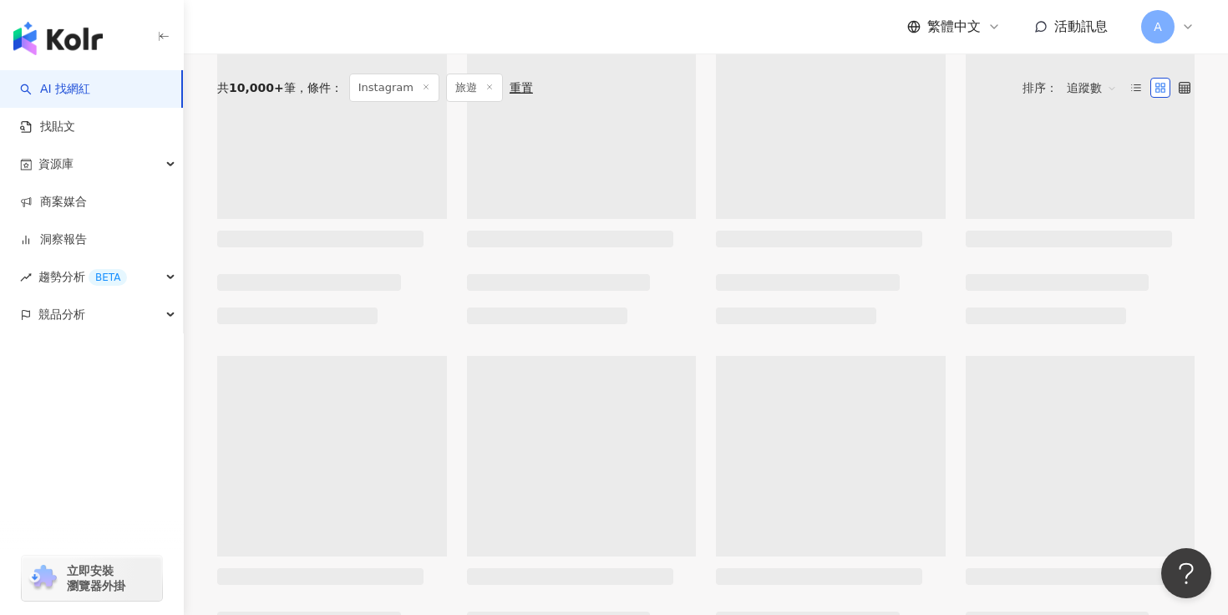
scroll to position [0, 0]
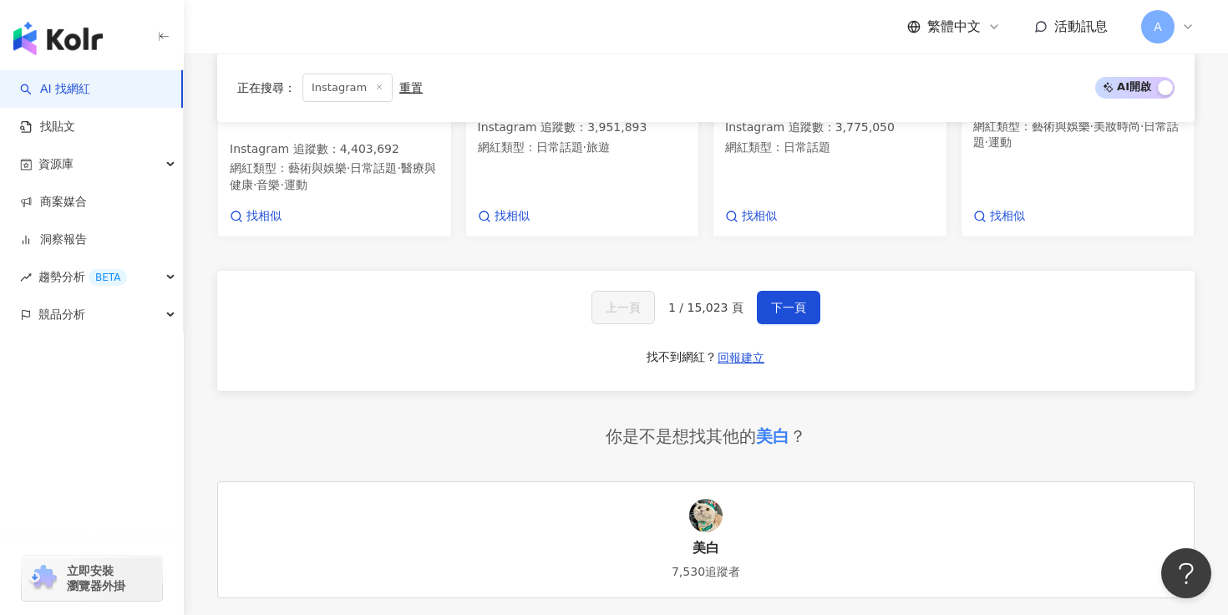
scroll to position [1238, 0]
click at [788, 302] on span "下一頁" at bounding box center [788, 308] width 35 height 13
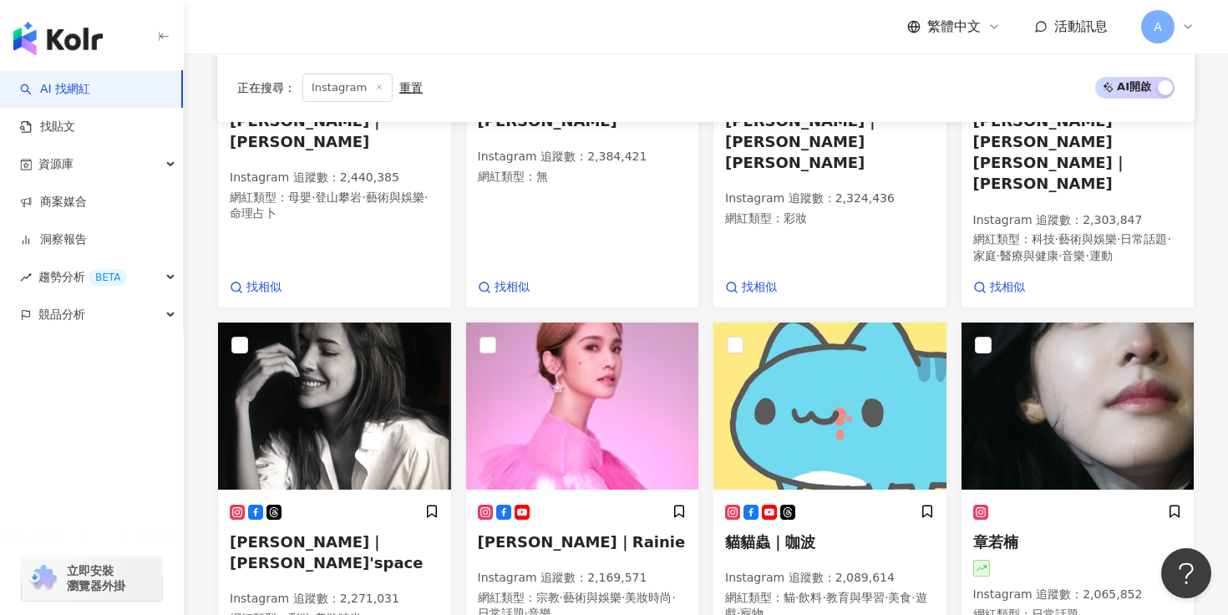
scroll to position [0, 0]
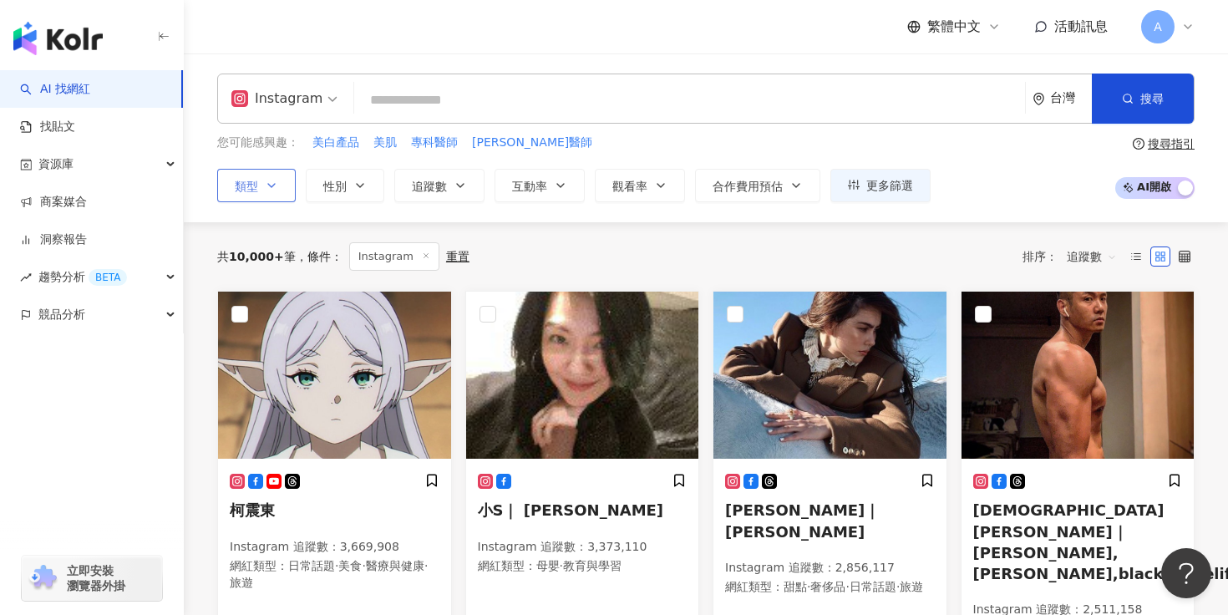
click at [622, 100] on input "search" at bounding box center [689, 100] width 657 height 32
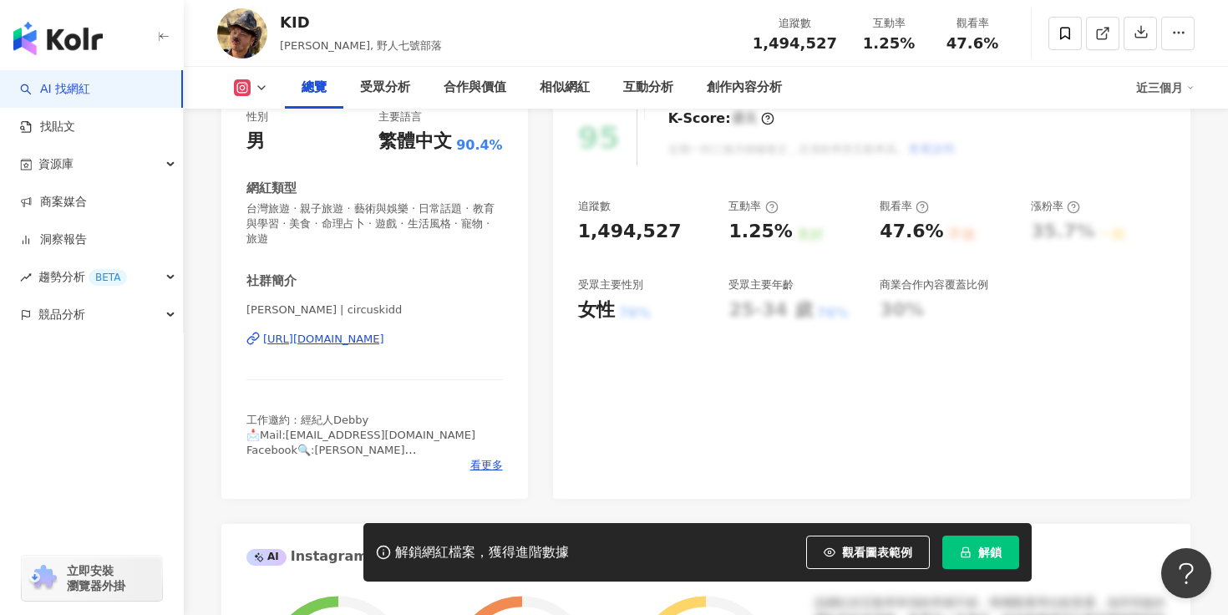
scroll to position [157, 0]
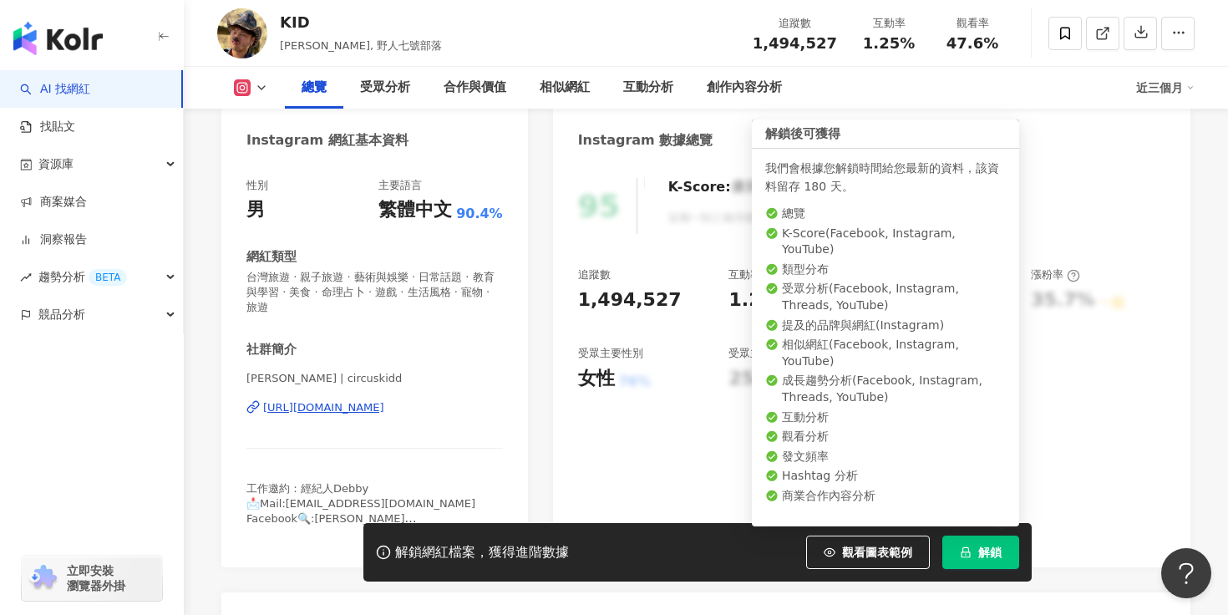
click at [971, 551] on icon "lock" at bounding box center [966, 552] width 12 height 12
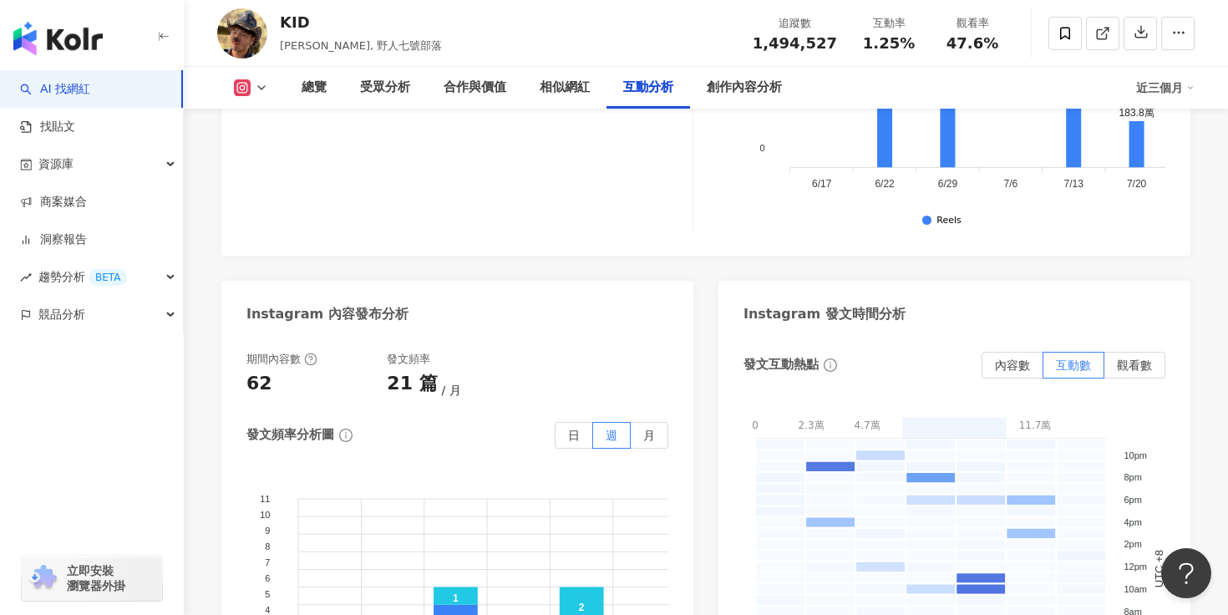
scroll to position [4792, 0]
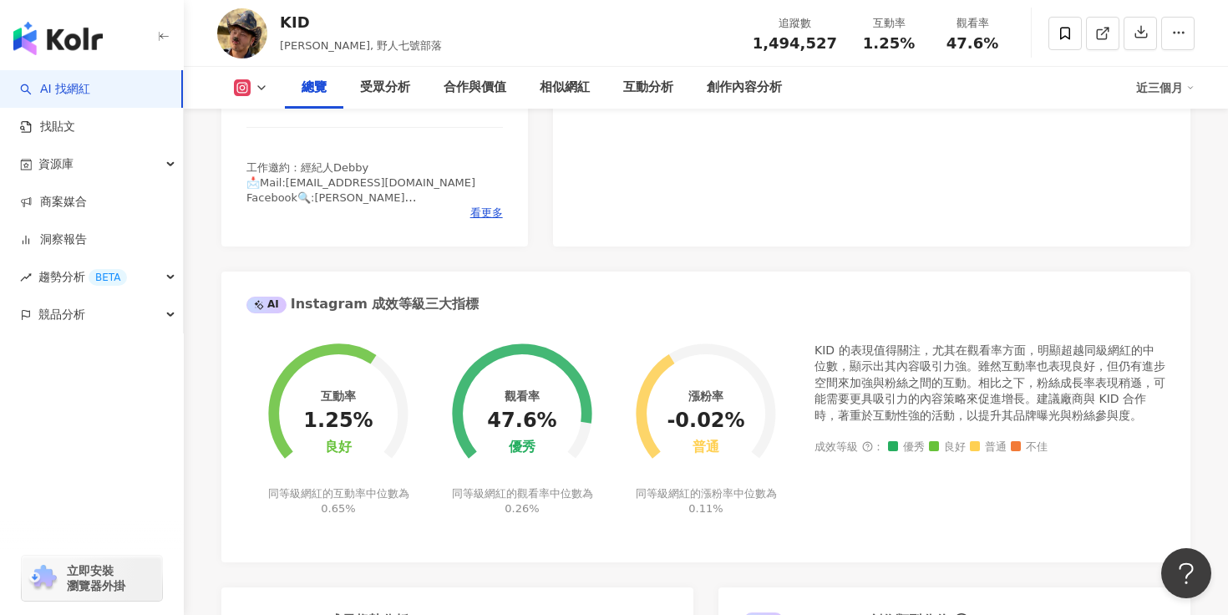
scroll to position [717, 0]
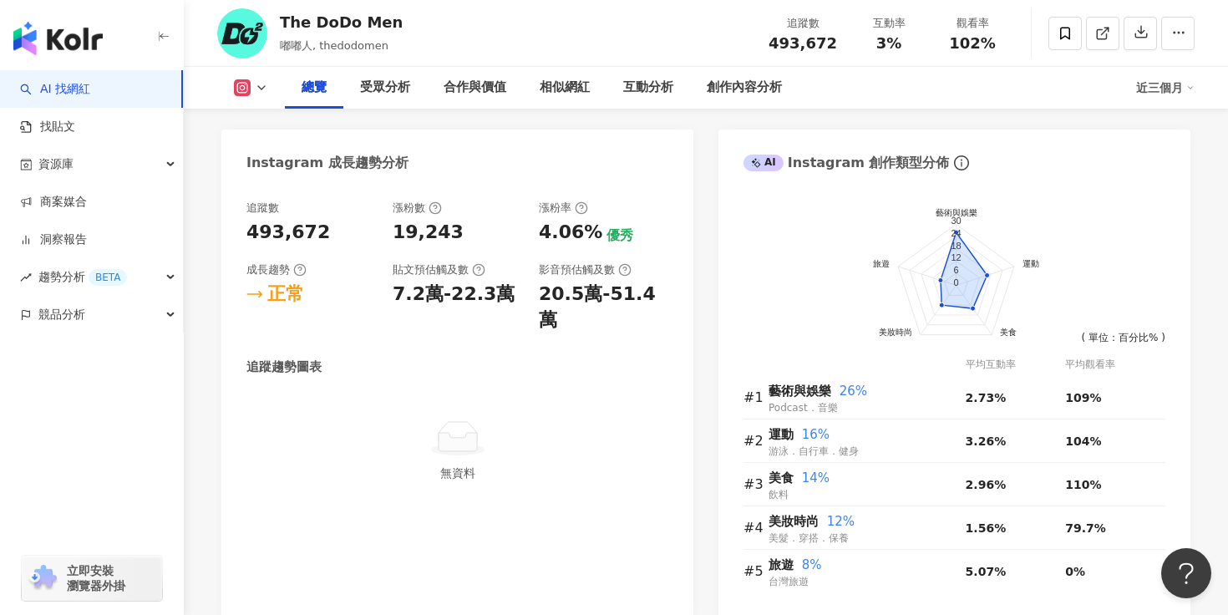
scroll to position [226, 0]
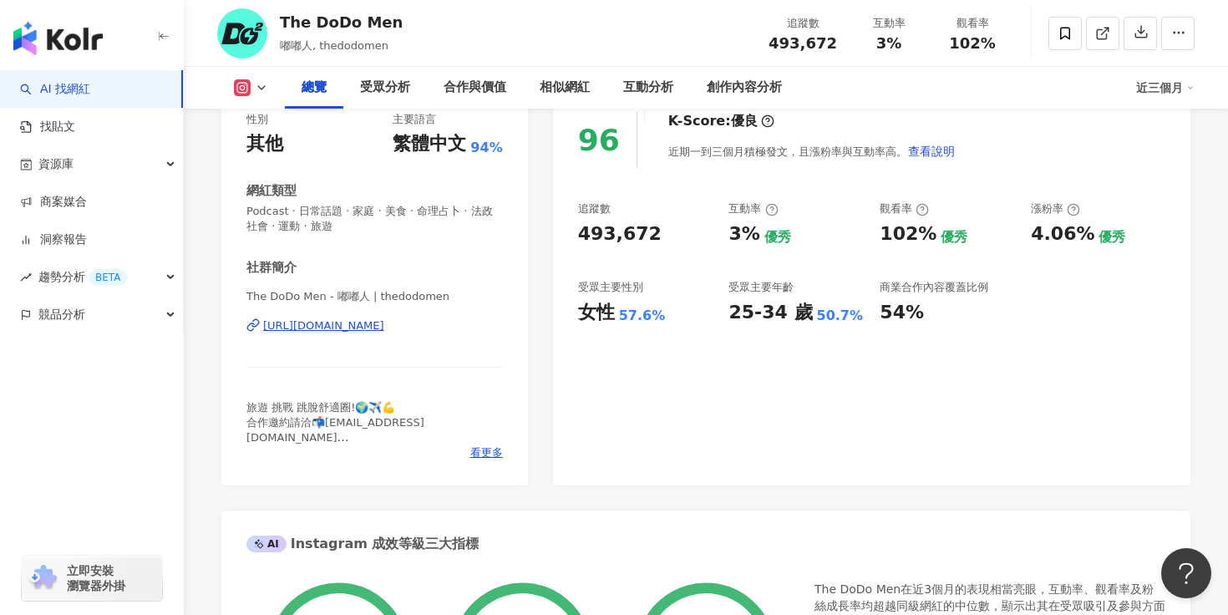
click at [384, 331] on div "https://www.instagram.com/thedodomen/" at bounding box center [323, 325] width 121 height 15
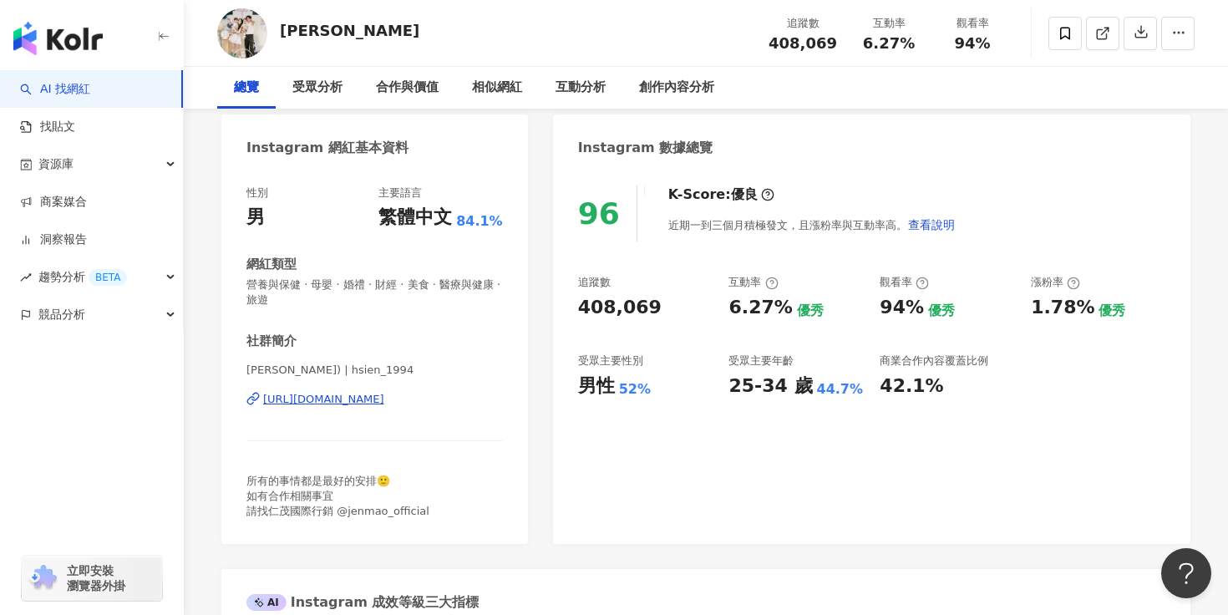
scroll to position [437, 0]
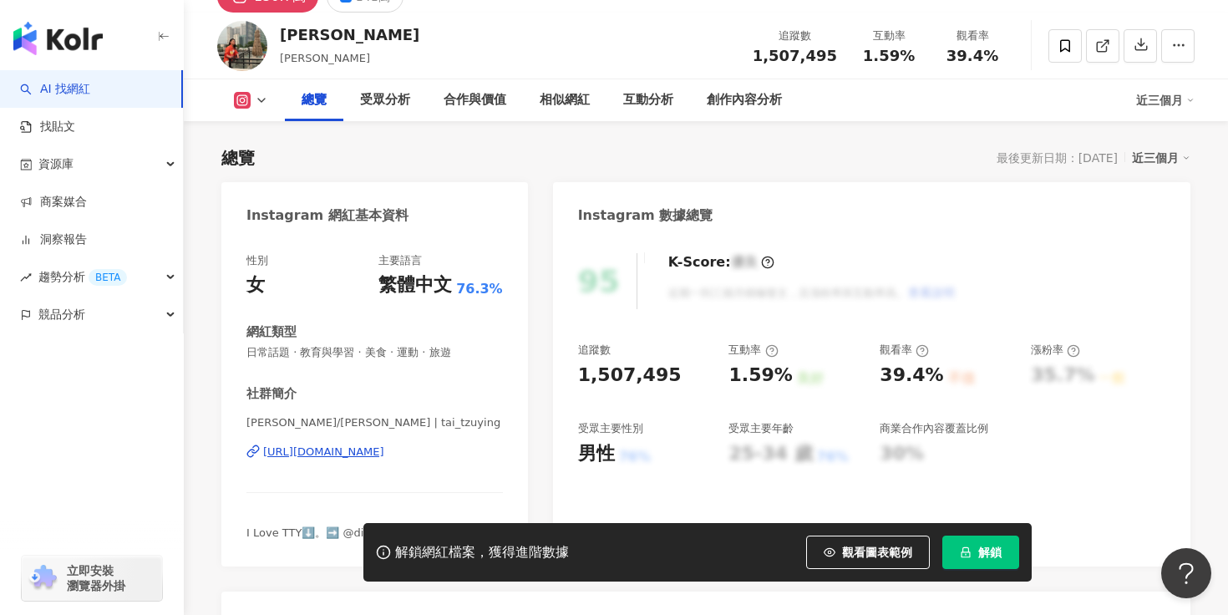
scroll to position [83, 0]
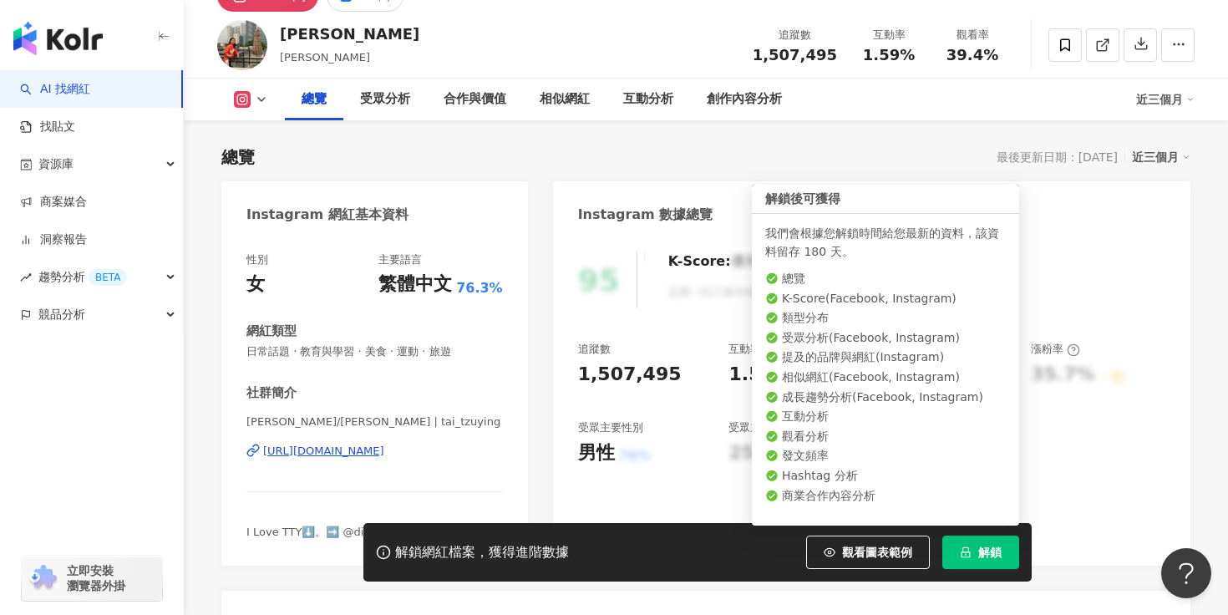
click at [980, 553] on span "解鎖" at bounding box center [989, 552] width 23 height 13
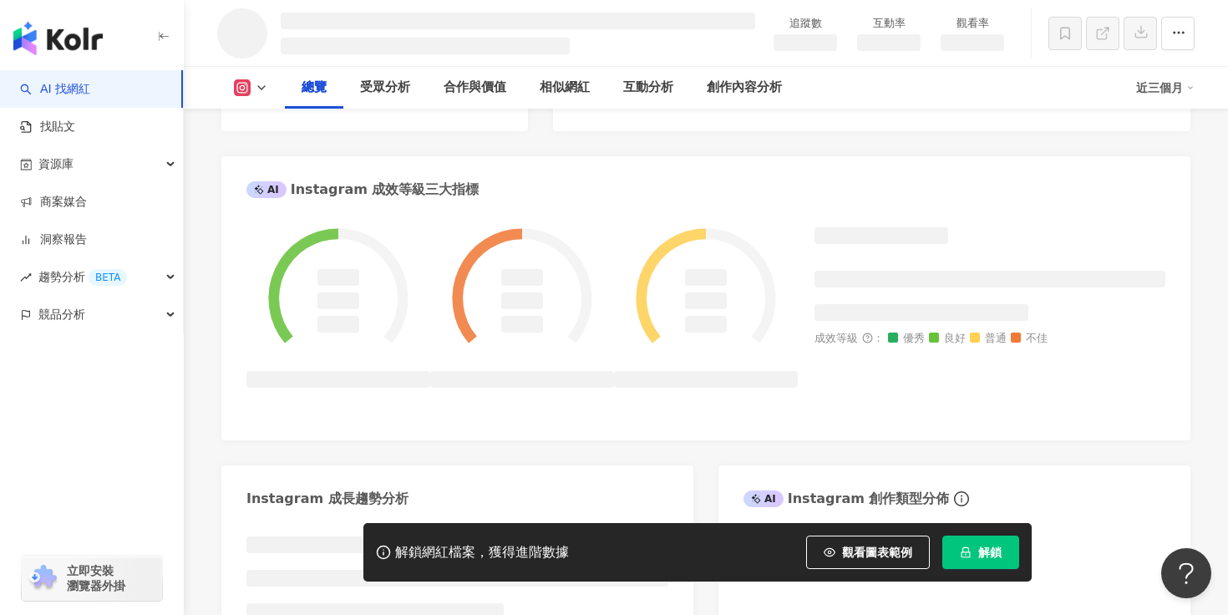
scroll to position [769, 0]
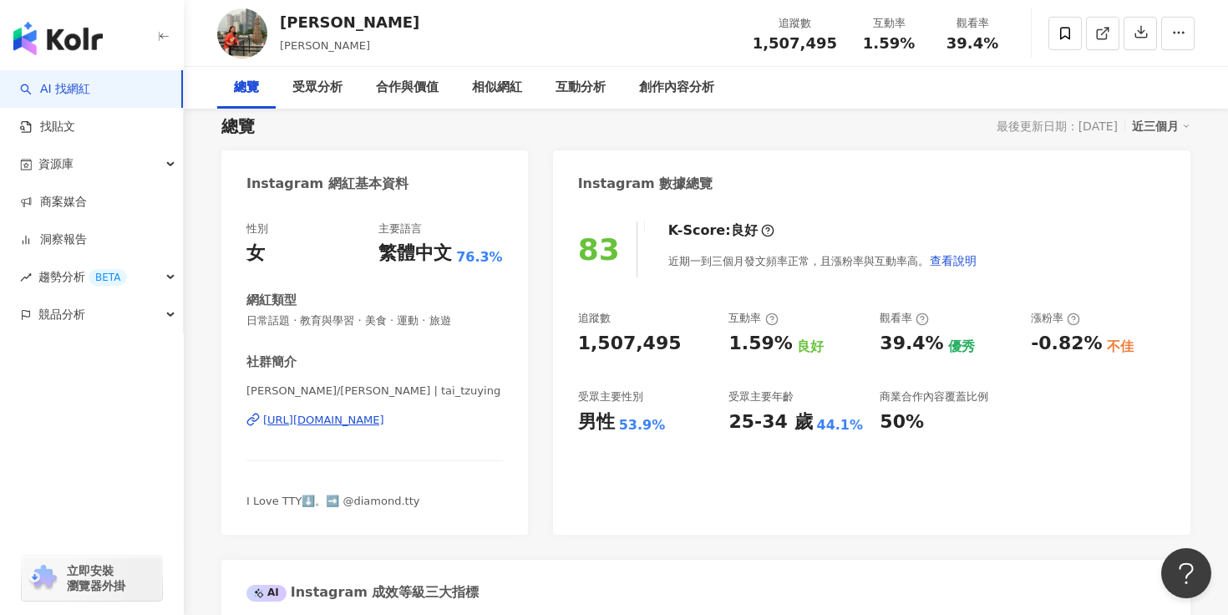
scroll to position [170, 0]
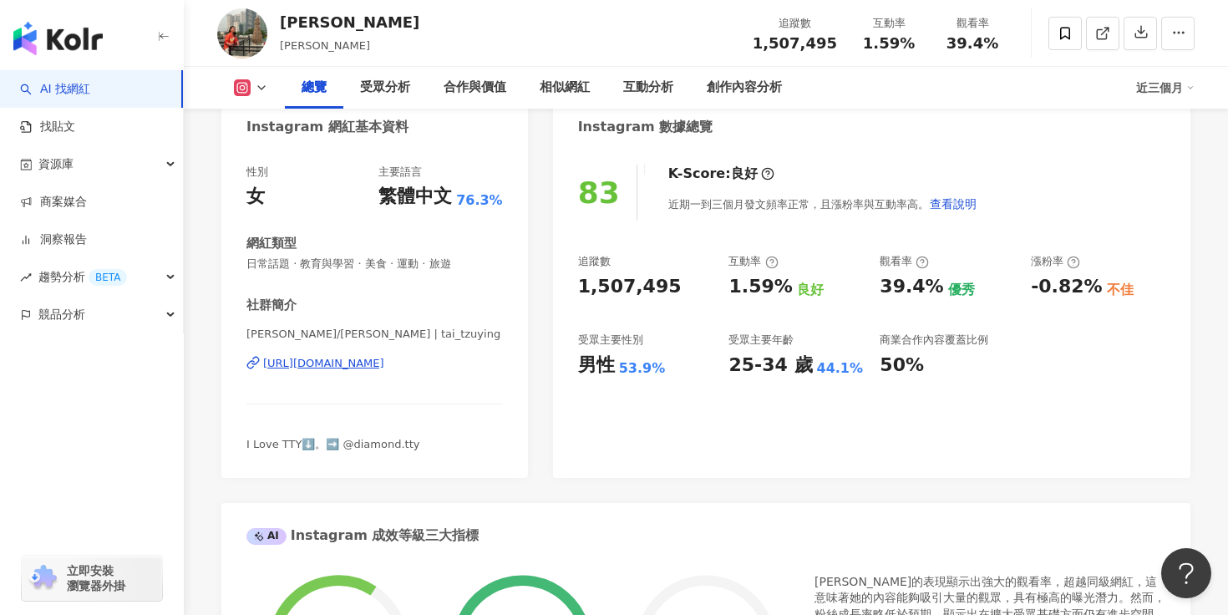
click at [365, 364] on div "https://www.instagram.com/tai_tzuying/" at bounding box center [323, 363] width 121 height 15
